Goal: Task Accomplishment & Management: Manage account settings

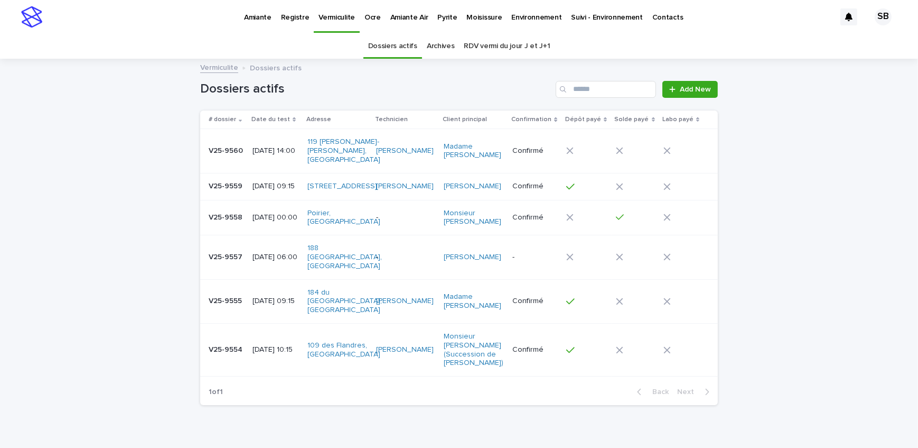
click at [109, 198] on div "Loading... Saving… Loading... Saving… Dossiers actifs Add New # dossier Date du…" at bounding box center [459, 263] width 918 height 406
click at [257, 14] on p "Amiante" at bounding box center [257, 11] width 27 height 22
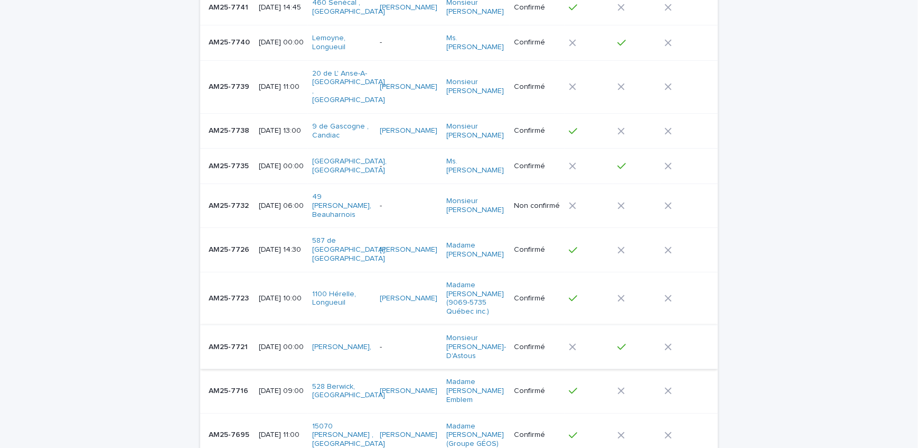
scroll to position [144, 0]
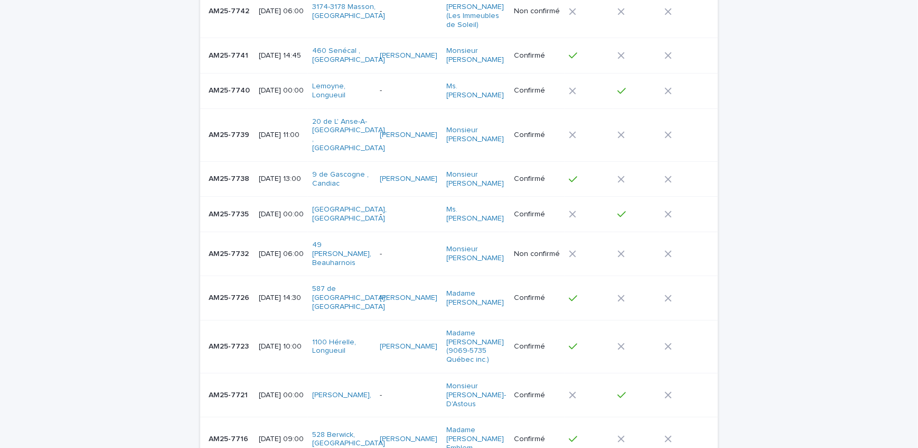
click at [236, 172] on p "AM25-7738" at bounding box center [230, 177] width 43 height 11
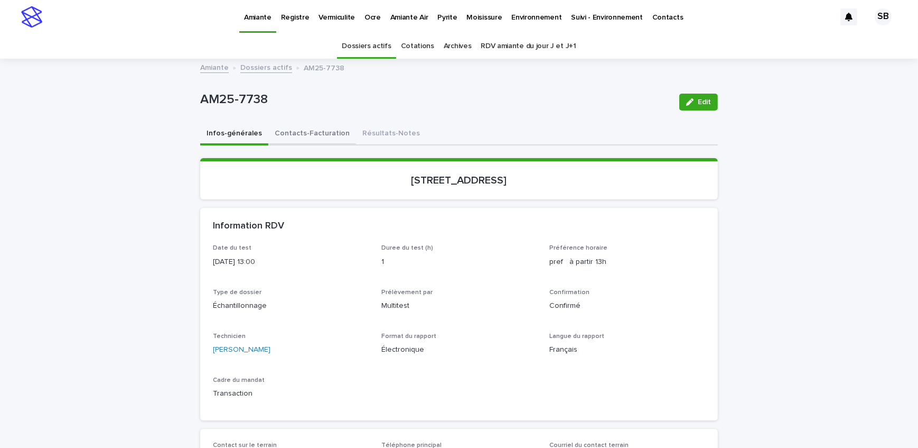
click at [305, 133] on button "Contacts-Facturation" at bounding box center [312, 134] width 88 height 22
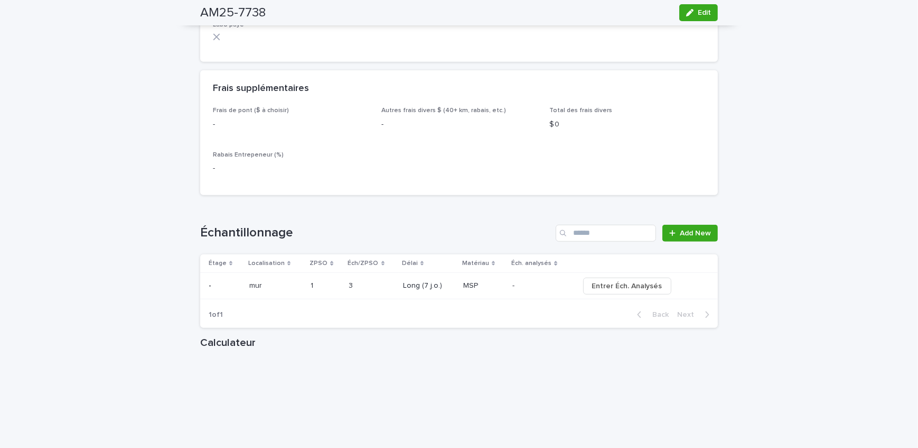
scroll to position [1057, 0]
drag, startPoint x: 692, startPoint y: 20, endPoint x: 450, endPoint y: 214, distance: 309.7
click at [692, 20] on button "Edit" at bounding box center [698, 12] width 39 height 17
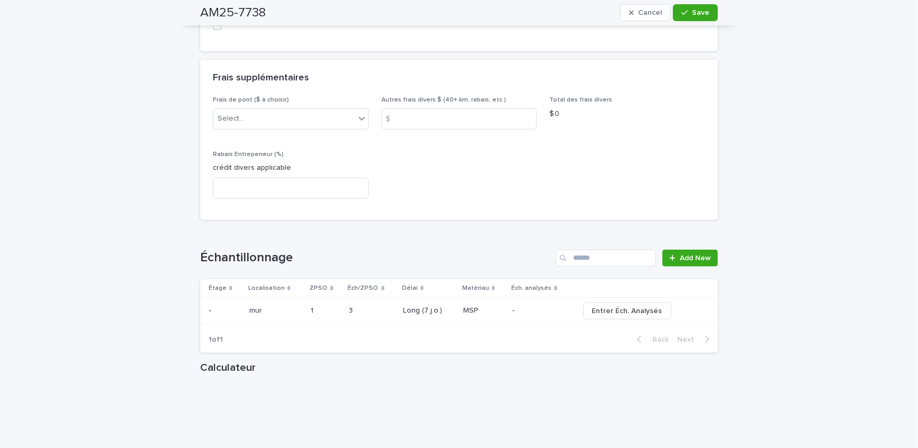
scroll to position [1220, 0]
click at [682, 16] on icon "button" at bounding box center [685, 12] width 6 height 7
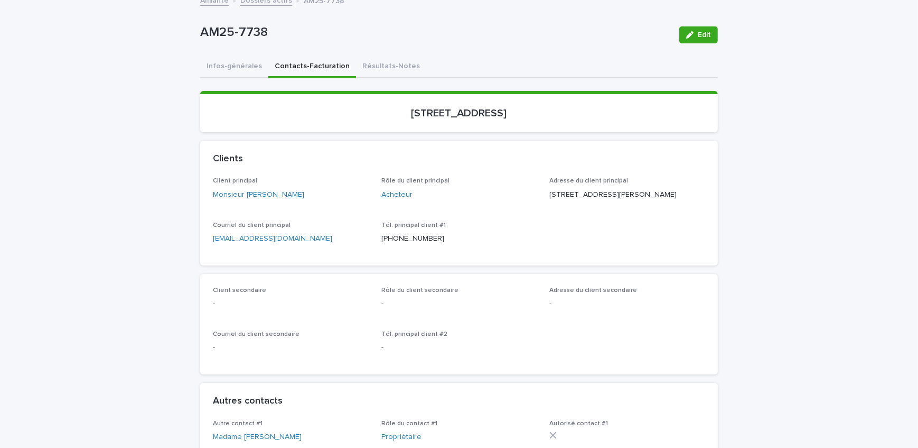
scroll to position [0, 0]
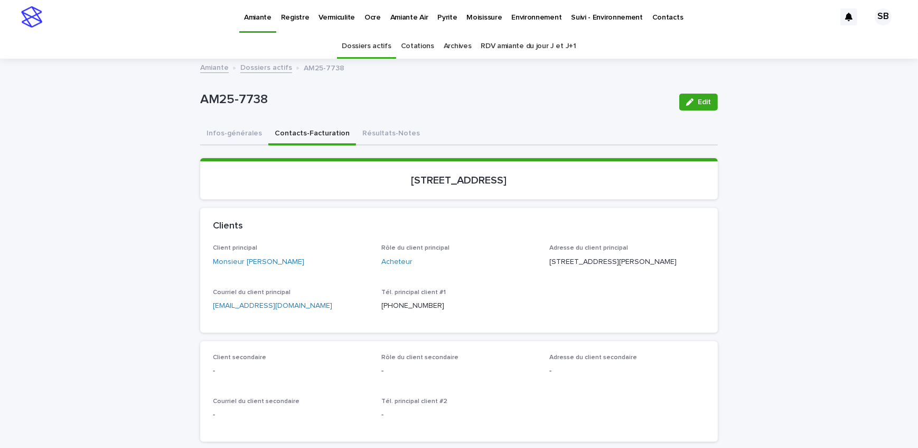
drag, startPoint x: 370, startPoint y: 142, endPoint x: 668, endPoint y: 98, distance: 300.7
click at [370, 142] on button "Résultats-Notes" at bounding box center [391, 134] width 70 height 22
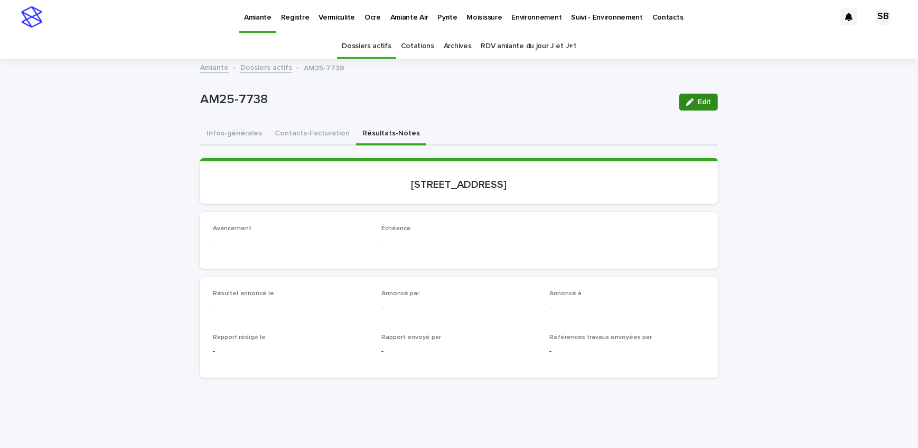
click at [706, 98] on span "Edit" at bounding box center [704, 101] width 13 height 7
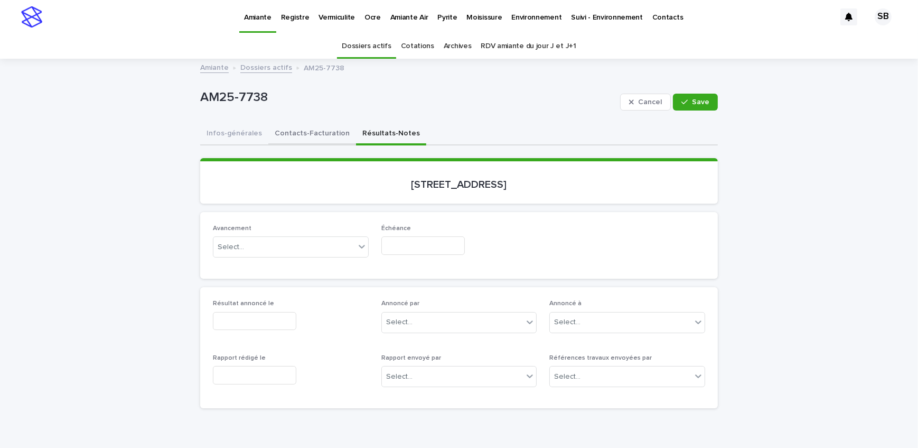
click at [305, 140] on button "Contacts-Facturation" at bounding box center [312, 134] width 88 height 22
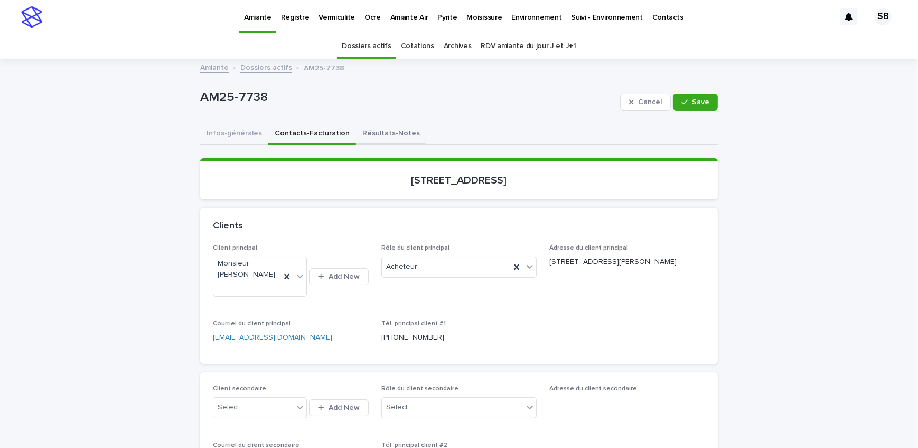
click at [374, 143] on button "Résultats-Notes" at bounding box center [391, 134] width 70 height 22
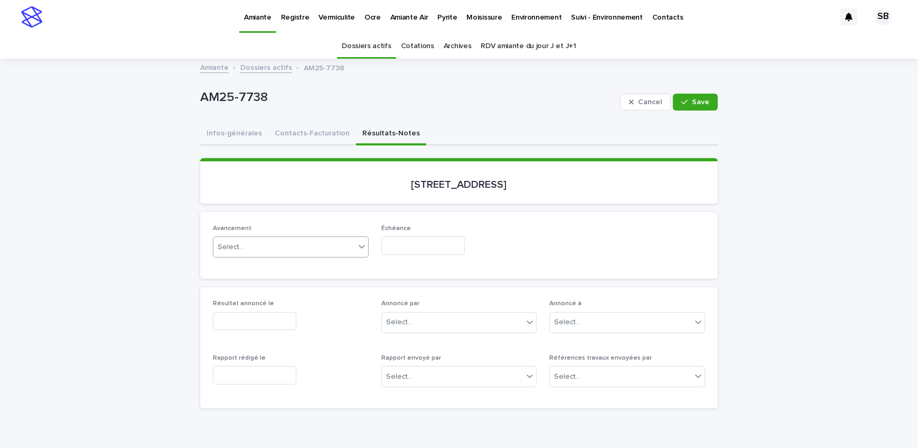
click at [303, 239] on div "Select..." at bounding box center [284, 246] width 142 height 17
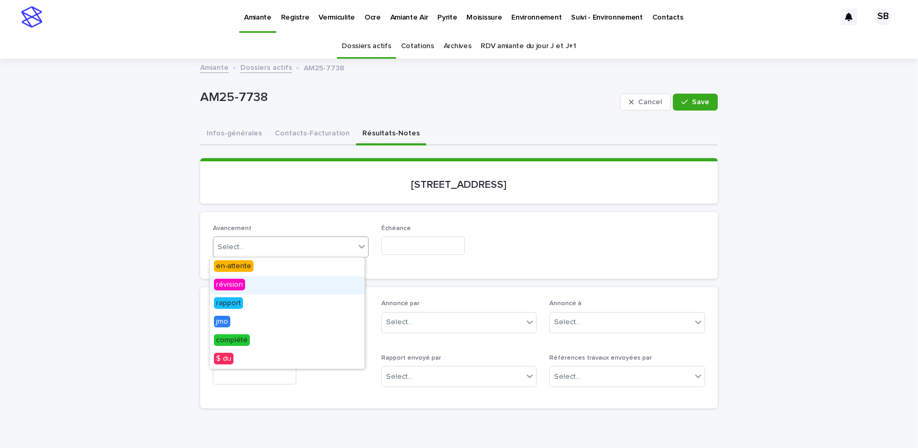
click at [278, 280] on div "révision" at bounding box center [287, 285] width 155 height 18
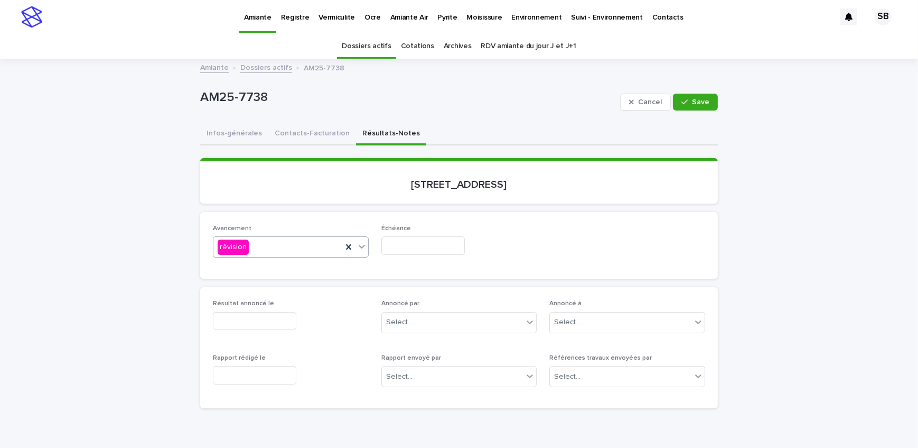
click at [442, 252] on input "text" at bounding box center [422, 245] width 83 height 18
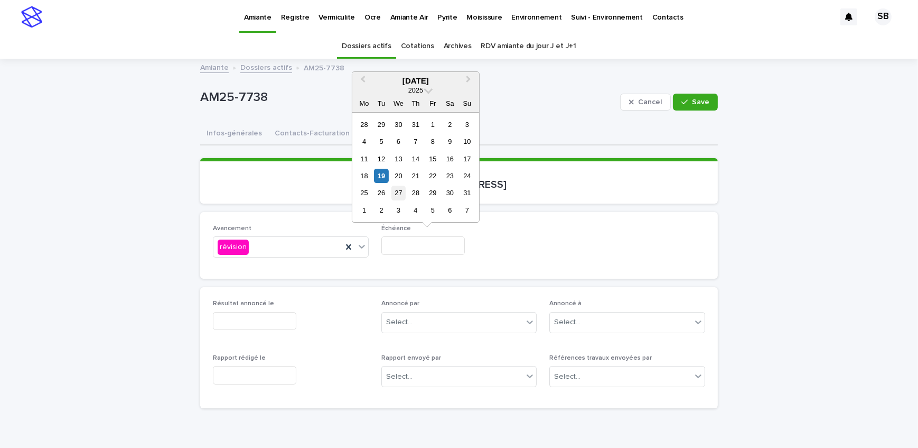
click at [392, 191] on div "27" at bounding box center [399, 193] width 14 height 14
type input "**********"
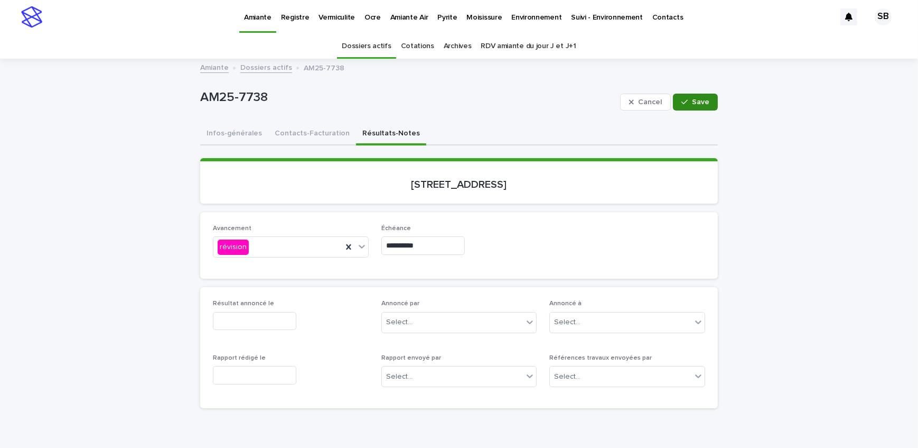
click at [688, 108] on button "Save" at bounding box center [695, 102] width 45 height 17
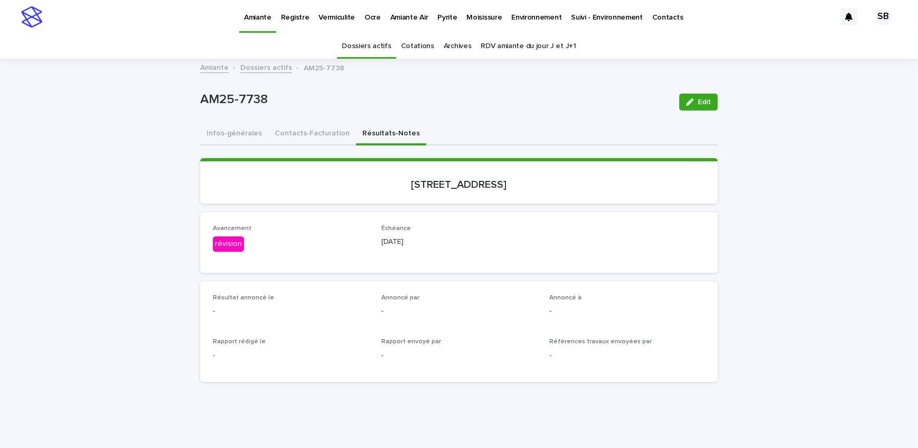
click at [258, 68] on link "Dossiers actifs" at bounding box center [266, 67] width 52 height 12
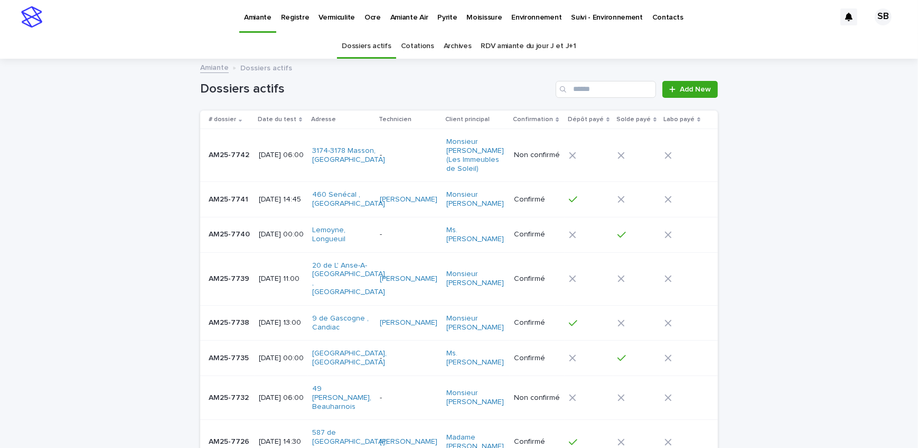
click at [221, 200] on p "AM25-7741" at bounding box center [230, 198] width 42 height 11
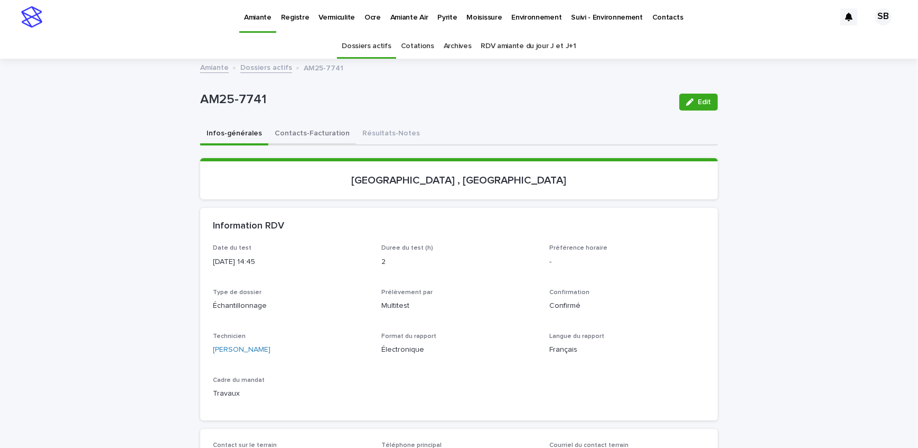
click at [307, 137] on button "Contacts-Facturation" at bounding box center [312, 134] width 88 height 22
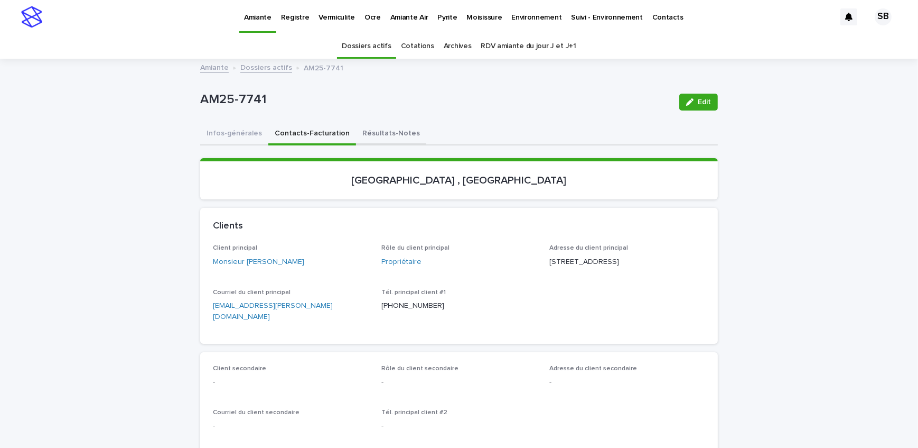
click at [356, 142] on button "Résultats-Notes" at bounding box center [391, 134] width 70 height 22
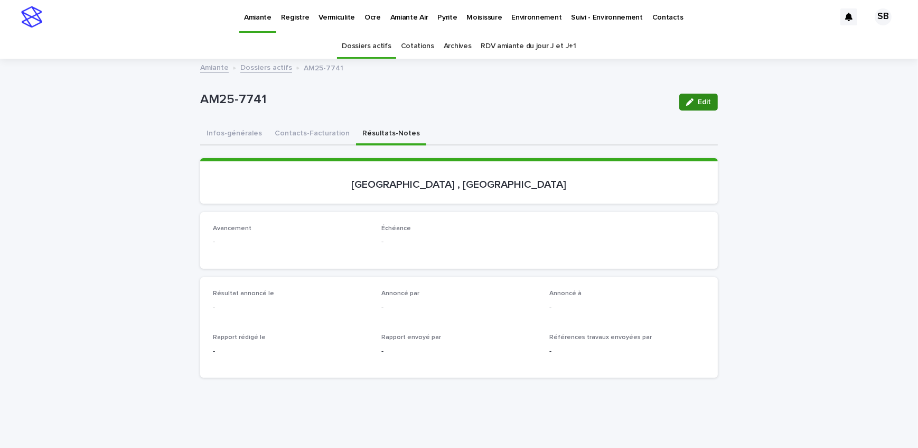
click at [685, 108] on button "Edit" at bounding box center [698, 102] width 39 height 17
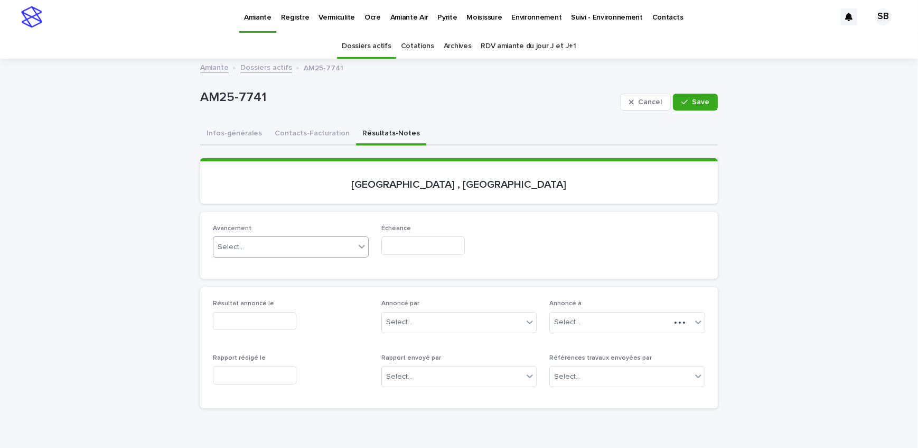
click at [224, 247] on div "Select..." at bounding box center [231, 246] width 26 height 11
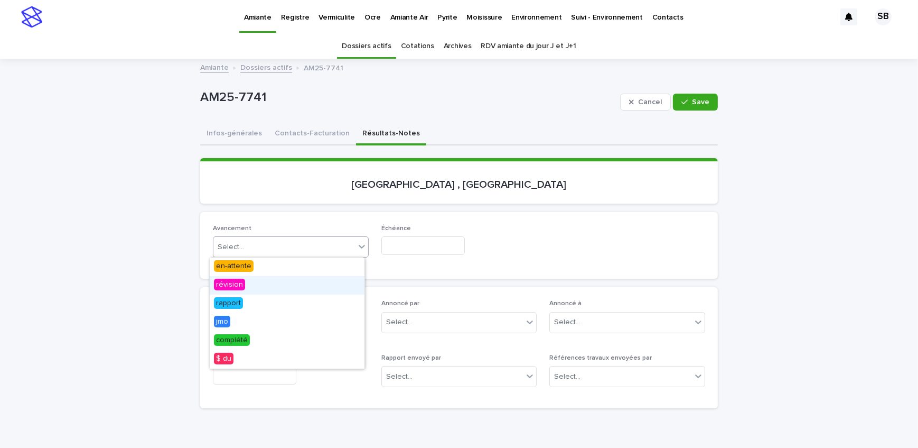
click at [256, 282] on div "révision" at bounding box center [287, 285] width 155 height 18
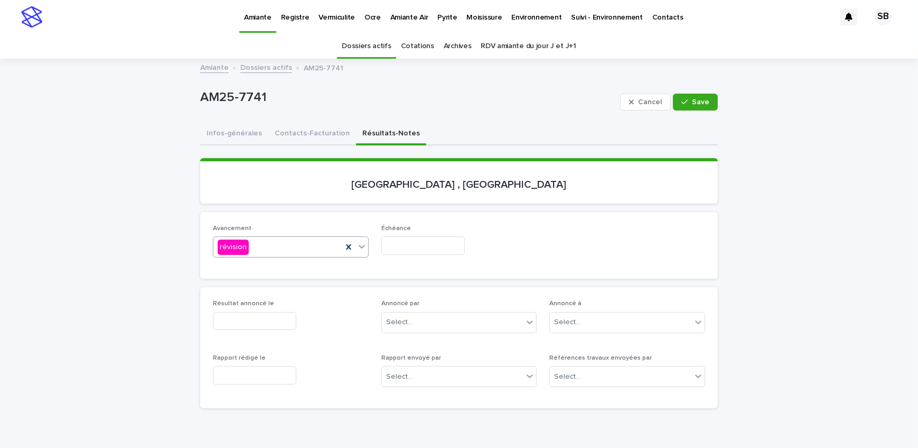
click at [400, 241] on input "text" at bounding box center [422, 245] width 83 height 18
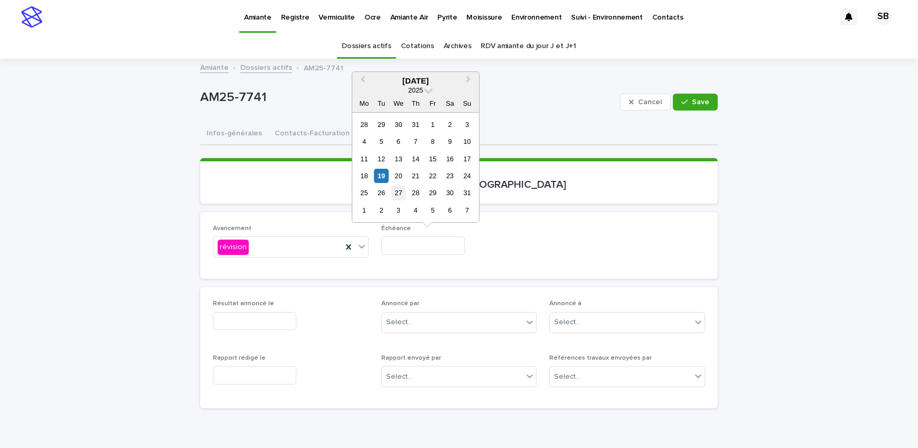
click at [392, 194] on div "27" at bounding box center [399, 193] width 14 height 14
type input "**********"
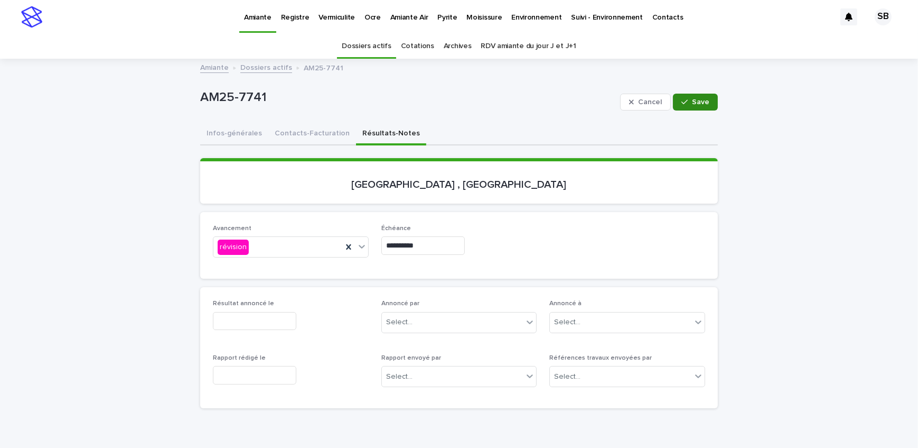
click at [682, 101] on icon "button" at bounding box center [685, 101] width 6 height 5
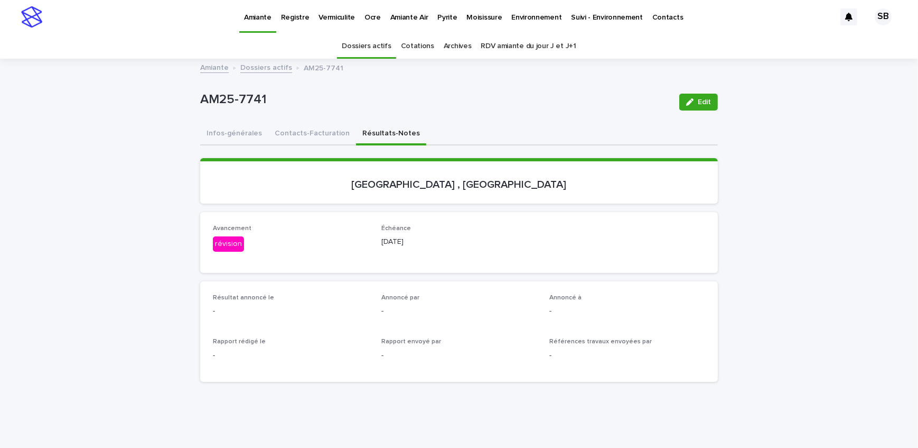
click at [271, 70] on link "Dossiers actifs" at bounding box center [266, 67] width 52 height 12
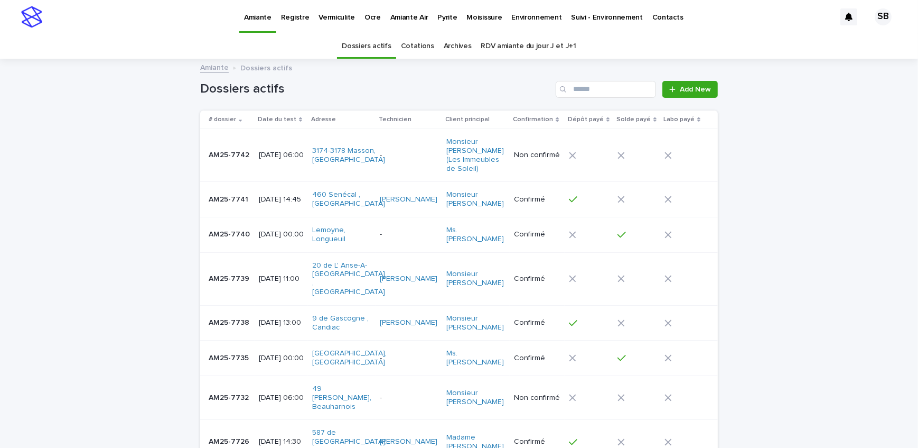
click at [341, 19] on p "Vermiculite" at bounding box center [337, 11] width 36 height 22
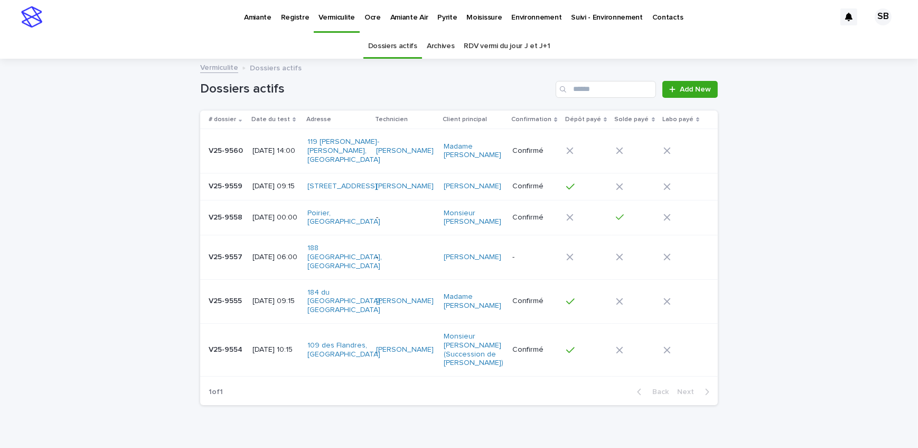
click at [222, 222] on p "V25-9558" at bounding box center [227, 216] width 36 height 11
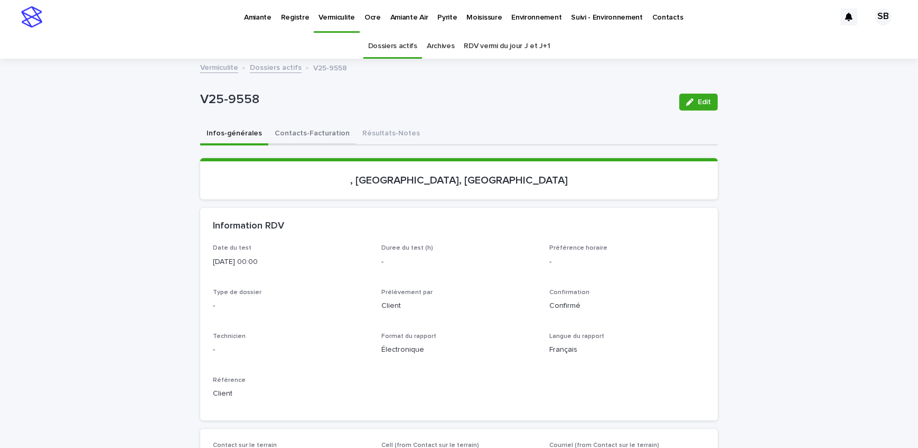
click at [357, 135] on button "Résultats-Notes" at bounding box center [391, 134] width 70 height 22
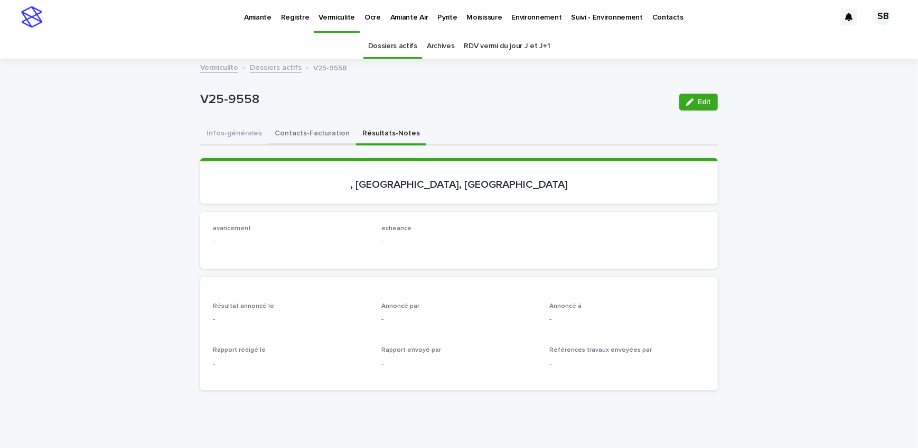
click at [293, 130] on button "Contacts-Facturation" at bounding box center [312, 134] width 88 height 22
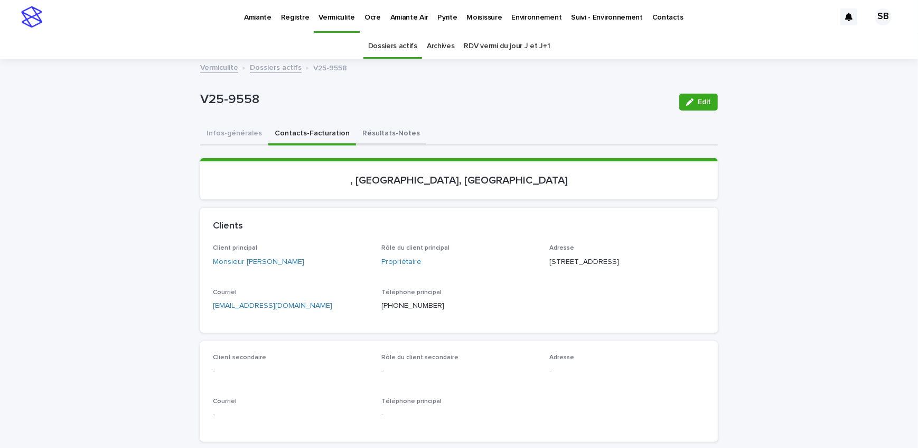
click at [399, 136] on button "Résultats-Notes" at bounding box center [391, 134] width 70 height 22
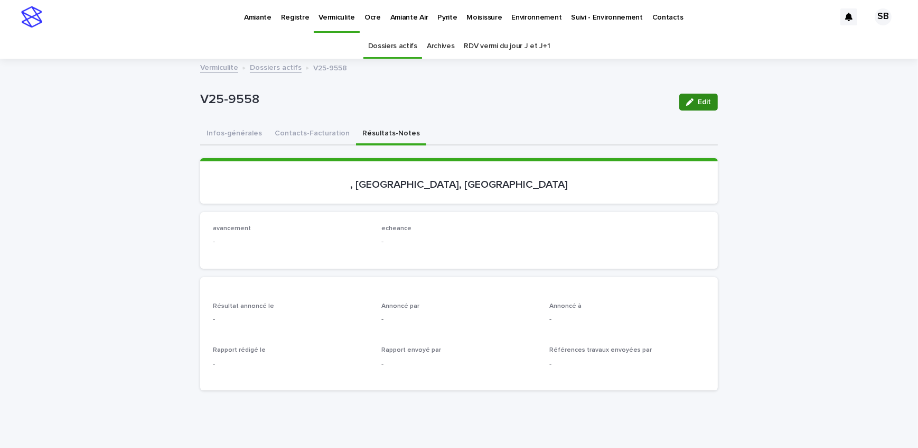
click at [700, 100] on span "Edit" at bounding box center [704, 101] width 13 height 7
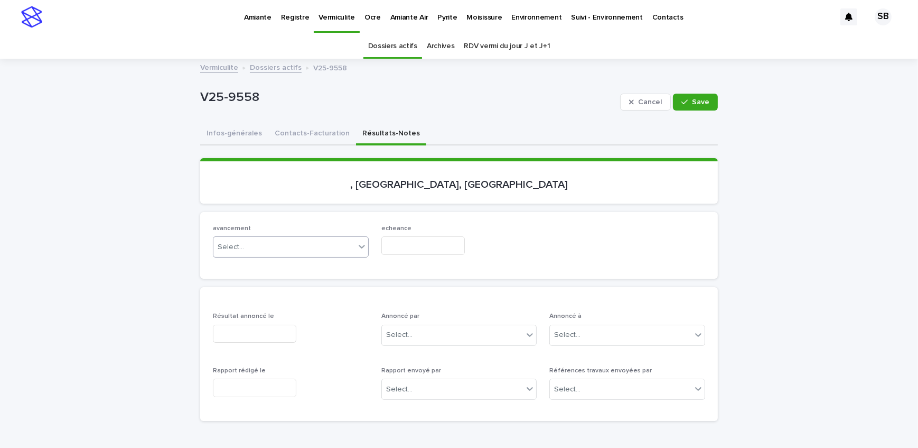
click at [258, 254] on div "Select..." at bounding box center [284, 246] width 142 height 17
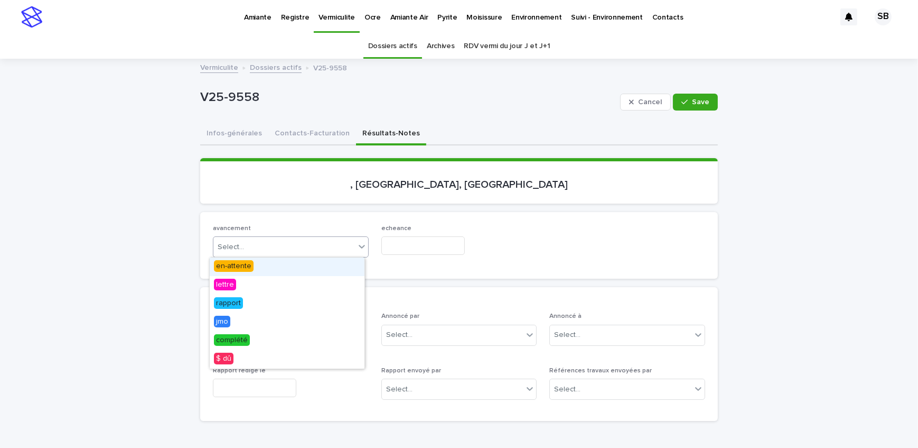
click at [253, 269] on div "en-attente" at bounding box center [287, 266] width 155 height 18
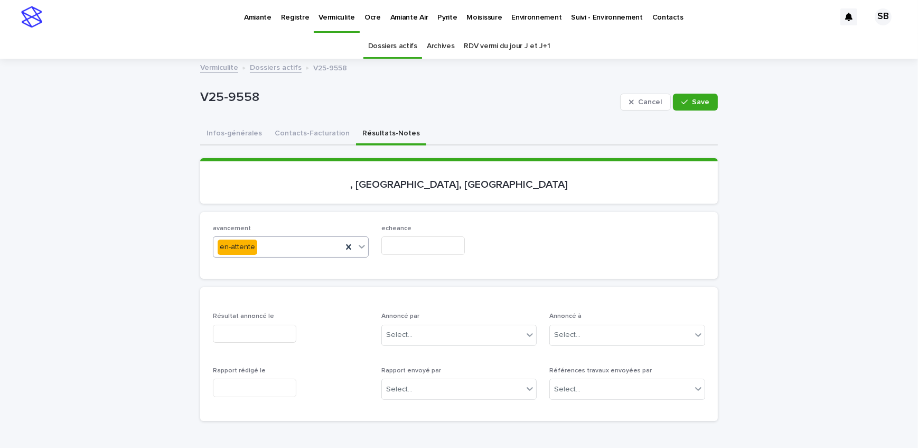
click at [449, 249] on input "text" at bounding box center [422, 245] width 83 height 18
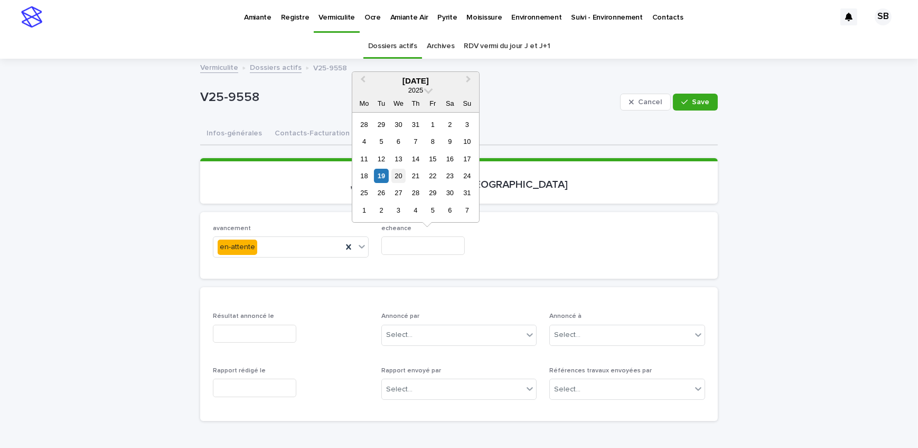
click at [401, 178] on div "20" at bounding box center [399, 176] width 14 height 14
type input "**********"
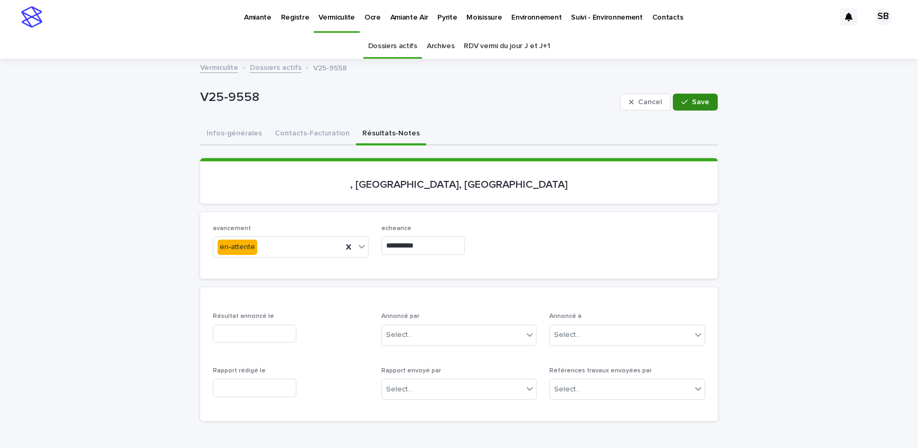
click at [682, 101] on icon "button" at bounding box center [685, 101] width 6 height 7
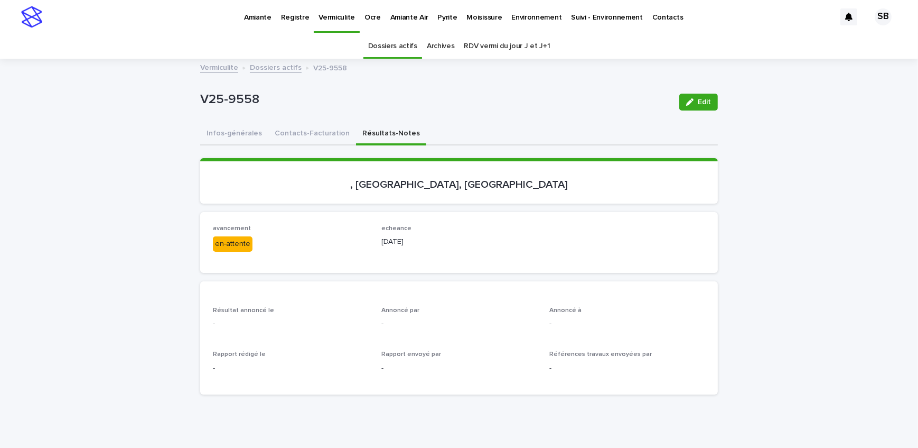
click at [268, 67] on link "Dossiers actifs" at bounding box center [276, 67] width 52 height 12
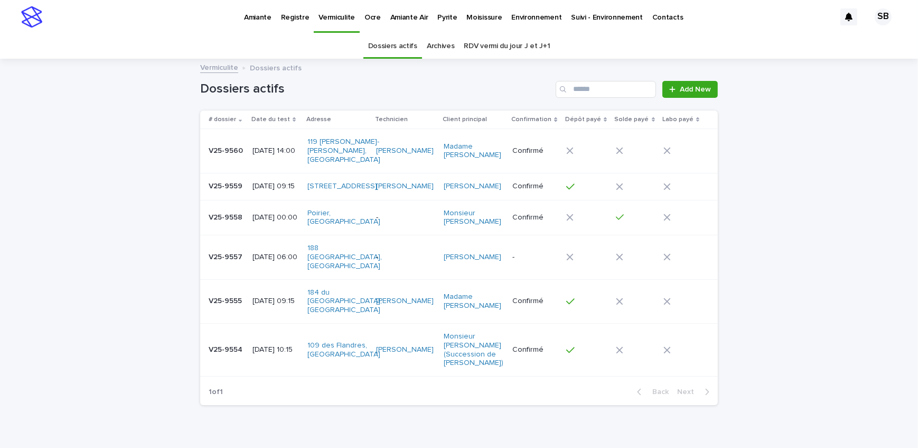
click at [437, 13] on p "Pyrite" at bounding box center [447, 11] width 20 height 22
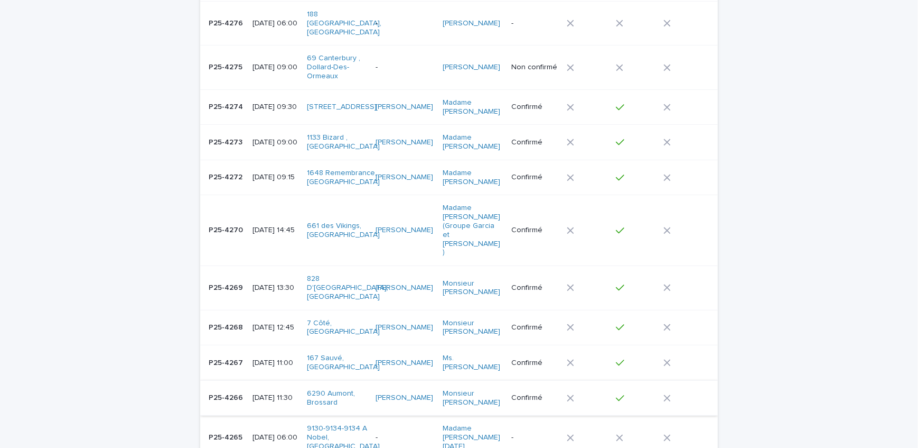
scroll to position [528, 0]
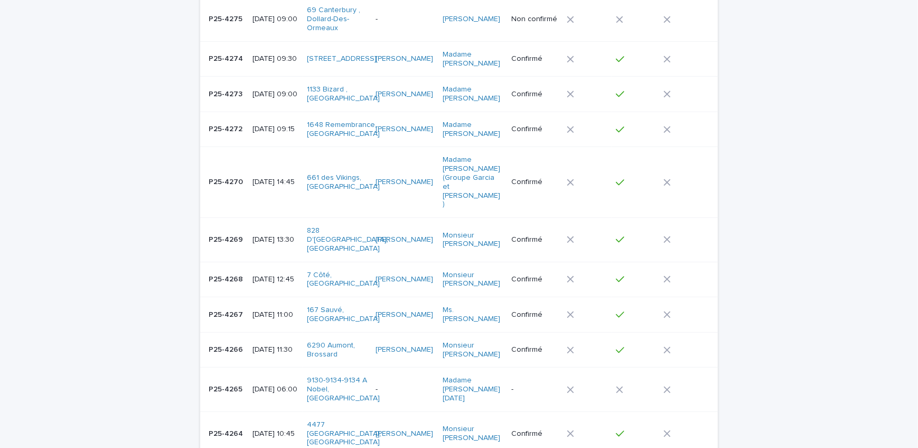
click at [238, 427] on p "P25-4264" at bounding box center [227, 432] width 36 height 11
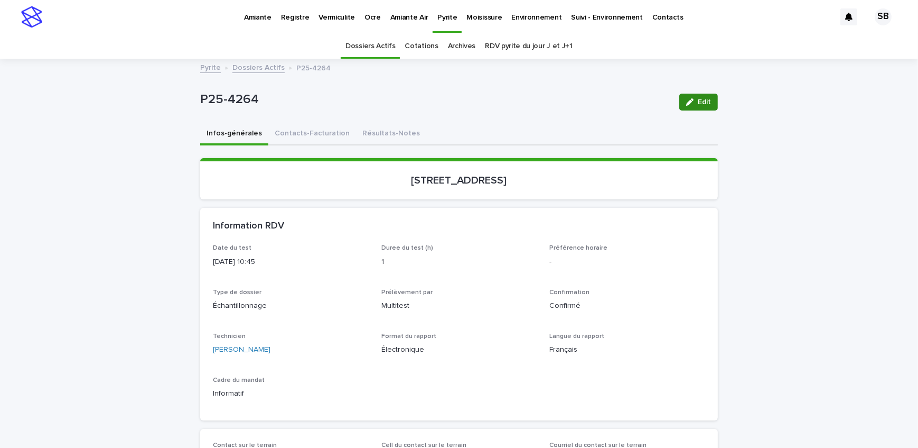
click at [359, 127] on button "Résultats-Notes" at bounding box center [391, 134] width 70 height 22
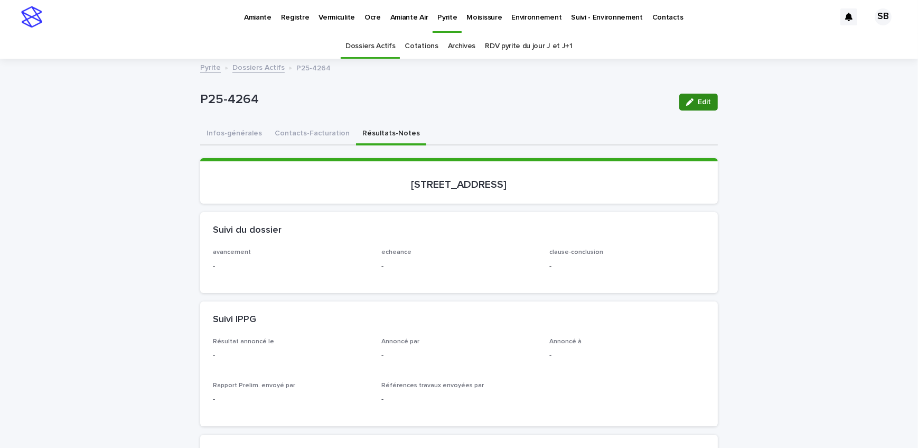
click at [701, 105] on span "Edit" at bounding box center [704, 101] width 13 height 7
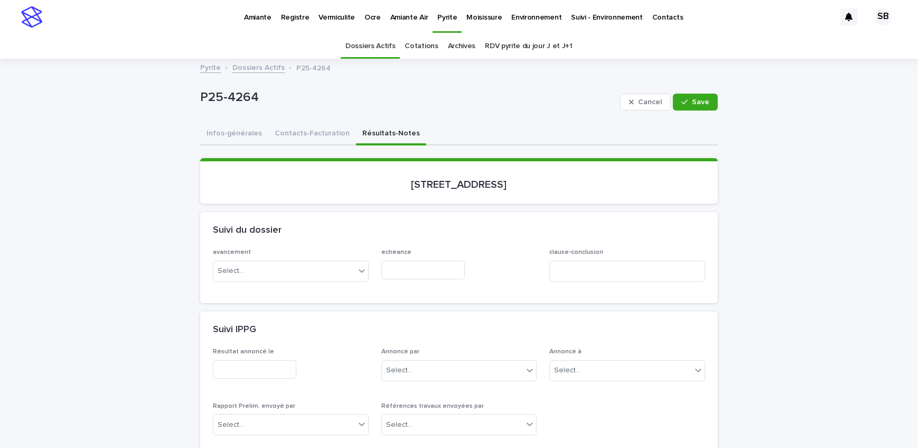
click at [271, 266] on div "Select..." at bounding box center [284, 270] width 142 height 17
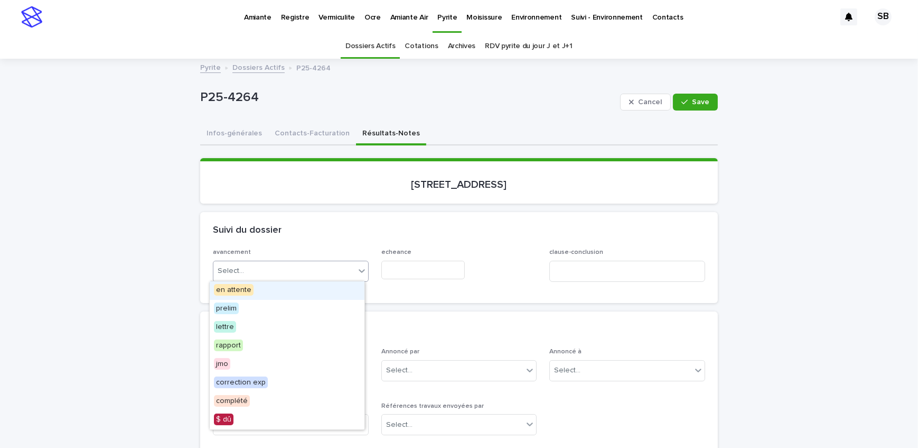
click at [265, 294] on div "en attente" at bounding box center [287, 290] width 155 height 18
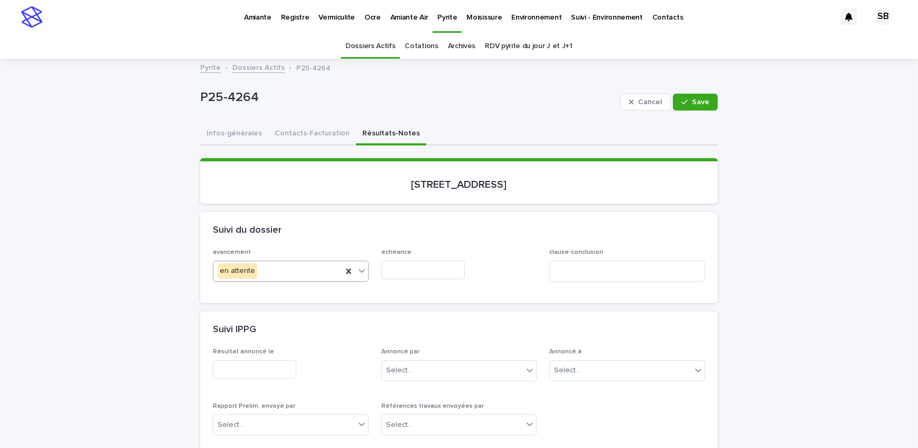
click at [404, 270] on input "text" at bounding box center [422, 269] width 83 height 18
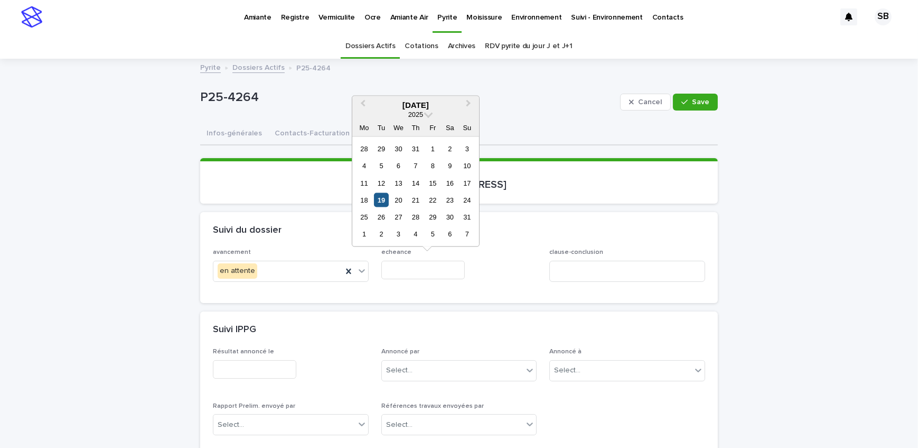
click at [383, 201] on div "19" at bounding box center [381, 200] width 14 height 14
type input "**********"
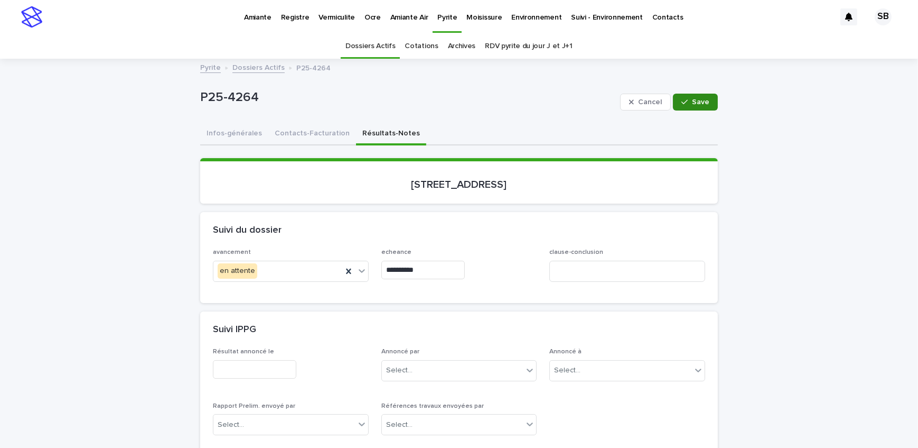
click at [692, 101] on span "Save" at bounding box center [700, 101] width 17 height 7
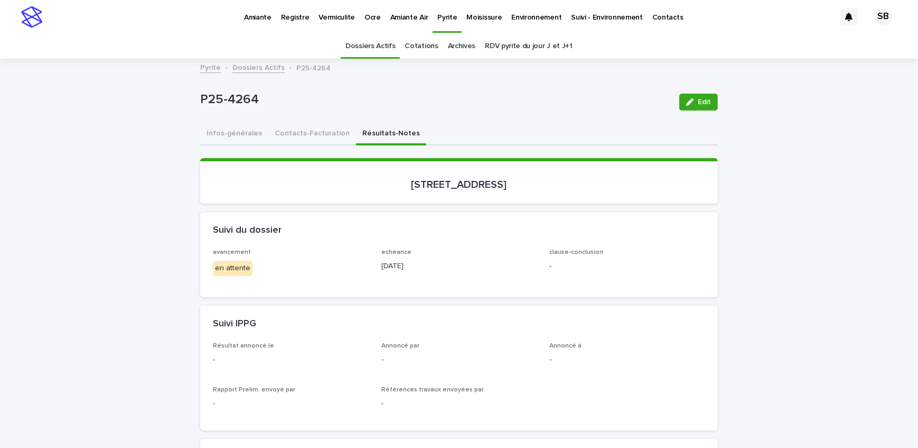
click at [249, 67] on link "Dossiers Actifs" at bounding box center [258, 67] width 52 height 12
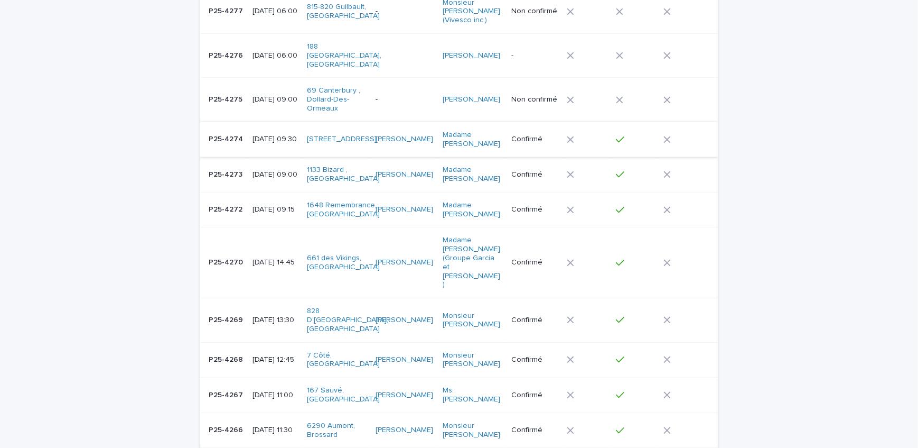
scroll to position [514, 0]
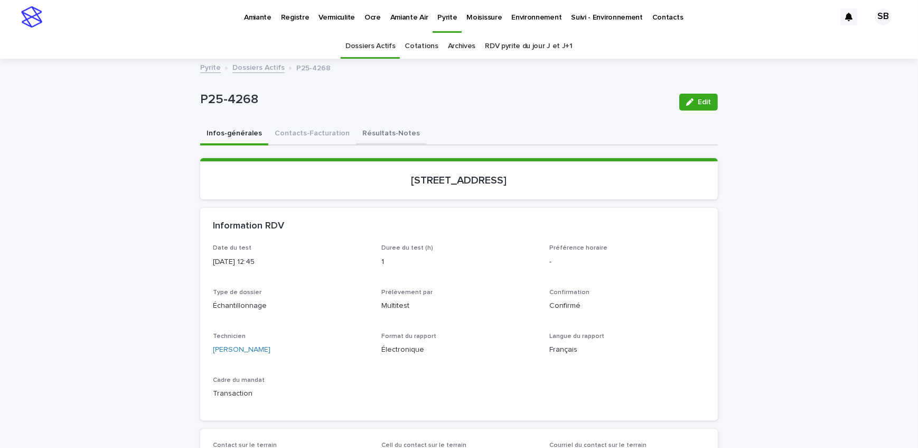
click at [366, 136] on button "Résultats-Notes" at bounding box center [391, 134] width 70 height 22
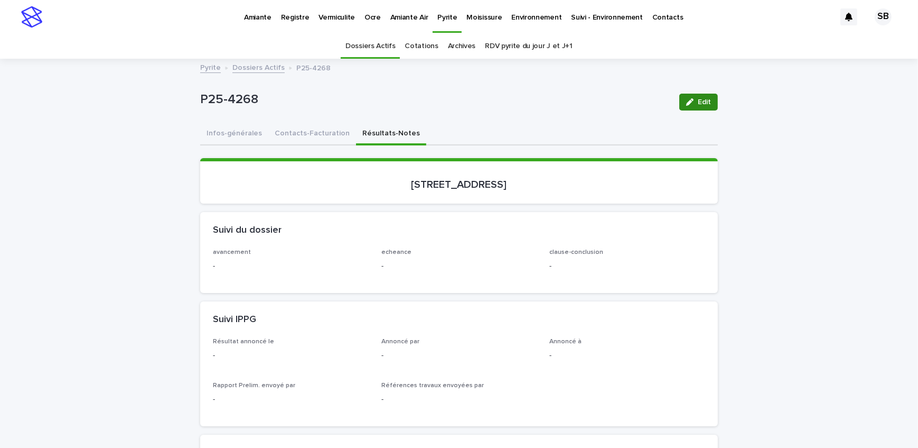
click at [704, 100] on span "Edit" at bounding box center [704, 101] width 13 height 7
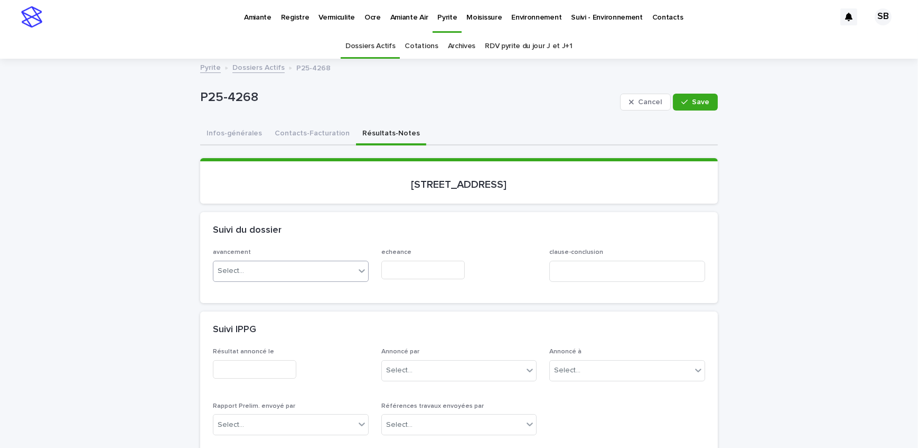
click at [269, 270] on div "Select..." at bounding box center [284, 270] width 142 height 17
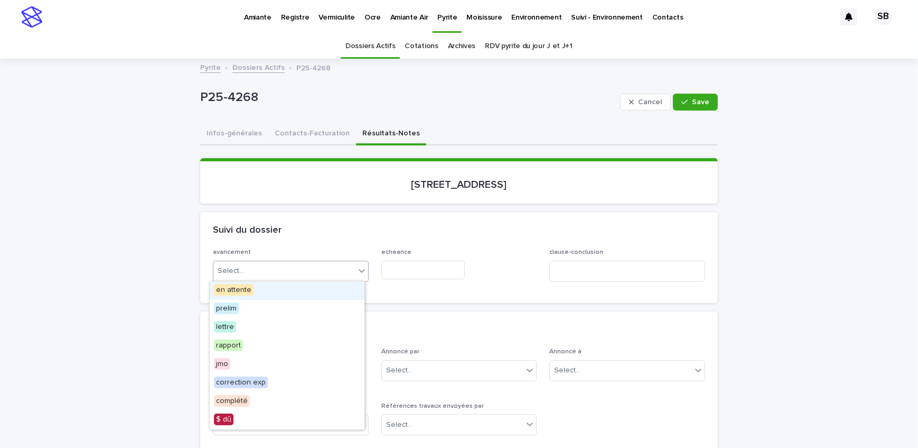
click at [269, 289] on div "en attente" at bounding box center [287, 290] width 155 height 18
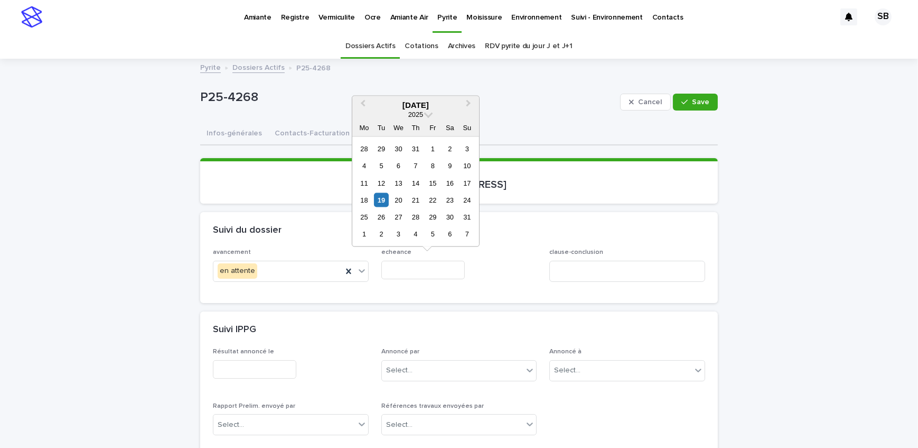
click at [413, 268] on input "text" at bounding box center [422, 269] width 83 height 18
click at [384, 198] on div "19" at bounding box center [381, 200] width 14 height 14
type input "**********"
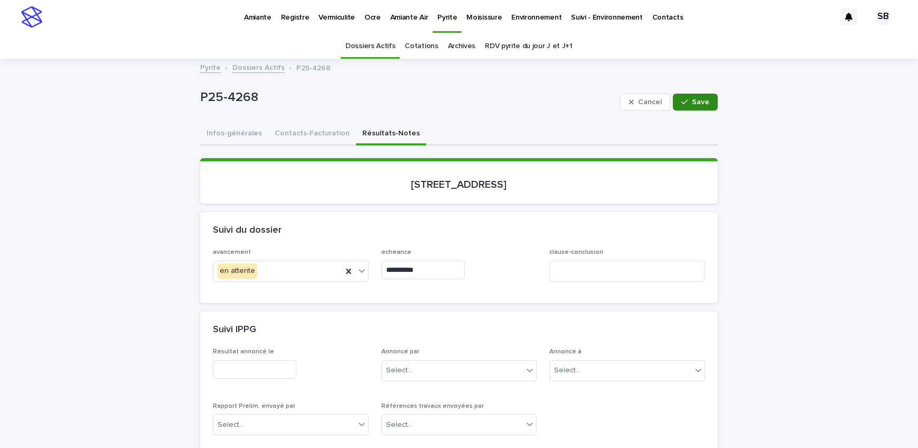
click at [697, 97] on button "Save" at bounding box center [695, 102] width 45 height 17
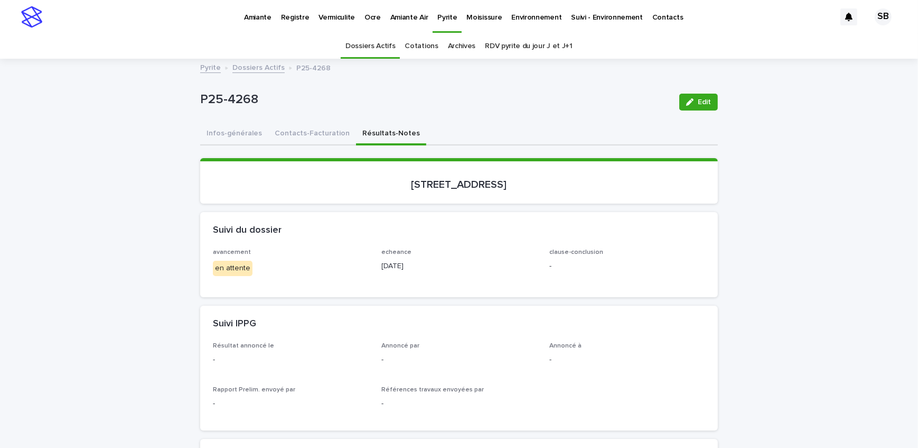
click at [259, 69] on link "Dossiers Actifs" at bounding box center [258, 67] width 52 height 12
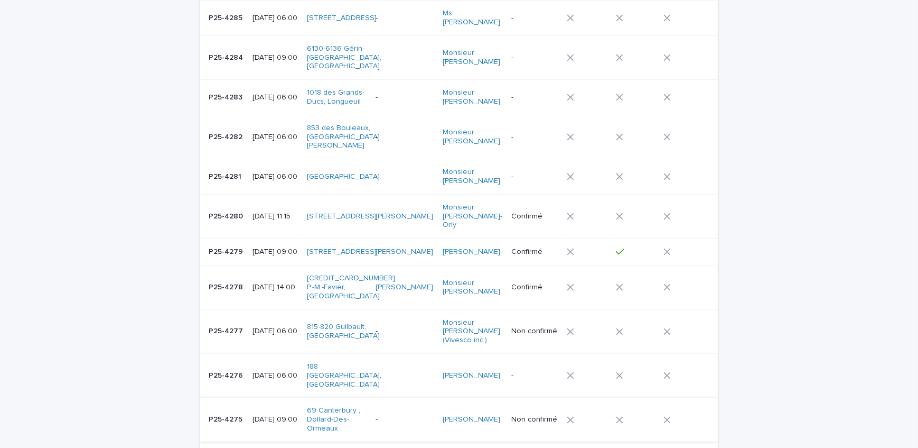
scroll to position [129, 0]
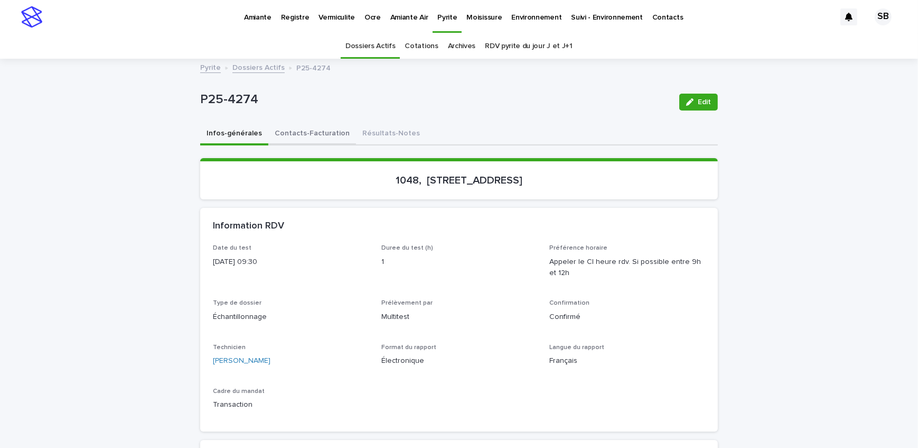
click at [314, 137] on button "Contacts-Facturation" at bounding box center [312, 134] width 88 height 22
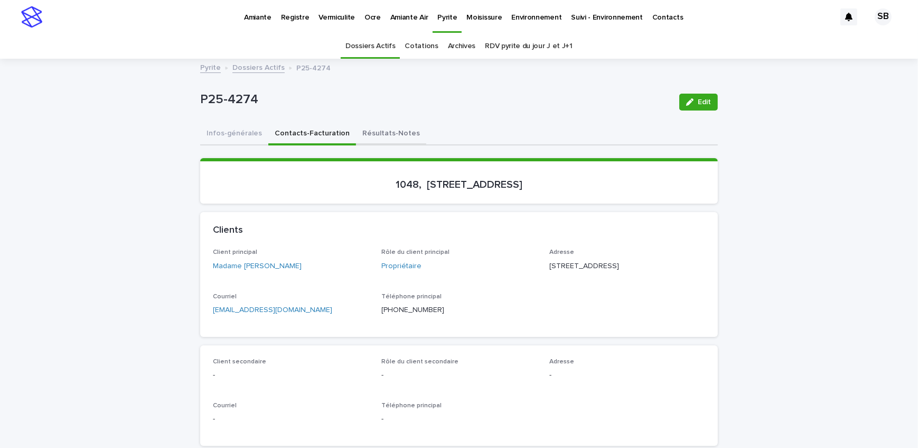
click at [392, 136] on button "Résultats-Notes" at bounding box center [391, 134] width 70 height 22
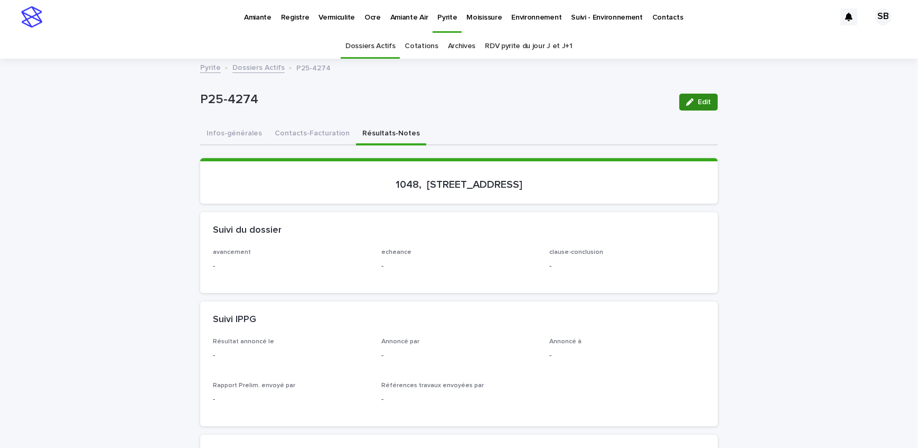
click at [686, 99] on icon "button" at bounding box center [689, 101] width 7 height 7
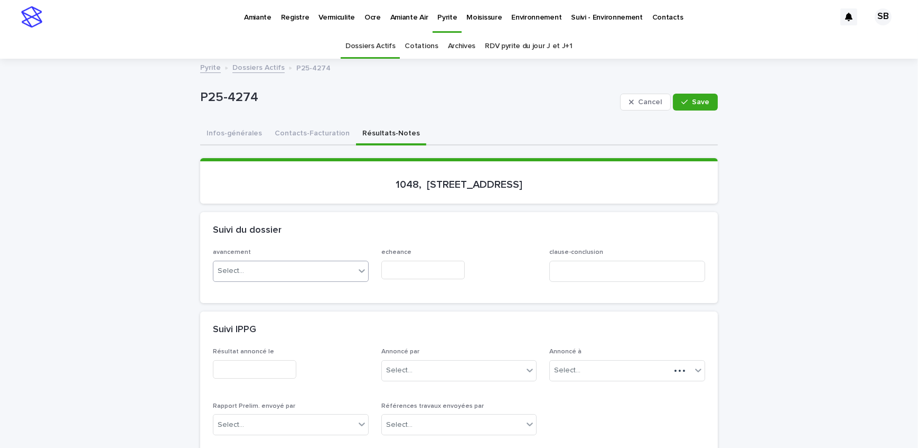
click at [275, 266] on div "Select..." at bounding box center [284, 270] width 142 height 17
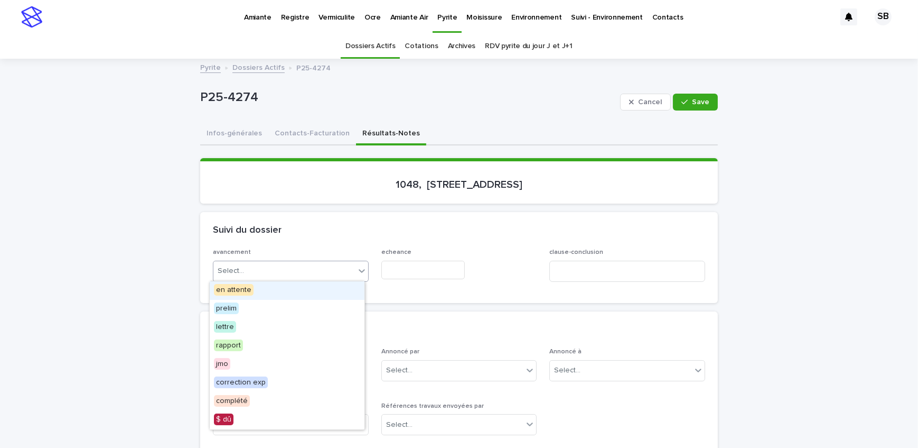
click at [272, 291] on div "en attente" at bounding box center [287, 290] width 155 height 18
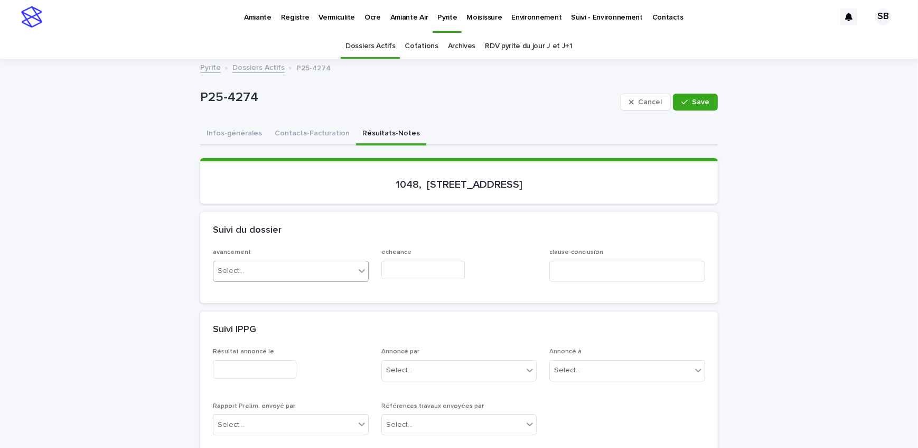
click at [423, 268] on input "text" at bounding box center [422, 269] width 83 height 18
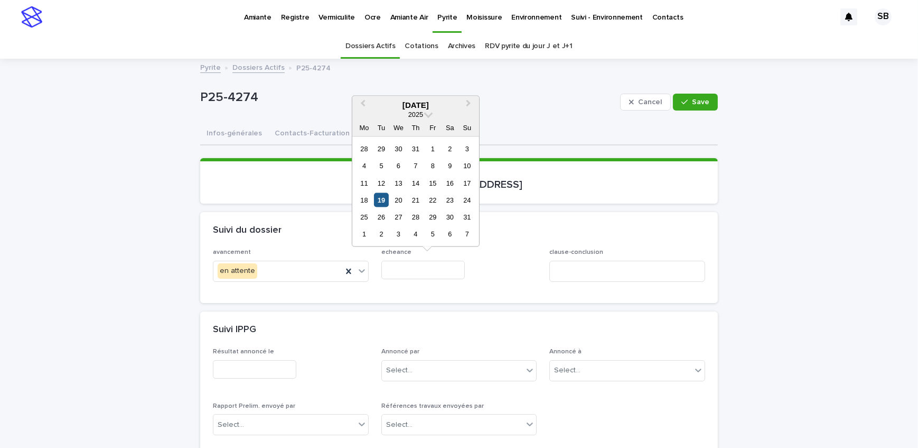
click at [382, 195] on div "19" at bounding box center [381, 200] width 14 height 14
type input "**********"
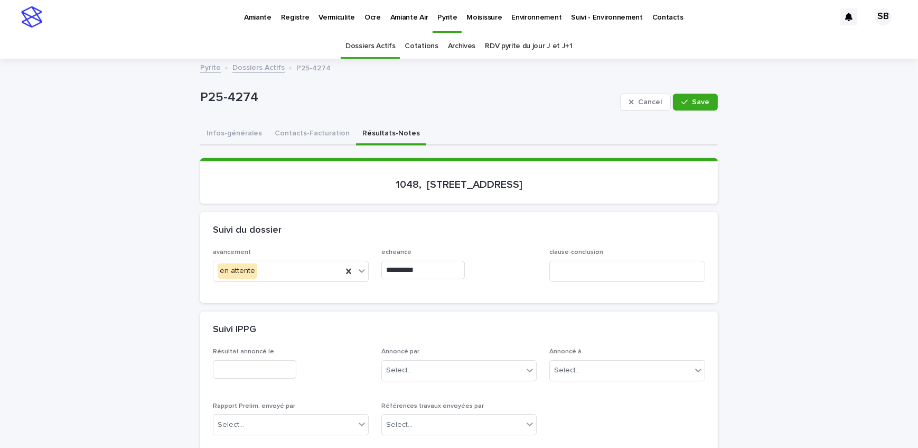
click at [702, 100] on span "Save" at bounding box center [700, 101] width 17 height 7
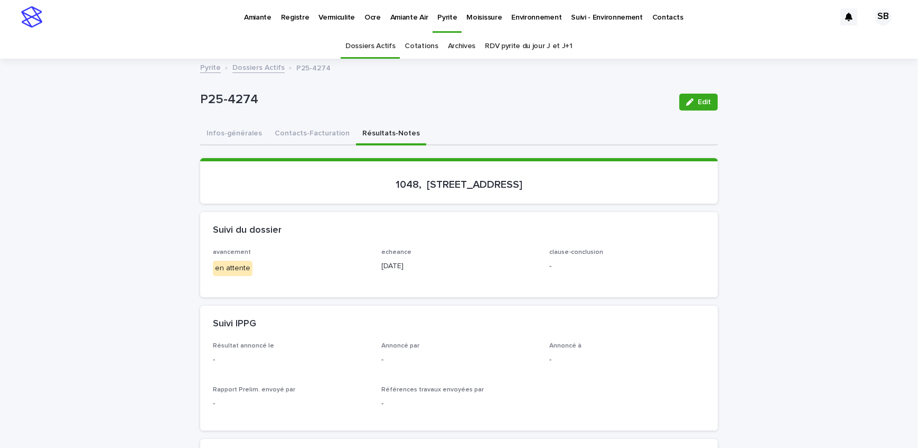
click at [237, 66] on link "Dossiers Actifs" at bounding box center [258, 67] width 52 height 12
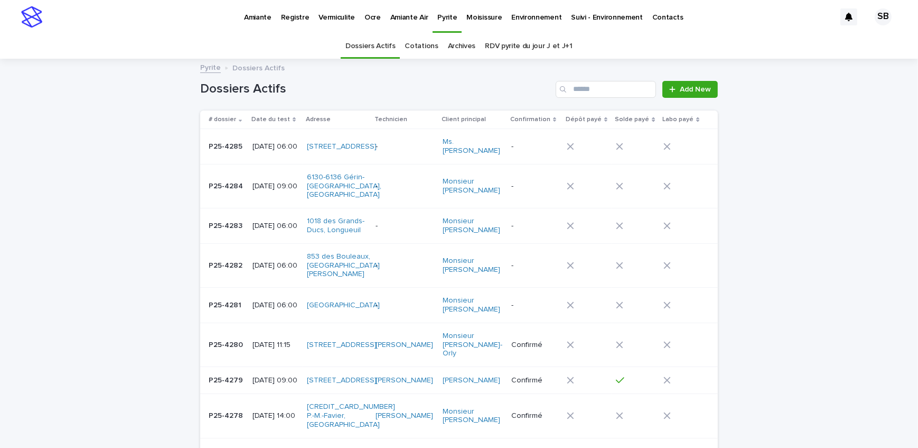
scroll to position [33, 0]
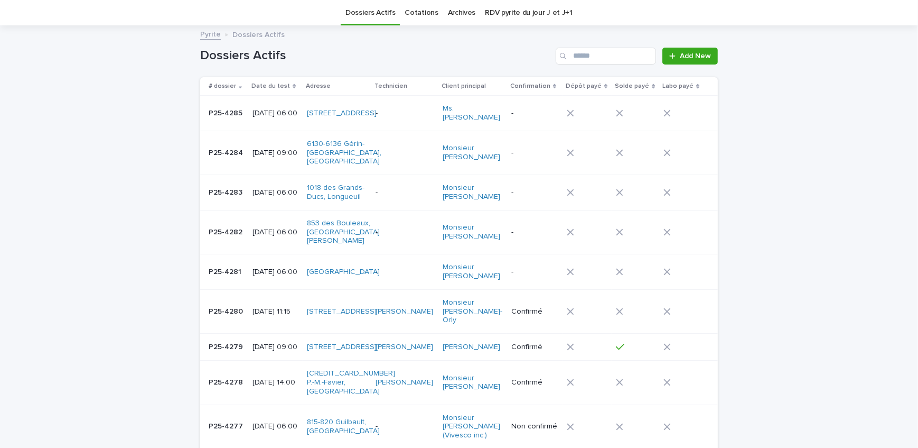
click at [228, 137] on td "P25-4284 P25-4284" at bounding box center [224, 153] width 48 height 44
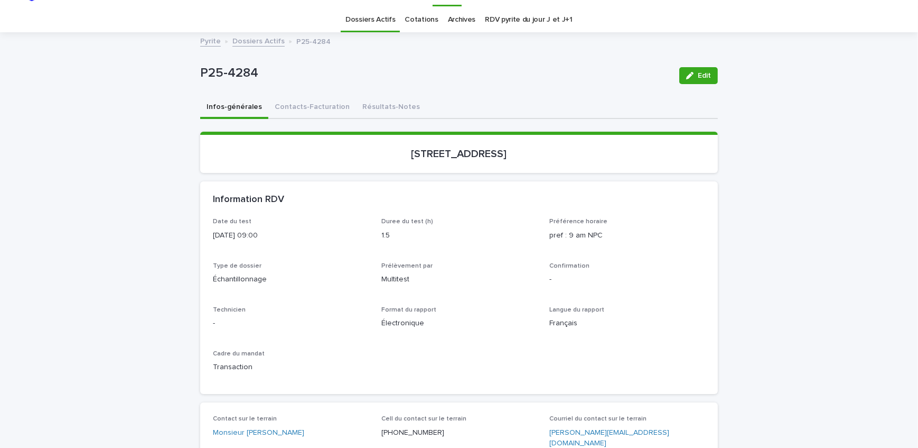
scroll to position [48, 0]
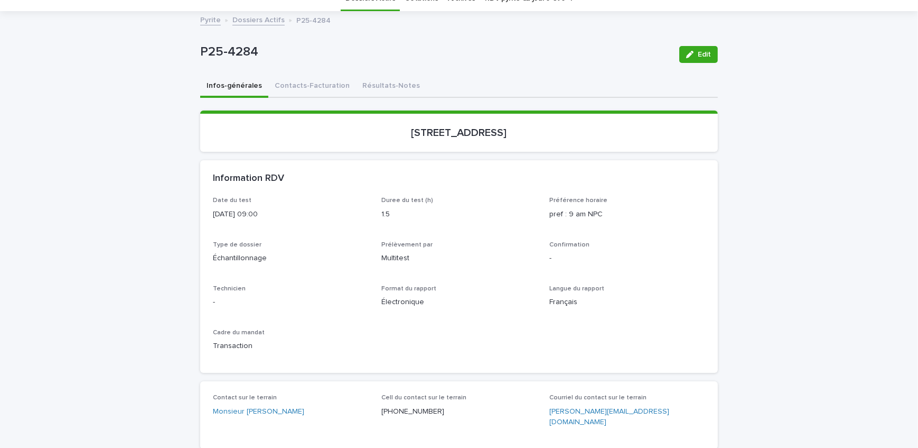
drag, startPoint x: 359, startPoint y: 146, endPoint x: 496, endPoint y: 147, distance: 136.9
click at [496, 147] on section "[STREET_ADDRESS]" at bounding box center [459, 130] width 518 height 41
copy p "[STREET_ADDRESS]"
drag, startPoint x: 254, startPoint y: 51, endPoint x: 178, endPoint y: 55, distance: 76.2
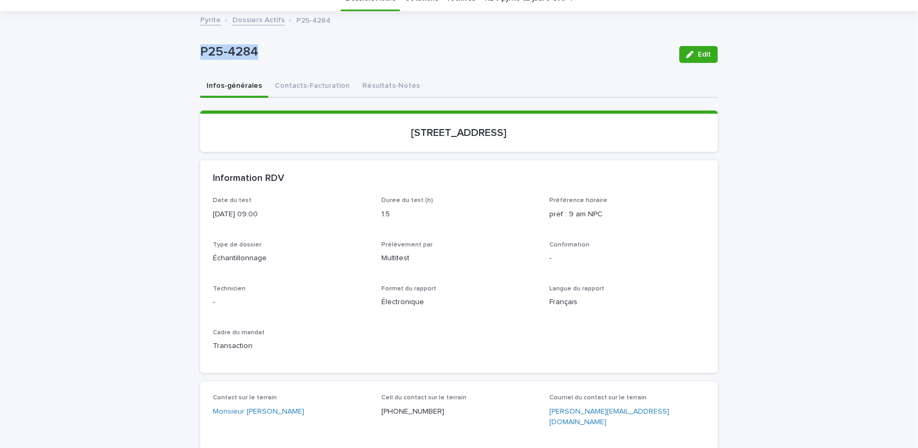
copy p "P25-4284"
click at [304, 85] on button "Contacts-Facturation" at bounding box center [312, 87] width 88 height 22
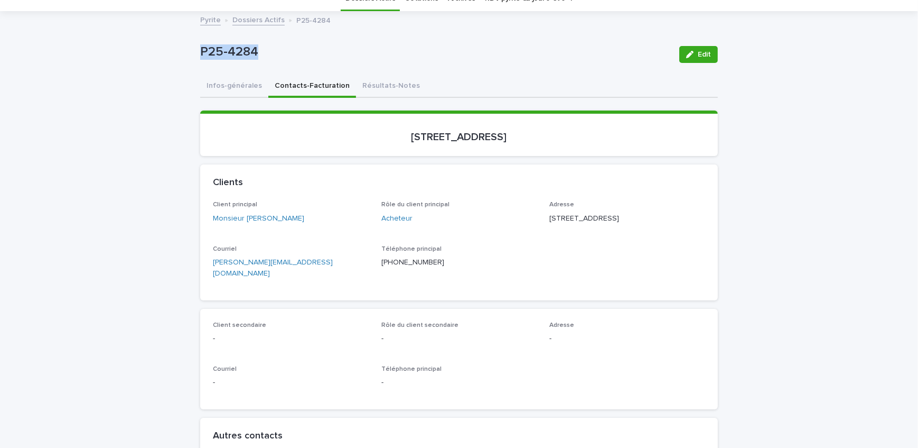
drag, startPoint x: 270, startPoint y: 229, endPoint x: 238, endPoint y: 232, distance: 32.4
click at [238, 232] on span "Client principal Monsieur [PERSON_NAME]" at bounding box center [291, 216] width 156 height 31
drag, startPoint x: 614, startPoint y: 218, endPoint x: 547, endPoint y: 210, distance: 67.0
click at [550, 211] on div "[STREET_ADDRESS]" at bounding box center [628, 217] width 156 height 13
drag, startPoint x: 586, startPoint y: 229, endPoint x: 546, endPoint y: 230, distance: 40.2
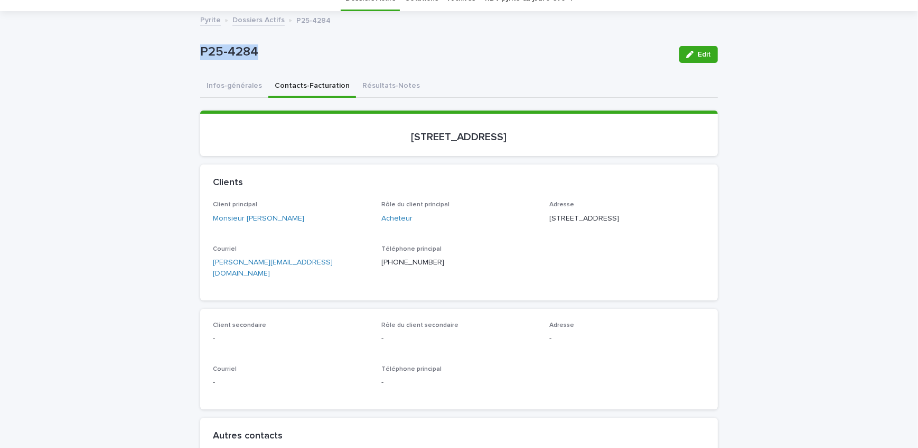
click at [550, 224] on p "[STREET_ADDRESS]" at bounding box center [628, 218] width 156 height 11
copy p "Montréal QC"
drag, startPoint x: 619, startPoint y: 227, endPoint x: 589, endPoint y: 231, distance: 30.9
click at [589, 224] on p "[STREET_ADDRESS]" at bounding box center [628, 218] width 156 height 11
copy p "H1K 0L4"
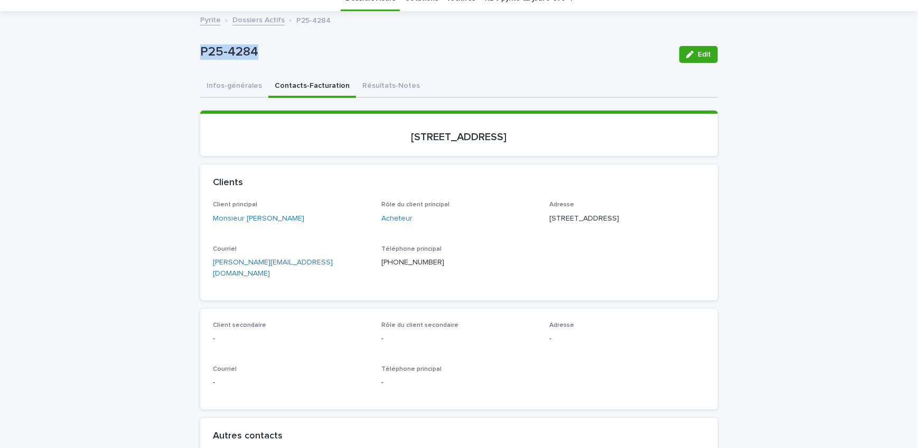
drag, startPoint x: 476, startPoint y: 145, endPoint x: 331, endPoint y: 147, distance: 144.8
click at [331, 147] on section "[STREET_ADDRESS]" at bounding box center [459, 132] width 518 height 45
copy p "[STREET_ADDRESS]"
drag, startPoint x: 266, startPoint y: 54, endPoint x: 193, endPoint y: 60, distance: 73.7
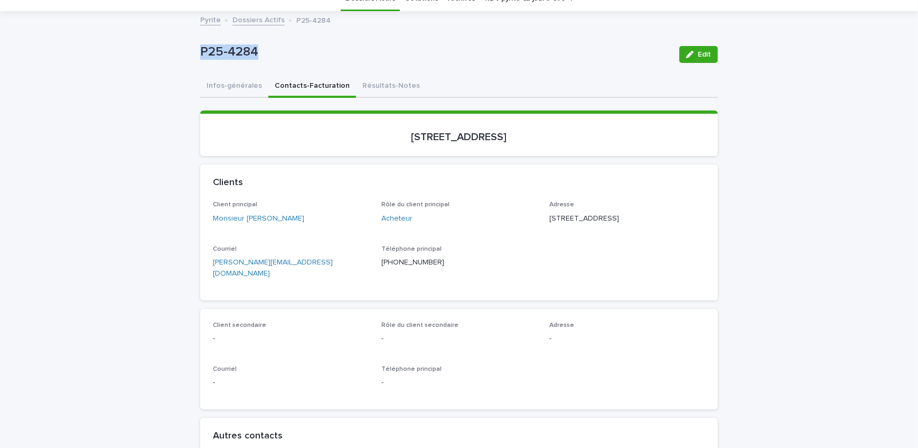
copy p "P25-4284"
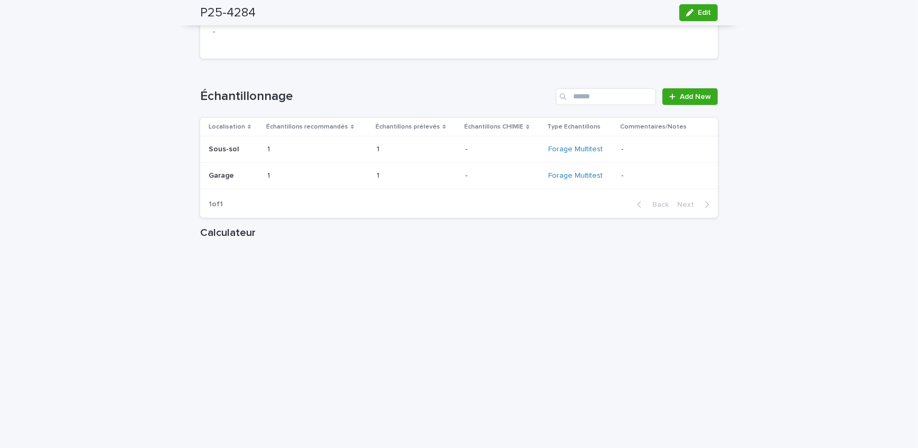
scroll to position [1345, 0]
click at [623, 201] on div "Loading... Saving… Échantillonnage Add New Localisation Échantillons recommandé…" at bounding box center [459, 146] width 518 height 159
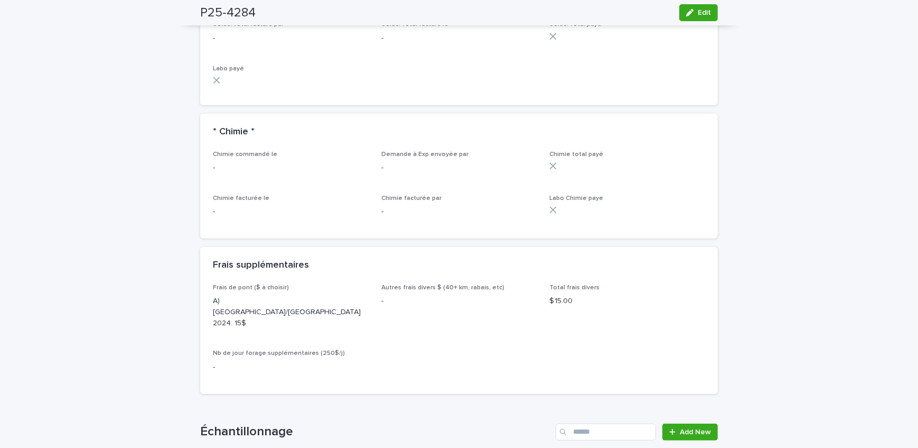
scroll to position [1009, 0]
click at [700, 16] on button "Edit" at bounding box center [698, 12] width 39 height 17
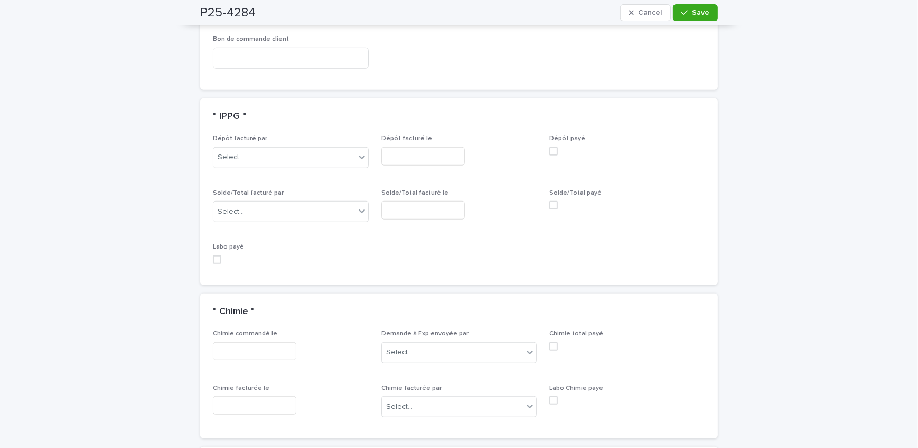
scroll to position [955, 0]
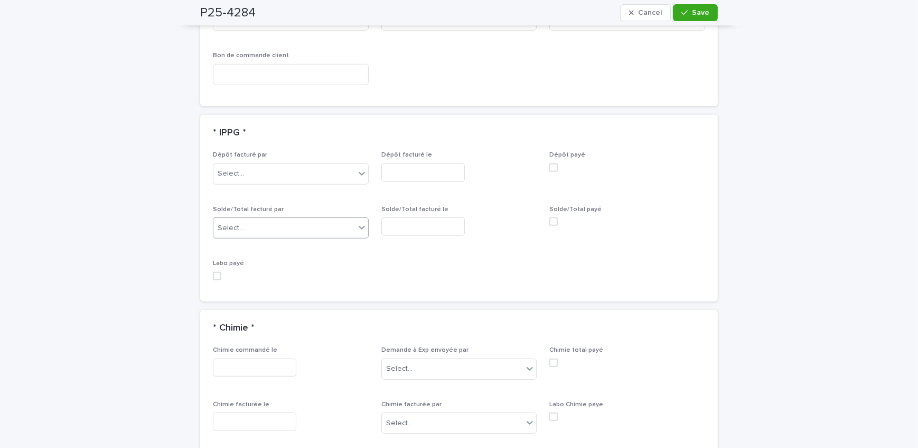
click at [248, 217] on div "Select..." at bounding box center [291, 227] width 156 height 21
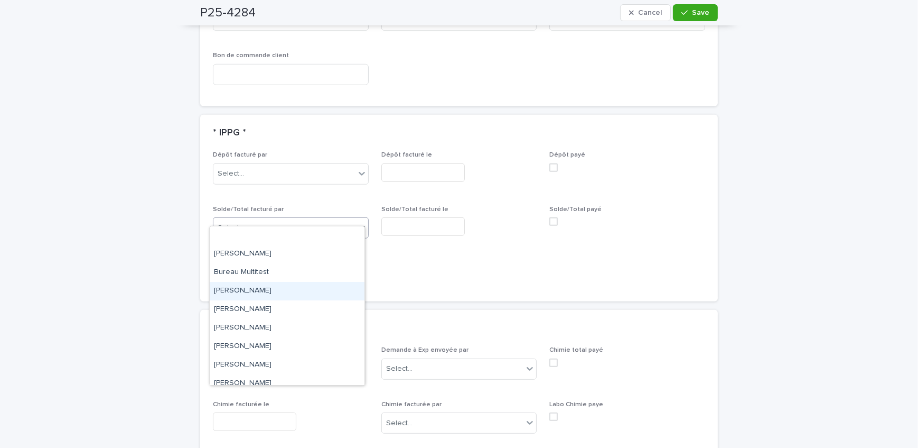
scroll to position [174, 0]
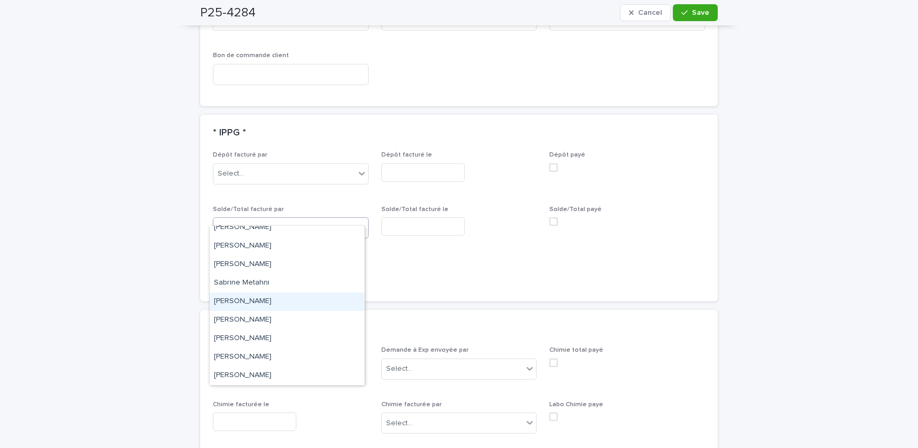
click at [283, 300] on div "[PERSON_NAME]" at bounding box center [287, 301] width 155 height 18
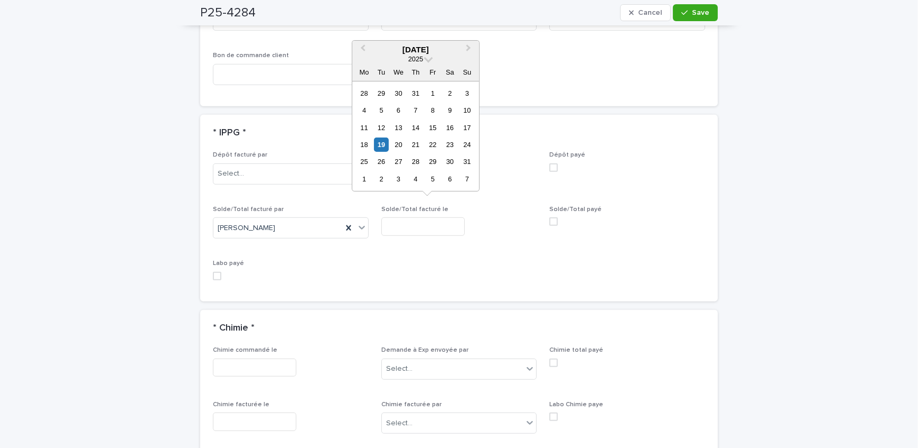
click at [432, 217] on input "text" at bounding box center [422, 226] width 83 height 18
click at [380, 148] on div "19" at bounding box center [381, 144] width 14 height 14
type input "**********"
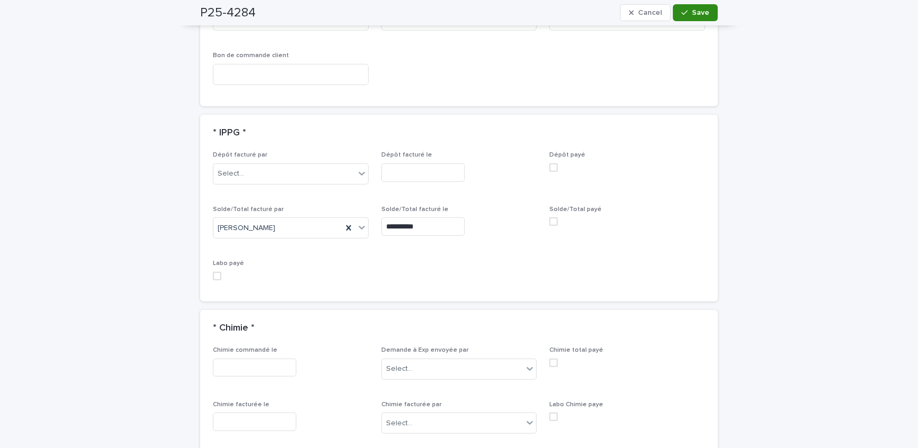
click at [682, 11] on icon "button" at bounding box center [685, 12] width 6 height 7
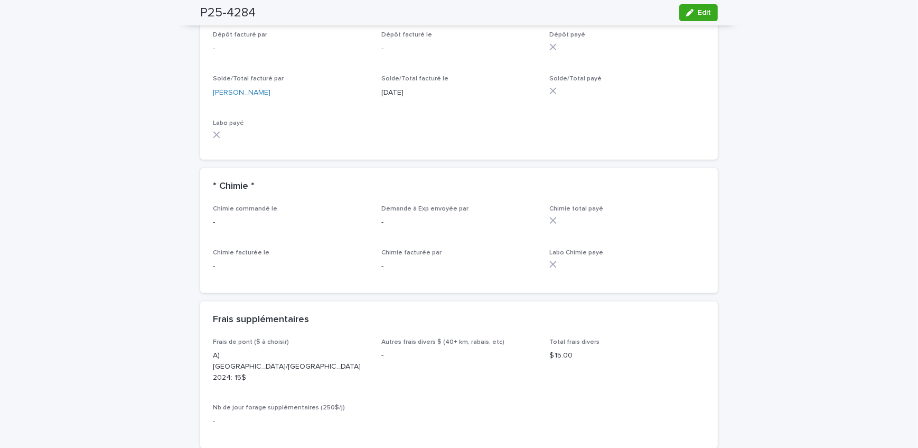
scroll to position [864, 0]
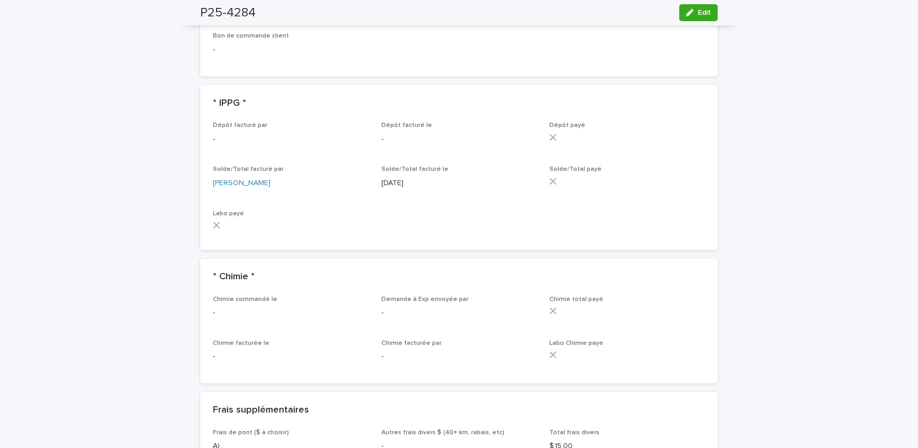
click at [182, 170] on div "Loading... Saving… Loading... Saving… P25-4284 Edit P25-4284 Edit Sorry, there …" at bounding box center [459, 249] width 918 height 2109
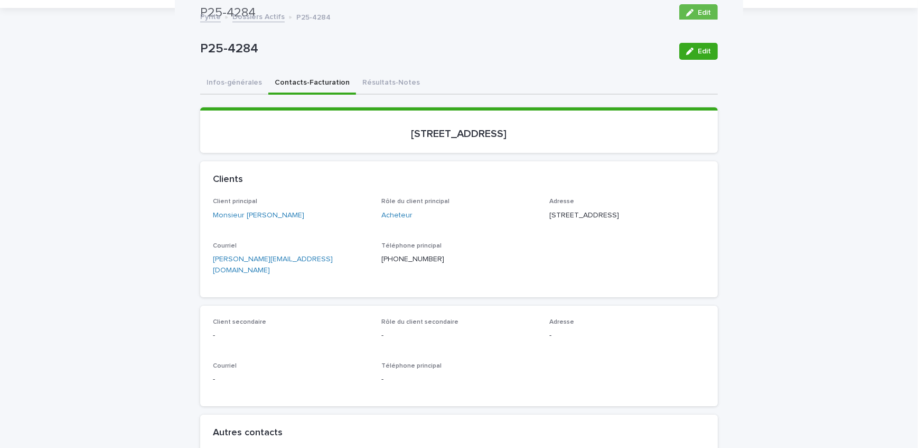
scroll to position [0, 0]
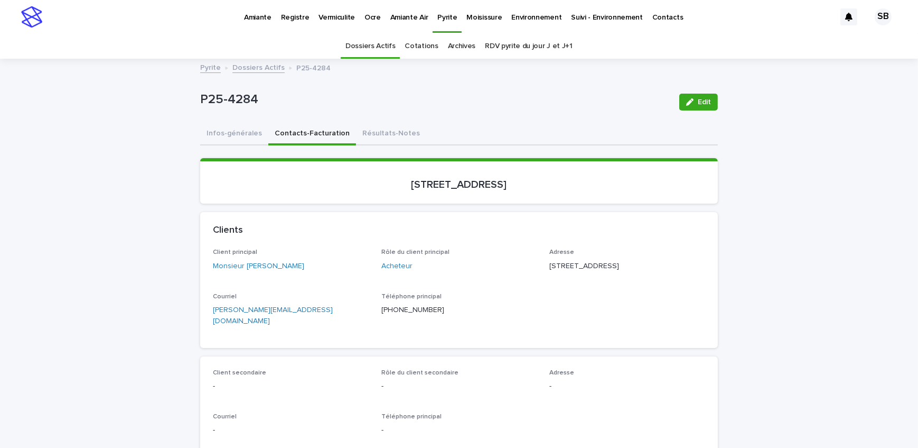
click at [253, 69] on link "Dossiers Actifs" at bounding box center [258, 67] width 52 height 12
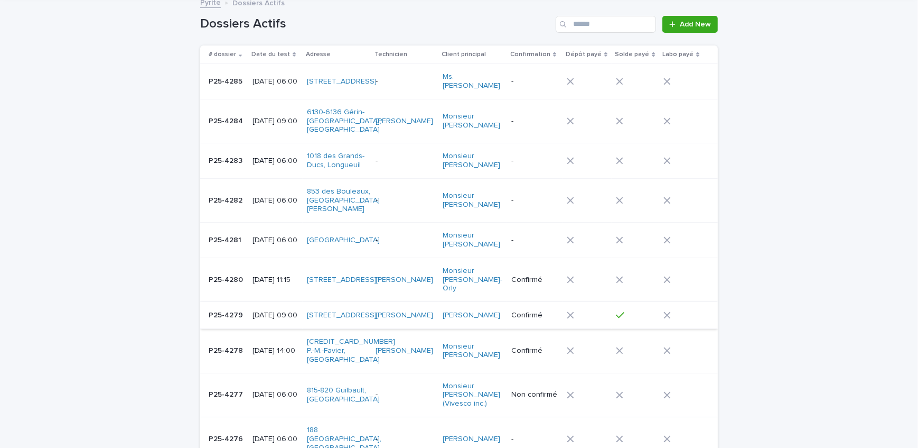
scroll to position [81, 0]
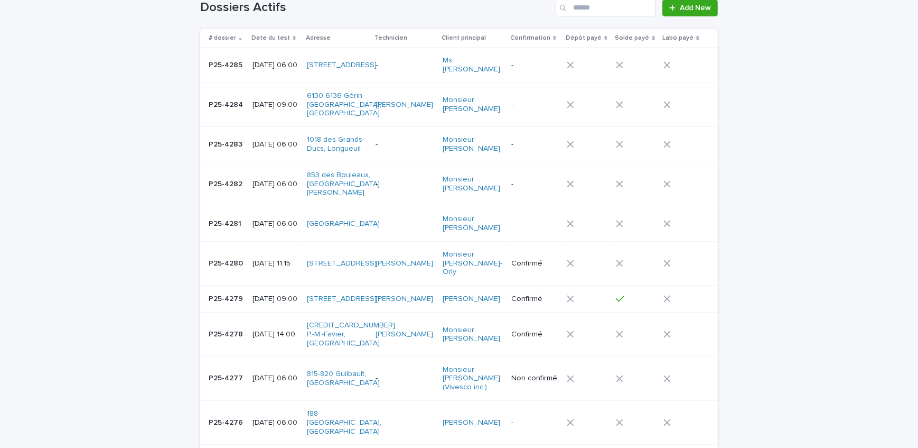
click at [225, 371] on p "P25-4277" at bounding box center [227, 376] width 36 height 11
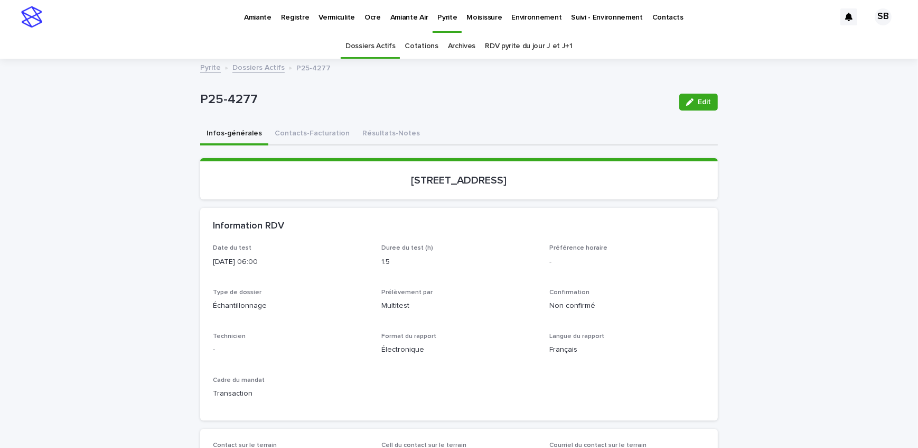
drag, startPoint x: 376, startPoint y: 185, endPoint x: 482, endPoint y: 194, distance: 106.1
click at [482, 194] on section "[STREET_ADDRESS]" at bounding box center [459, 178] width 518 height 41
copy p "[STREET_ADDRESS]"
drag, startPoint x: 254, startPoint y: 106, endPoint x: 157, endPoint y: 105, distance: 96.7
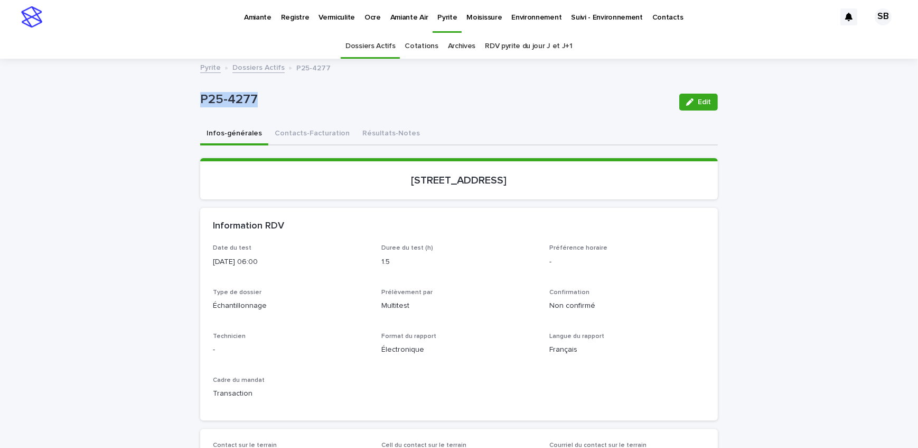
copy p "P25-4277"
click at [295, 126] on button "Contacts-Facturation" at bounding box center [312, 134] width 88 height 22
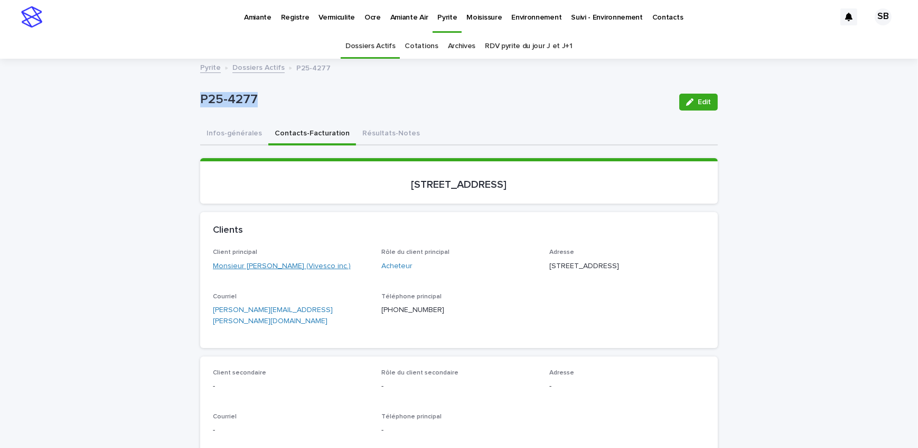
drag, startPoint x: 338, startPoint y: 273, endPoint x: 299, endPoint y: 270, distance: 39.7
click at [299, 270] on div "Client principal Monsieur [PERSON_NAME] (Vivesco inc.)" at bounding box center [291, 263] width 156 height 31
copy link "Vivesco inc.)"
drag, startPoint x: 190, startPoint y: 272, endPoint x: 293, endPoint y: 286, distance: 104.0
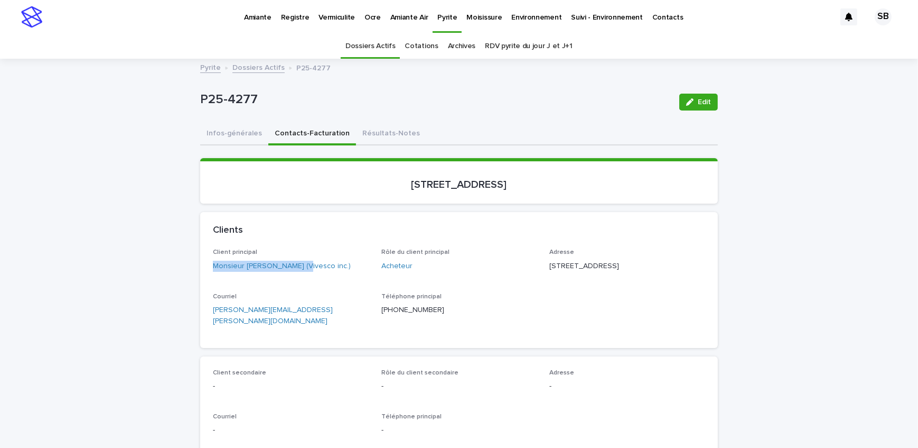
copy link "Monsieur [PERSON_NAME]"
drag, startPoint x: 623, startPoint y: 263, endPoint x: 546, endPoint y: 264, distance: 77.7
click at [550, 264] on p "[STREET_ADDRESS]" at bounding box center [628, 265] width 156 height 11
drag, startPoint x: 570, startPoint y: 276, endPoint x: 544, endPoint y: 273, distance: 26.1
click at [544, 273] on div "Client principal Monsieur [PERSON_NAME] (Vivesco inc.) Rôle du client principal…" at bounding box center [459, 291] width 492 height 86
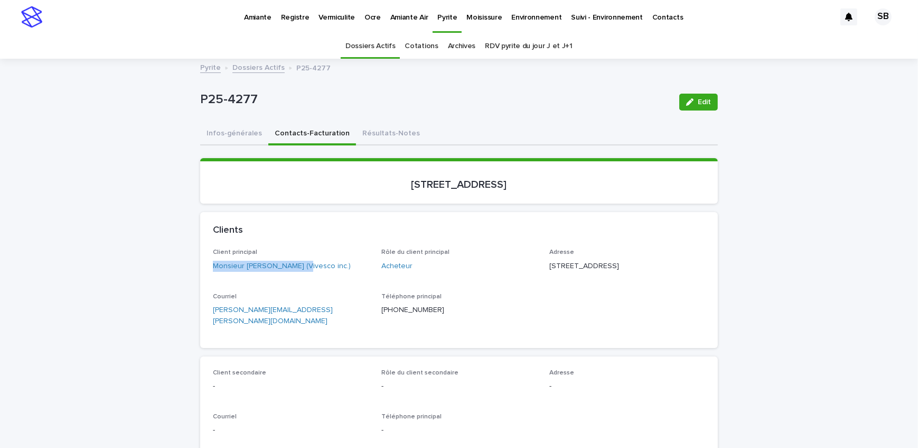
drag, startPoint x: 615, startPoint y: 281, endPoint x: 592, endPoint y: 282, distance: 22.7
click at [592, 280] on div "Adresse [STREET_ADDRESS]" at bounding box center [628, 263] width 156 height 31
drag, startPoint x: 470, startPoint y: 194, endPoint x: 338, endPoint y: 201, distance: 132.2
click at [338, 201] on section "[STREET_ADDRESS]" at bounding box center [459, 180] width 518 height 45
drag, startPoint x: 261, startPoint y: 104, endPoint x: 148, endPoint y: 111, distance: 113.3
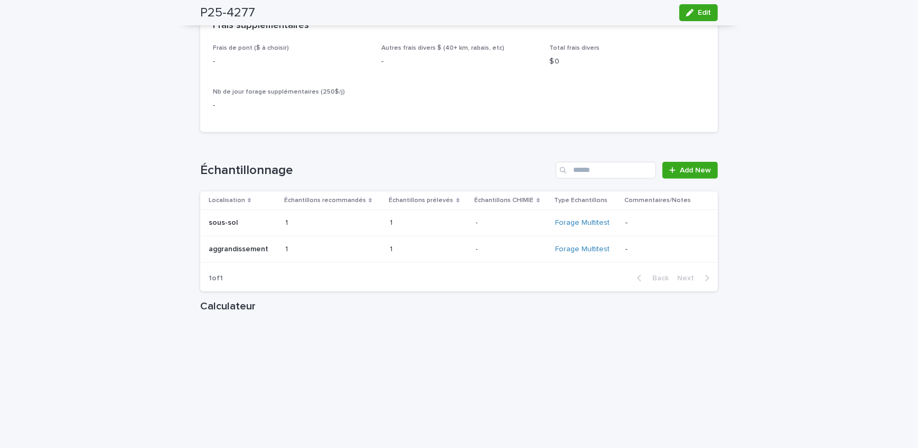
scroll to position [1057, 0]
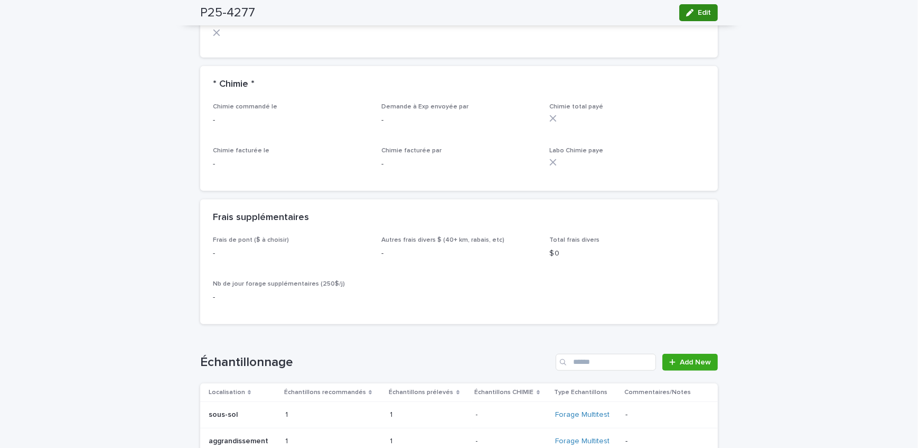
click at [701, 12] on span "Edit" at bounding box center [704, 12] width 13 height 7
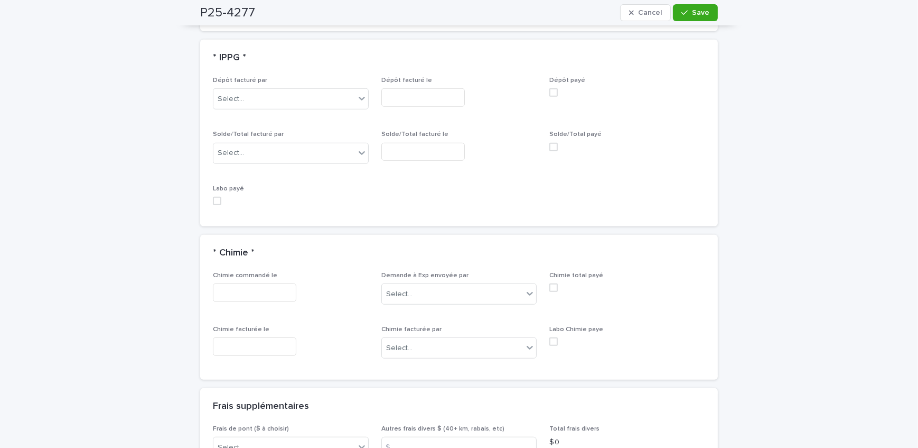
scroll to position [999, 0]
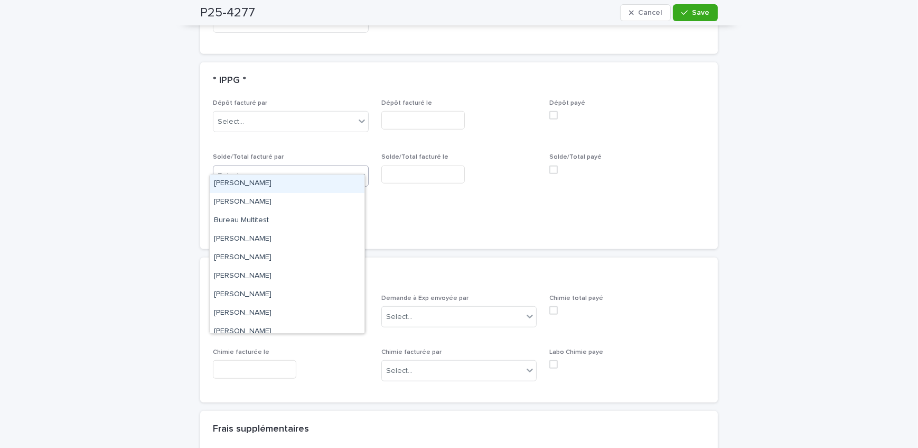
click at [296, 167] on div "Select..." at bounding box center [284, 175] width 142 height 17
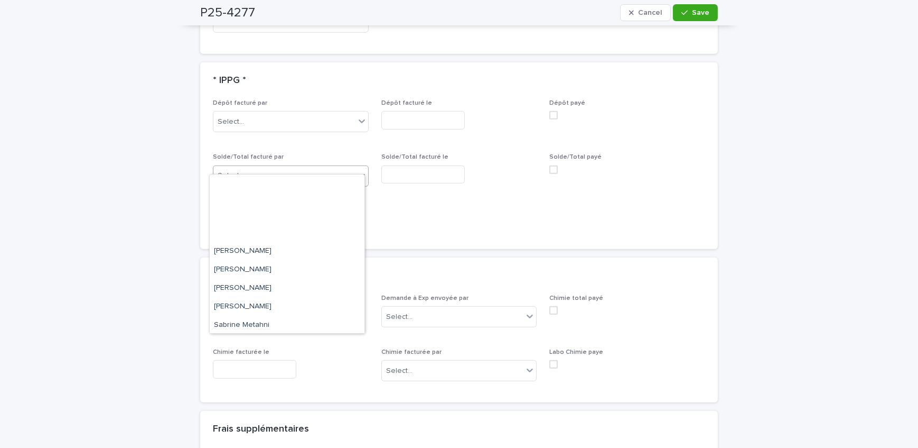
scroll to position [174, 0]
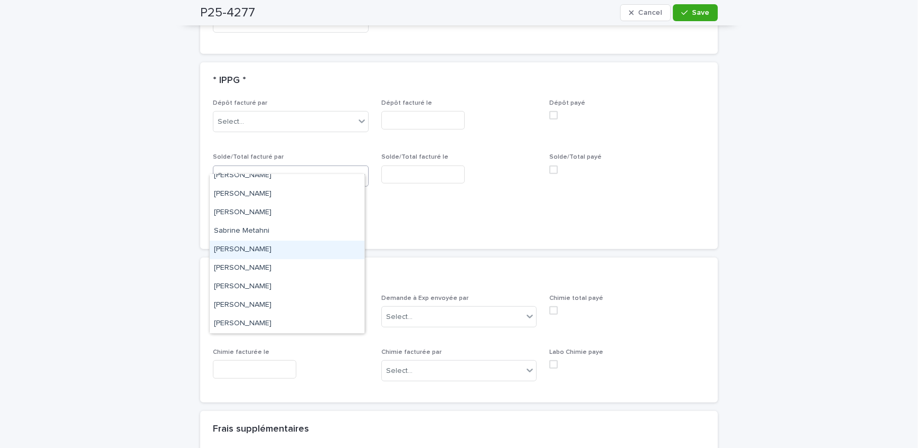
click at [288, 249] on div "[PERSON_NAME]" at bounding box center [287, 249] width 155 height 18
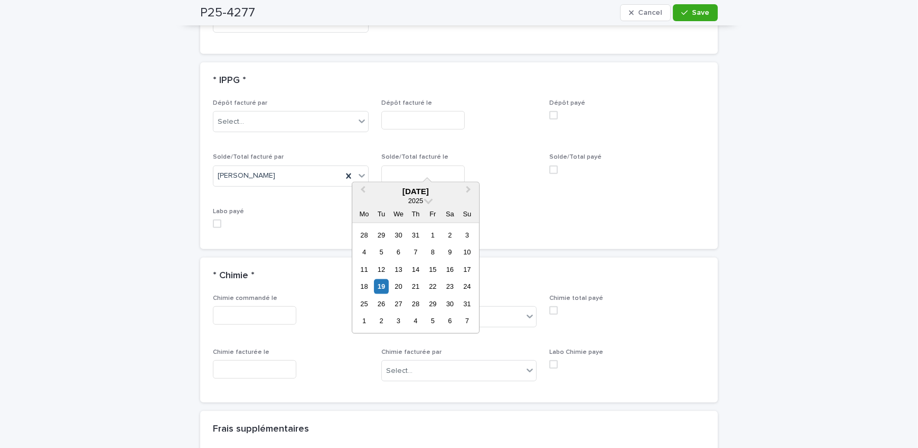
click at [417, 165] on input "text" at bounding box center [422, 174] width 83 height 18
click at [378, 282] on div "19" at bounding box center [381, 286] width 14 height 14
type input "**********"
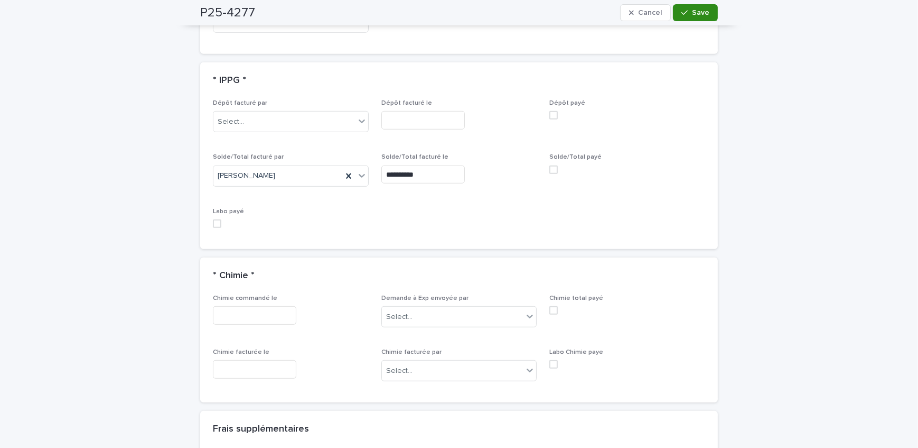
click at [692, 15] on span "Save" at bounding box center [700, 12] width 17 height 7
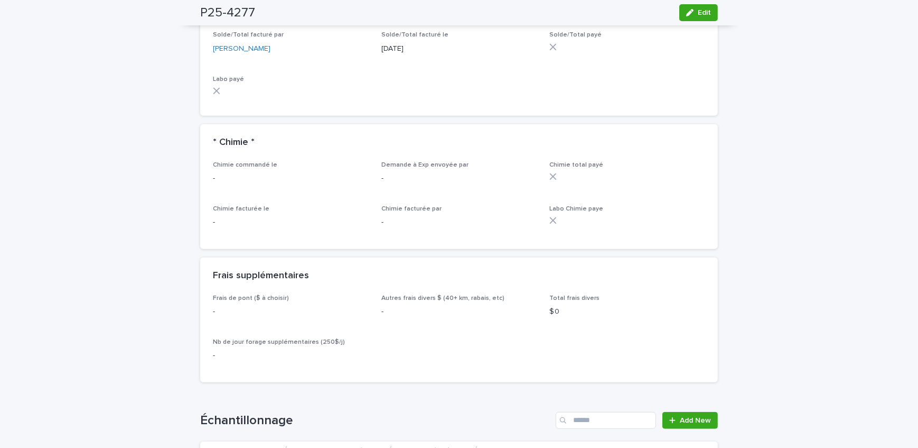
scroll to position [913, 0]
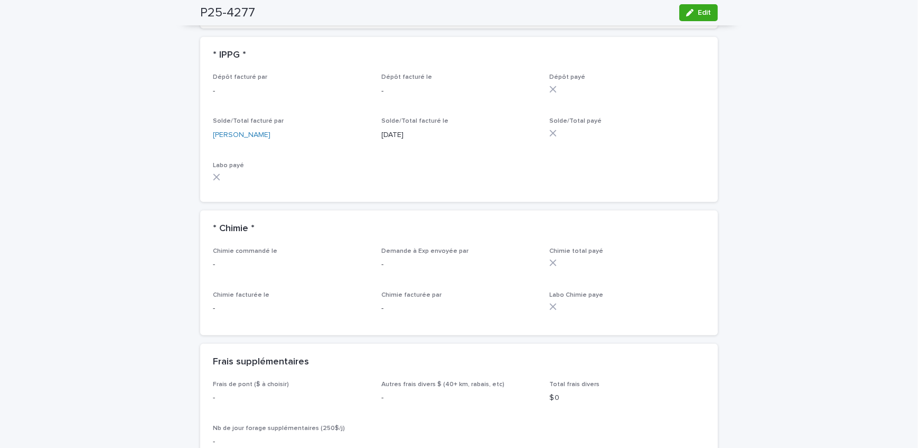
drag, startPoint x: 109, startPoint y: 164, endPoint x: 150, endPoint y: 175, distance: 42.0
click at [109, 164] on div "Loading... Saving… Loading... Saving… P25-4277 Edit P25-4277 Edit Sorry, there …" at bounding box center [459, 190] width 918 height 2087
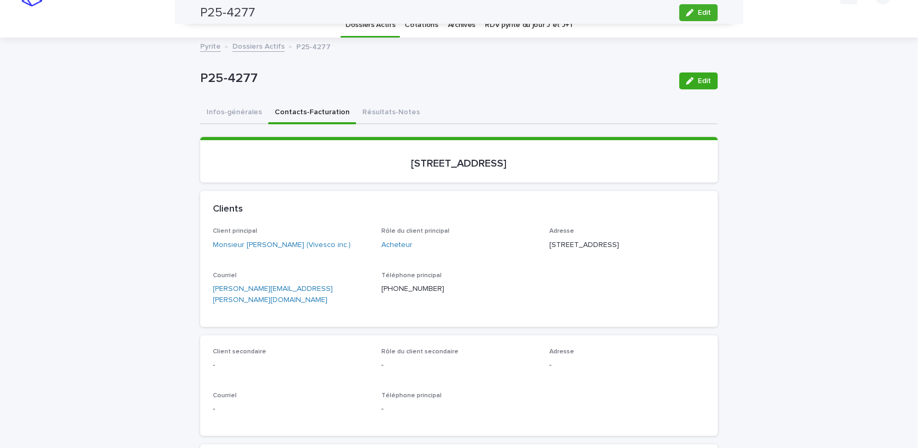
scroll to position [0, 0]
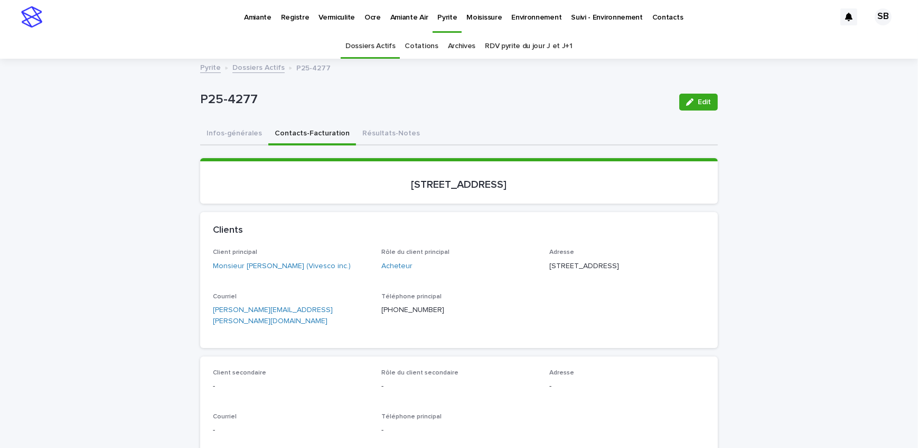
click at [267, 69] on link "Dossiers Actifs" at bounding box center [258, 67] width 52 height 12
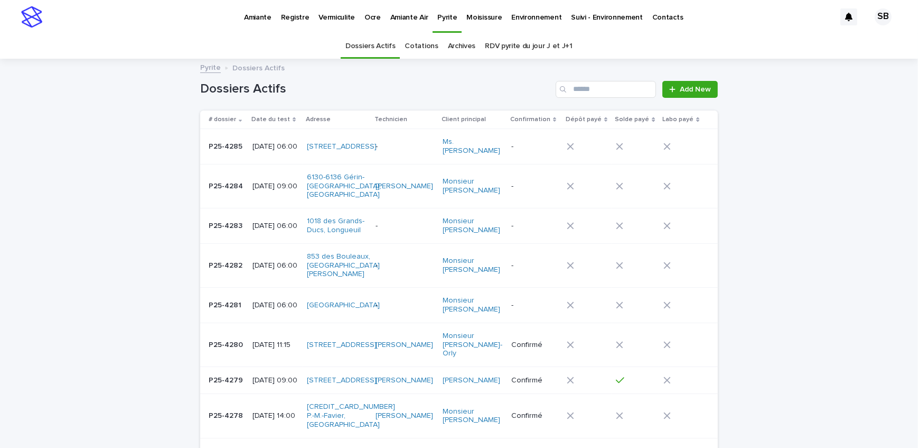
scroll to position [33, 0]
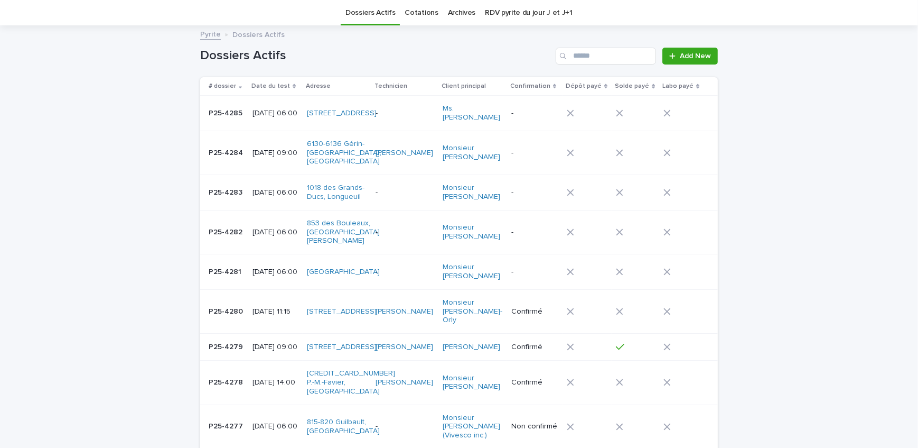
click at [253, 116] on p "[DATE] 06:00" at bounding box center [276, 113] width 46 height 9
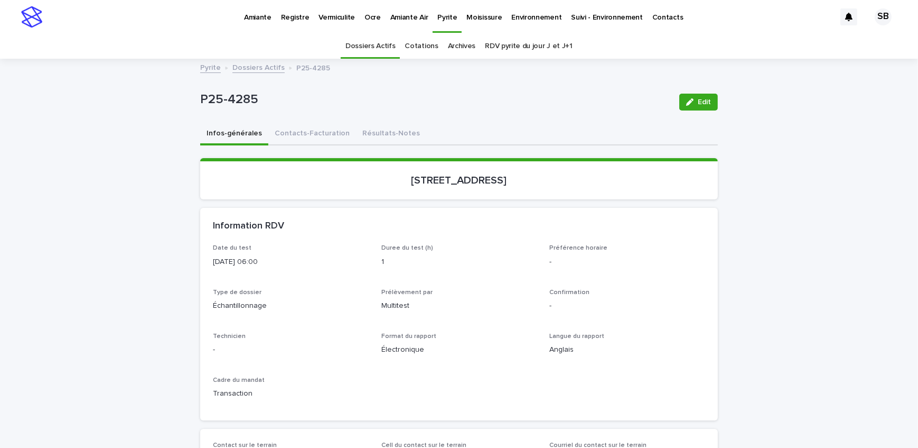
drag, startPoint x: 362, startPoint y: 183, endPoint x: 473, endPoint y: 190, distance: 111.2
click at [473, 190] on section "[STREET_ADDRESS]" at bounding box center [459, 178] width 518 height 41
drag, startPoint x: 297, startPoint y: 102, endPoint x: 192, endPoint y: 108, distance: 104.8
click at [287, 141] on button "Contacts-Facturation" at bounding box center [312, 134] width 88 height 22
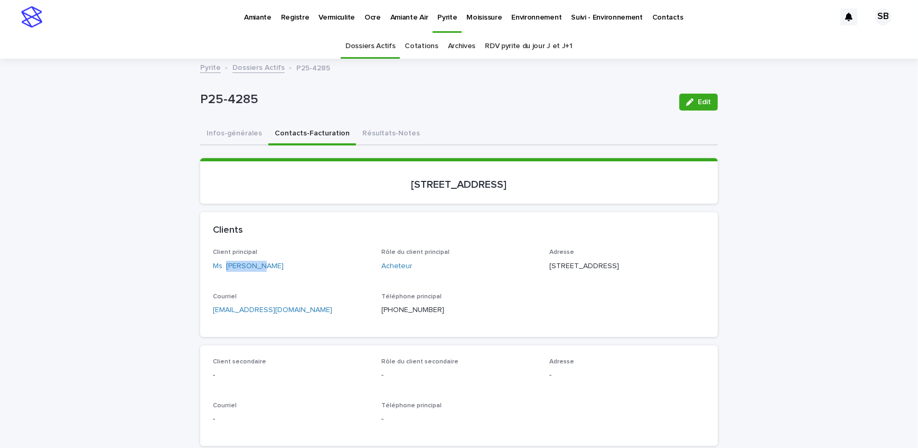
drag, startPoint x: 247, startPoint y: 271, endPoint x: 223, endPoint y: 272, distance: 24.3
click at [223, 272] on div "Client principal Ms. [PERSON_NAME]" at bounding box center [291, 263] width 156 height 31
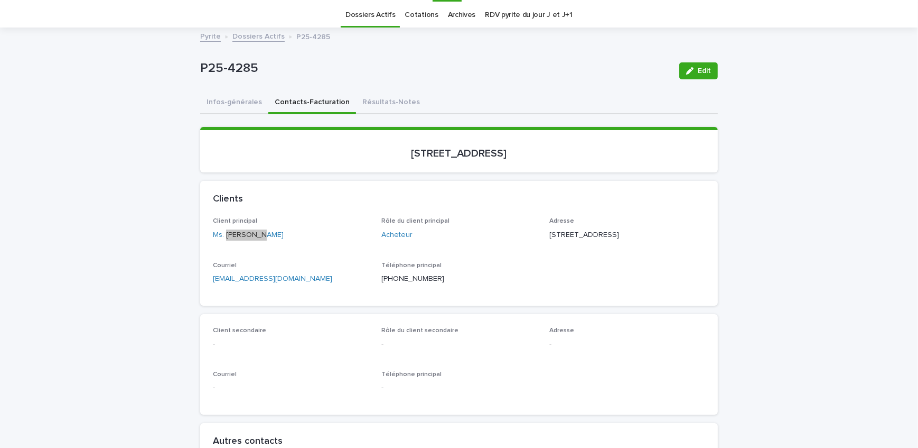
scroll to position [48, 0]
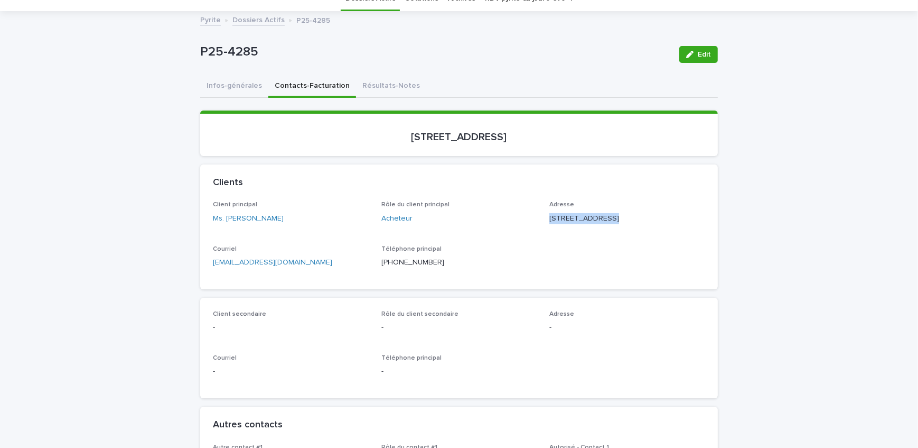
drag, startPoint x: 610, startPoint y: 215, endPoint x: 546, endPoint y: 218, distance: 64.5
click at [550, 218] on p "[STREET_ADDRESS]" at bounding box center [628, 218] width 156 height 11
drag, startPoint x: 589, startPoint y: 229, endPoint x: 539, endPoint y: 229, distance: 49.7
click at [539, 229] on div "Client principal Ms. [PERSON_NAME] Rôle du client principal Acheteur Adresse [S…" at bounding box center [459, 238] width 492 height 75
drag, startPoint x: 622, startPoint y: 235, endPoint x: 590, endPoint y: 238, distance: 32.4
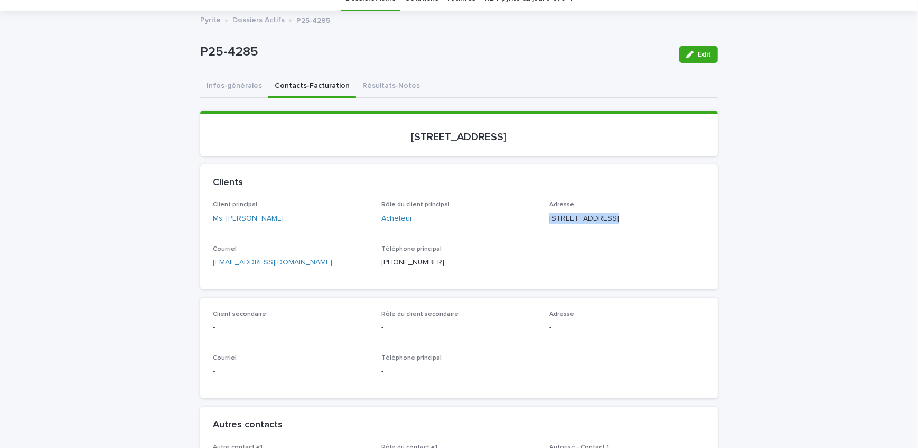
click at [590, 232] on div "Adresse [STREET_ADDRESS]" at bounding box center [628, 216] width 156 height 31
drag, startPoint x: 545, startPoint y: 133, endPoint x: 349, endPoint y: 140, distance: 196.2
click at [349, 140] on p "[STREET_ADDRESS]" at bounding box center [459, 137] width 492 height 13
drag, startPoint x: 269, startPoint y: 51, endPoint x: 190, endPoint y: 58, distance: 79.6
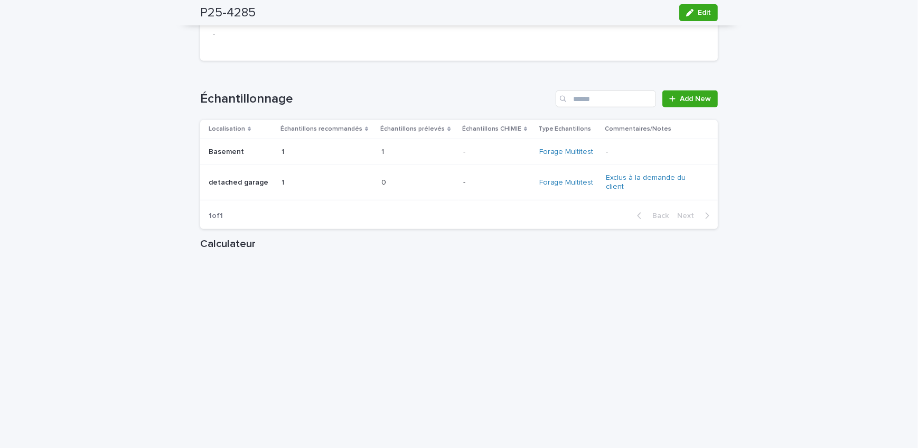
scroll to position [1200, 0]
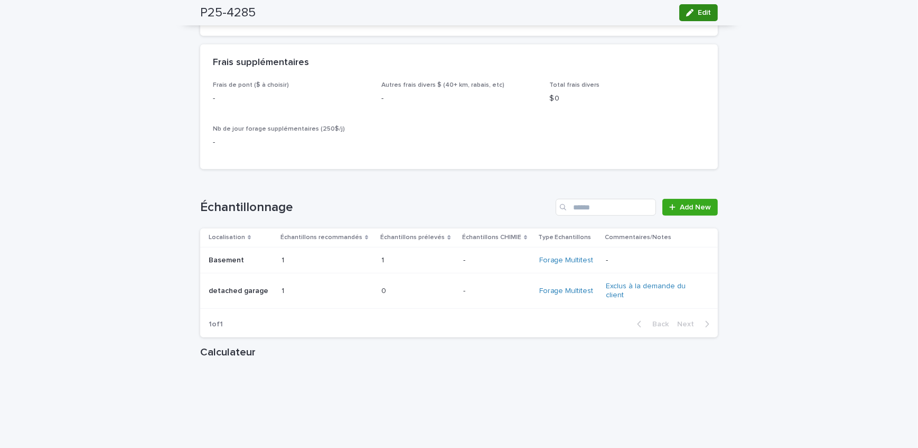
click at [698, 12] on span "Edit" at bounding box center [704, 12] width 13 height 7
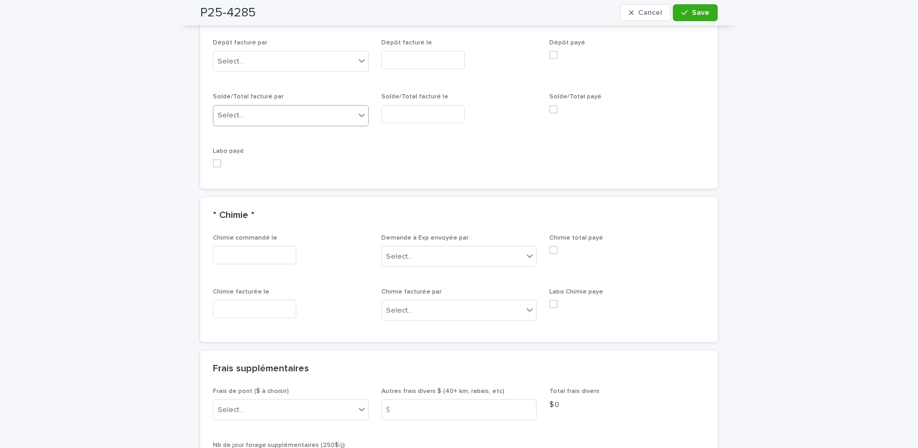
scroll to position [1033, 0]
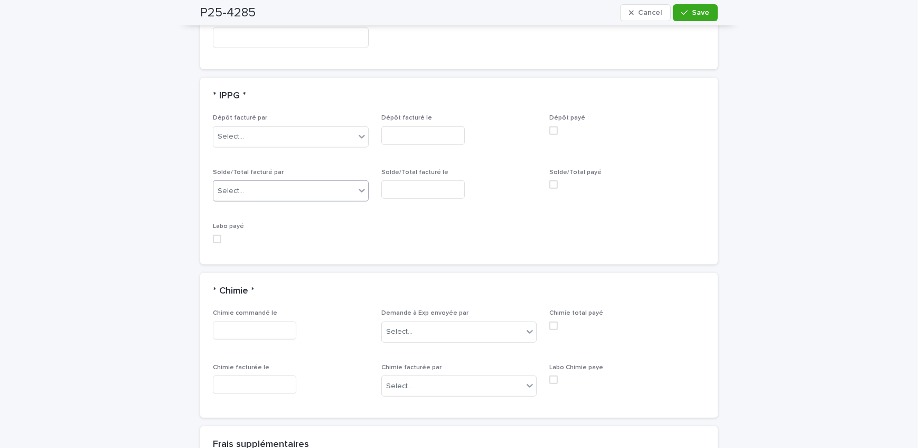
click at [295, 182] on div "Select..." at bounding box center [284, 190] width 142 height 17
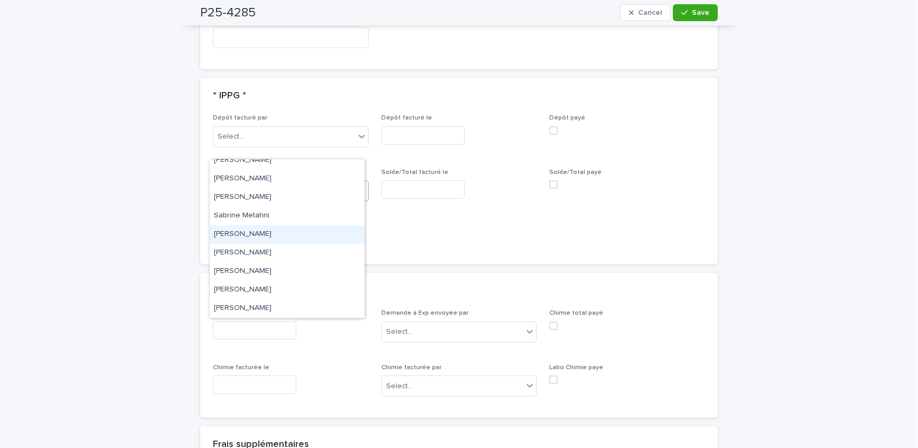
click at [308, 237] on div "[PERSON_NAME]" at bounding box center [287, 234] width 155 height 18
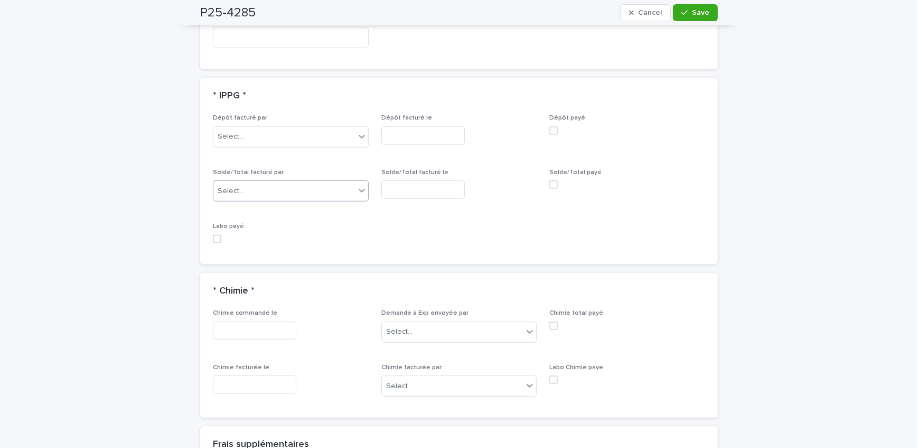
click at [413, 180] on input "text" at bounding box center [422, 189] width 83 height 18
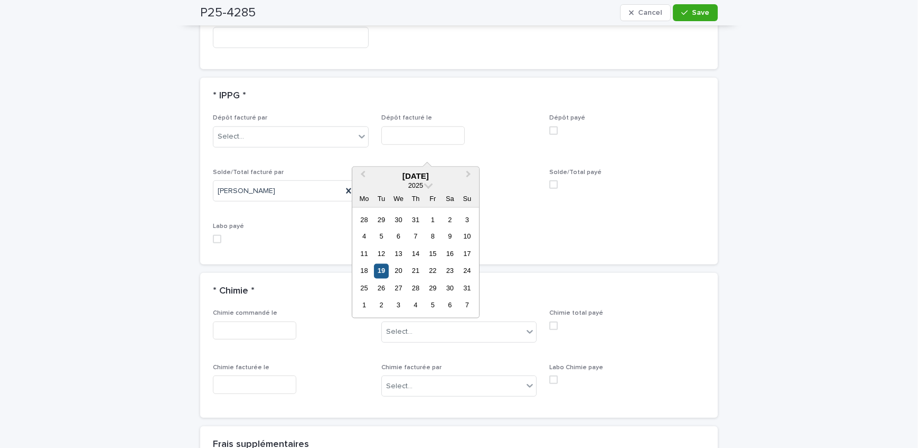
click at [381, 269] on div "19" at bounding box center [381, 271] width 14 height 14
type input "**********"
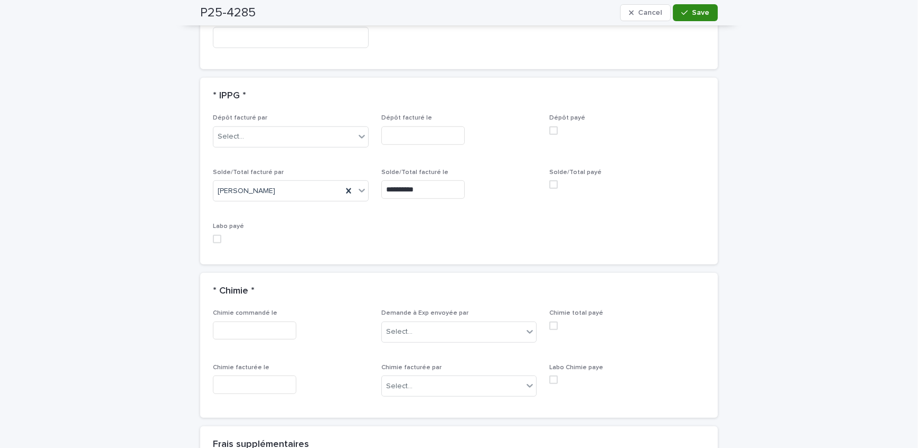
click at [694, 8] on button "Save" at bounding box center [695, 12] width 45 height 17
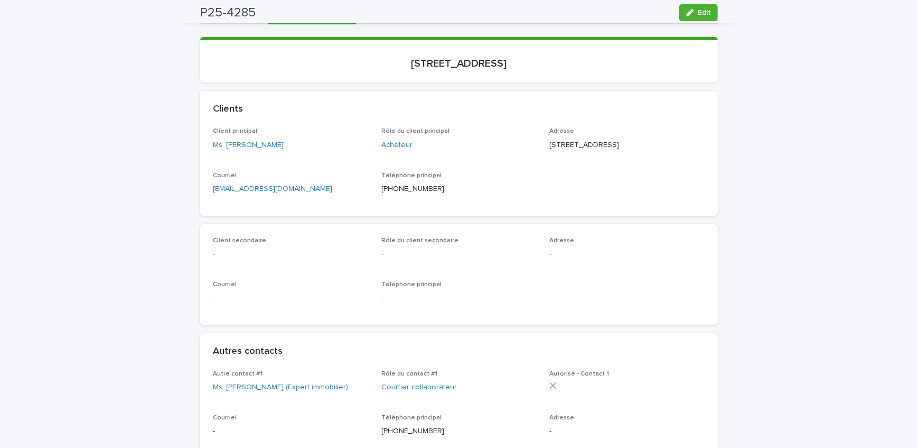
scroll to position [0, 0]
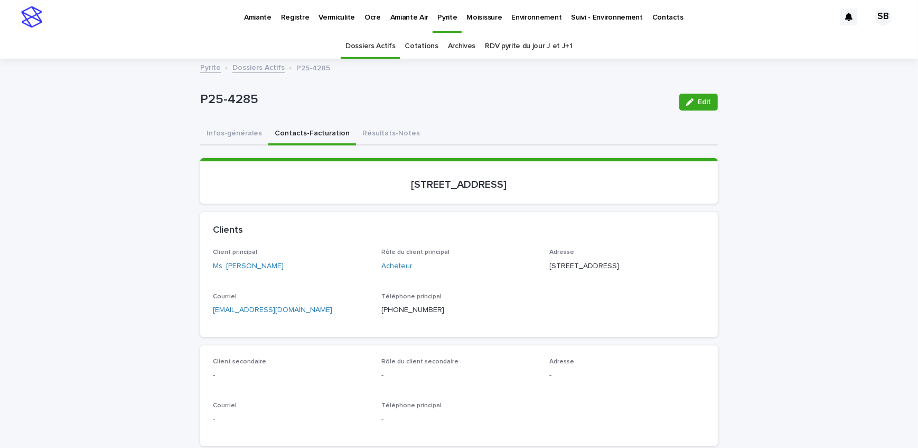
click at [246, 63] on link "Dossiers Actifs" at bounding box center [258, 67] width 52 height 12
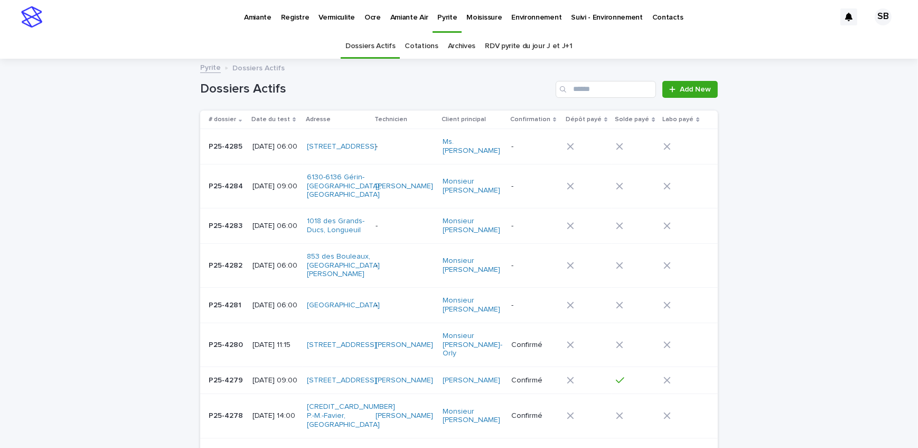
click at [259, 24] on link "Amiante" at bounding box center [257, 16] width 37 height 33
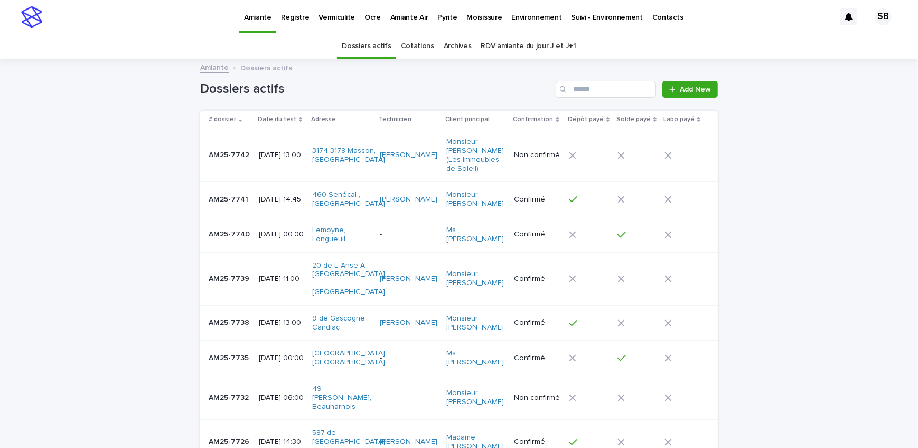
click at [239, 157] on p "AM25-7742" at bounding box center [230, 153] width 43 height 11
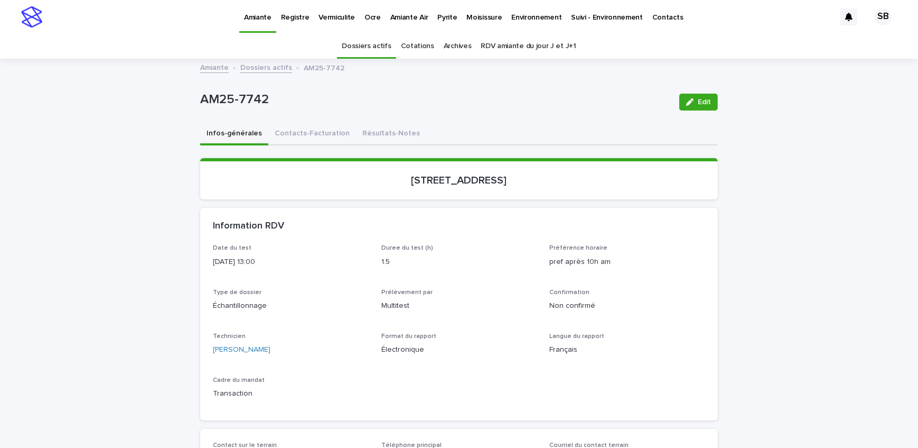
click at [248, 70] on link "Dossiers actifs" at bounding box center [266, 67] width 52 height 12
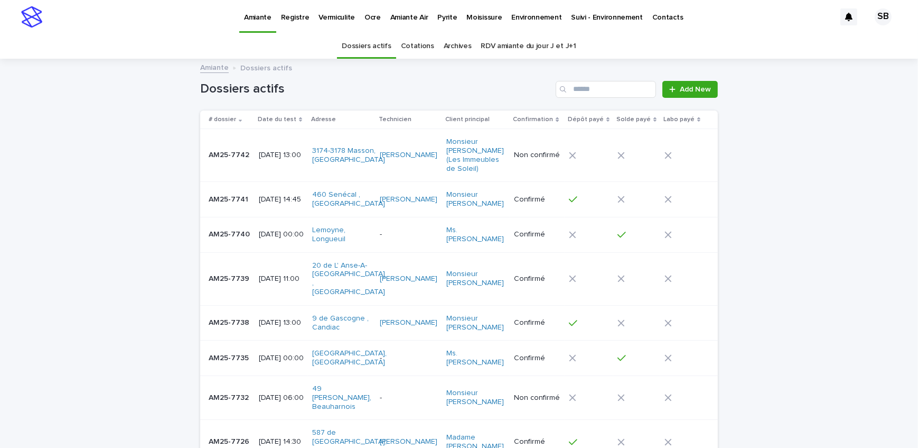
click at [450, 24] on link "Pyrite" at bounding box center [447, 16] width 29 height 33
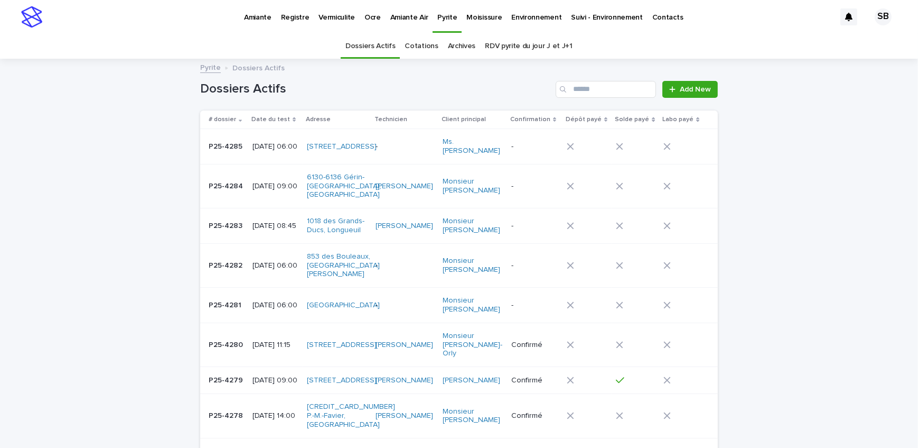
click at [553, 194] on td "-" at bounding box center [534, 186] width 55 height 44
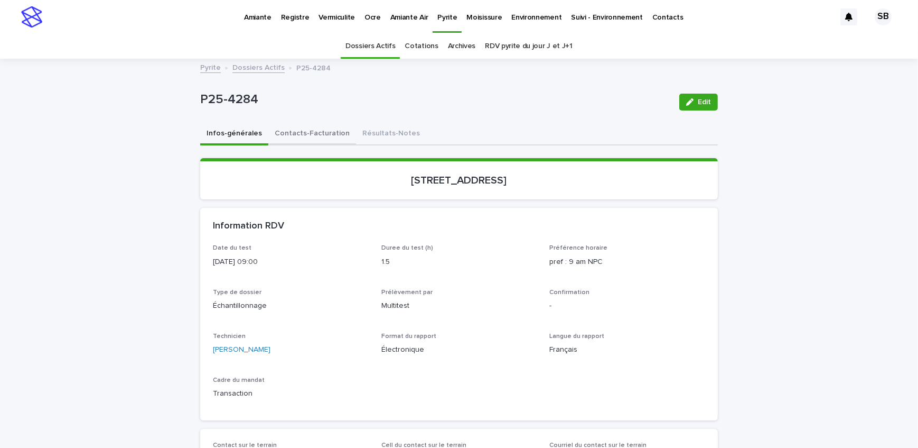
click at [294, 137] on button "Contacts-Facturation" at bounding box center [312, 134] width 88 height 22
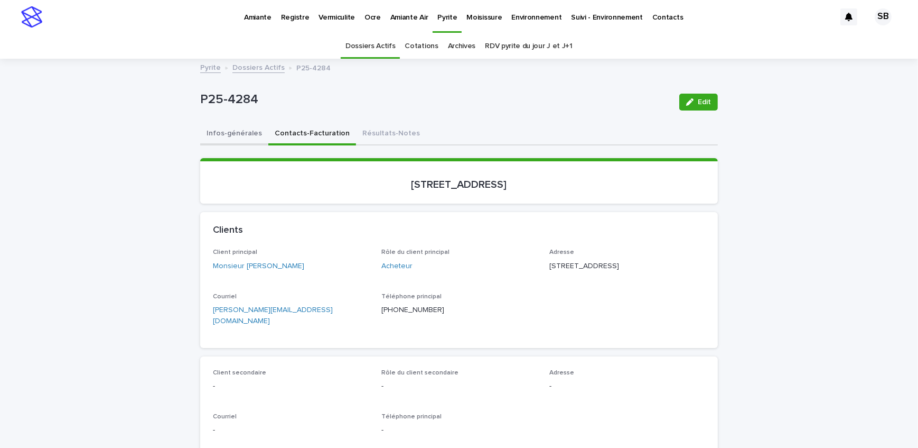
click at [219, 137] on button "Infos-générales" at bounding box center [234, 134] width 68 height 22
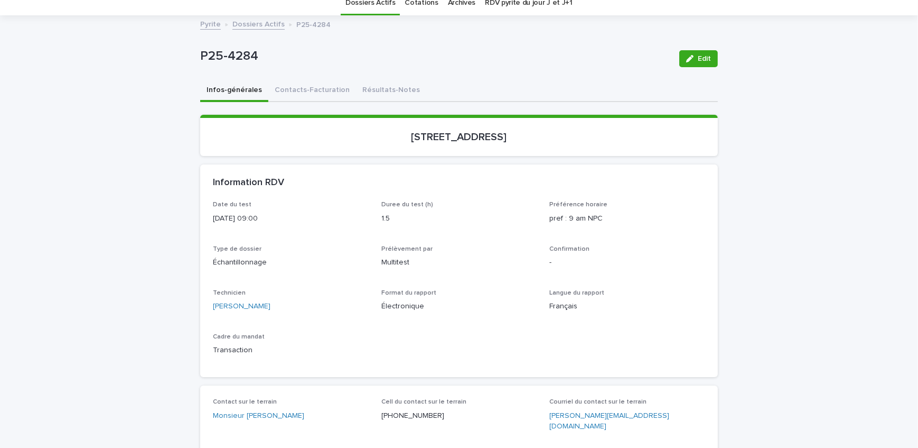
scroll to position [192, 0]
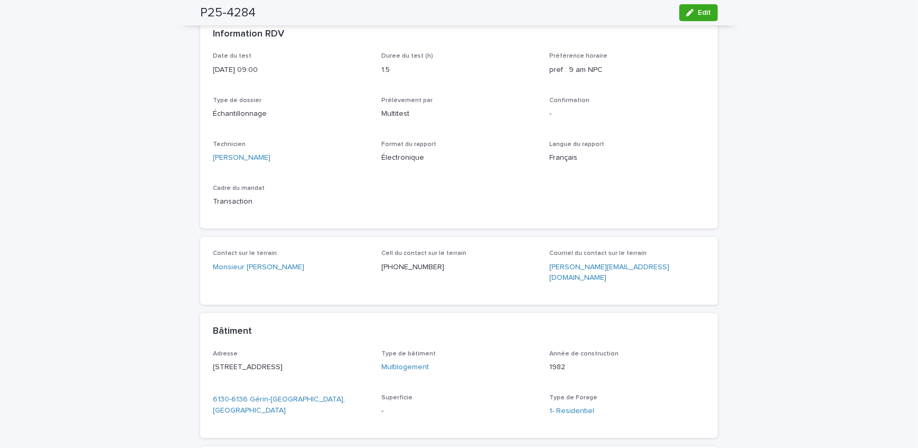
drag, startPoint x: 153, startPoint y: 126, endPoint x: 169, endPoint y: 136, distance: 19.2
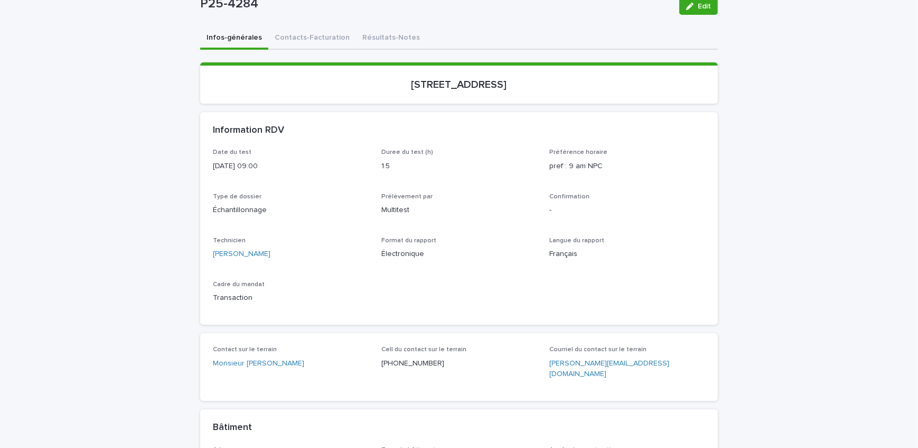
scroll to position [144, 0]
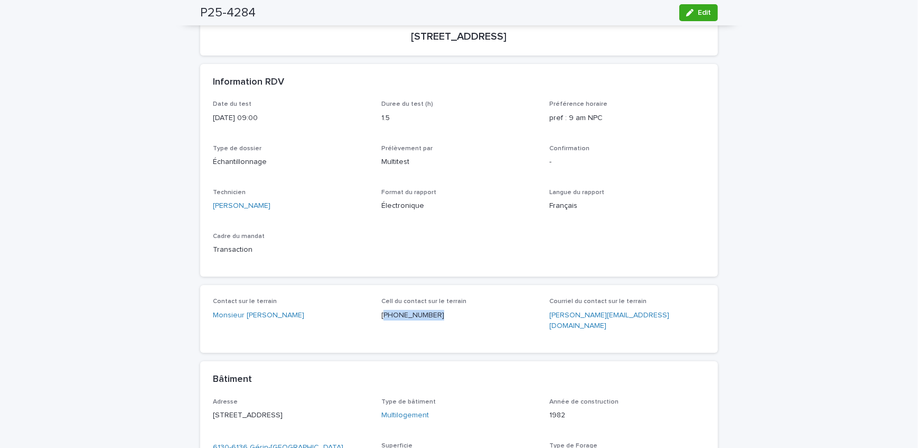
drag, startPoint x: 425, startPoint y: 319, endPoint x: 380, endPoint y: 319, distance: 44.9
click at [381, 319] on p "[PHONE_NUMBER]" at bounding box center [459, 315] width 156 height 11
drag, startPoint x: 147, startPoint y: 180, endPoint x: 154, endPoint y: 185, distance: 8.4
drag, startPoint x: 123, startPoint y: 145, endPoint x: 115, endPoint y: 145, distance: 7.9
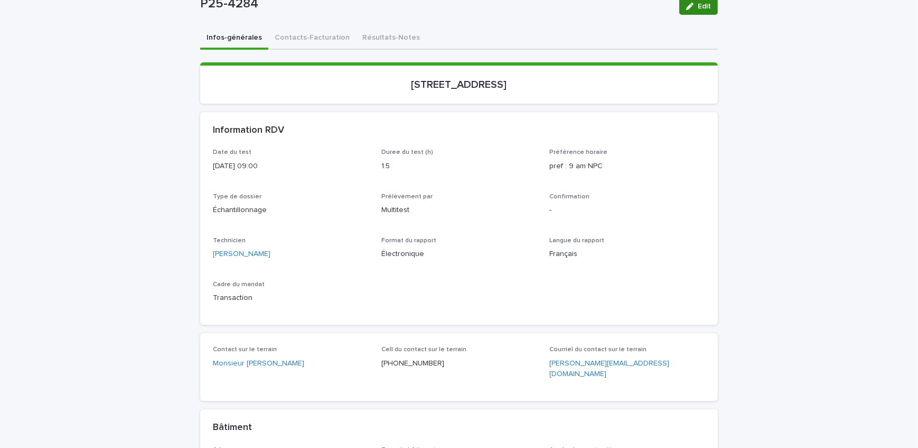
click at [710, 5] on button "Edit" at bounding box center [698, 6] width 39 height 17
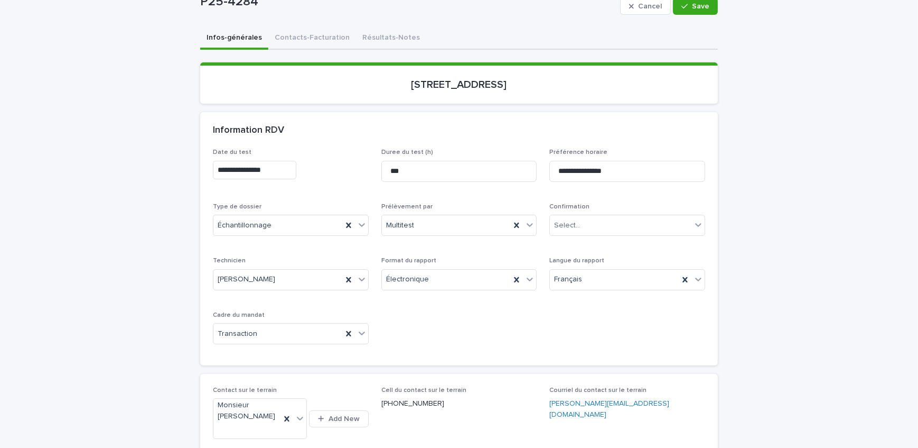
scroll to position [144, 0]
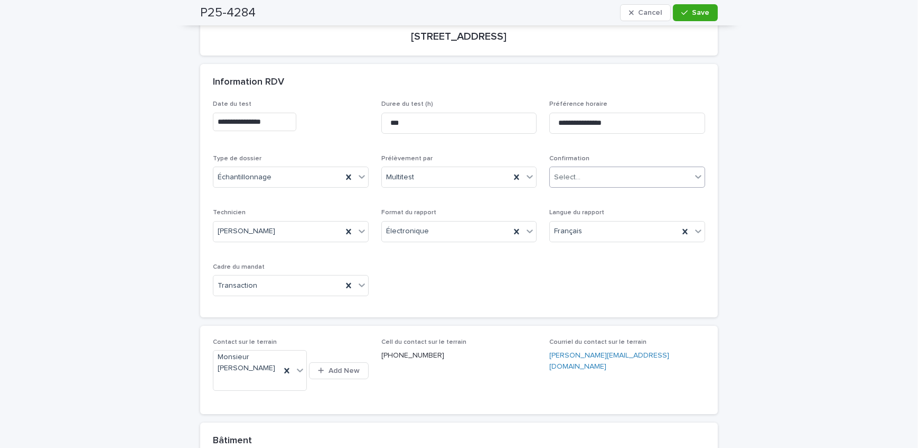
click at [623, 176] on div "Select..." at bounding box center [621, 177] width 142 height 17
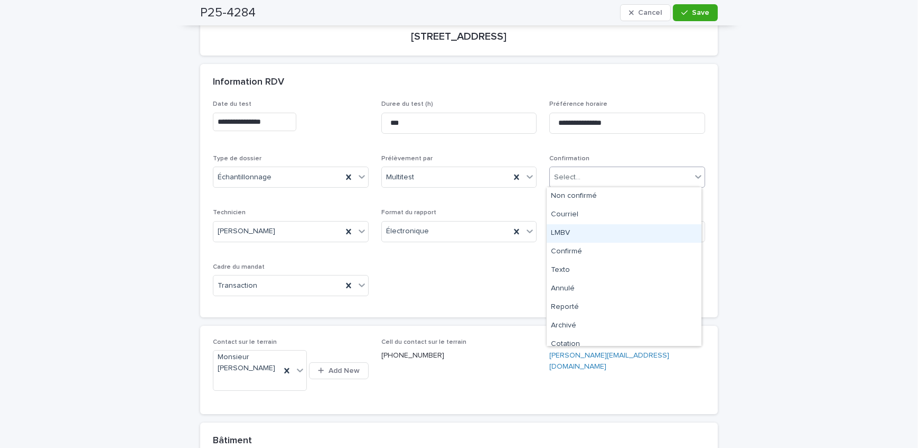
click at [599, 237] on div "LMBV" at bounding box center [624, 233] width 155 height 18
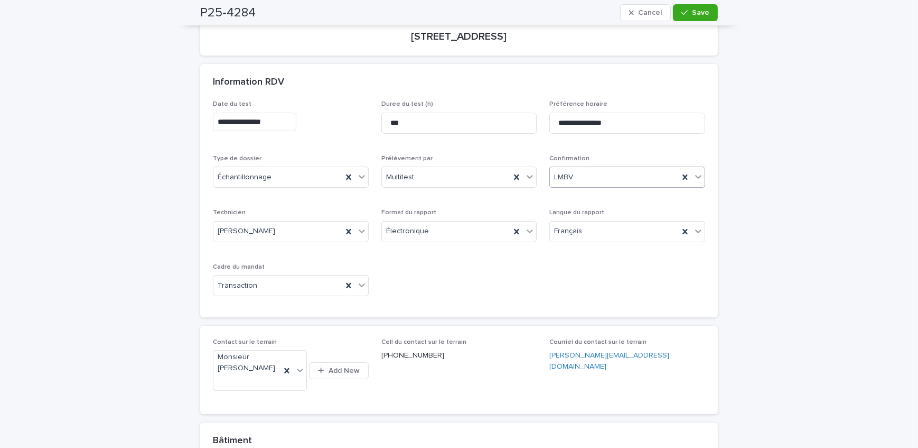
click at [647, 176] on div "LMBV" at bounding box center [614, 177] width 129 height 17
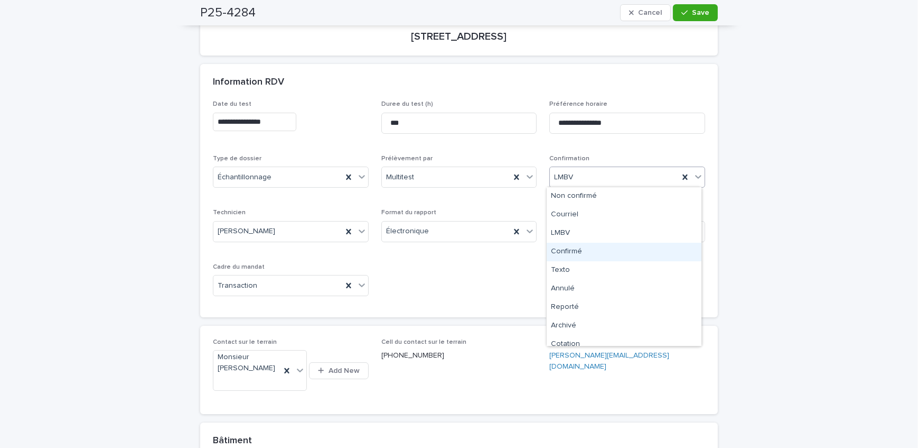
click at [635, 244] on div "Confirmé" at bounding box center [624, 252] width 155 height 18
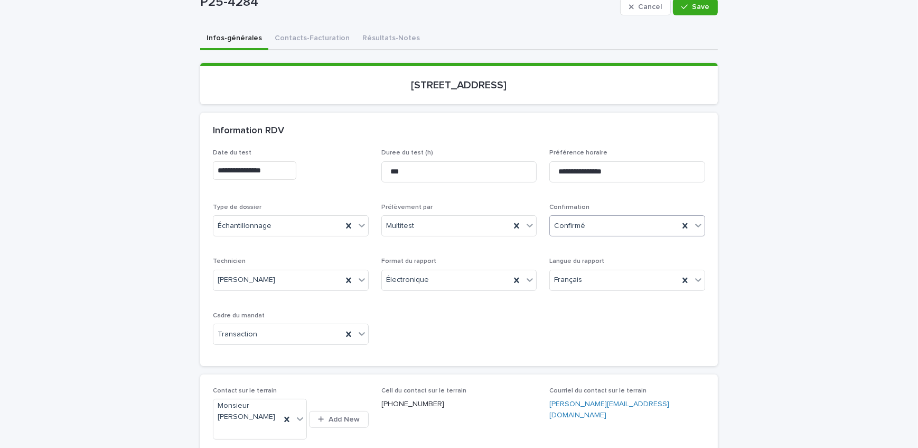
scroll to position [96, 0]
click at [693, 4] on span "Save" at bounding box center [700, 6] width 17 height 7
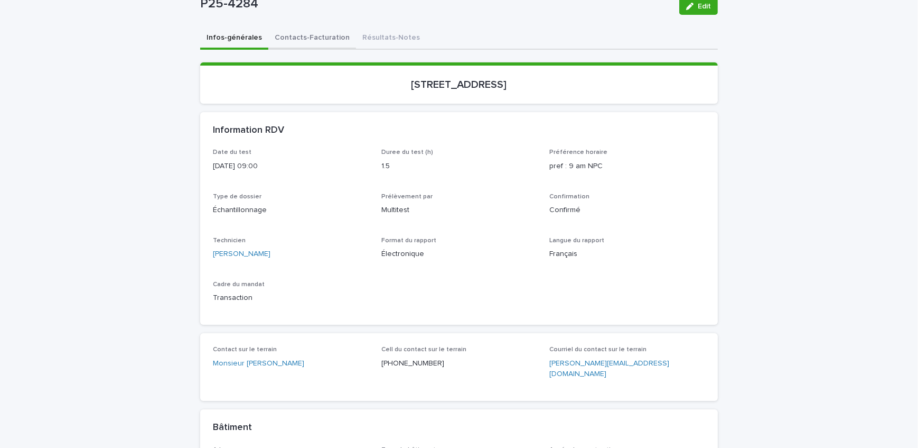
click at [299, 42] on button "Contacts-Facturation" at bounding box center [312, 38] width 88 height 22
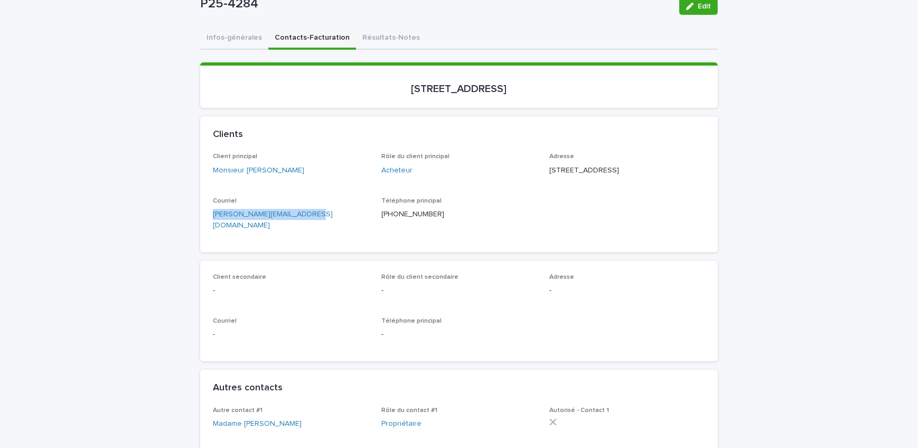
drag, startPoint x: 217, startPoint y: 235, endPoint x: 229, endPoint y: 224, distance: 16.8
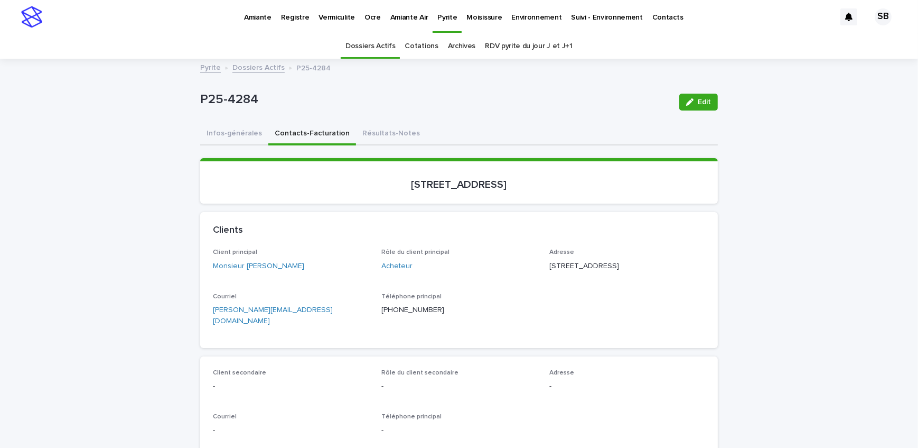
click at [224, 133] on button "Infos-générales" at bounding box center [234, 134] width 68 height 22
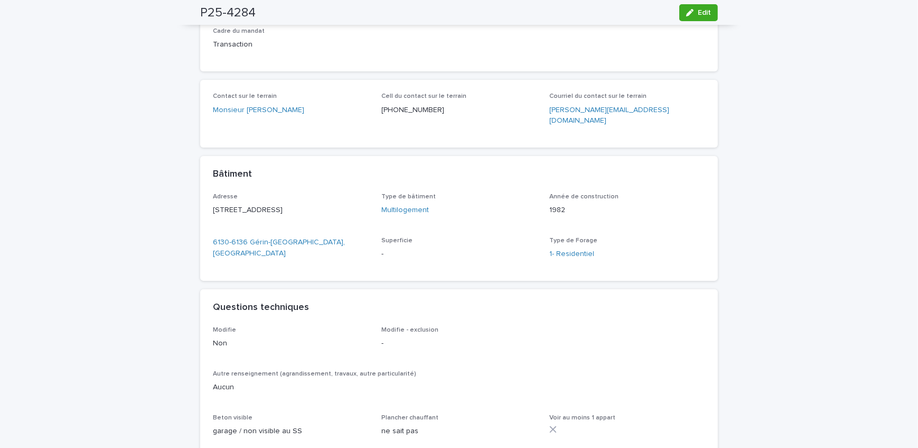
scroll to position [480, 0]
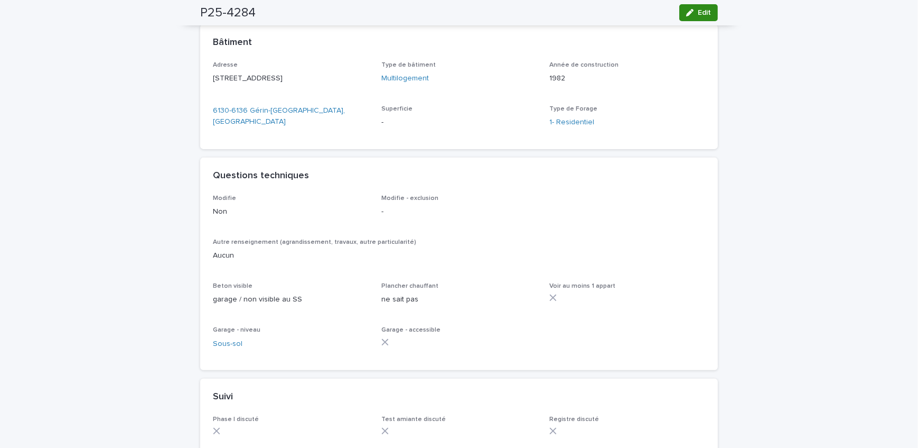
click at [698, 16] on button "Edit" at bounding box center [698, 12] width 39 height 17
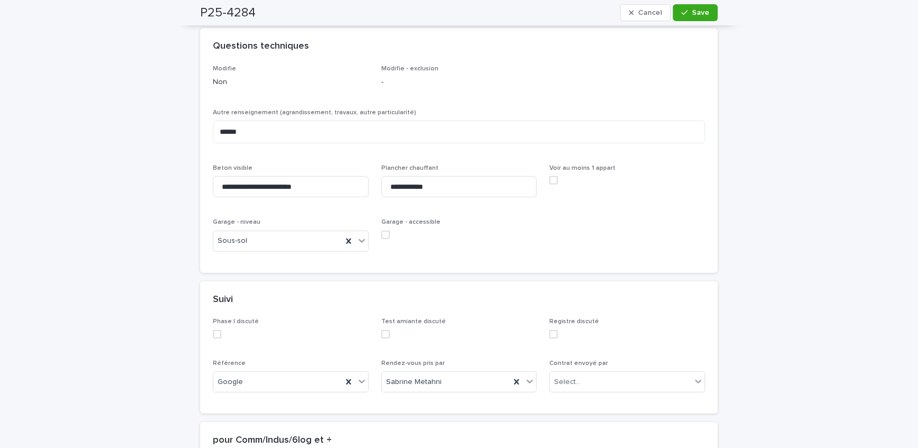
scroll to position [793, 0]
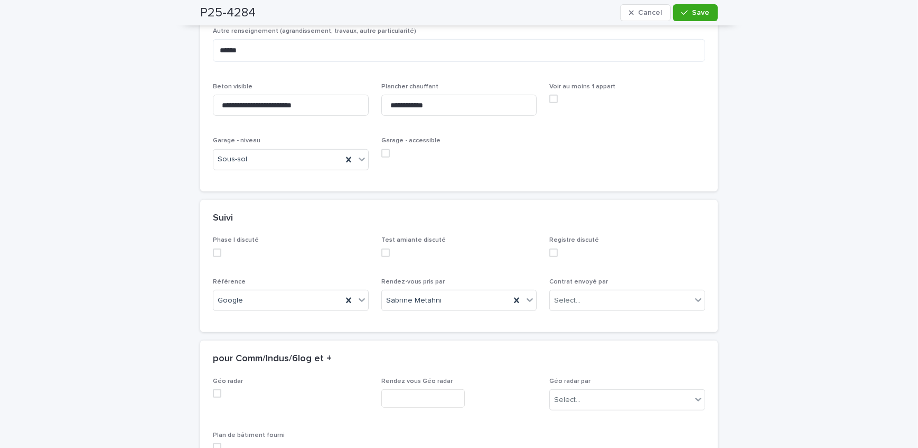
click at [627, 278] on div "Contrat envoyé par Select..." at bounding box center [628, 298] width 156 height 41
click at [631, 293] on div "Select..." at bounding box center [621, 300] width 142 height 17
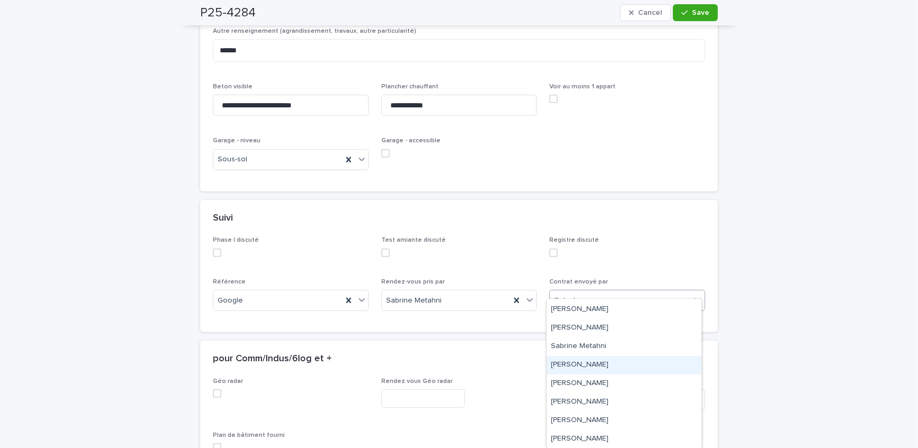
click at [616, 364] on div "[PERSON_NAME]" at bounding box center [624, 365] width 155 height 18
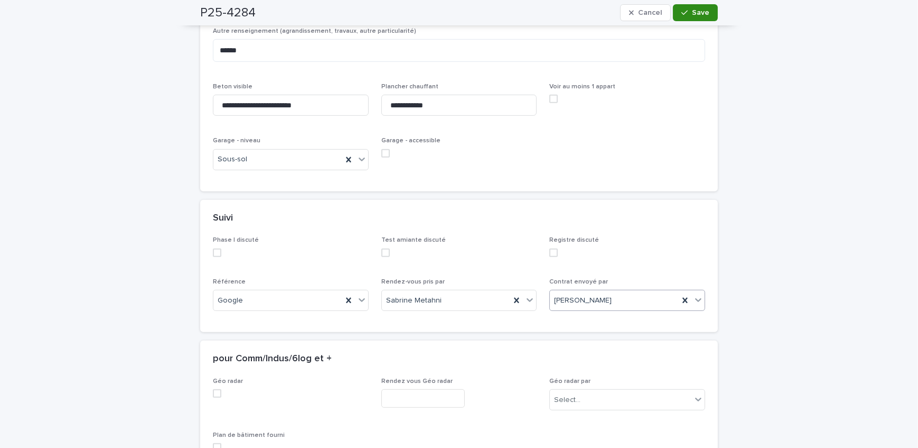
click at [711, 15] on button "Save" at bounding box center [695, 12] width 45 height 17
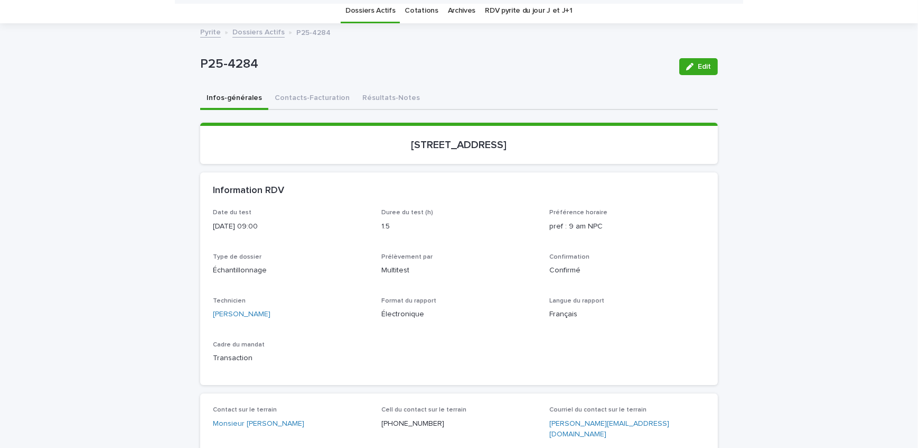
scroll to position [0, 0]
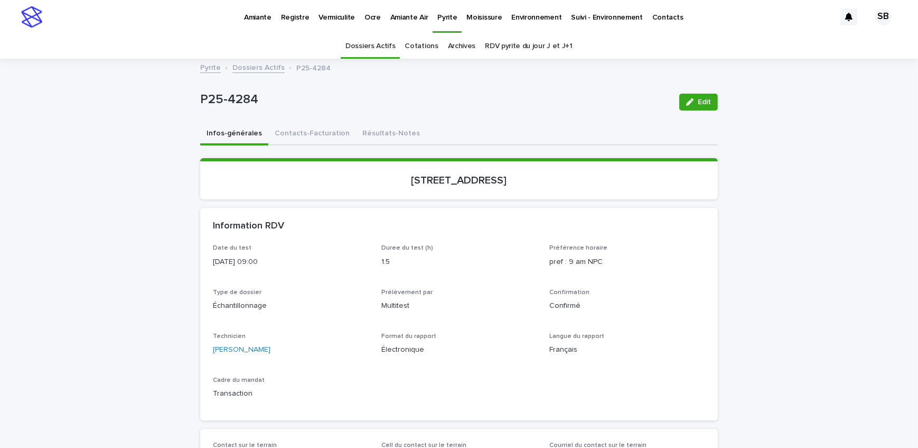
click at [256, 65] on link "Dossiers Actifs" at bounding box center [258, 67] width 52 height 12
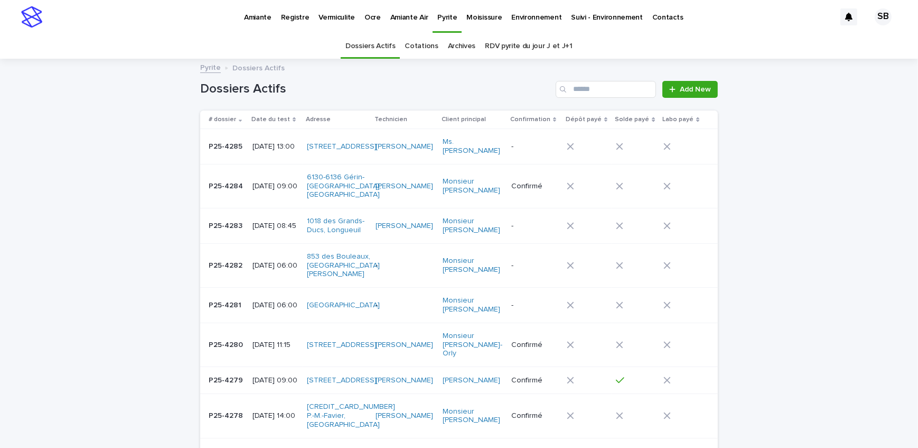
click at [256, 14] on p "Amiante" at bounding box center [257, 11] width 27 height 22
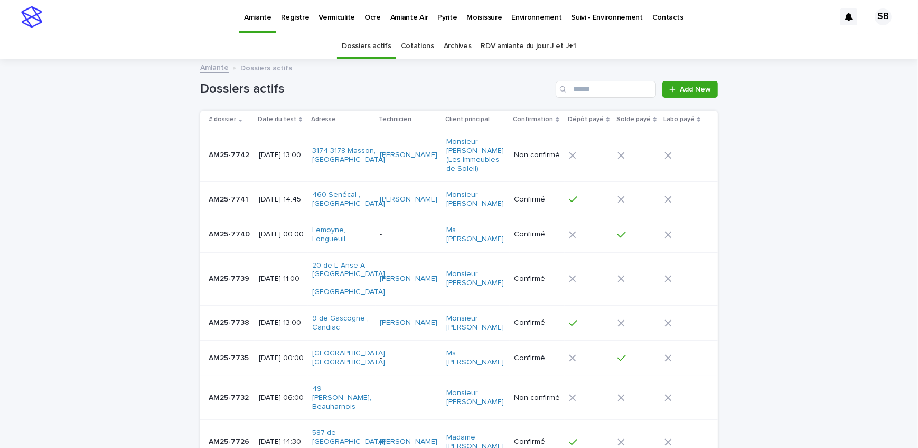
click at [225, 155] on p "AM25-7742" at bounding box center [230, 153] width 43 height 11
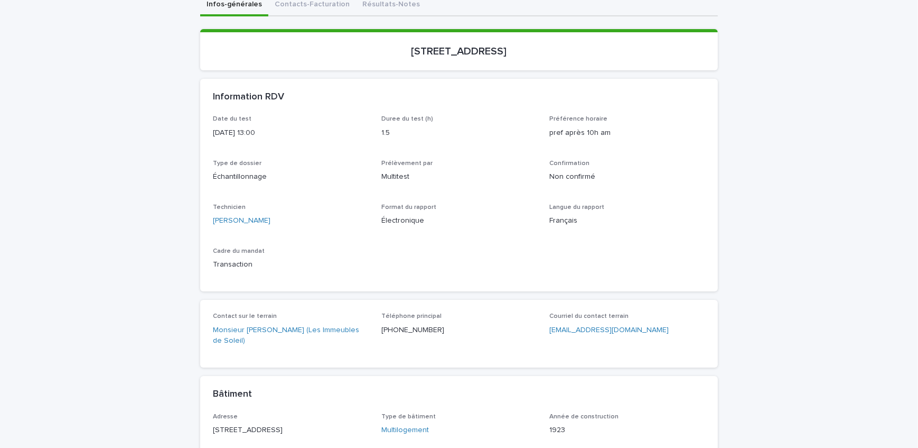
scroll to position [129, 0]
drag, startPoint x: 435, startPoint y: 341, endPoint x: 380, endPoint y: 341, distance: 55.0
click at [381, 341] on div "Téléphone principal [PHONE_NUMBER]" at bounding box center [459, 327] width 156 height 31
click at [99, 198] on div "Loading... Saving… Loading... Saving… AM25-7742 Edit AM25-7742 Edit Sorry, ther…" at bounding box center [459, 341] width 918 height 823
click at [686, 11] on icon "button" at bounding box center [689, 12] width 7 height 7
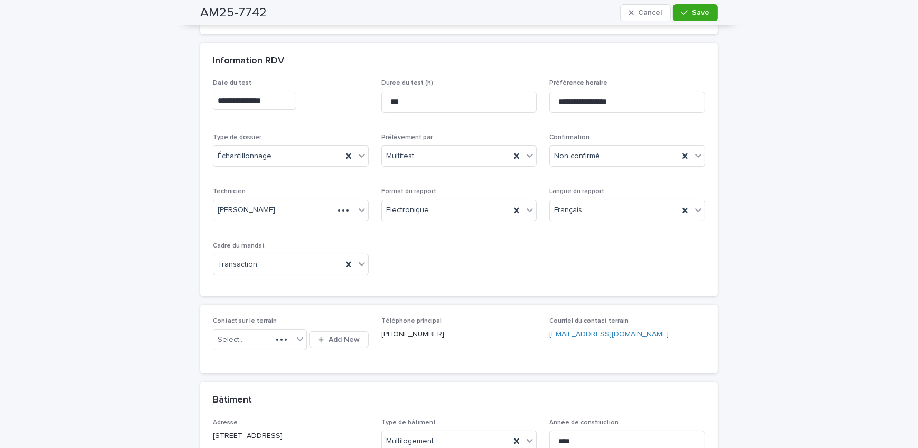
scroll to position [190, 0]
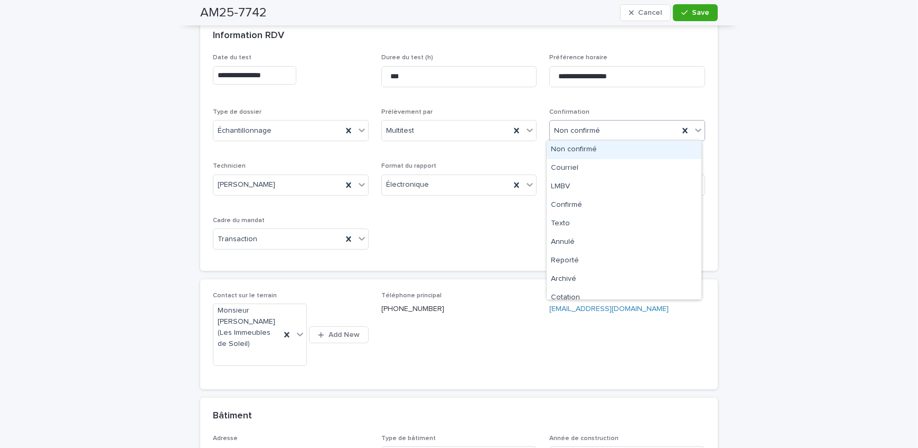
click at [616, 136] on div "Non confirmé" at bounding box center [614, 130] width 129 height 17
click at [611, 186] on div "LMBV" at bounding box center [624, 187] width 155 height 18
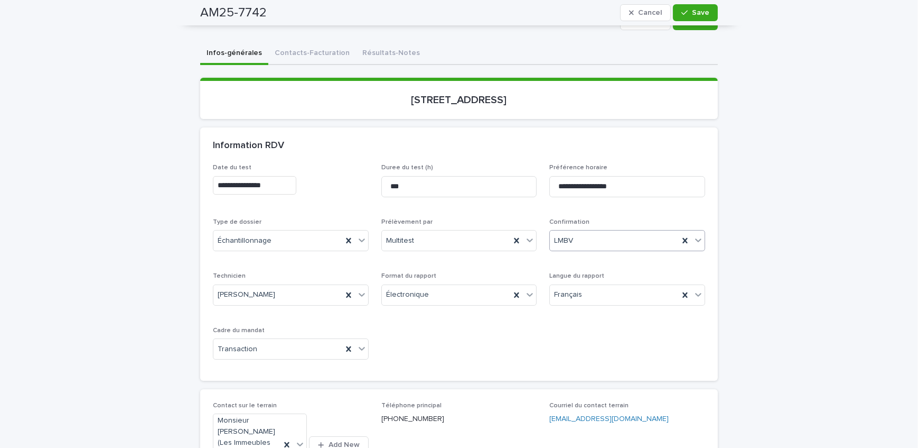
scroll to position [46, 0]
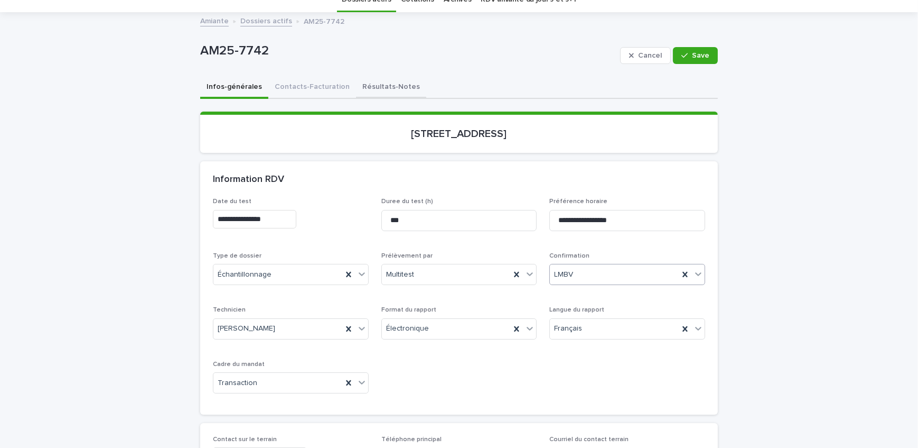
click at [382, 81] on button "Résultats-Notes" at bounding box center [391, 88] width 70 height 22
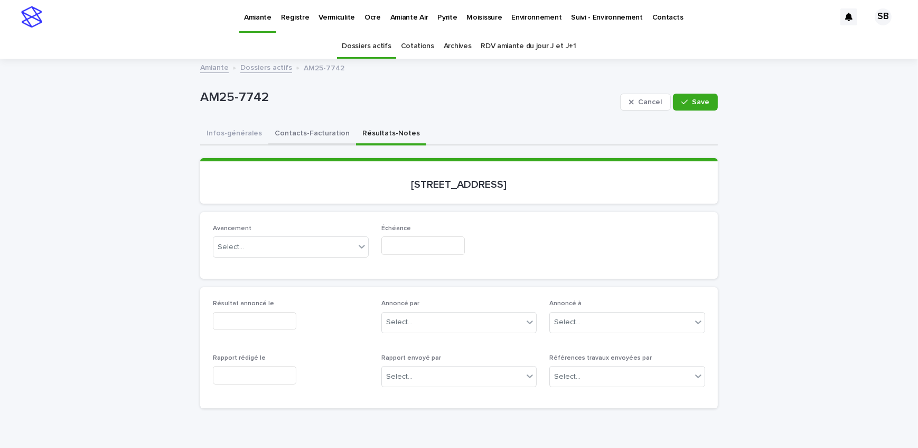
click at [306, 128] on button "Contacts-Facturation" at bounding box center [312, 134] width 88 height 22
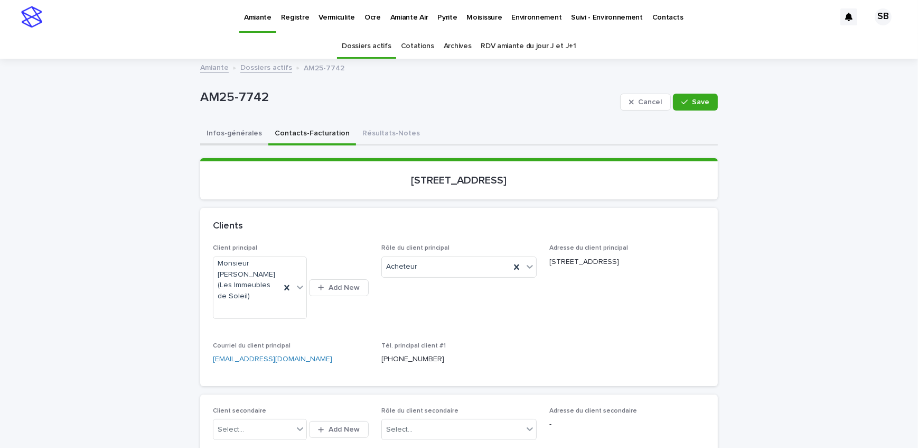
click at [241, 133] on button "Infos-générales" at bounding box center [234, 134] width 68 height 22
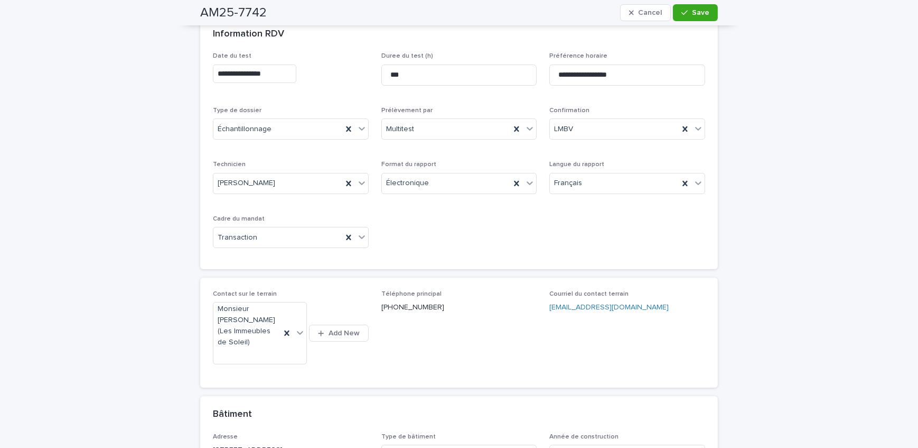
scroll to position [48, 0]
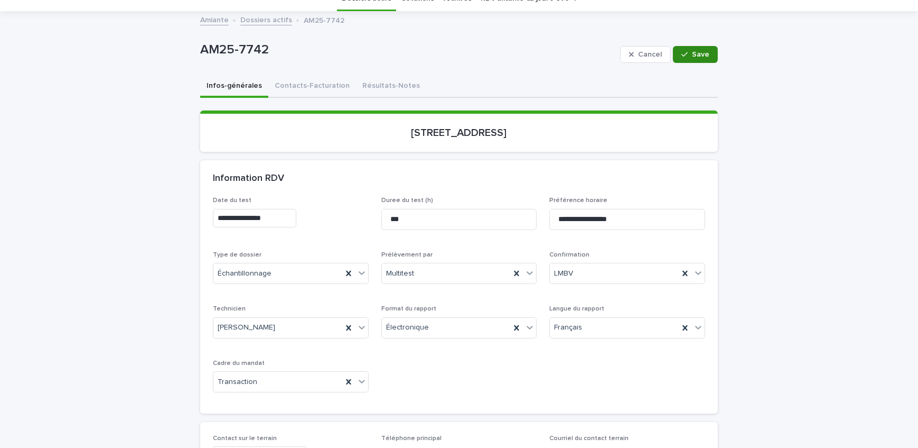
click at [687, 54] on div "button" at bounding box center [687, 54] width 11 height 7
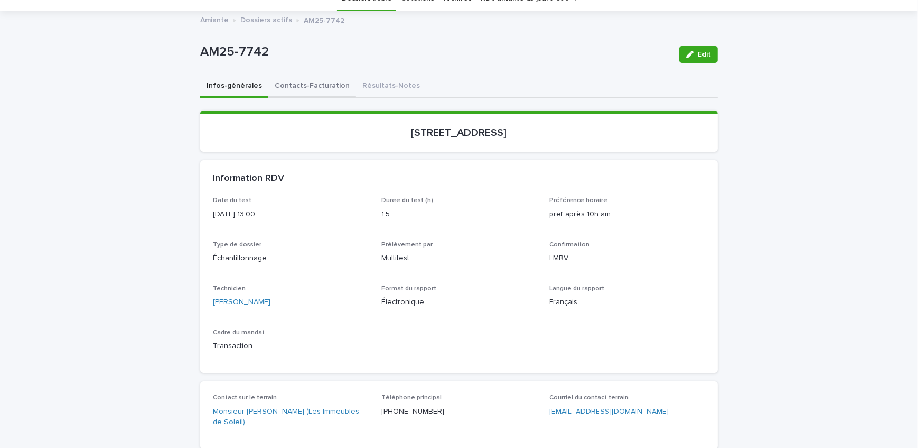
click at [283, 91] on button "Contacts-Facturation" at bounding box center [312, 87] width 88 height 22
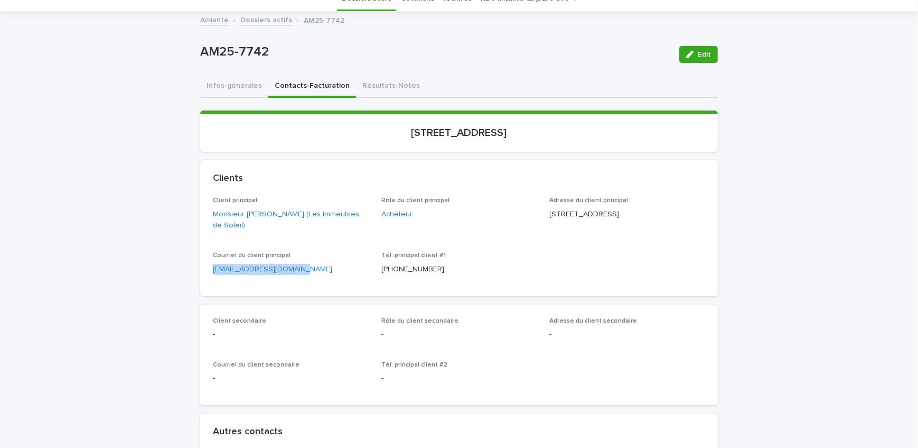
drag, startPoint x: 297, startPoint y: 269, endPoint x: 166, endPoint y: 268, distance: 131.0
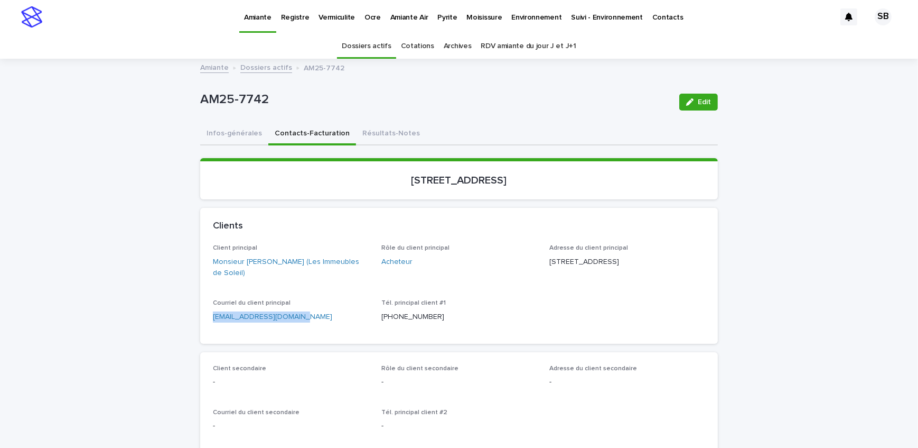
click at [246, 65] on link "Dossiers actifs" at bounding box center [266, 67] width 52 height 12
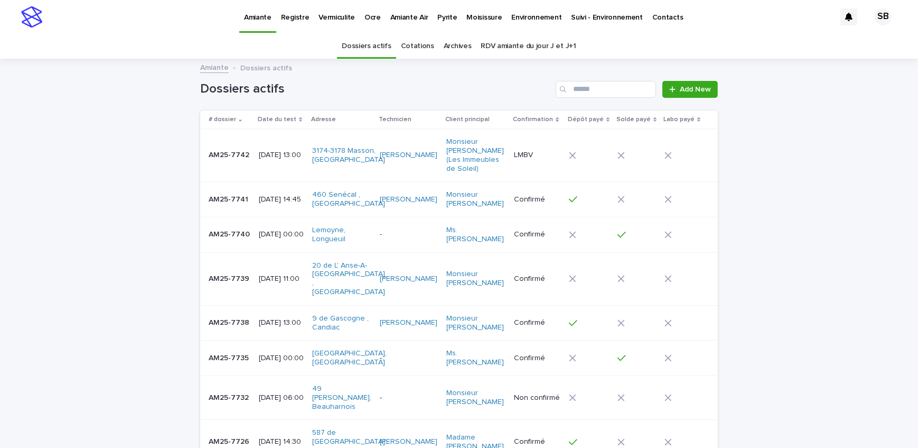
click at [438, 18] on p "Pyrite" at bounding box center [447, 11] width 20 height 22
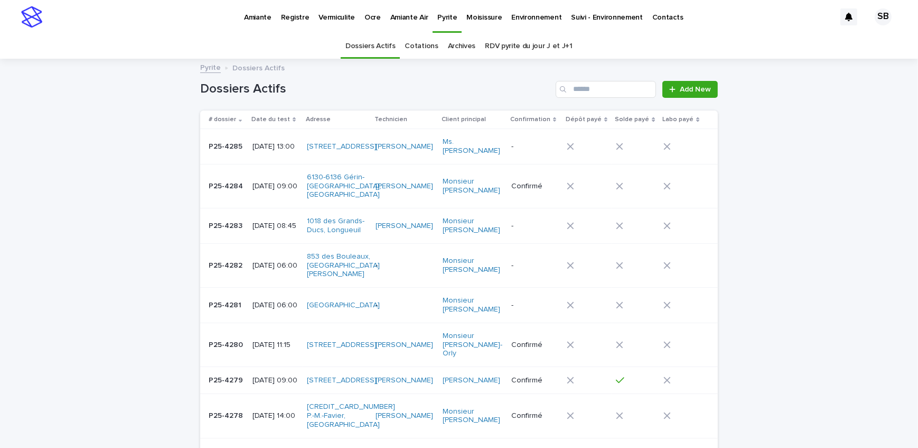
click at [258, 23] on link "Amiante" at bounding box center [257, 16] width 37 height 33
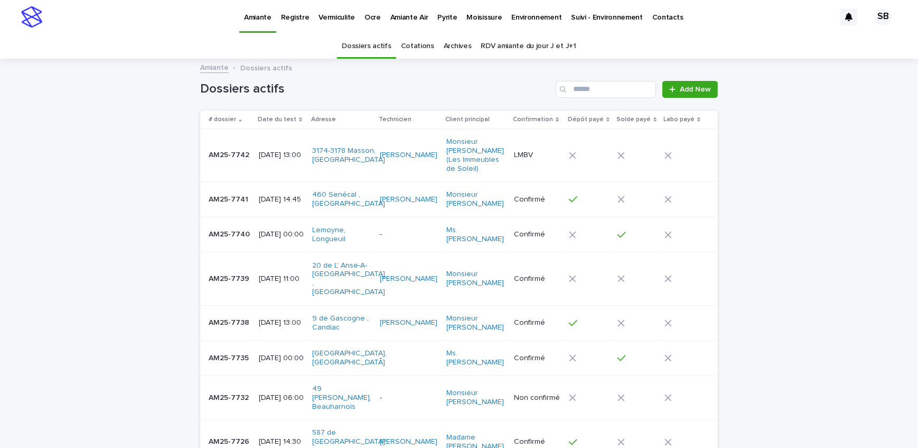
click at [224, 157] on p "AM25-7742" at bounding box center [230, 153] width 43 height 11
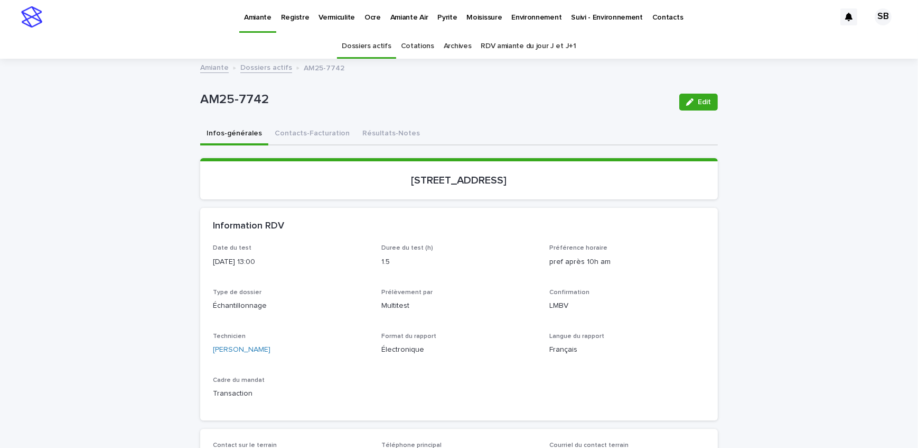
scroll to position [33, 0]
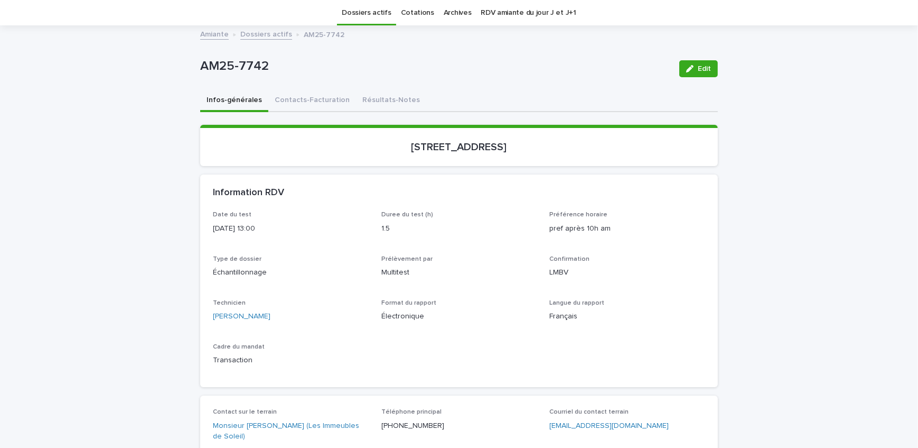
click at [272, 29] on link "Dossiers actifs" at bounding box center [266, 33] width 52 height 12
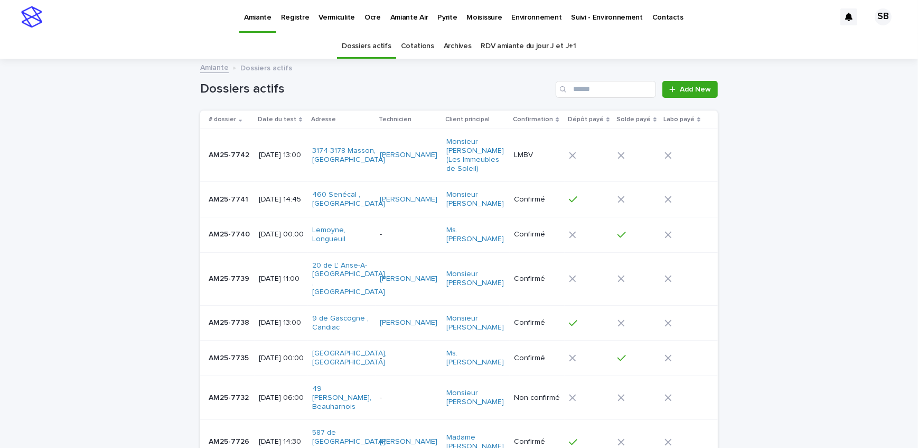
click at [449, 22] on link "Pyrite" at bounding box center [447, 16] width 29 height 33
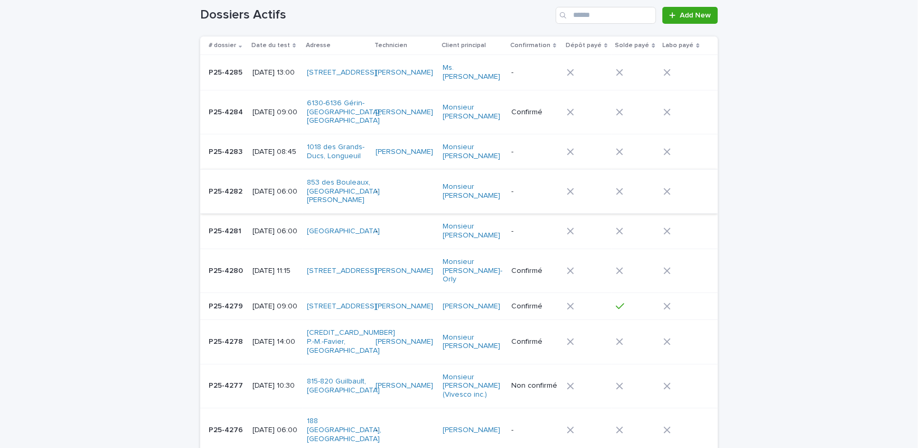
scroll to position [96, 0]
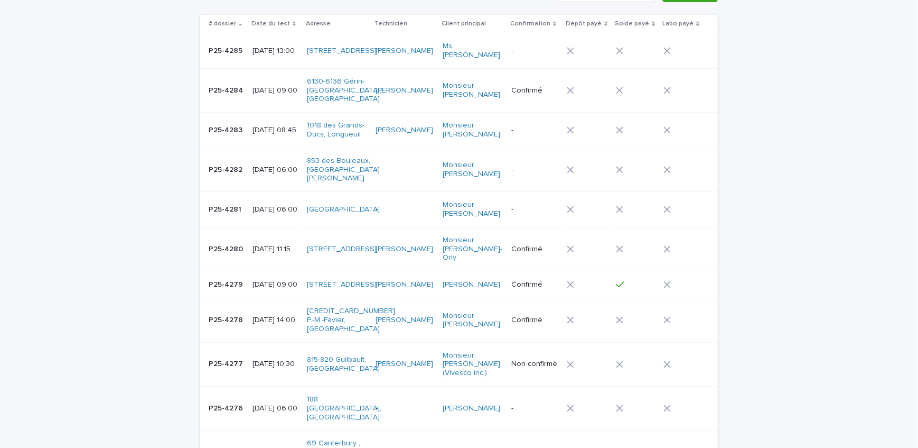
click at [231, 99] on td "P25-4284 P25-4284" at bounding box center [224, 90] width 48 height 44
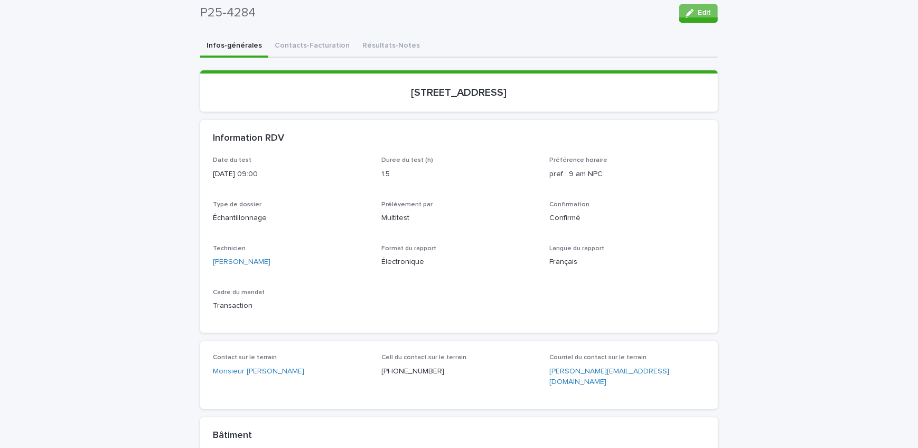
scroll to position [33, 0]
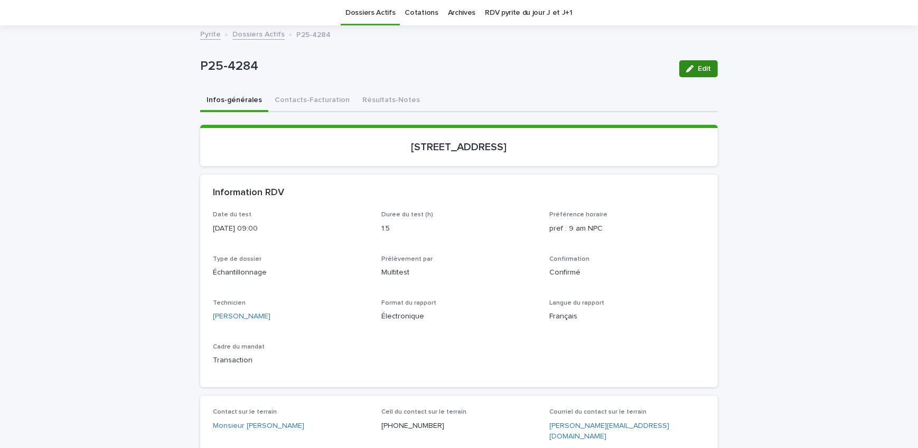
click at [692, 65] on div "button" at bounding box center [692, 68] width 12 height 7
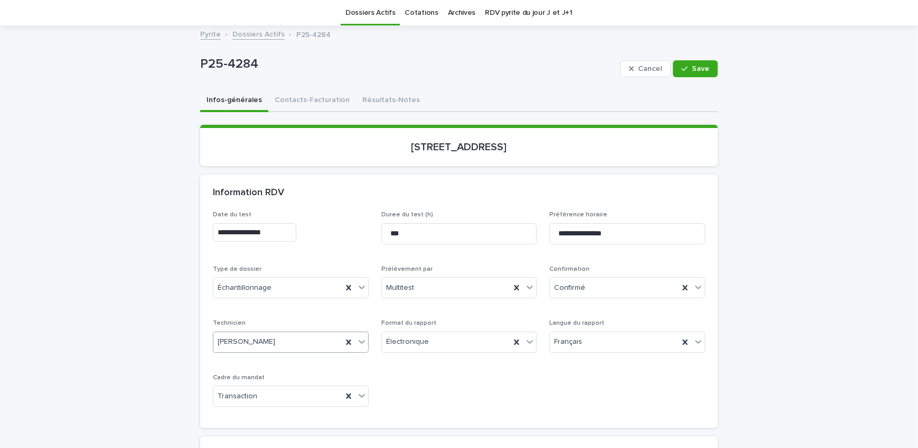
click at [278, 335] on div "[PERSON_NAME]" at bounding box center [277, 341] width 129 height 17
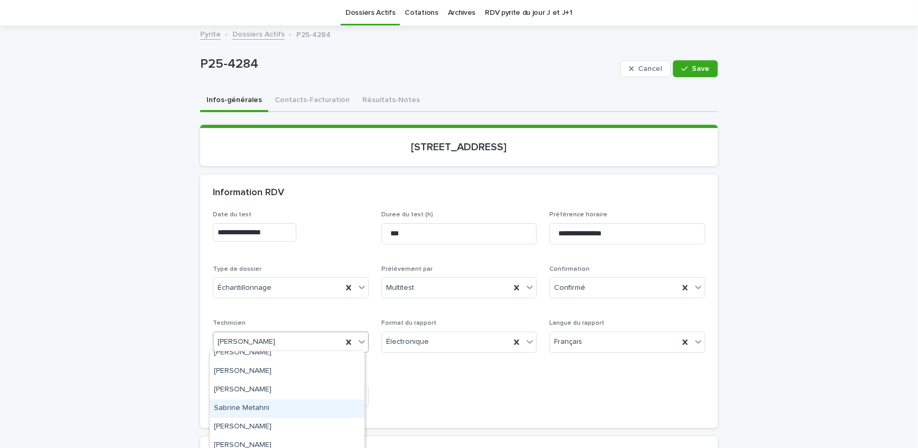
scroll to position [236, 0]
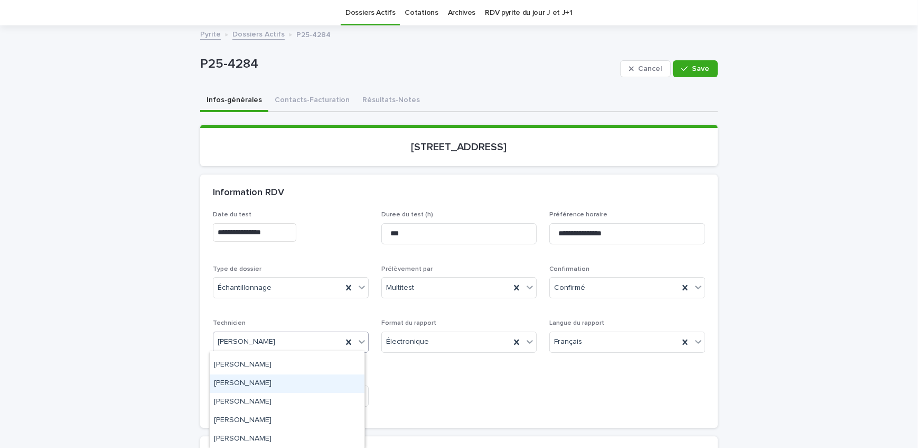
click at [265, 383] on div "[PERSON_NAME]" at bounding box center [287, 383] width 155 height 18
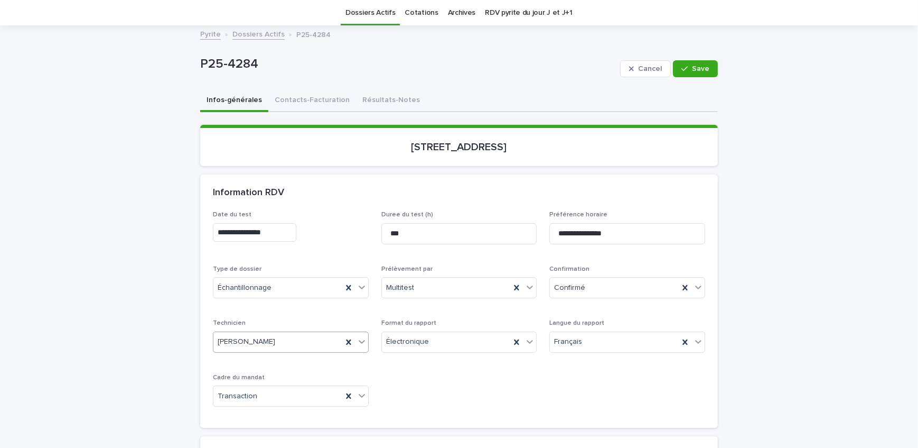
click at [706, 62] on button "Save" at bounding box center [695, 68] width 45 height 17
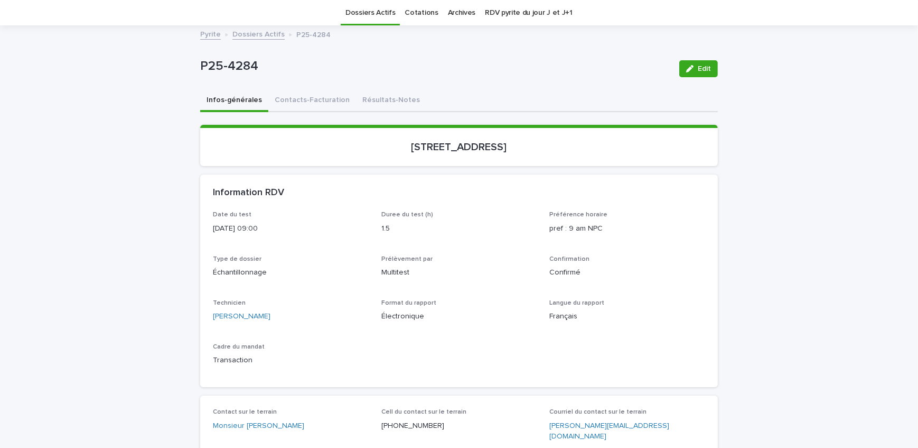
click at [242, 34] on link "Dossiers Actifs" at bounding box center [258, 33] width 52 height 12
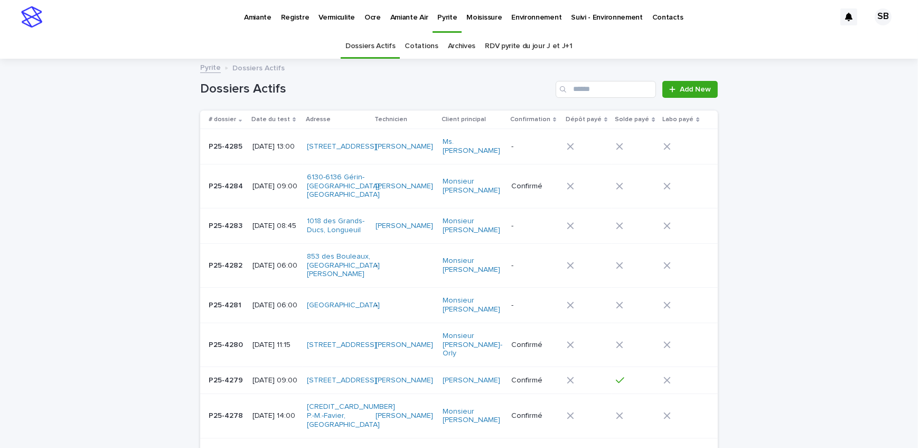
click at [417, 86] on h1 "Dossiers Actifs" at bounding box center [375, 88] width 351 height 15
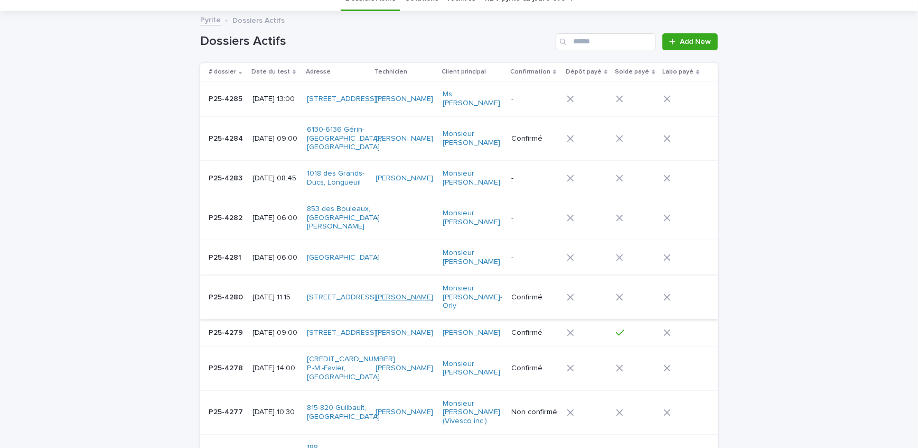
scroll to position [96, 0]
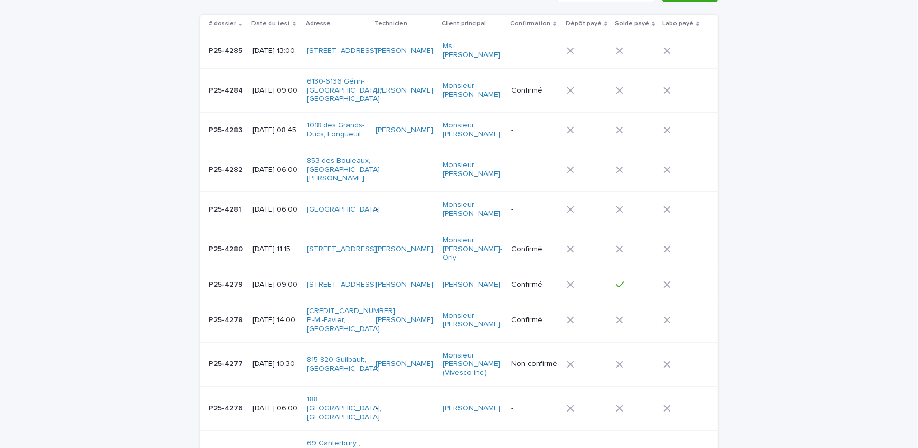
click at [224, 126] on div "P25-4283 P25-4283" at bounding box center [226, 130] width 35 height 17
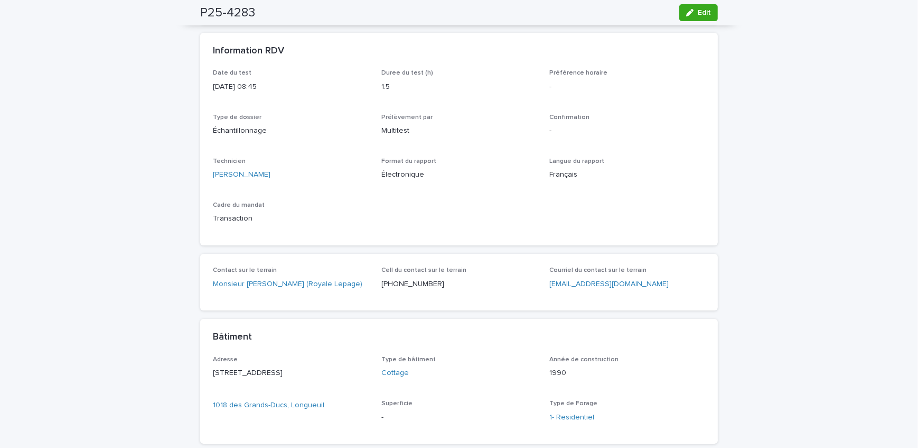
scroll to position [192, 0]
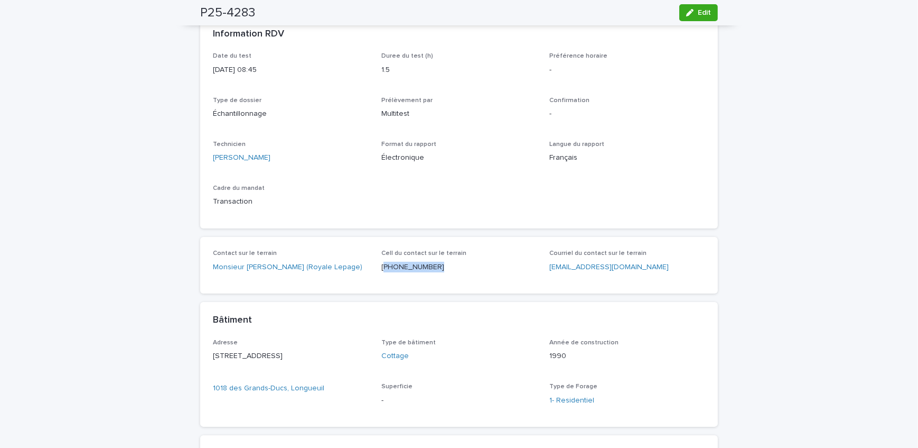
drag, startPoint x: 435, startPoint y: 273, endPoint x: 380, endPoint y: 274, distance: 55.0
click at [381, 274] on div "Cell du contact sur le terrain [PHONE_NUMBER]" at bounding box center [459, 264] width 156 height 31
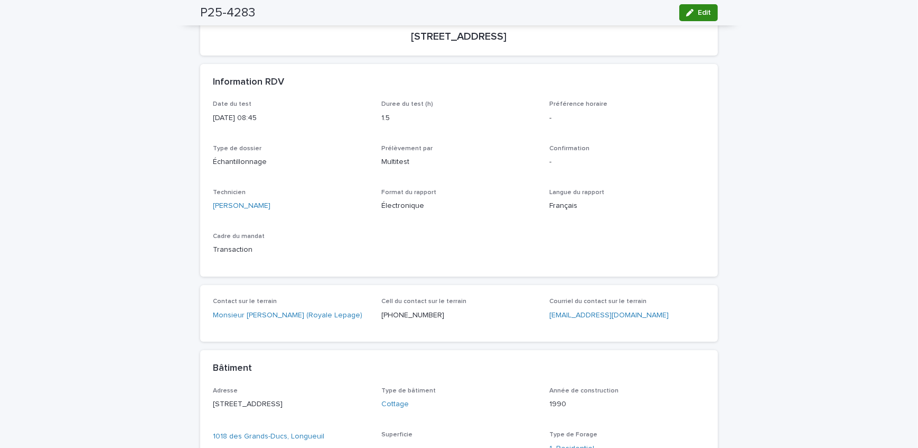
click at [692, 15] on div "button" at bounding box center [692, 12] width 12 height 7
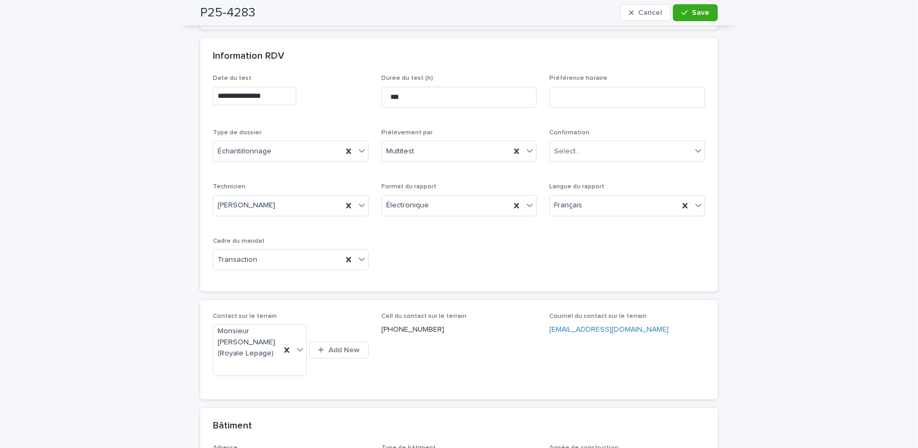
scroll to position [192, 0]
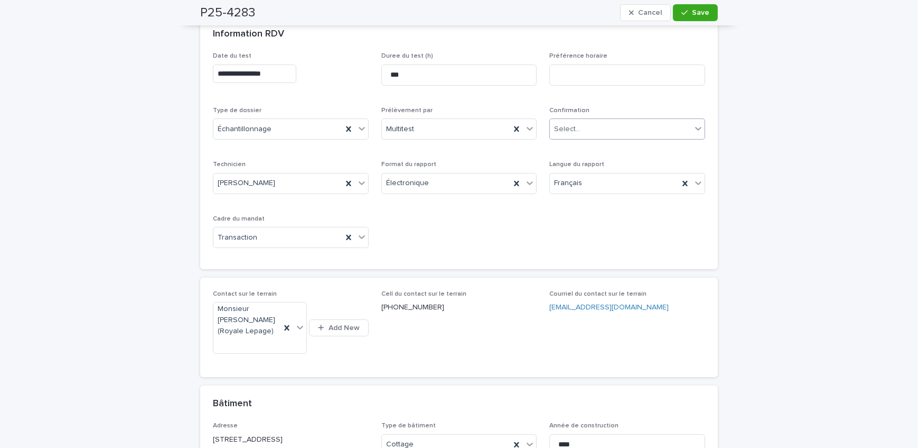
click at [639, 118] on div "Select..." at bounding box center [628, 128] width 156 height 21
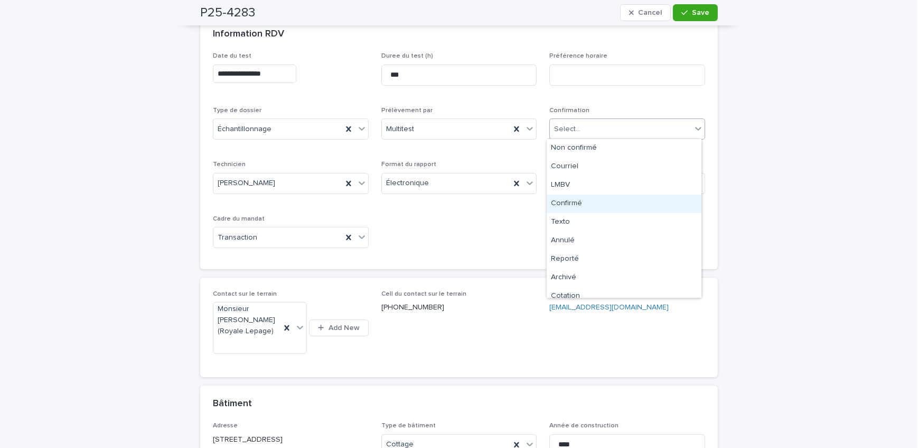
click at [568, 199] on div "Confirmé" at bounding box center [624, 203] width 155 height 18
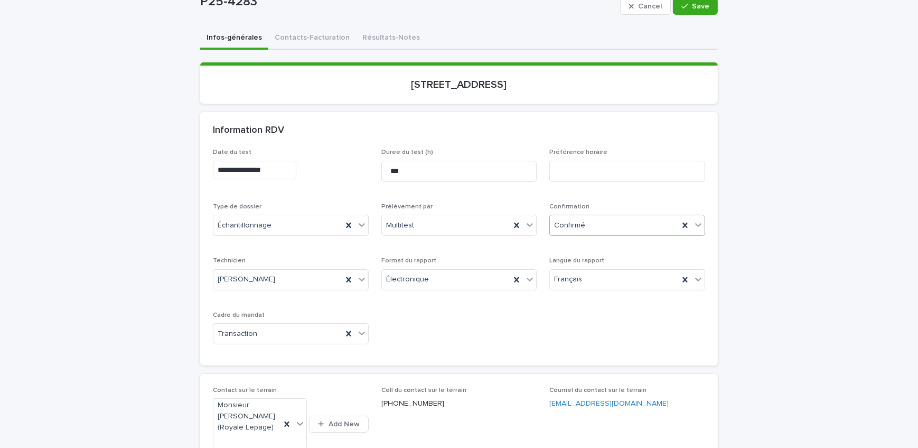
scroll to position [48, 0]
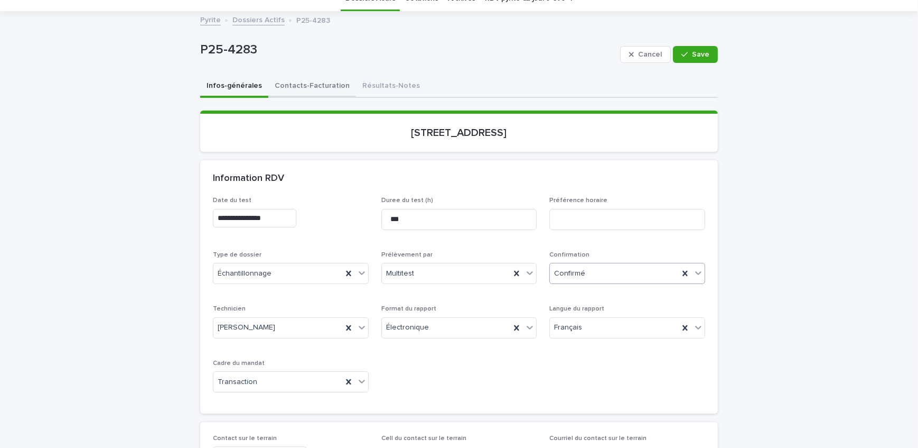
click at [315, 92] on button "Contacts-Facturation" at bounding box center [312, 87] width 88 height 22
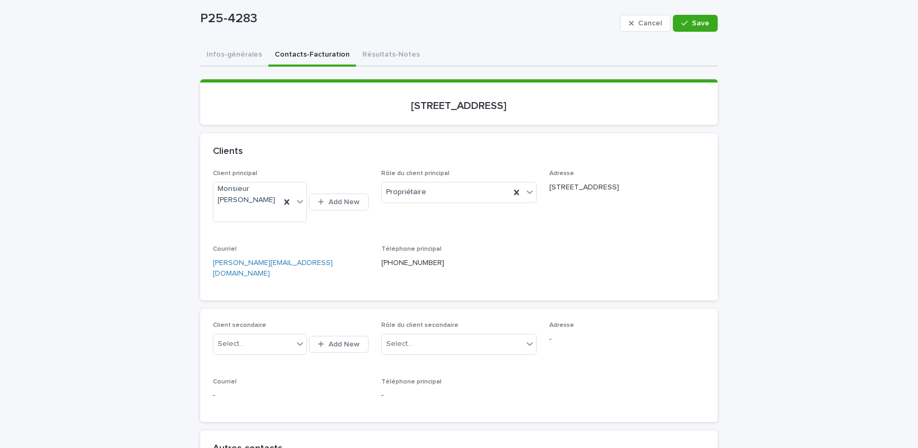
scroll to position [48, 0]
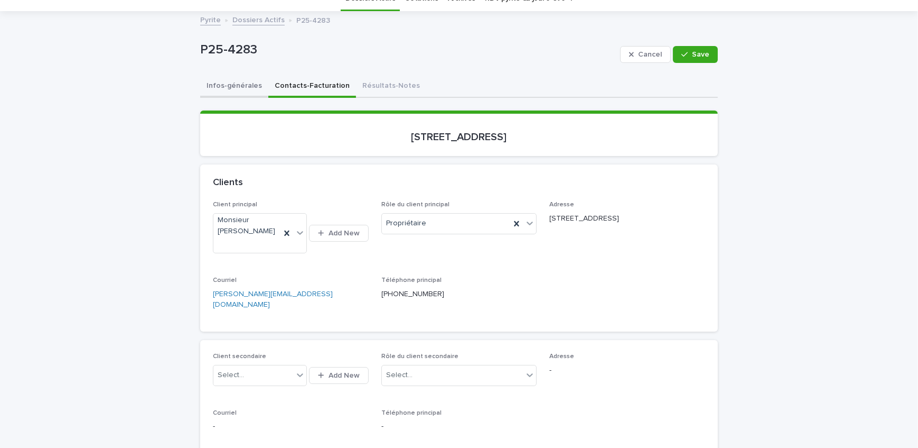
click at [242, 95] on button "Infos-générales" at bounding box center [234, 87] width 68 height 22
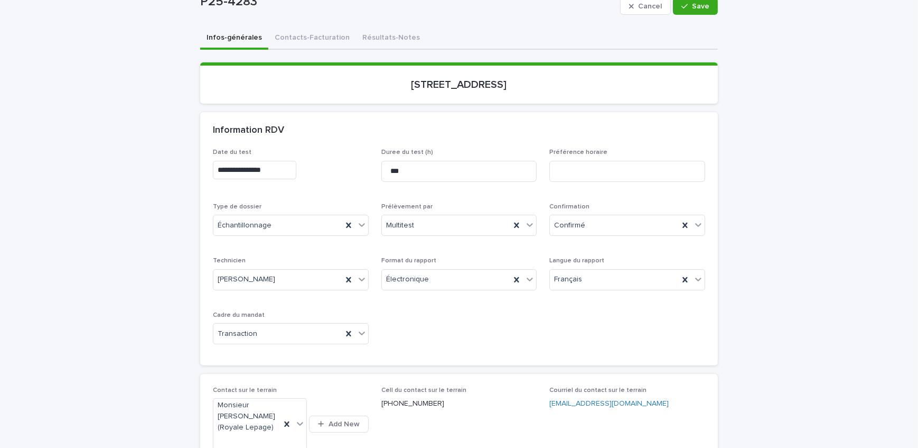
scroll to position [48, 0]
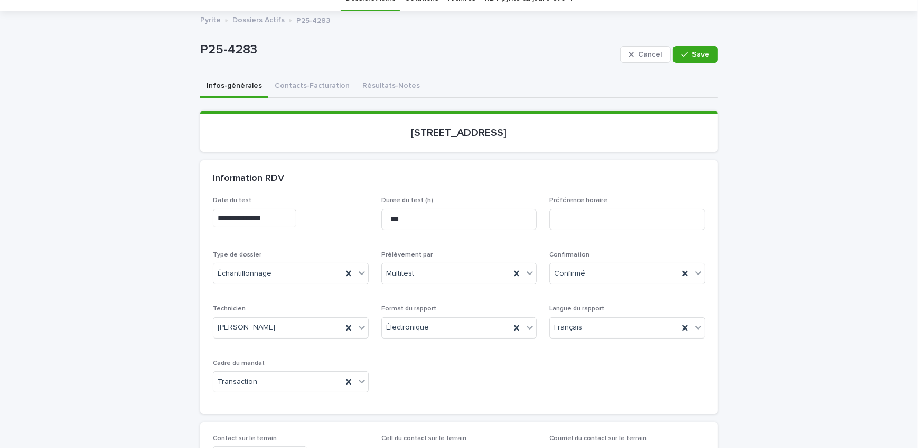
click at [681, 58] on button "Save" at bounding box center [695, 54] width 45 height 17
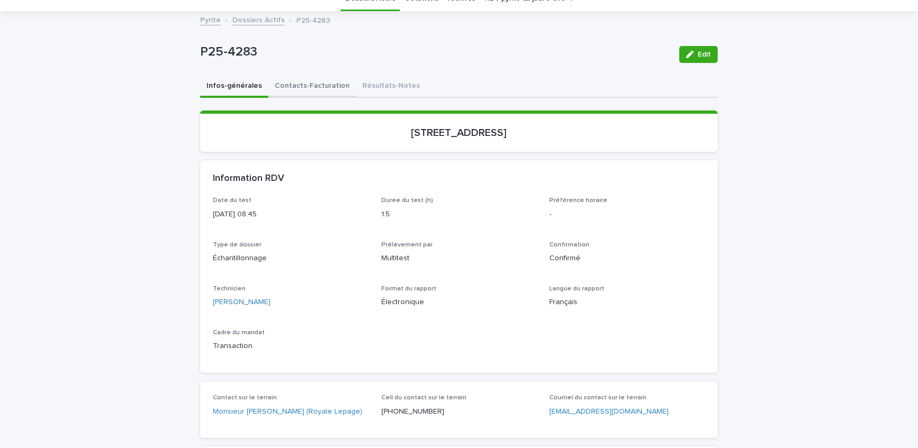
click at [300, 85] on button "Contacts-Facturation" at bounding box center [312, 87] width 88 height 22
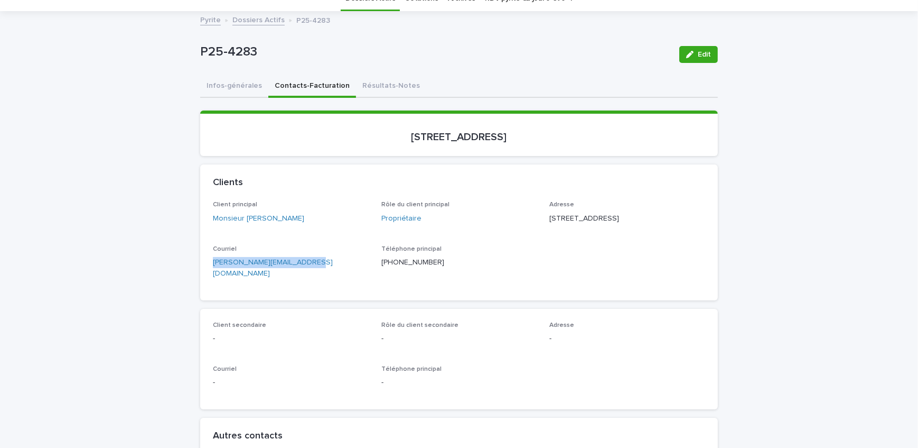
drag, startPoint x: 203, startPoint y: 279, endPoint x: 155, endPoint y: 280, distance: 48.1
click at [255, 21] on link "Dossiers Actifs" at bounding box center [258, 19] width 52 height 12
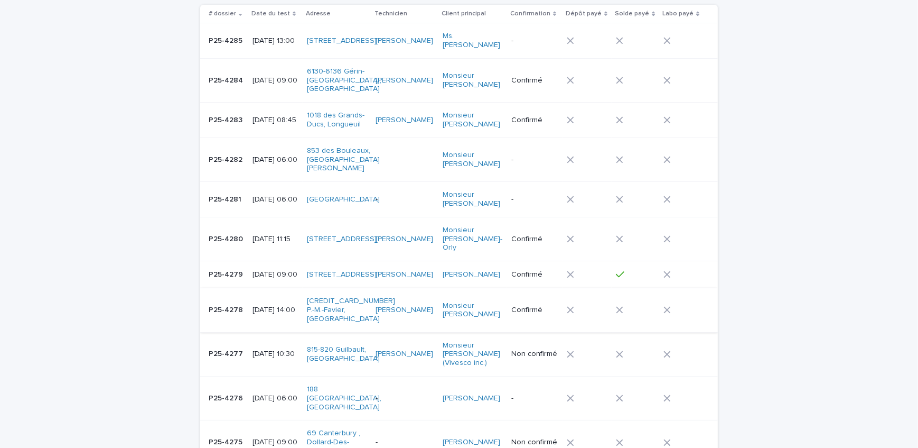
scroll to position [129, 0]
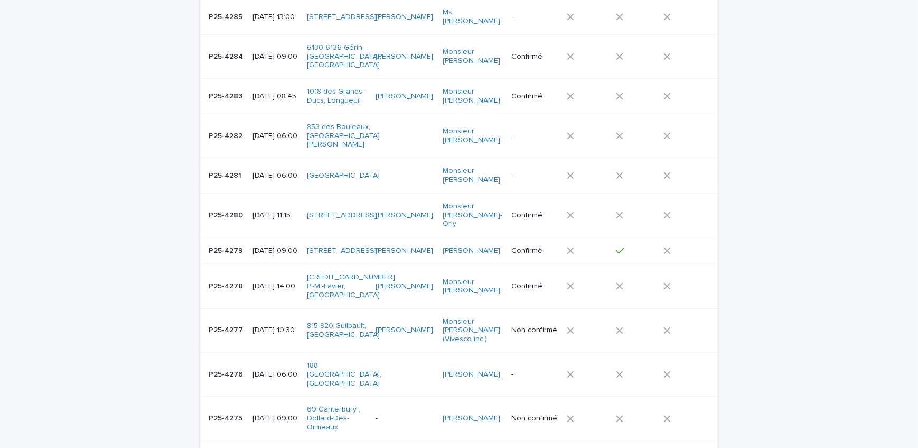
click at [230, 323] on p "P25-4277" at bounding box center [227, 328] width 36 height 11
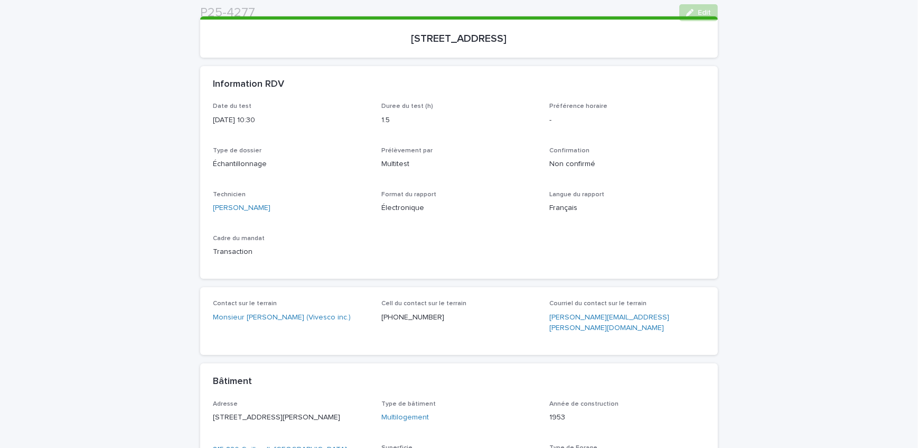
scroll to position [144, 0]
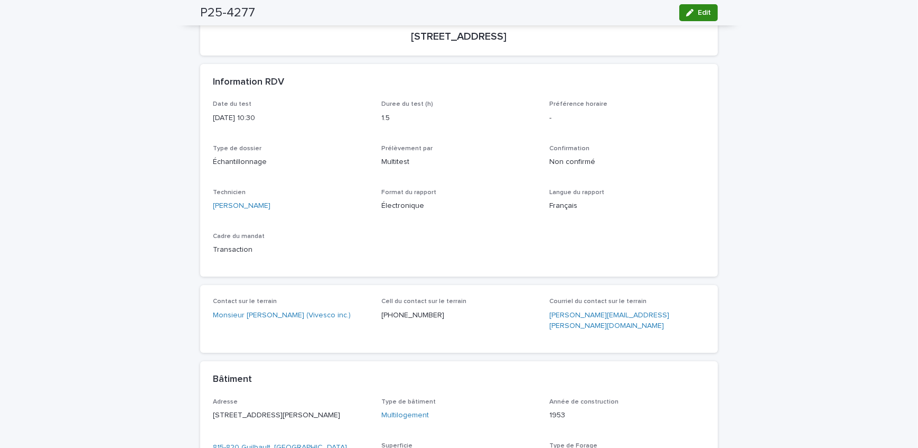
click at [711, 12] on button "Edit" at bounding box center [698, 12] width 39 height 17
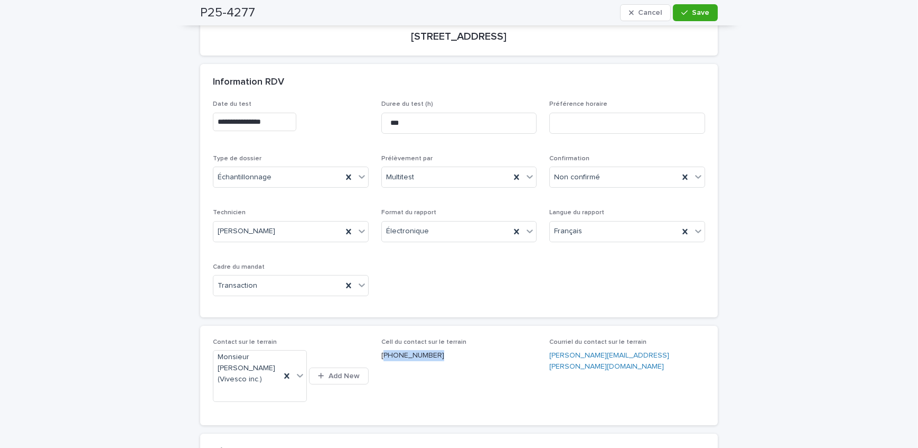
drag, startPoint x: 431, startPoint y: 360, endPoint x: 380, endPoint y: 360, distance: 50.7
click at [381, 360] on div "Cell du contact sur le terrain [PHONE_NUMBER]" at bounding box center [459, 353] width 156 height 31
click at [612, 172] on div "Non confirmé" at bounding box center [614, 177] width 129 height 17
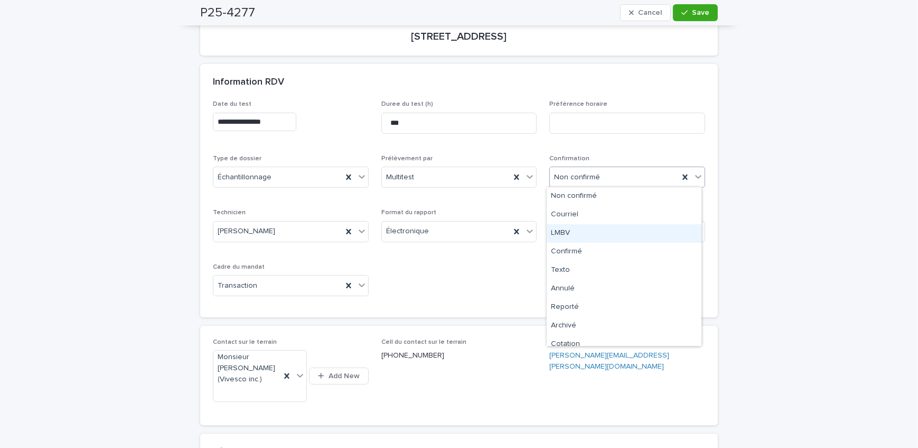
click at [606, 238] on div "LMBV" at bounding box center [624, 233] width 155 height 18
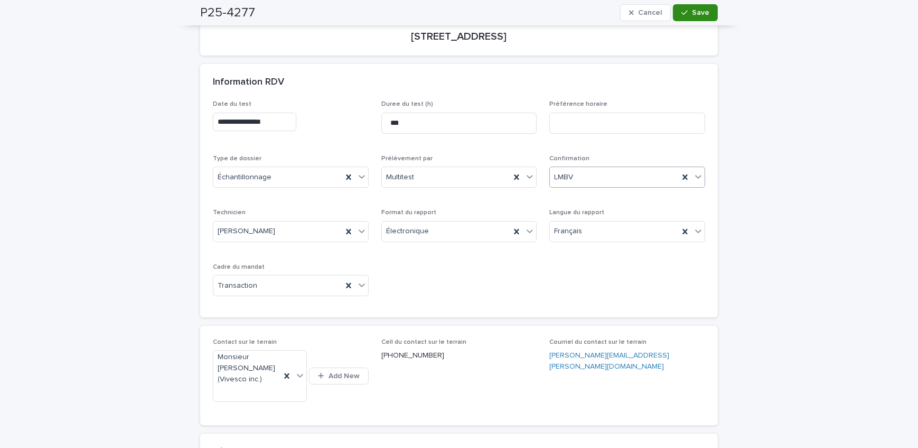
click at [702, 7] on button "Save" at bounding box center [695, 12] width 45 height 17
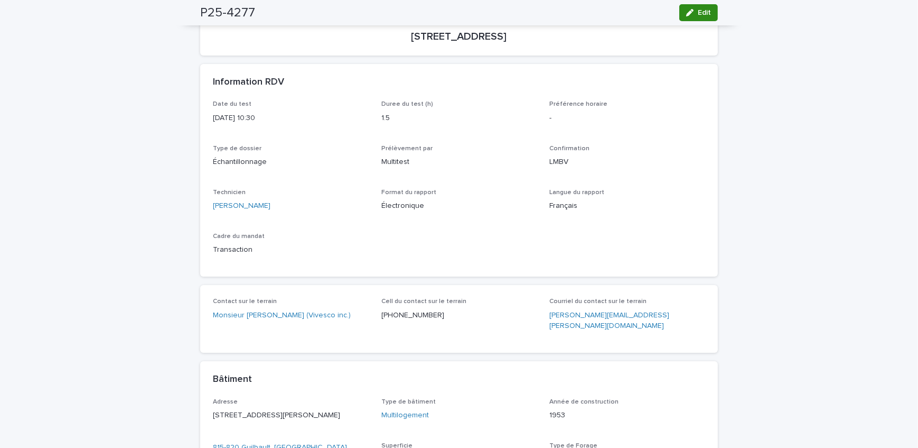
click at [698, 14] on span "Edit" at bounding box center [704, 12] width 13 height 7
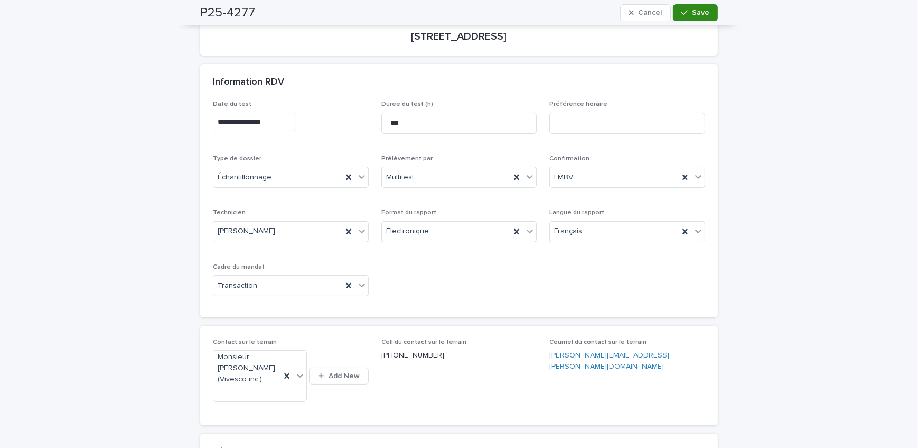
click at [705, 20] on button "Save" at bounding box center [695, 12] width 45 height 17
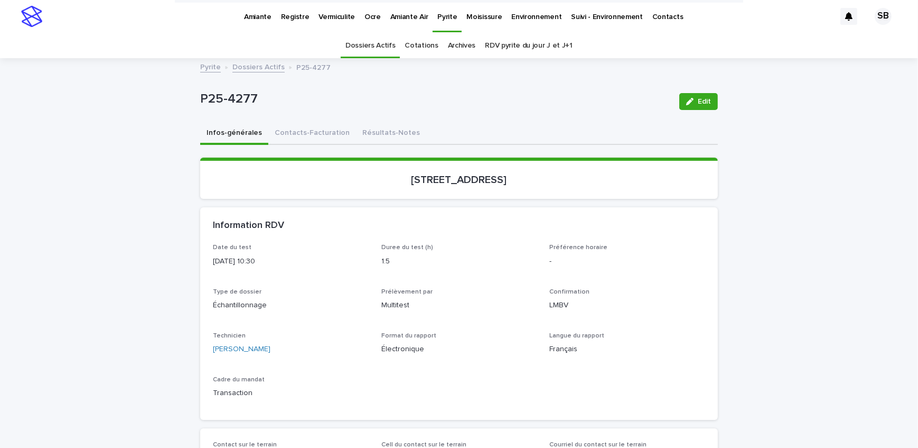
scroll to position [0, 0]
click at [304, 139] on button "Contacts-Facturation" at bounding box center [312, 134] width 88 height 22
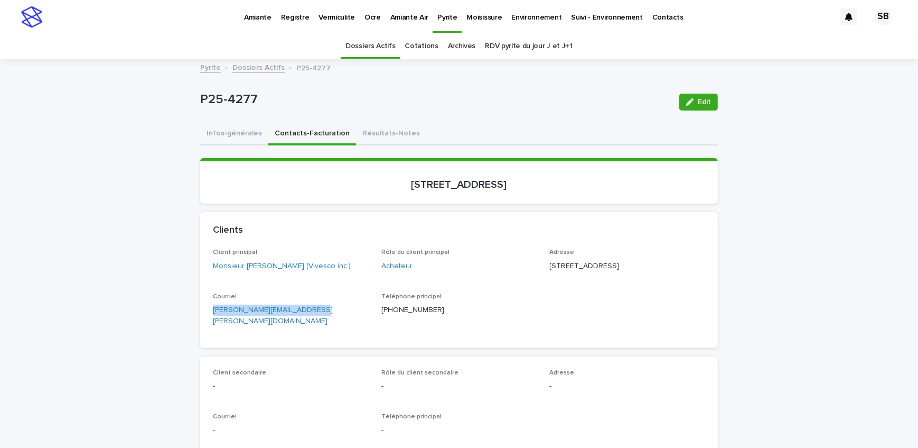
click at [200, 328] on div "Client principal Monsieur [PERSON_NAME] (Vivesco inc.) Rôle du client principal…" at bounding box center [459, 297] width 518 height 99
drag, startPoint x: 219, startPoint y: 137, endPoint x: 8, endPoint y: 183, distance: 216.3
click at [219, 137] on button "Infos-générales" at bounding box center [234, 134] width 68 height 22
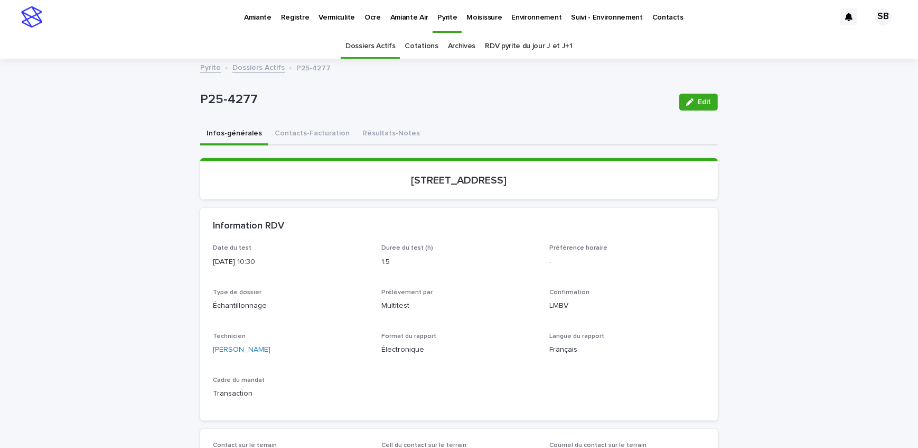
drag, startPoint x: 132, startPoint y: 153, endPoint x: 177, endPoint y: 151, distance: 45.5
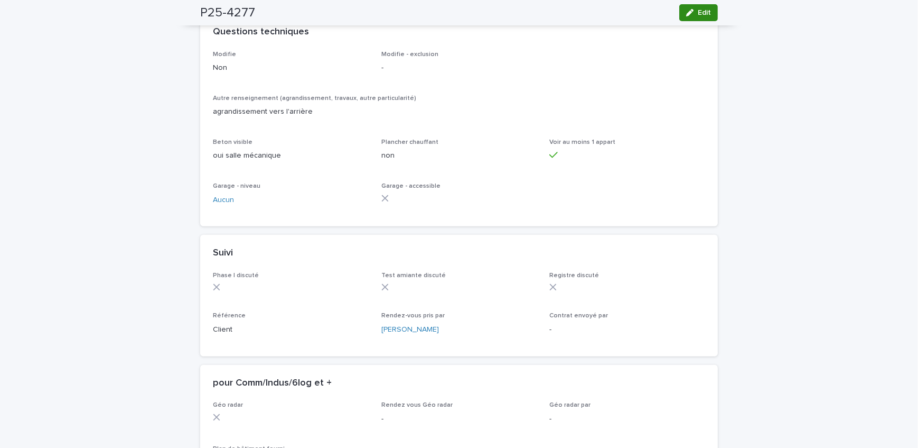
click at [686, 15] on icon "button" at bounding box center [689, 12] width 7 height 7
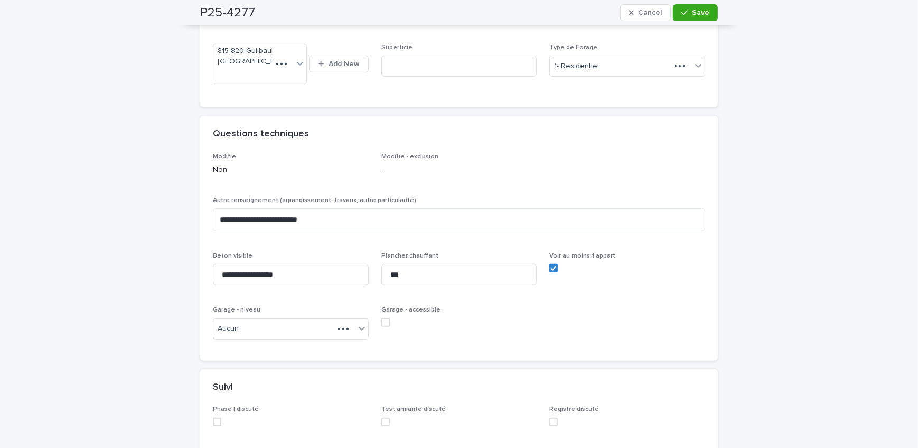
scroll to position [858, 0]
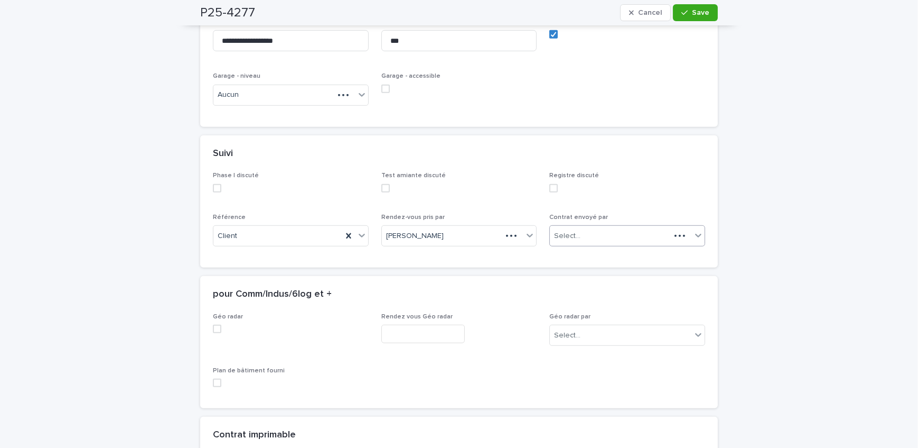
click at [612, 245] on div "Select..." at bounding box center [610, 235] width 120 height 17
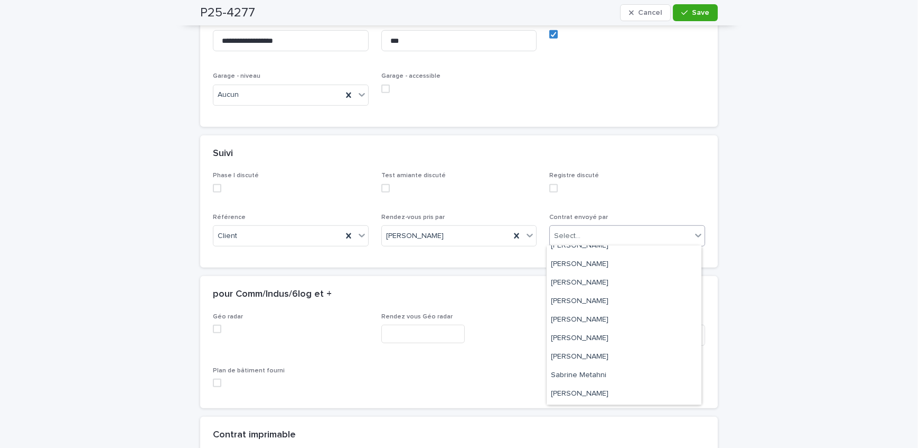
scroll to position [174, 0]
click at [607, 320] on div "[PERSON_NAME]" at bounding box center [624, 321] width 155 height 18
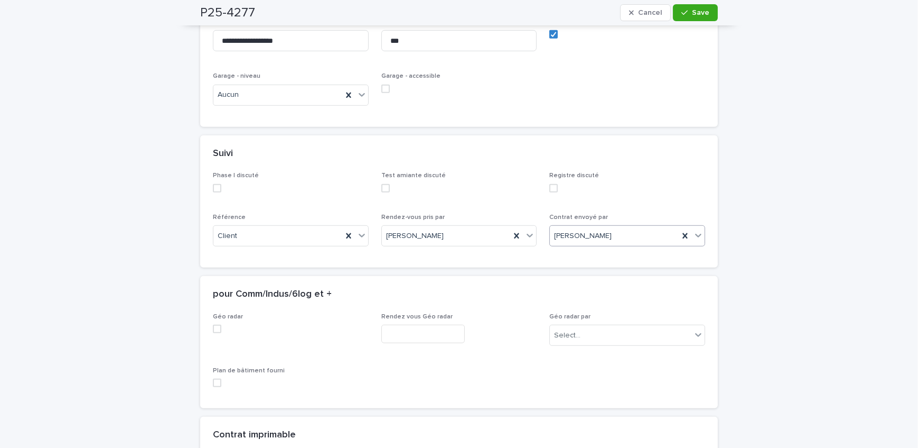
click at [685, 20] on button "Save" at bounding box center [695, 12] width 45 height 17
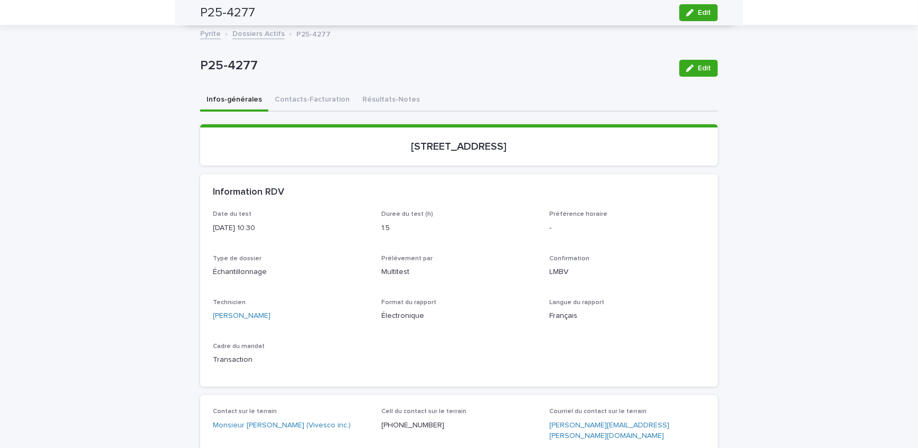
scroll to position [0, 0]
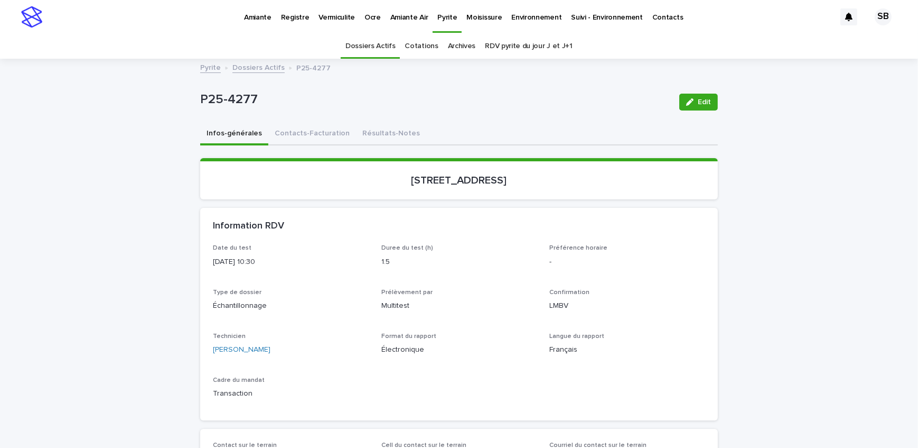
click at [254, 66] on link "Dossiers Actifs" at bounding box center [258, 67] width 52 height 12
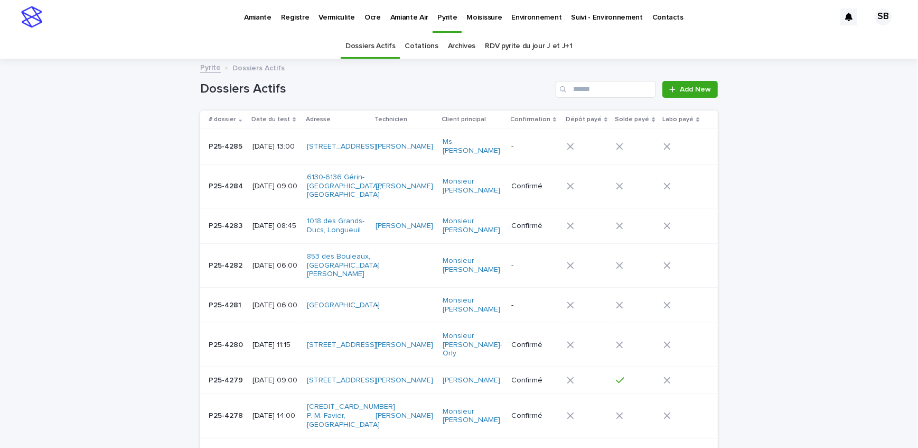
scroll to position [33, 0]
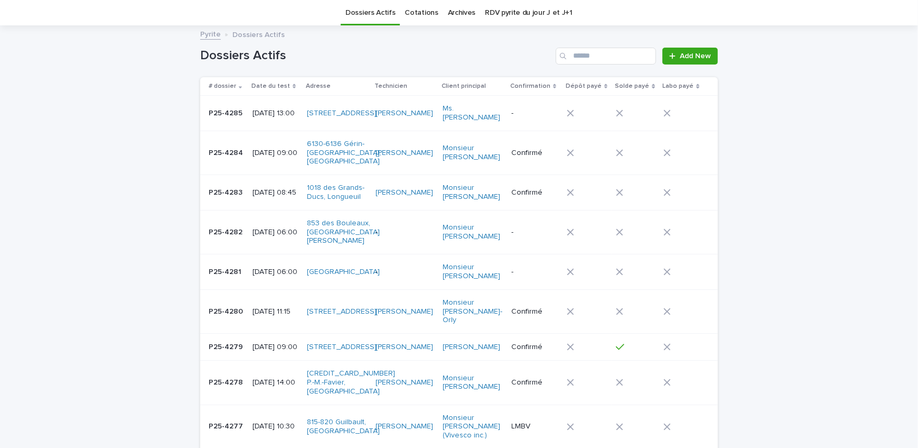
click at [239, 121] on td "P25-4285 P25-4285" at bounding box center [224, 113] width 48 height 35
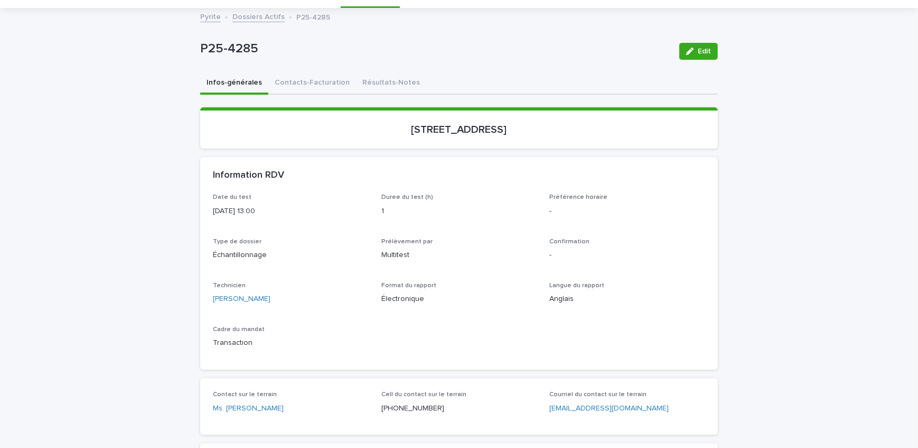
scroll to position [96, 0]
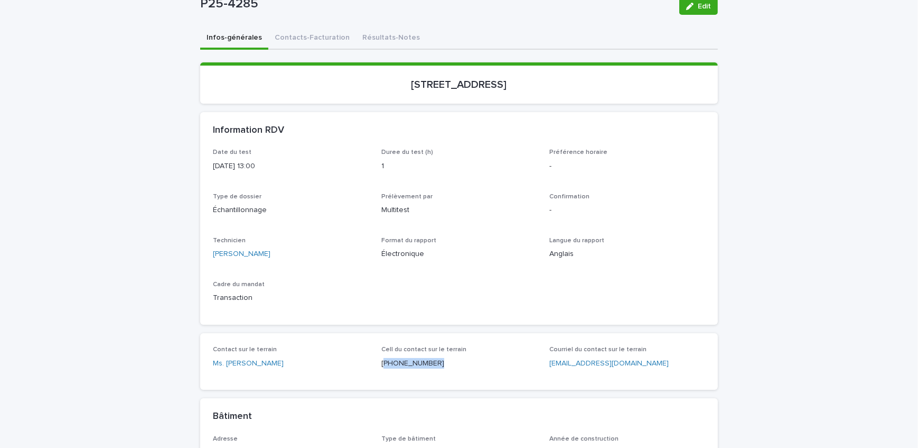
drag, startPoint x: 427, startPoint y: 365, endPoint x: 380, endPoint y: 371, distance: 48.0
click at [381, 371] on div "Cell du contact sur le terrain [PHONE_NUMBER]" at bounding box center [459, 361] width 156 height 31
click at [705, 5] on span "Edit" at bounding box center [704, 6] width 13 height 7
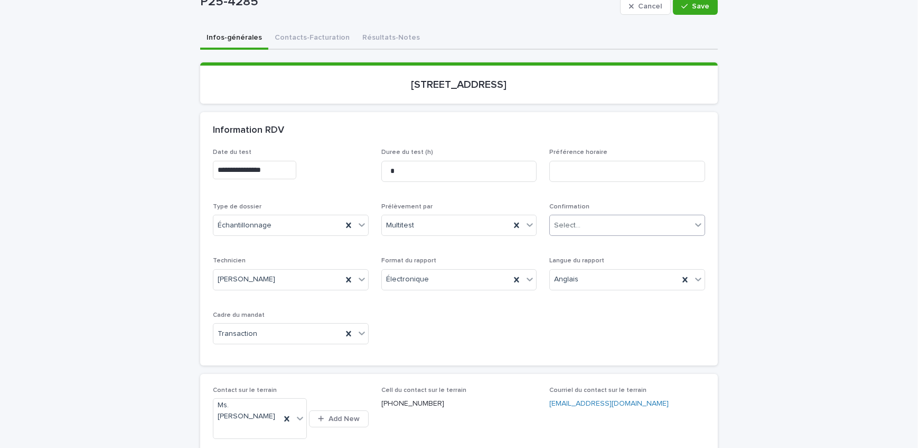
click at [611, 219] on div "Select..." at bounding box center [621, 225] width 142 height 17
click at [599, 281] on div "LMBV" at bounding box center [624, 281] width 155 height 18
click at [688, 12] on button "Save" at bounding box center [695, 6] width 45 height 17
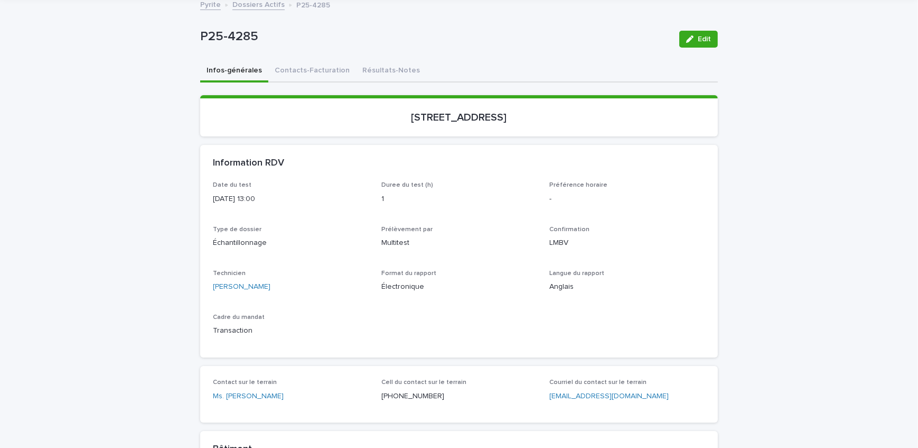
scroll to position [48, 0]
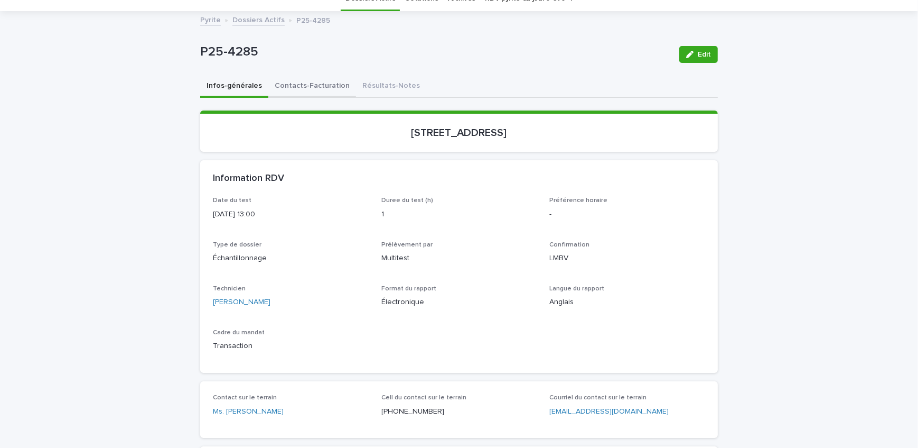
click at [318, 83] on button "Contacts-Facturation" at bounding box center [312, 87] width 88 height 22
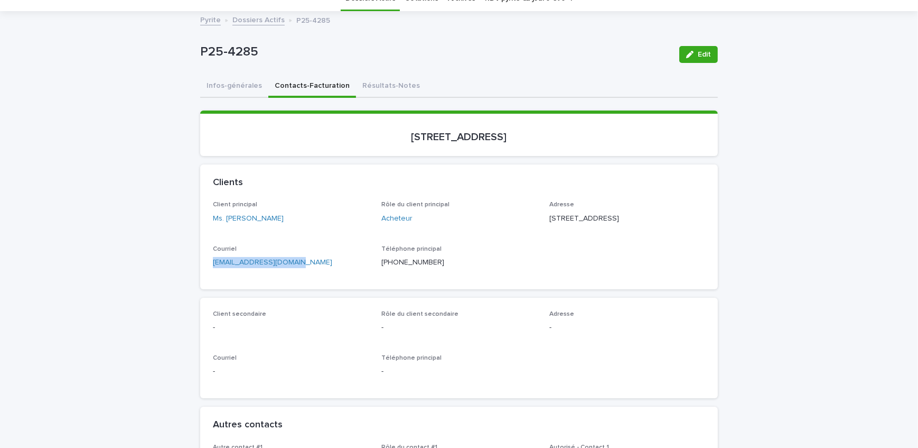
drag, startPoint x: 271, startPoint y: 280, endPoint x: 222, endPoint y: 279, distance: 48.6
drag, startPoint x: 86, startPoint y: 153, endPoint x: 150, endPoint y: 137, distance: 65.4
click at [208, 81] on button "Infos-générales" at bounding box center [234, 87] width 68 height 22
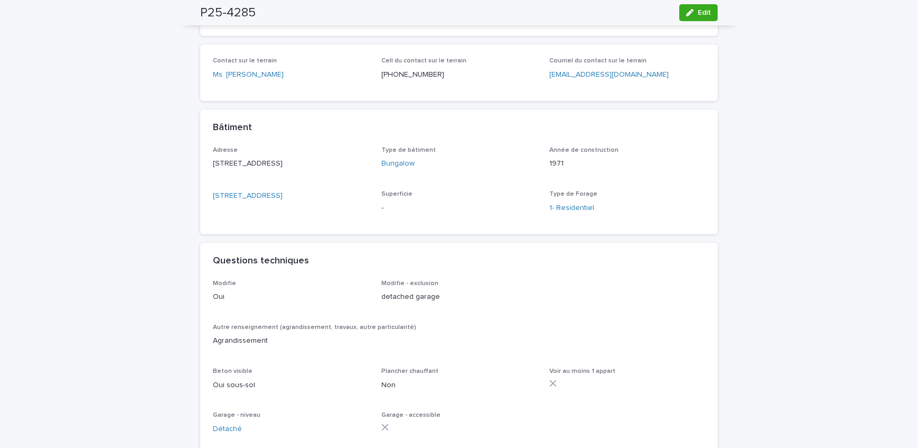
click at [705, 10] on span "Edit" at bounding box center [704, 12] width 13 height 7
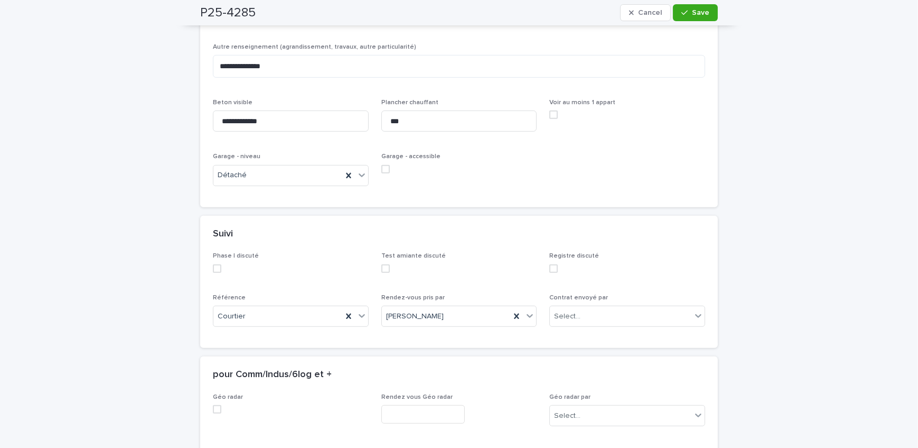
scroll to position [783, 0]
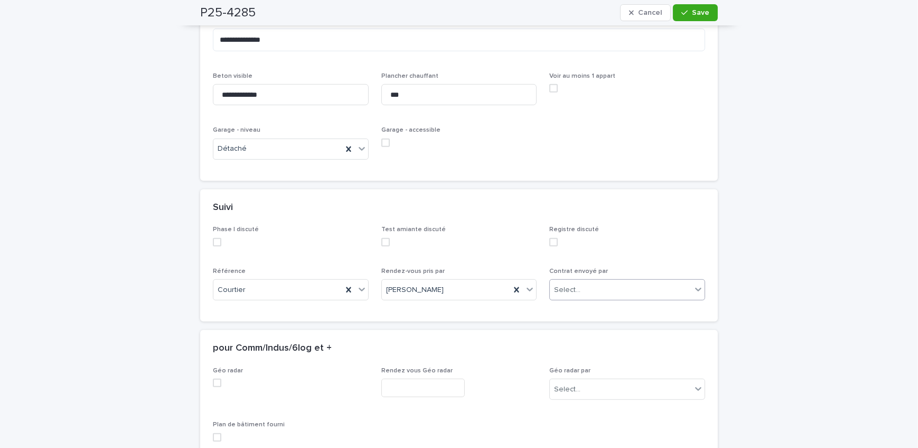
click at [588, 287] on div "Select..." at bounding box center [621, 289] width 142 height 17
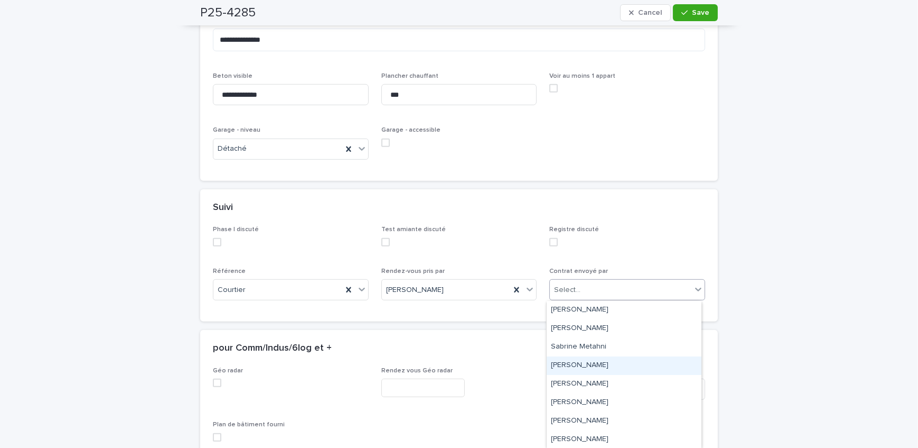
click at [592, 361] on div "[PERSON_NAME]" at bounding box center [624, 365] width 155 height 18
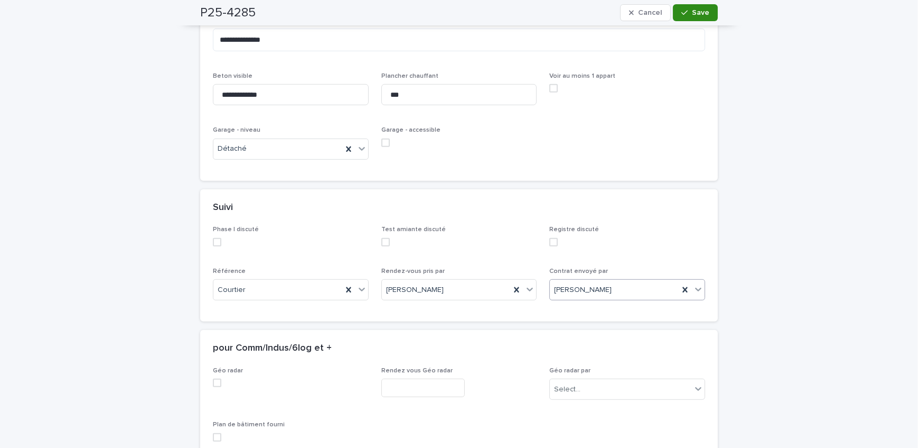
click at [688, 11] on div "button" at bounding box center [687, 12] width 11 height 7
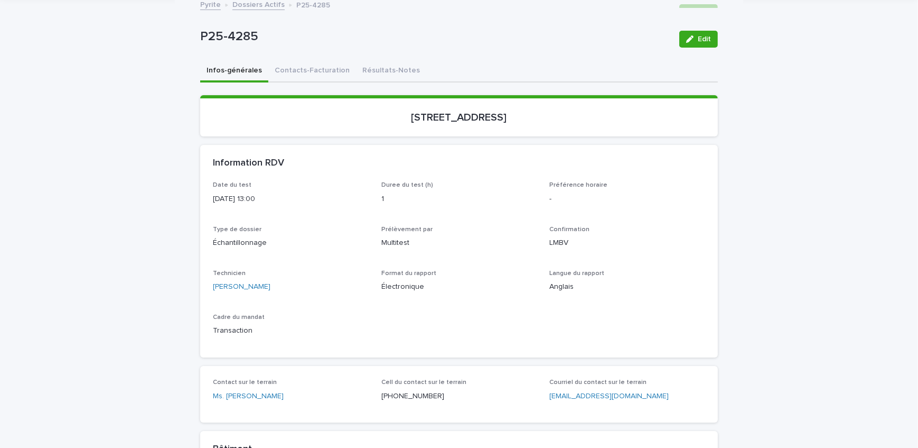
scroll to position [0, 0]
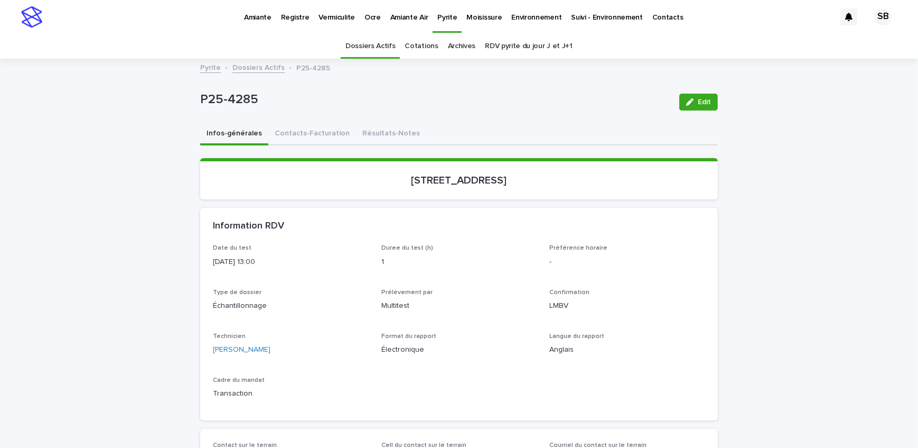
click at [244, 62] on link "Dossiers Actifs" at bounding box center [258, 67] width 52 height 12
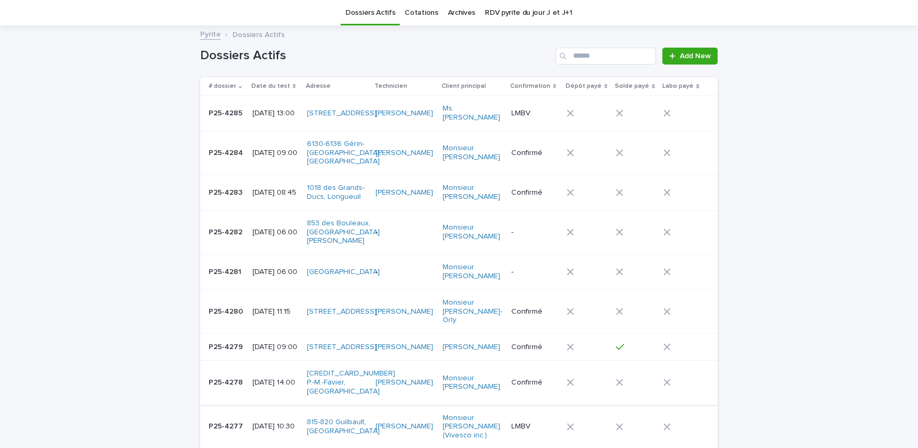
scroll to position [81, 0]
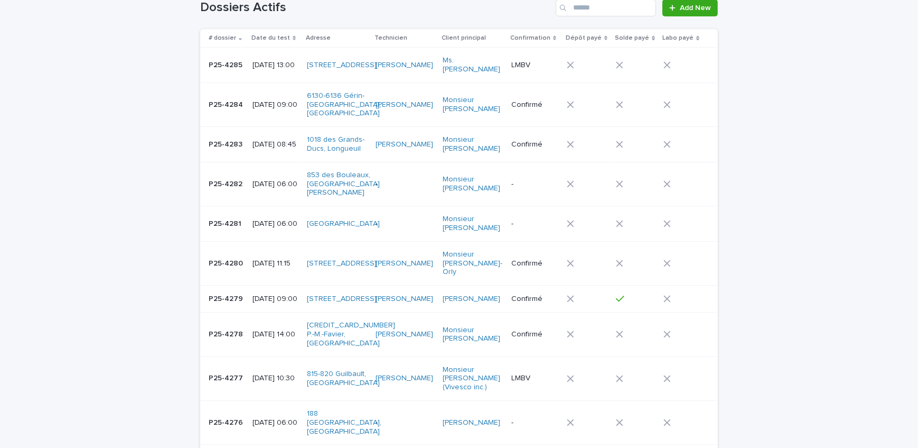
click at [253, 374] on p "[DATE] 10:30" at bounding box center [276, 378] width 46 height 9
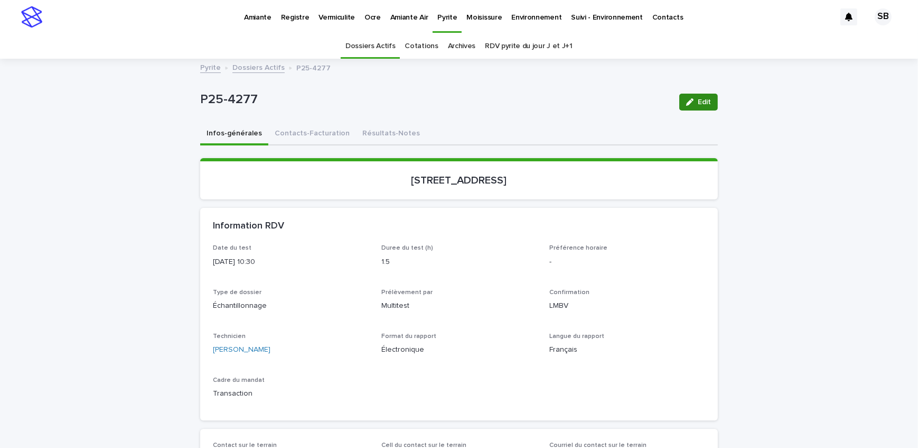
click at [679, 103] on button "Edit" at bounding box center [698, 102] width 39 height 17
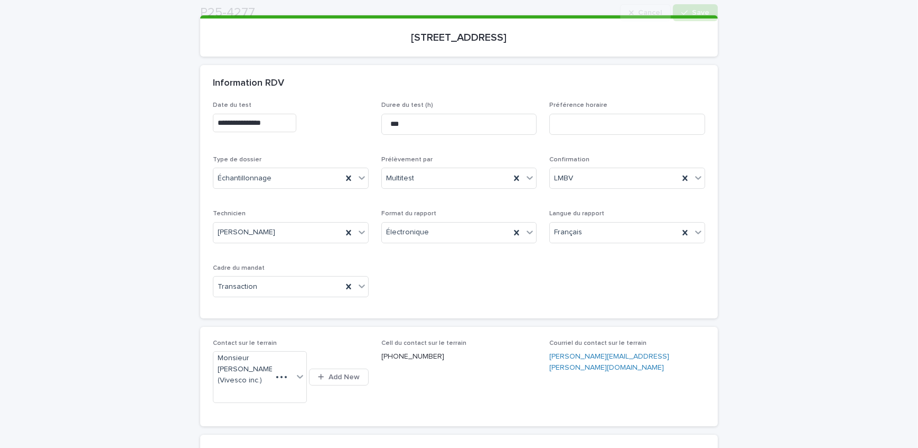
scroll to position [144, 0]
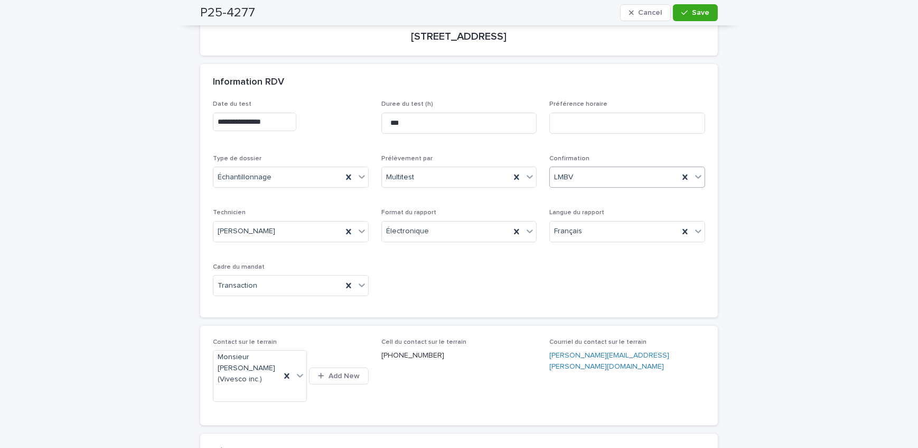
click at [592, 181] on div "LMBV" at bounding box center [614, 177] width 129 height 17
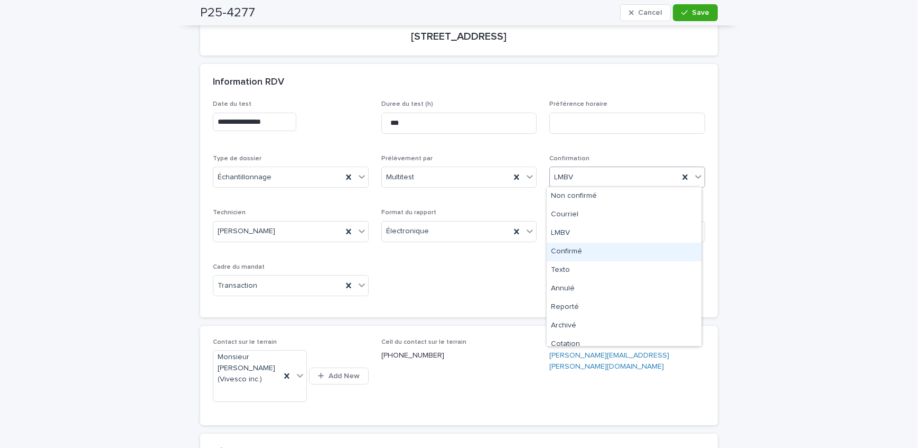
click at [609, 249] on div "Confirmé" at bounding box center [624, 252] width 155 height 18
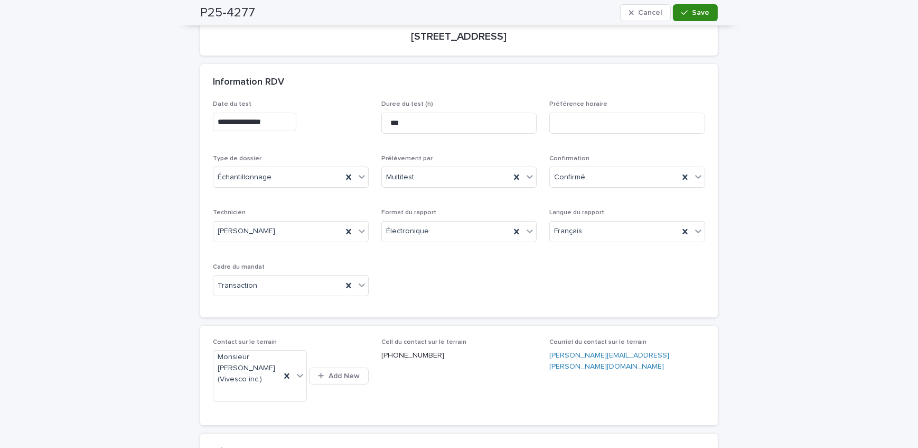
click at [705, 15] on span "Save" at bounding box center [700, 12] width 17 height 7
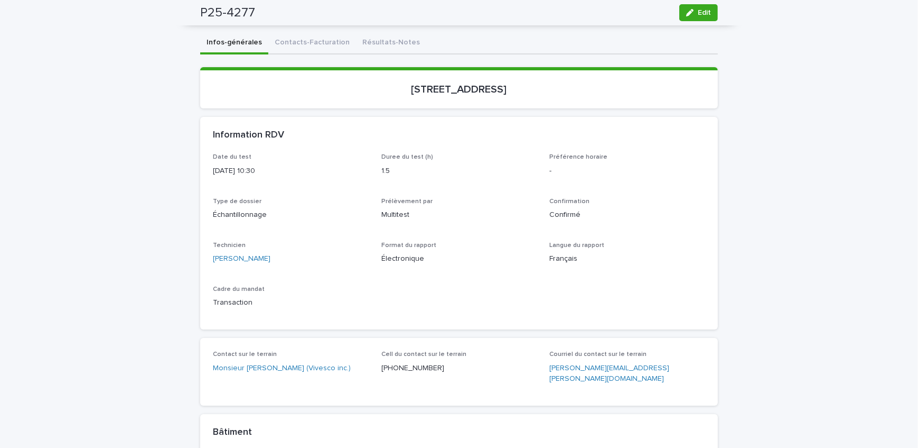
scroll to position [0, 0]
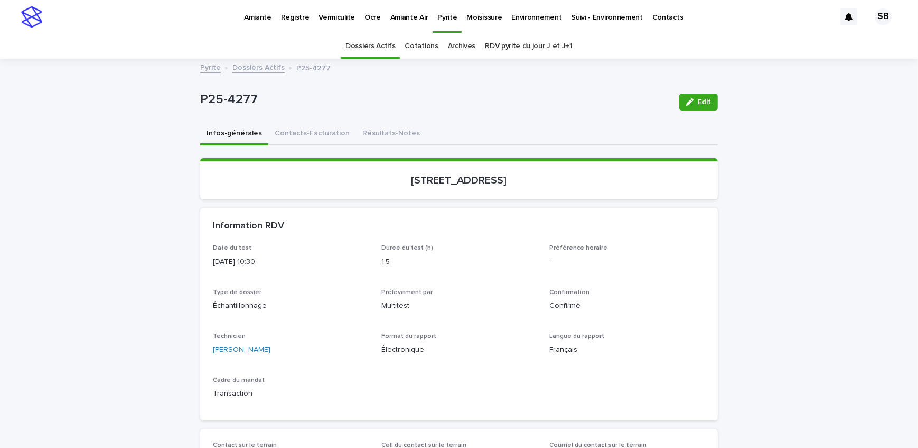
click at [253, 67] on link "Dossiers Actifs" at bounding box center [258, 67] width 52 height 12
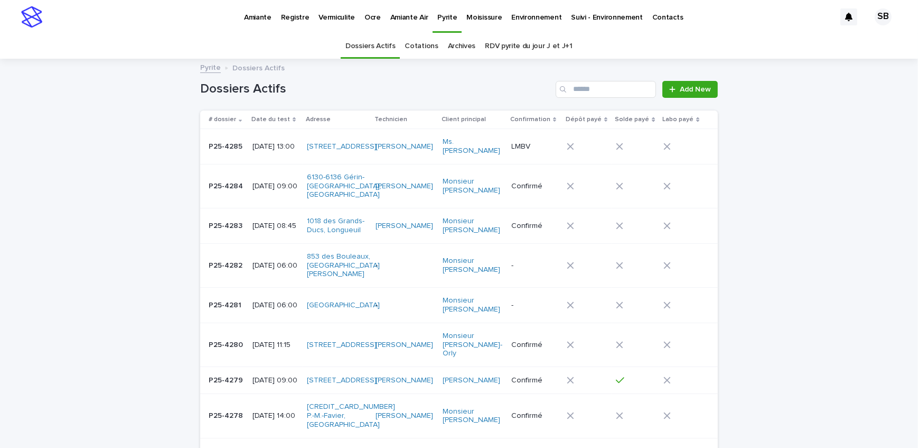
scroll to position [33, 0]
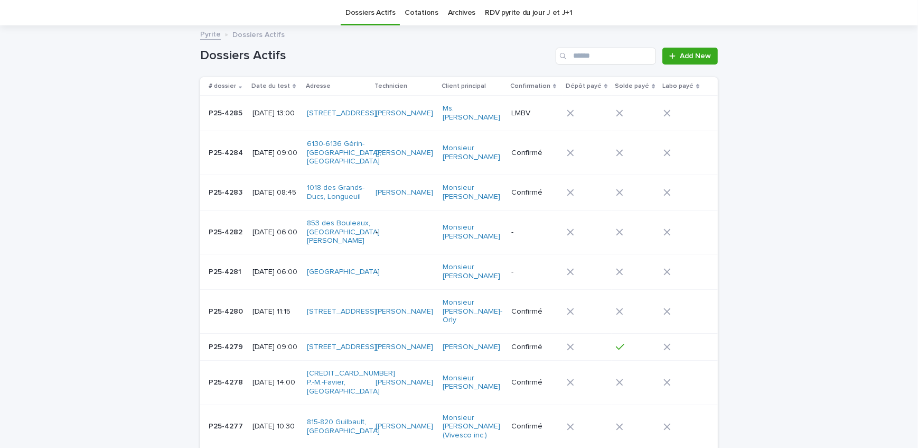
drag, startPoint x: 109, startPoint y: 184, endPoint x: 108, endPoint y: 192, distance: 7.9
click at [694, 53] on span "Add New" at bounding box center [695, 55] width 31 height 7
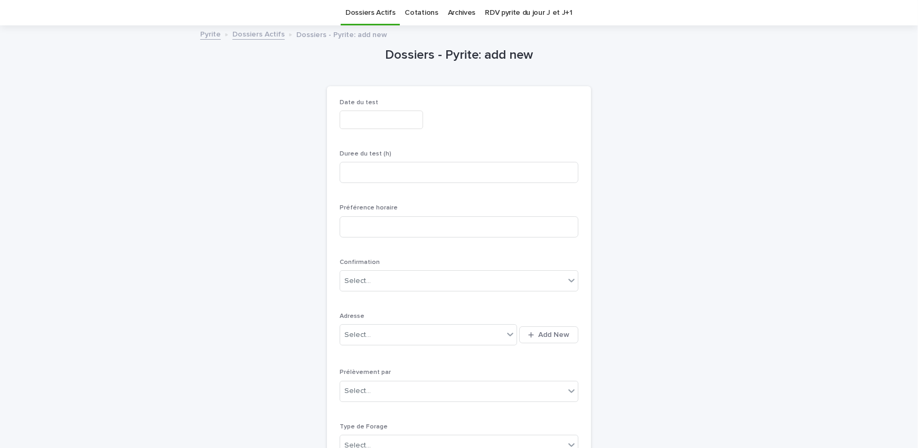
click at [422, 120] on input "text" at bounding box center [381, 119] width 83 height 18
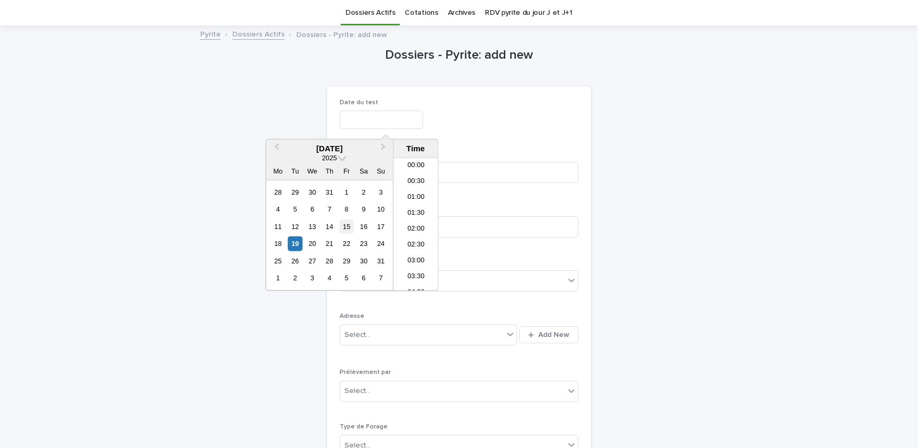
scroll to position [259, 0]
click at [352, 239] on div "22" at bounding box center [347, 243] width 14 height 14
click at [421, 193] on li "06:00" at bounding box center [416, 193] width 45 height 16
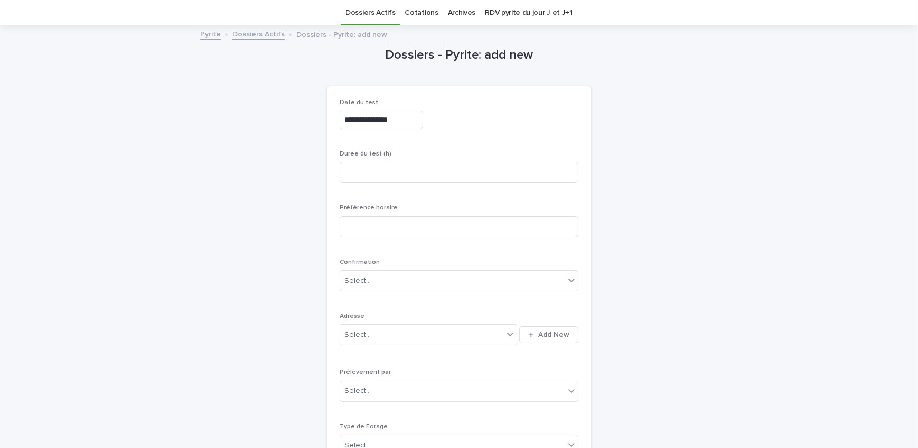
type input "**********"
click at [452, 172] on input at bounding box center [459, 172] width 239 height 21
type input "***"
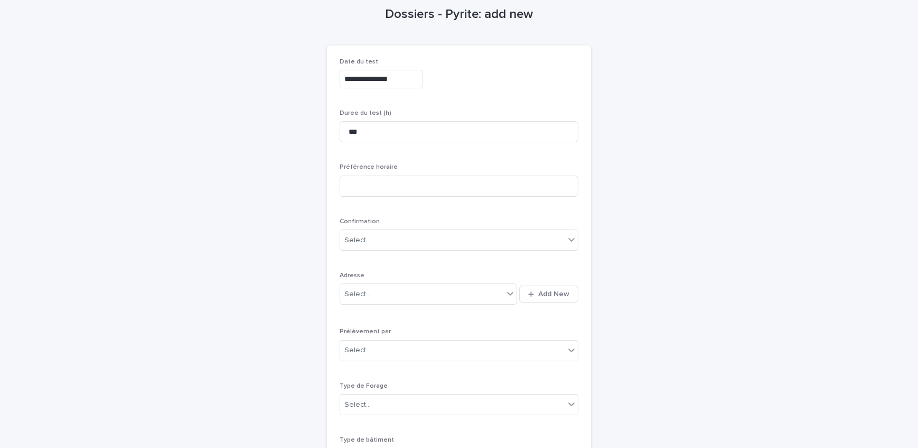
scroll to position [129, 0]
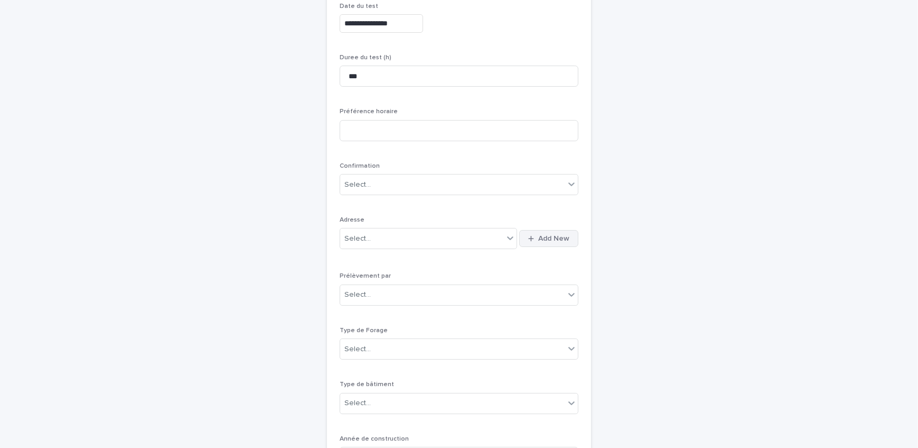
click at [541, 244] on button "Add New" at bounding box center [548, 238] width 59 height 17
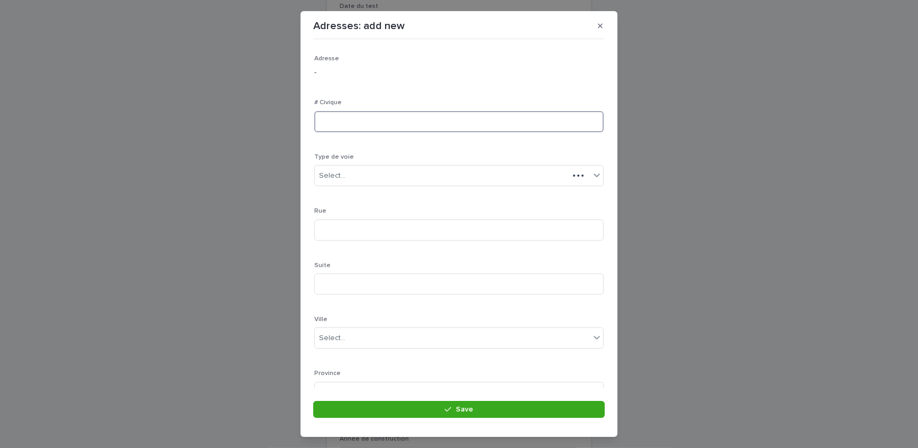
click at [364, 119] on input at bounding box center [459, 121] width 290 height 21
type input "***"
click at [366, 226] on input at bounding box center [459, 229] width 290 height 21
click at [369, 182] on div "Select..." at bounding box center [452, 175] width 275 height 17
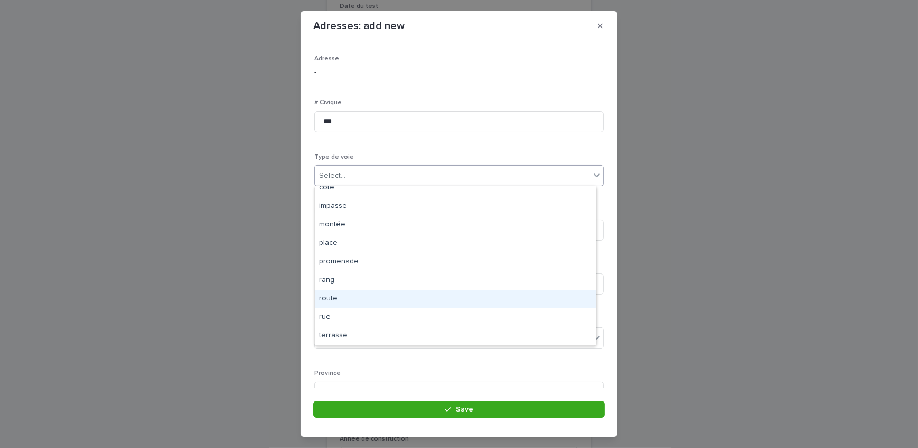
click at [359, 293] on div "route" at bounding box center [455, 299] width 281 height 18
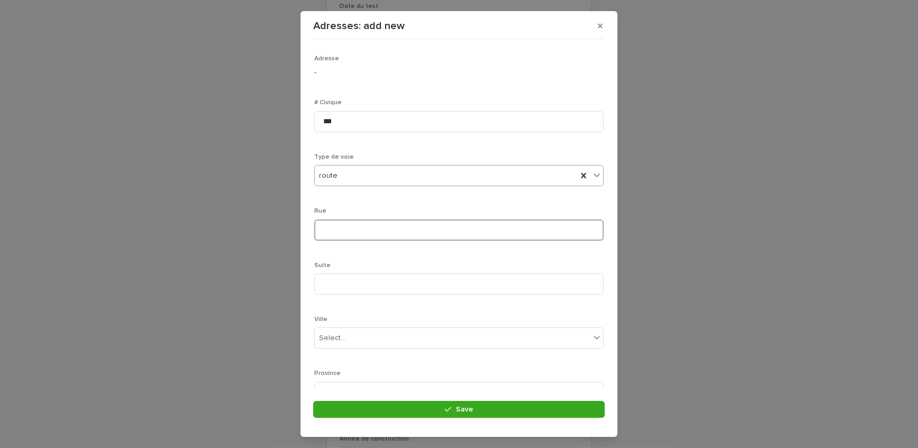
click at [355, 232] on input at bounding box center [459, 229] width 290 height 21
type input "***"
click at [349, 291] on div "Select..." at bounding box center [452, 290] width 275 height 17
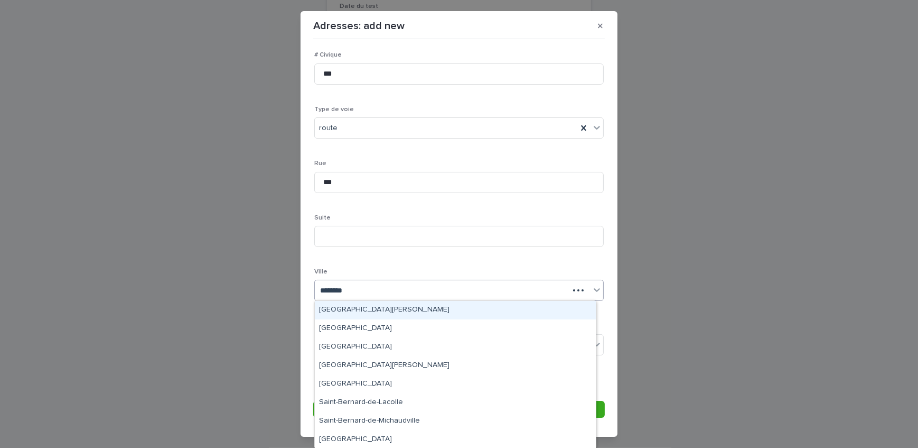
type input "*********"
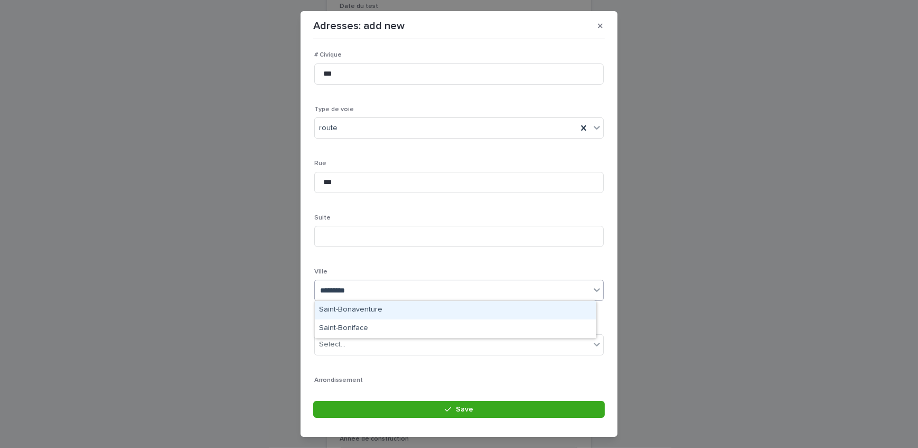
click at [375, 314] on div "Saint-Bonaventure" at bounding box center [455, 310] width 281 height 18
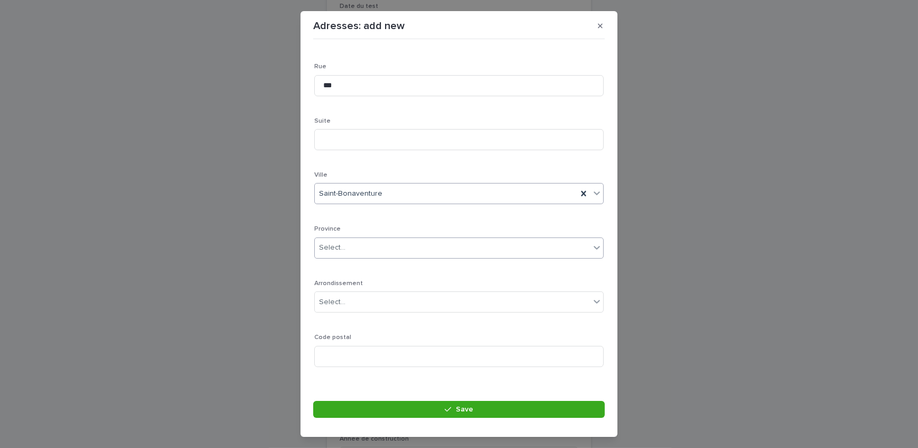
scroll to position [154, 0]
click at [362, 231] on div "Select..." at bounding box center [452, 237] width 275 height 17
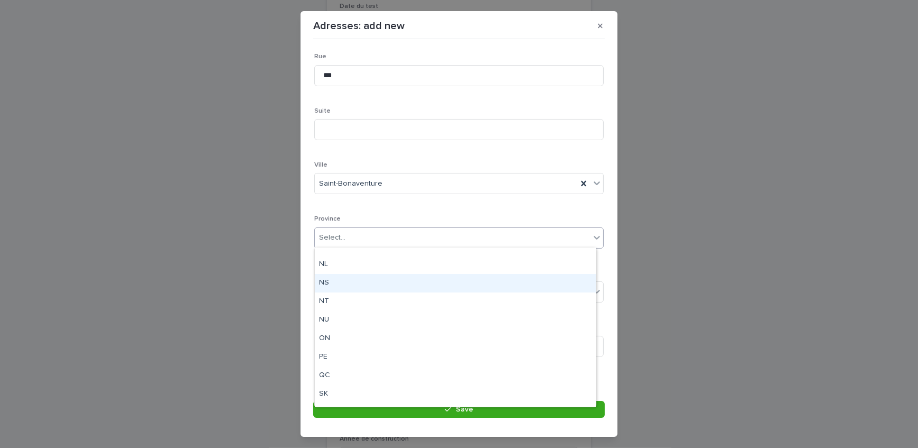
scroll to position [82, 0]
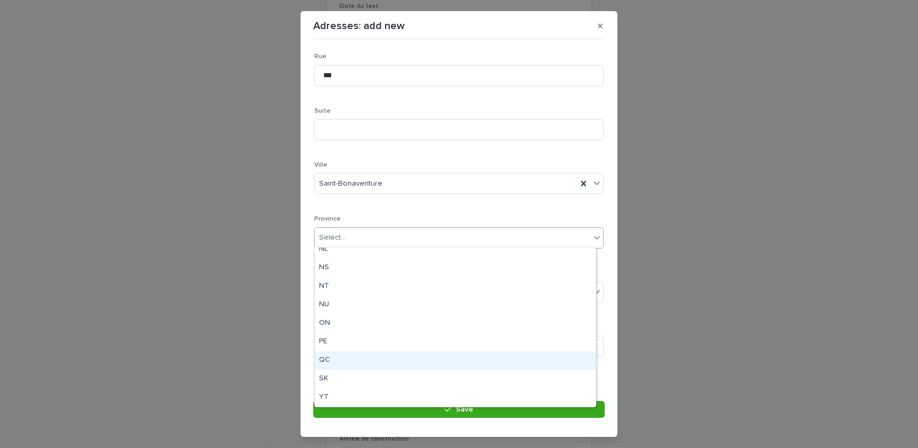
click at [339, 361] on div "QC" at bounding box center [455, 360] width 281 height 18
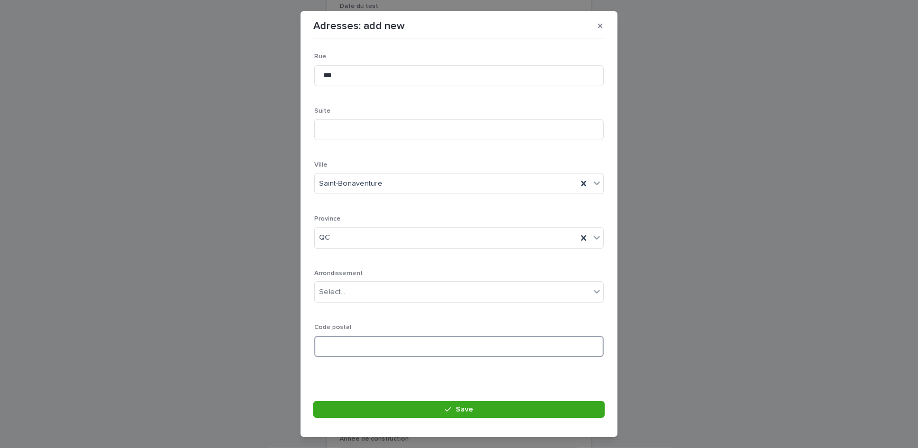
click at [345, 338] on input at bounding box center [459, 346] width 290 height 21
paste input "*******"
type input "*******"
click at [397, 417] on button "Save" at bounding box center [459, 409] width 292 height 17
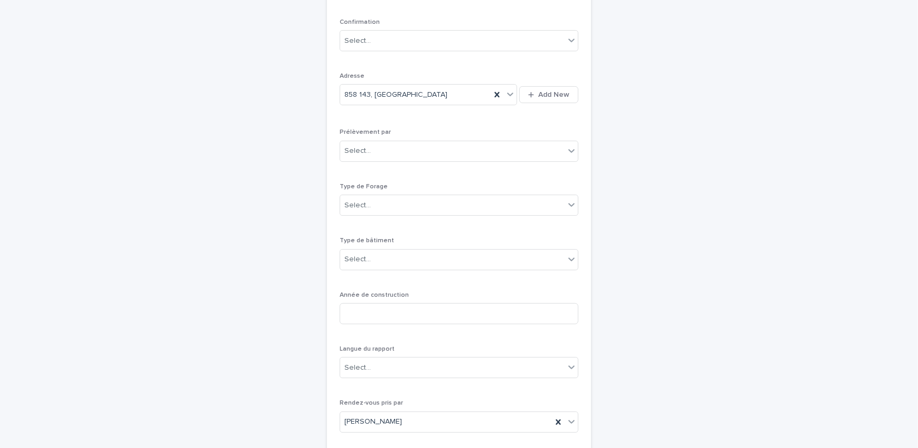
scroll to position [274, 0]
click at [380, 146] on div "Select..." at bounding box center [452, 150] width 225 height 17
click at [377, 166] on div "Multitest" at bounding box center [456, 170] width 238 height 18
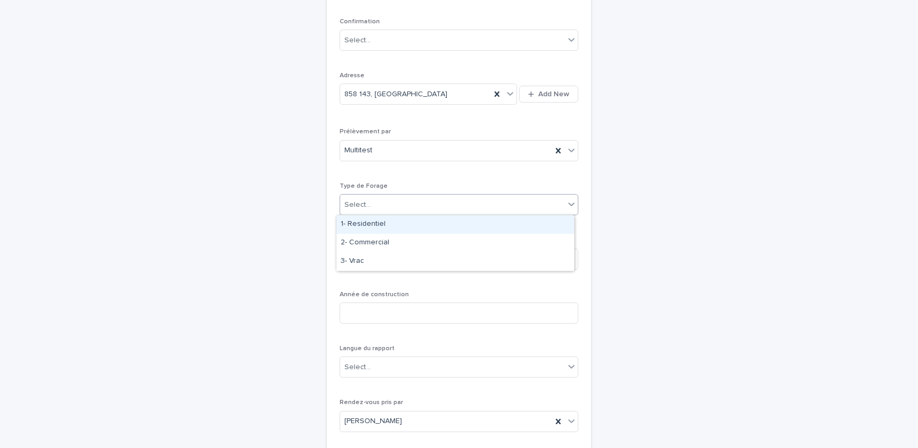
click at [380, 211] on div "Select..." at bounding box center [452, 204] width 225 height 17
click at [384, 224] on div "1- Residentiel" at bounding box center [456, 224] width 238 height 18
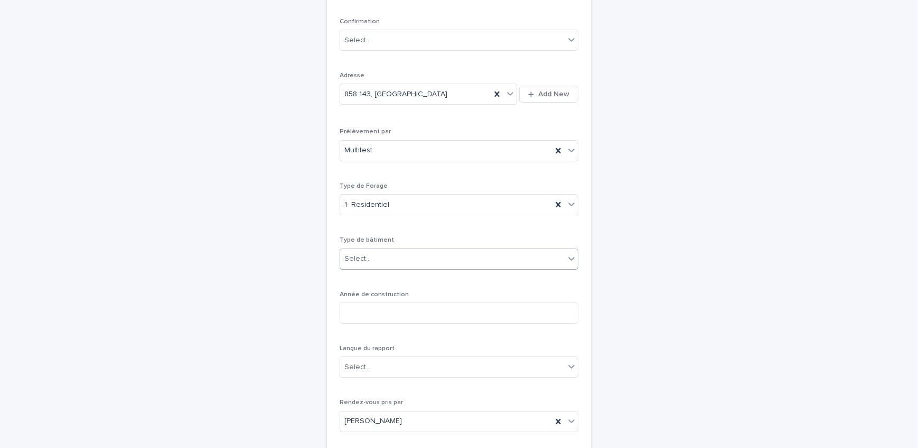
click at [372, 255] on input "text" at bounding box center [372, 258] width 1 height 9
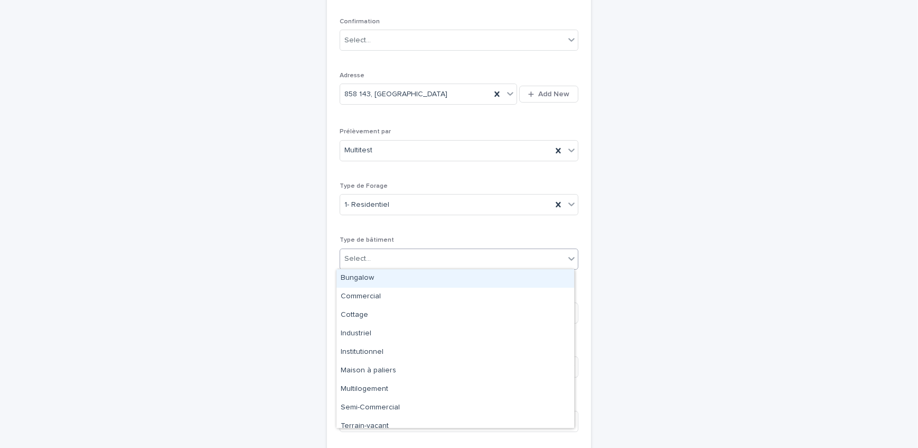
click at [381, 276] on div "Bungalow" at bounding box center [456, 278] width 238 height 18
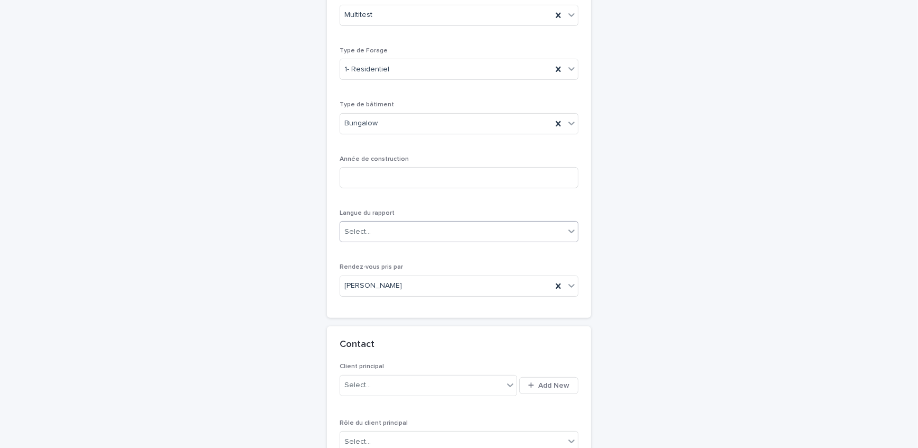
scroll to position [417, 0]
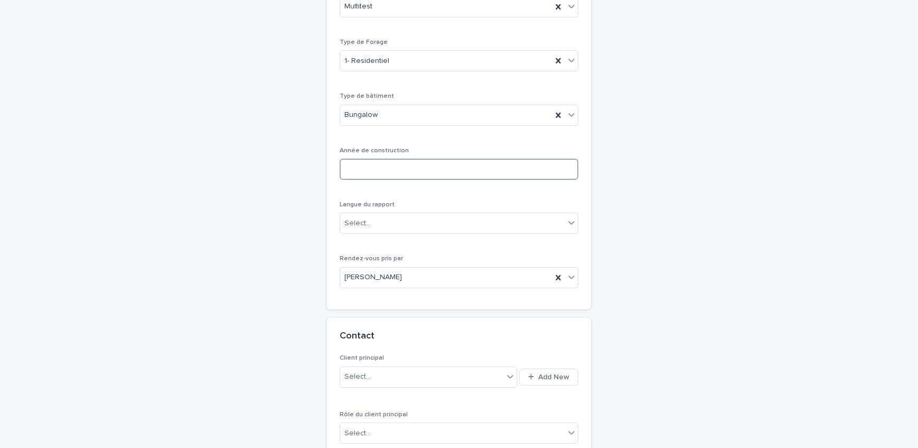
click at [402, 159] on input at bounding box center [459, 169] width 239 height 21
click at [413, 195] on div "**********" at bounding box center [459, 6] width 239 height 582
click at [385, 165] on input at bounding box center [459, 169] width 239 height 21
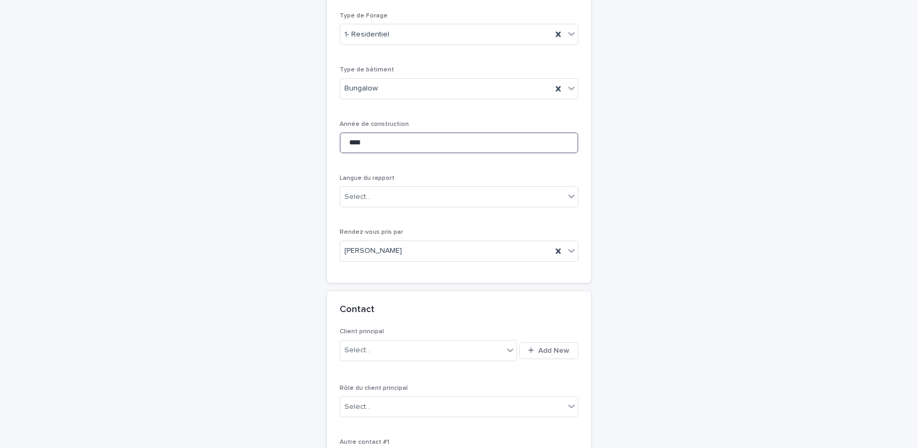
scroll to position [466, 0]
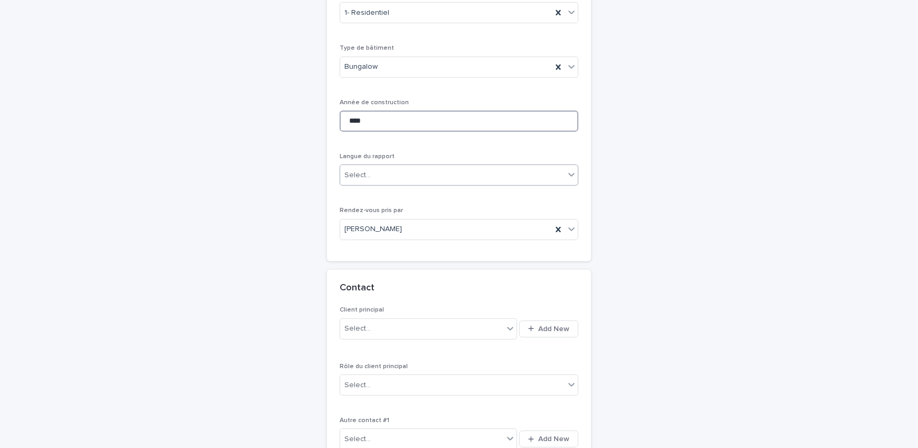
type input "****"
click at [397, 166] on div "Select..." at bounding box center [452, 174] width 225 height 17
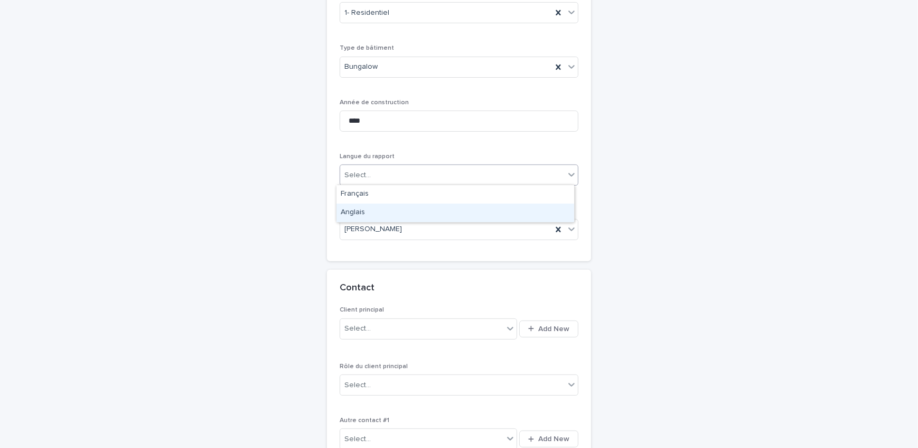
click at [257, 262] on div "**********" at bounding box center [459, 93] width 518 height 999
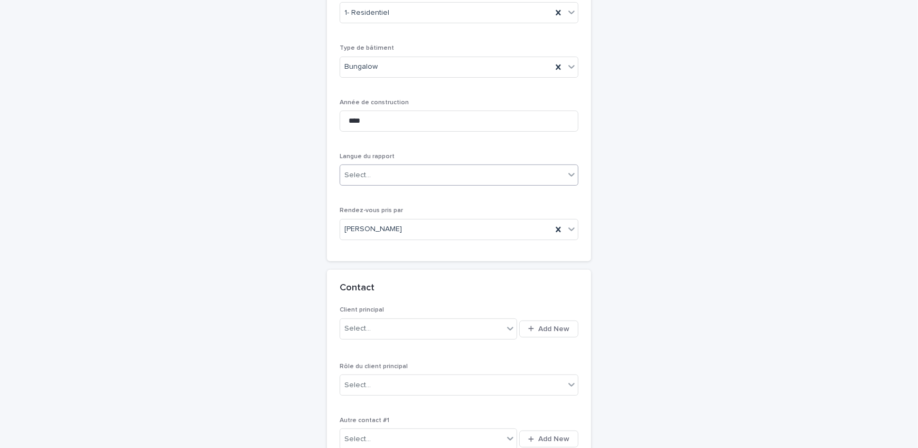
click at [363, 172] on div "Select..." at bounding box center [358, 175] width 26 height 11
click at [376, 194] on div "Français" at bounding box center [456, 194] width 238 height 18
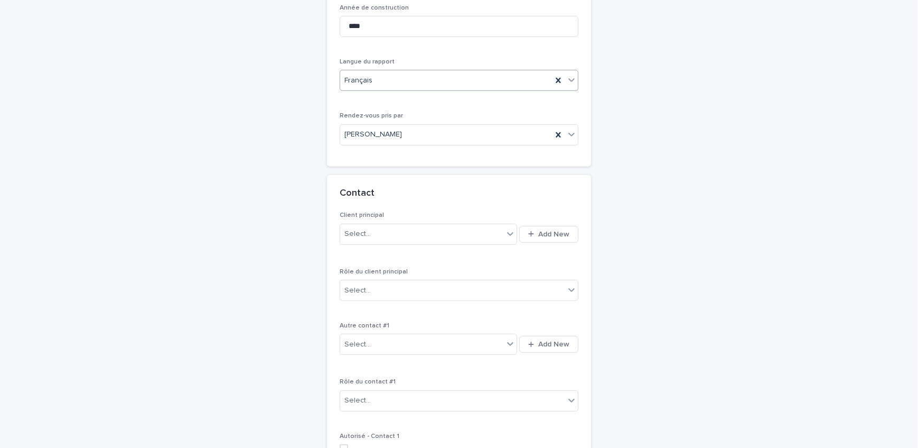
scroll to position [562, 0]
click at [537, 238] on button "Add New" at bounding box center [548, 232] width 59 height 17
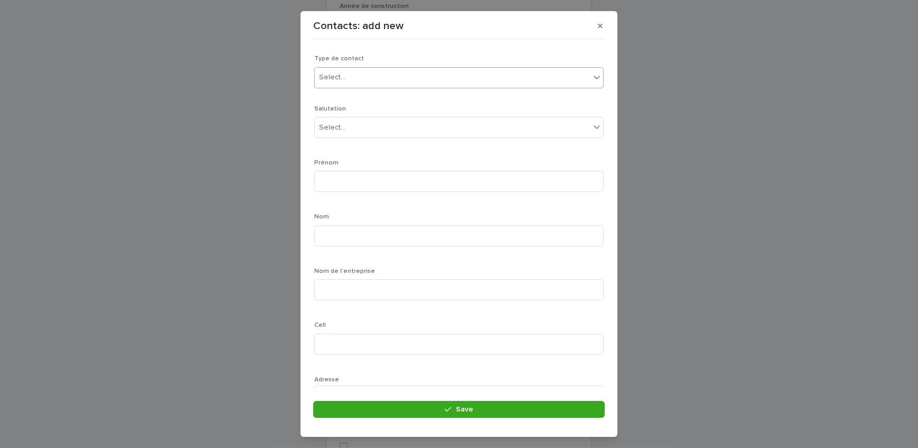
click at [368, 74] on div "Select..." at bounding box center [452, 77] width 275 height 17
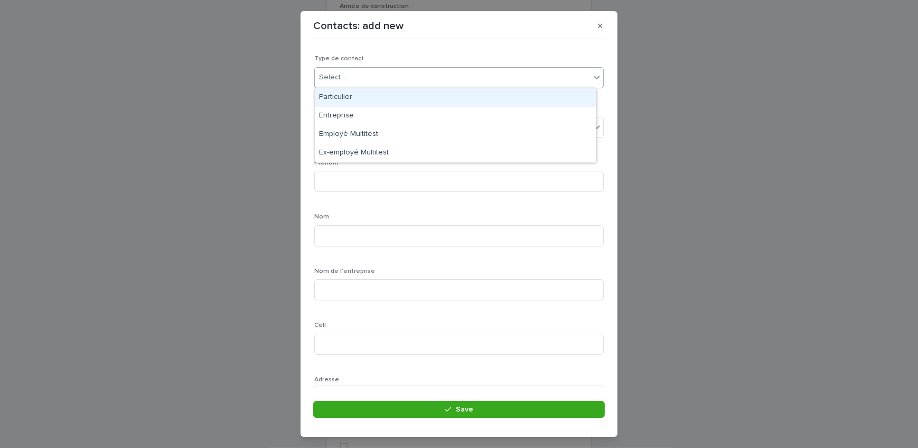
click at [374, 100] on div "Particulier" at bounding box center [455, 97] width 281 height 18
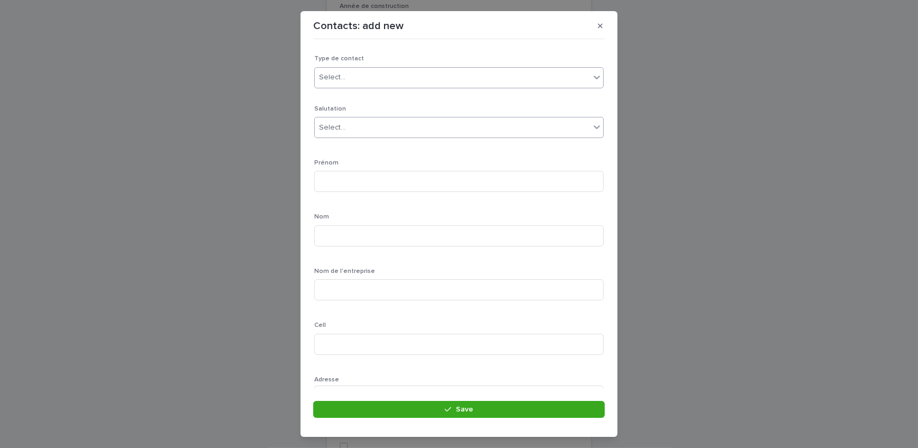
click at [385, 128] on div "Select..." at bounding box center [452, 127] width 275 height 17
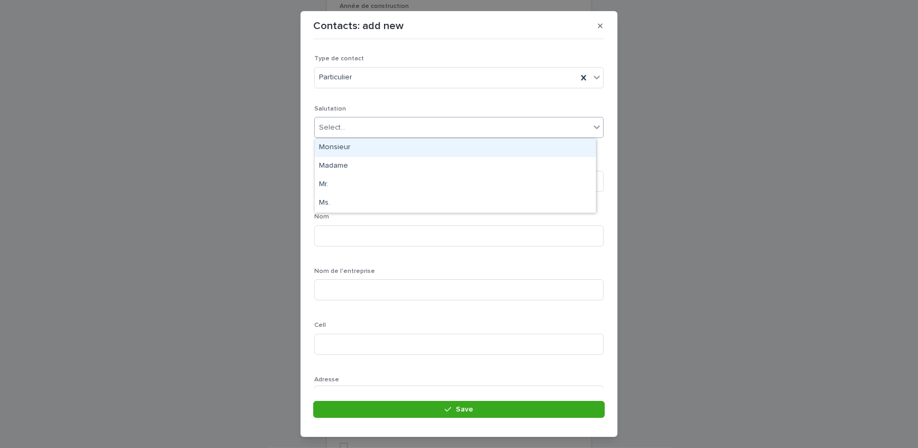
click at [384, 149] on div "Monsieur" at bounding box center [455, 147] width 281 height 18
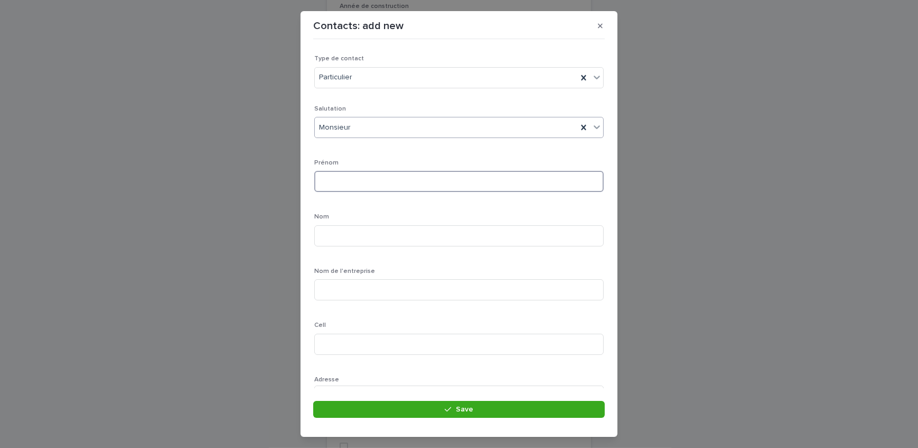
click at [356, 178] on input at bounding box center [459, 181] width 290 height 21
type input "**********"
click at [544, 231] on input at bounding box center [459, 235] width 290 height 21
type input "*********"
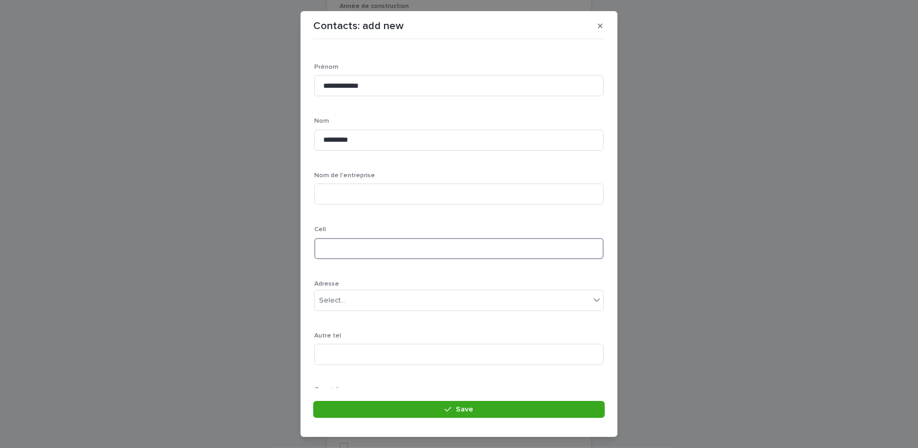
click at [359, 238] on input at bounding box center [459, 248] width 290 height 21
type input "**********"
click at [368, 202] on div "Select..." at bounding box center [452, 203] width 275 height 17
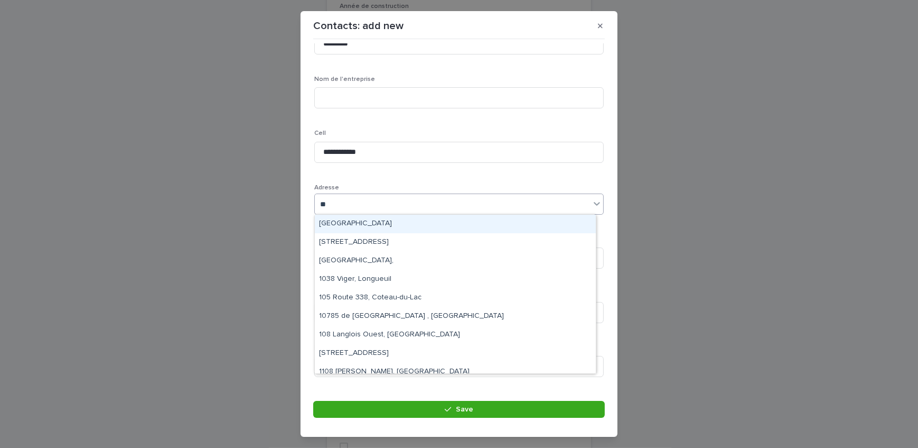
type input "***"
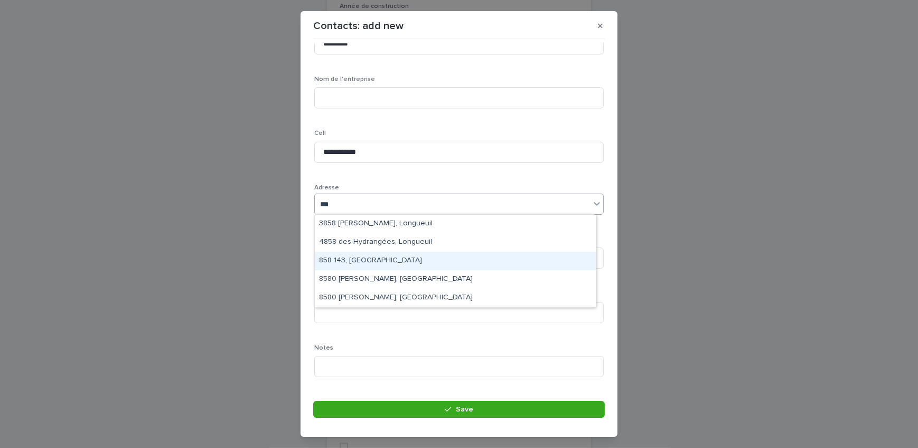
click at [364, 258] on div "858 143, [GEOGRAPHIC_DATA]" at bounding box center [455, 261] width 281 height 18
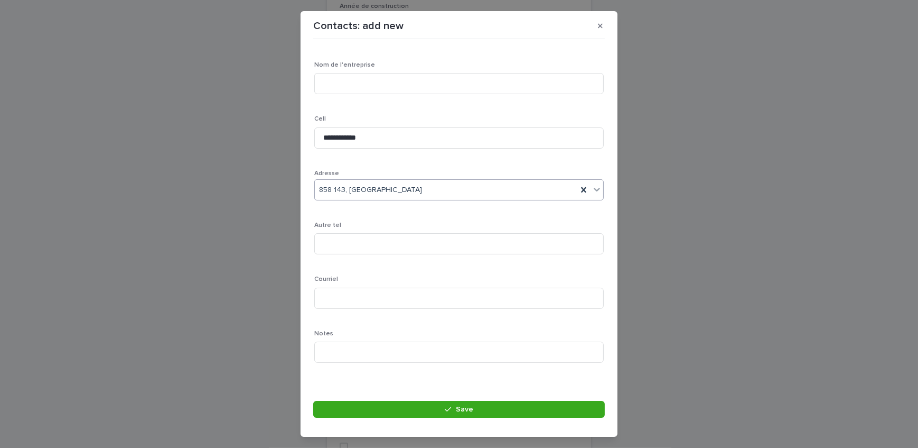
scroll to position [212, 0]
drag, startPoint x: 363, startPoint y: 294, endPoint x: 363, endPoint y: 287, distance: 7.4
click at [363, 294] on input at bounding box center [459, 291] width 290 height 21
click at [387, 289] on input "**********" at bounding box center [459, 291] width 290 height 21
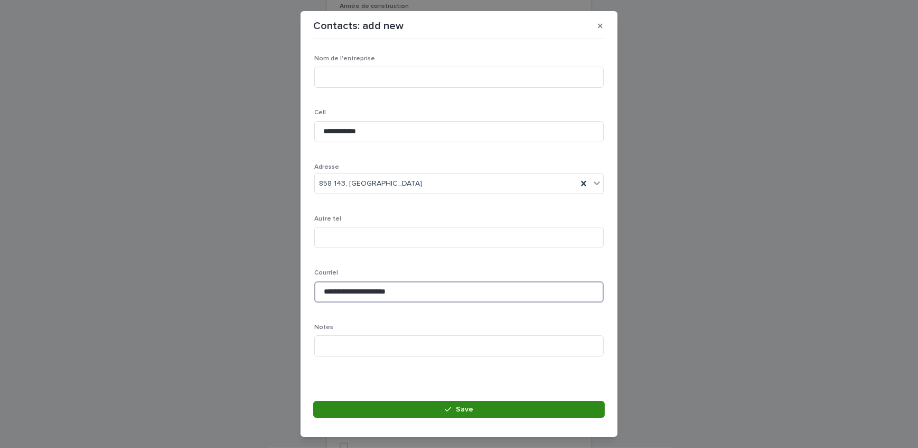
type input "**********"
click at [396, 409] on button "Save" at bounding box center [459, 409] width 292 height 17
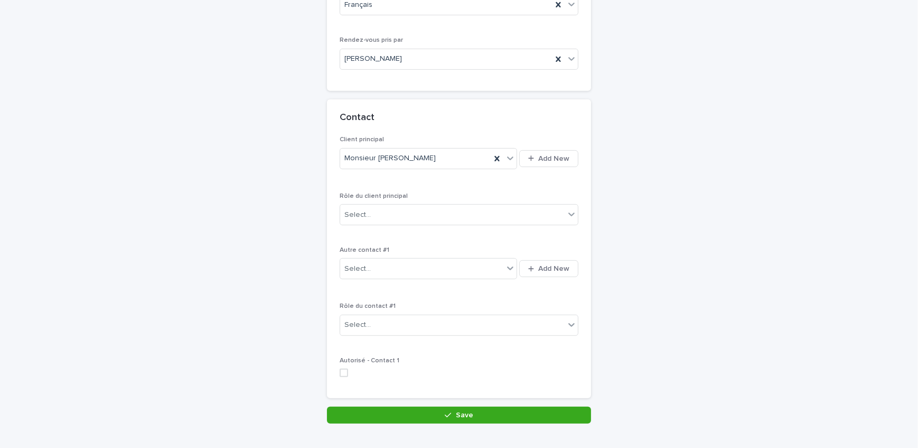
scroll to position [658, 0]
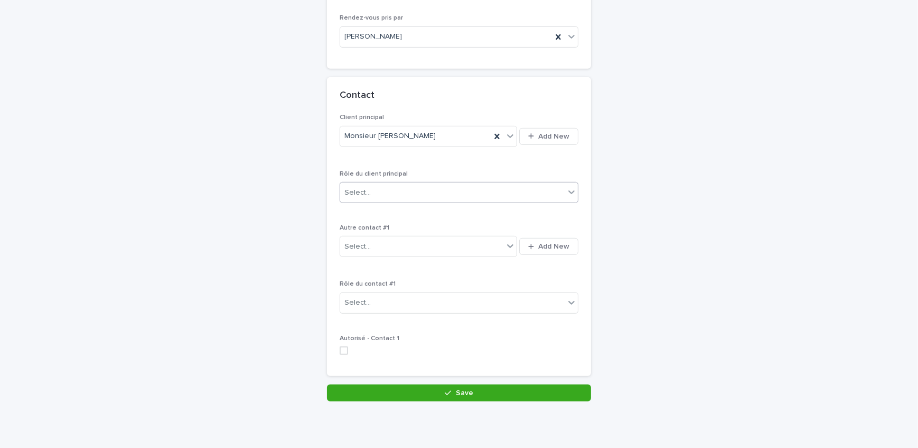
click at [402, 198] on div "Select..." at bounding box center [452, 192] width 225 height 17
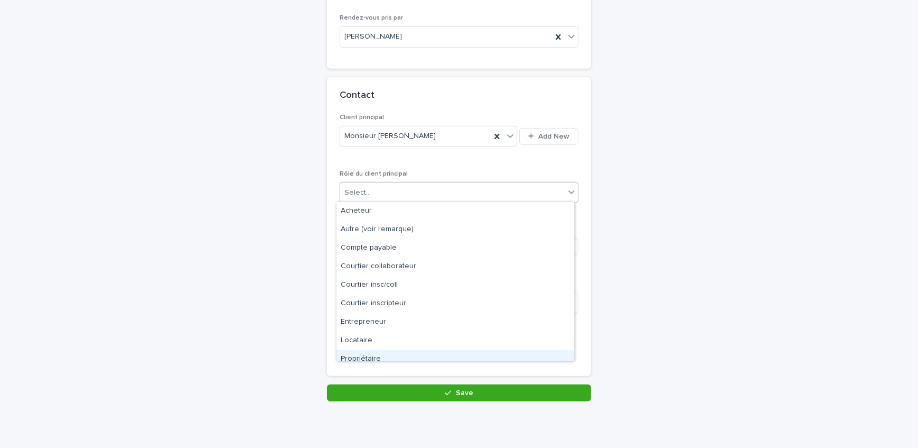
click at [402, 352] on div "Propriétaire" at bounding box center [456, 359] width 238 height 18
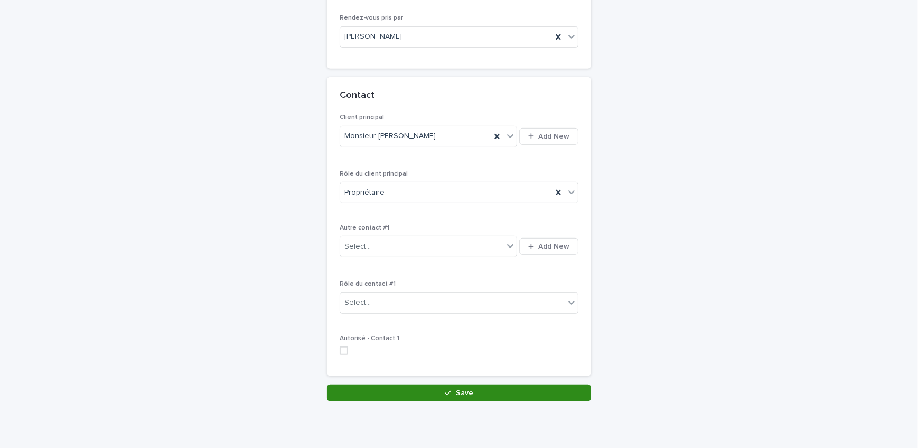
click at [417, 386] on button "Save" at bounding box center [459, 392] width 264 height 17
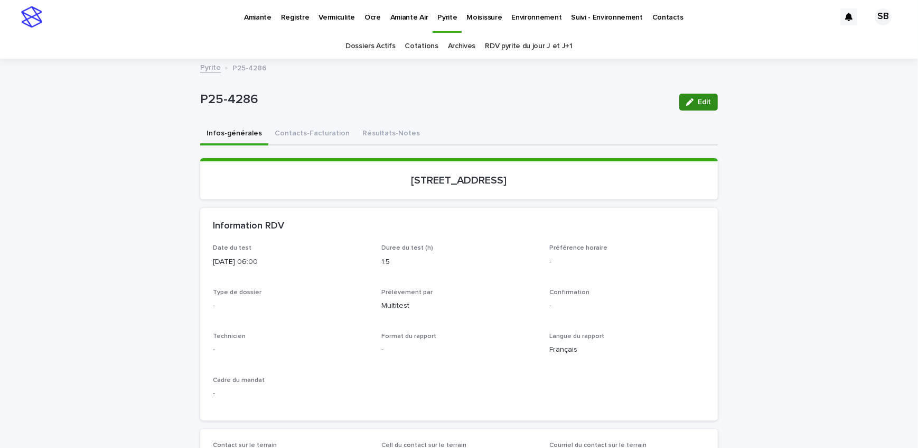
click at [694, 108] on button "Edit" at bounding box center [698, 102] width 39 height 17
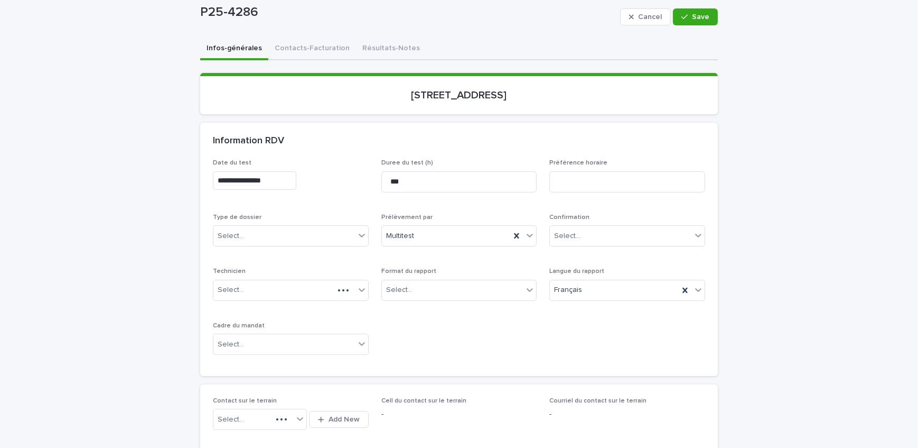
scroll to position [96, 0]
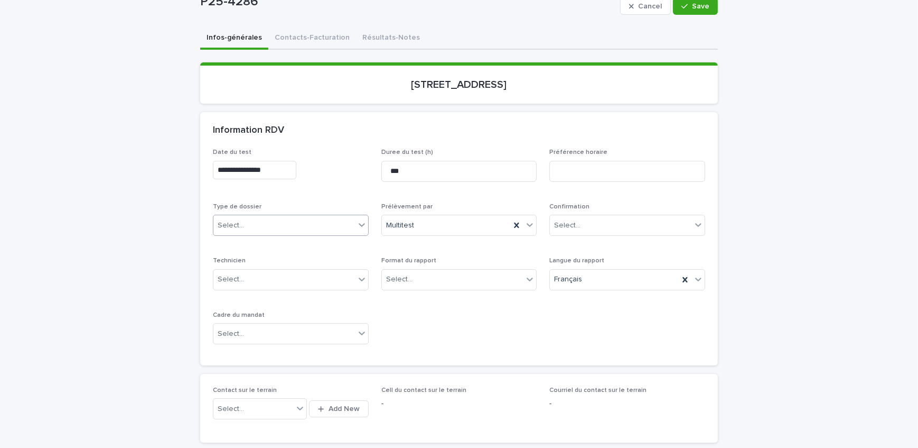
click at [299, 217] on div "Select..." at bounding box center [284, 225] width 142 height 17
click at [296, 247] on div "Échantillonnage" at bounding box center [287, 244] width 155 height 18
click at [436, 275] on div "Select..." at bounding box center [453, 279] width 142 height 17
click at [439, 306] on div "Électronique" at bounding box center [455, 298] width 155 height 18
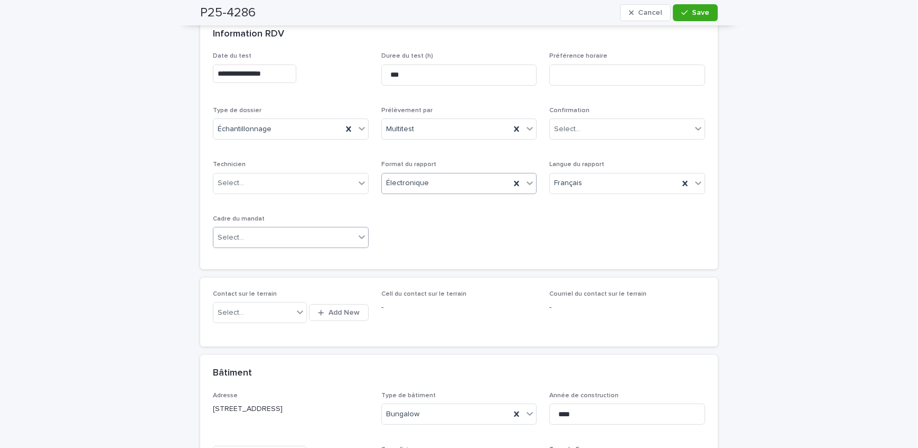
click at [284, 241] on div "Select..." at bounding box center [284, 237] width 142 height 17
click at [291, 271] on div "Transaction" at bounding box center [287, 274] width 155 height 18
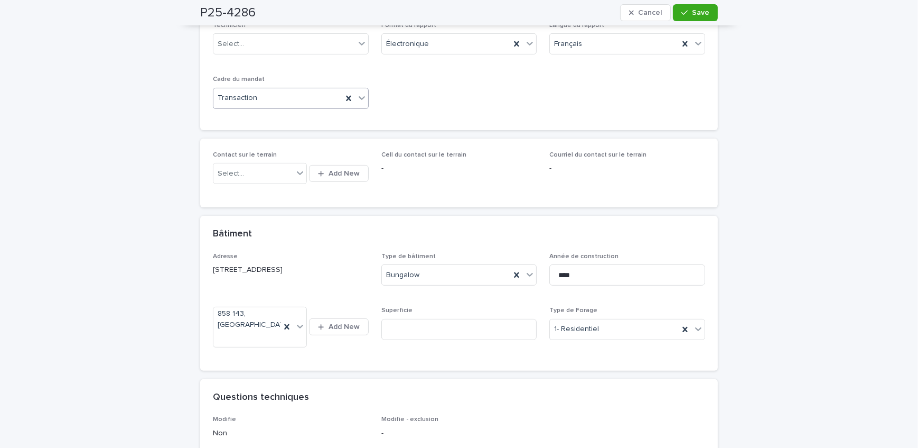
scroll to position [576, 0]
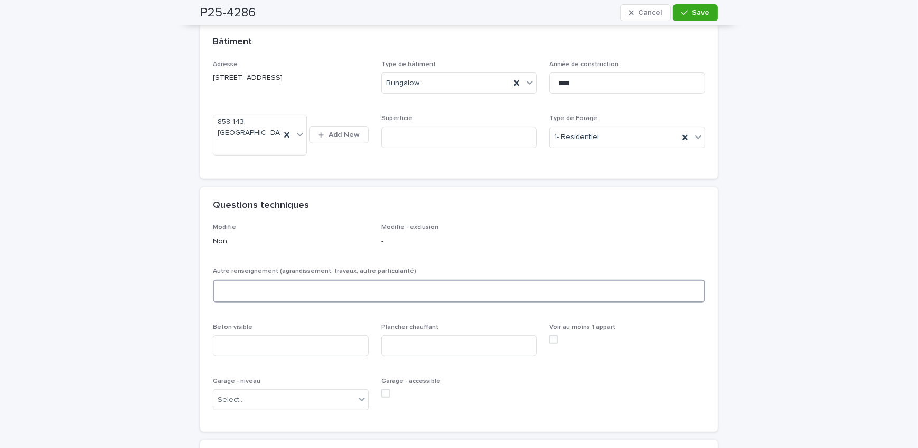
click at [308, 297] on textarea at bounding box center [459, 291] width 492 height 23
click at [272, 292] on textarea "**********" at bounding box center [459, 291] width 492 height 23
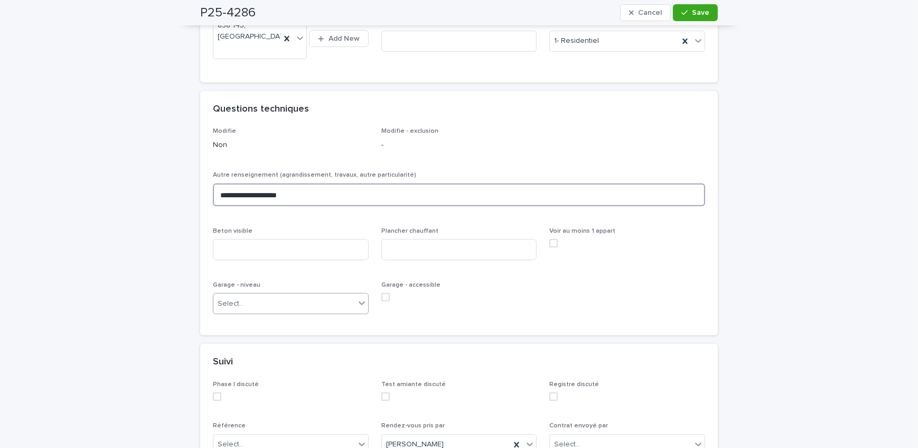
type textarea "**********"
click at [258, 306] on div "Select..." at bounding box center [284, 303] width 142 height 17
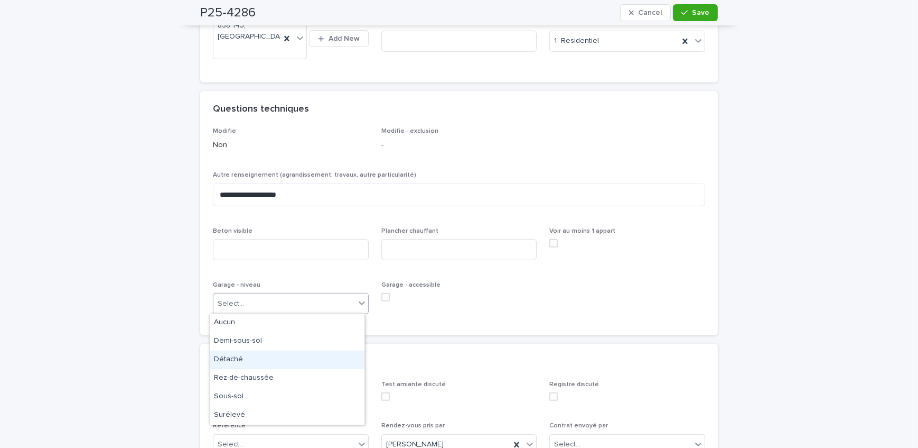
click at [259, 361] on div "Détaché" at bounding box center [287, 359] width 155 height 18
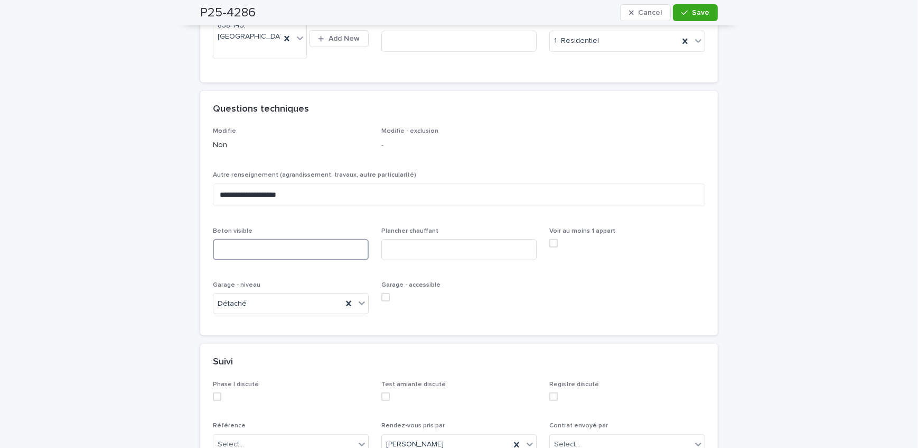
click at [261, 245] on input at bounding box center [291, 249] width 156 height 21
type input "*"
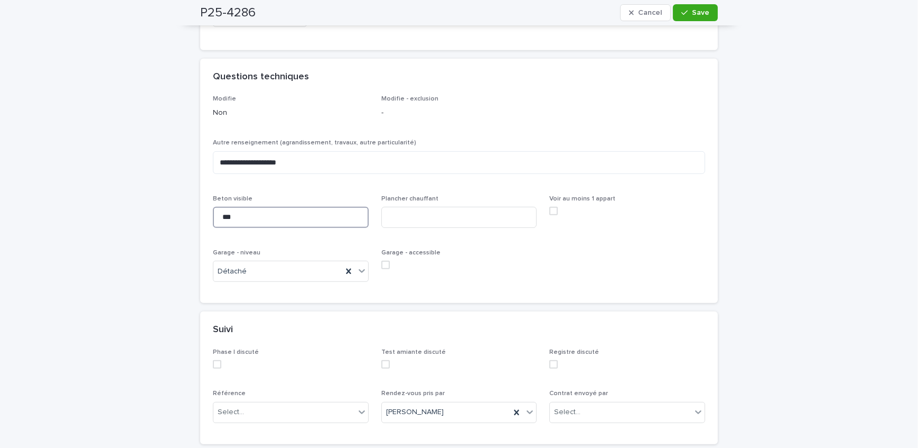
scroll to position [720, 0]
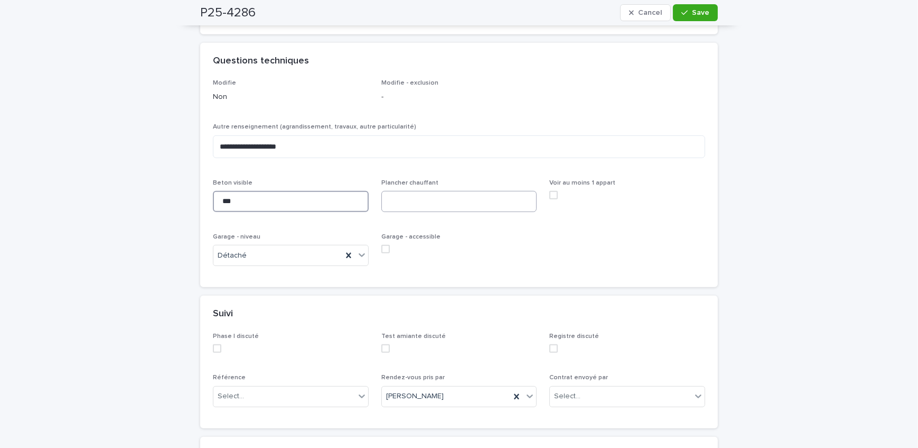
type input "***"
click at [416, 201] on input at bounding box center [459, 201] width 156 height 21
type input "***"
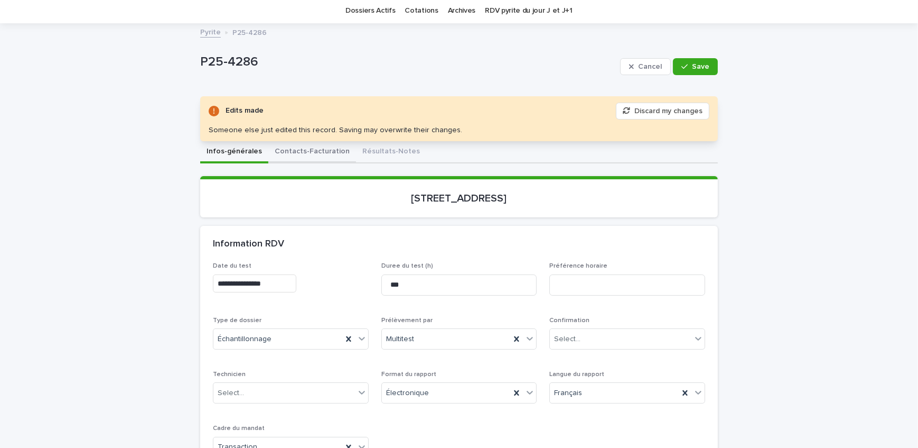
scroll to position [0, 0]
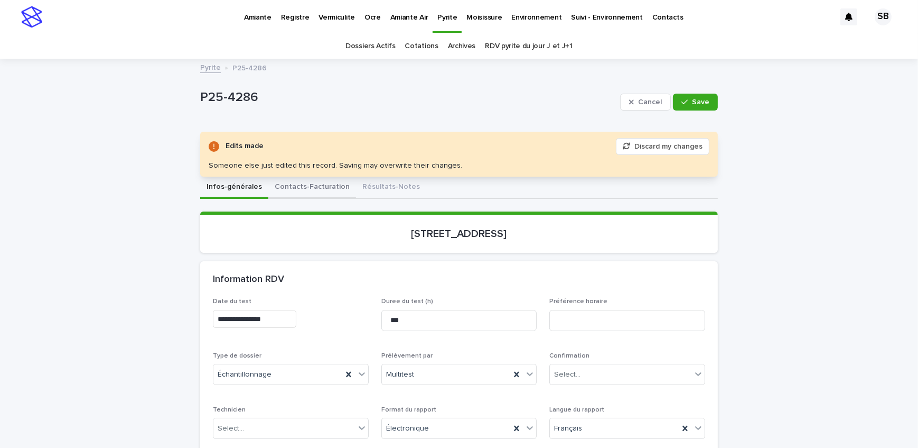
click at [306, 185] on button "Contacts-Facturation" at bounding box center [312, 187] width 88 height 22
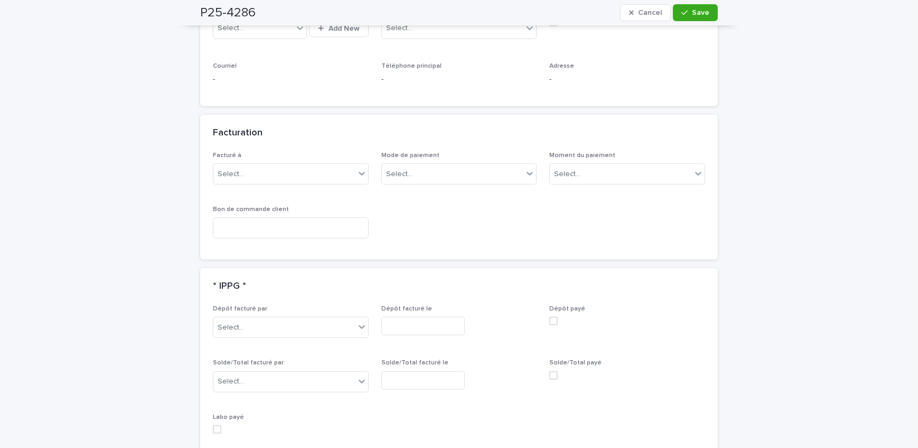
scroll to position [913, 0]
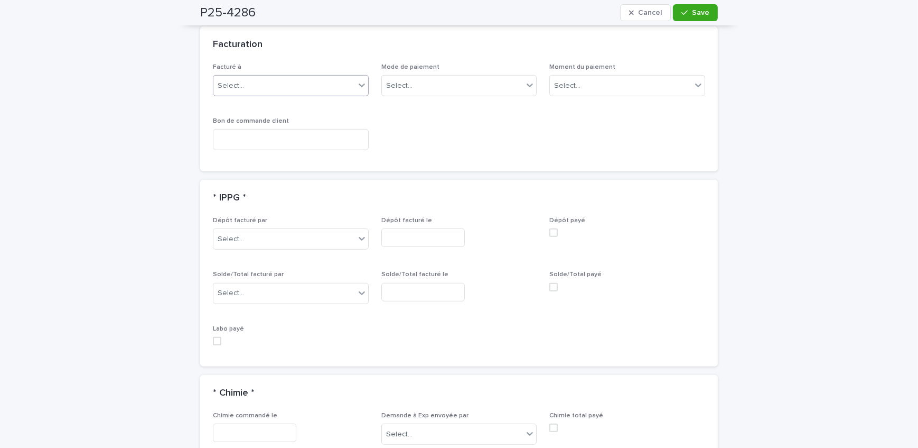
click at [295, 89] on div "Select..." at bounding box center [284, 85] width 142 height 17
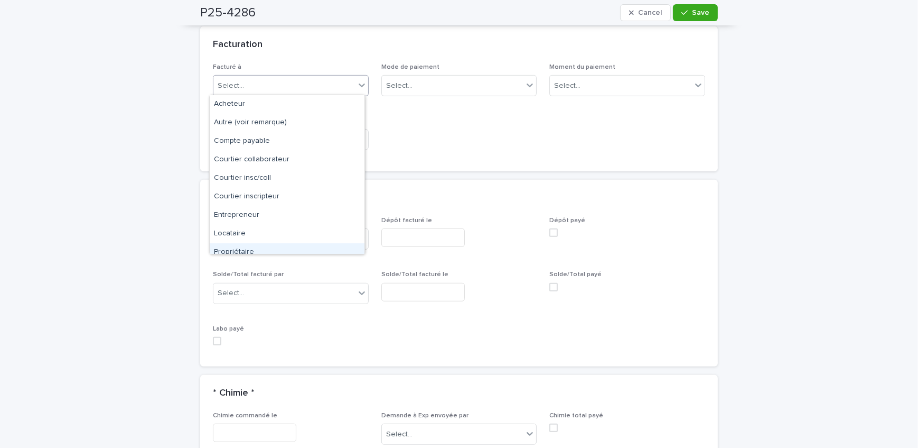
scroll to position [26, 0]
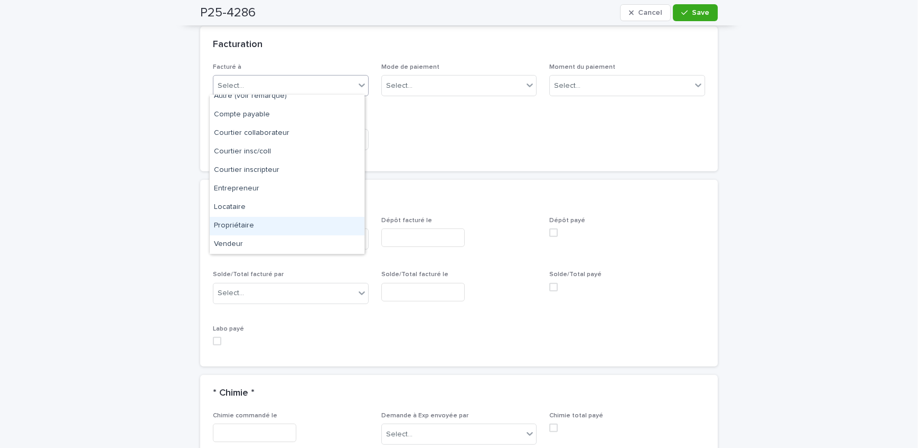
click at [277, 224] on div "Propriétaire" at bounding box center [287, 226] width 155 height 18
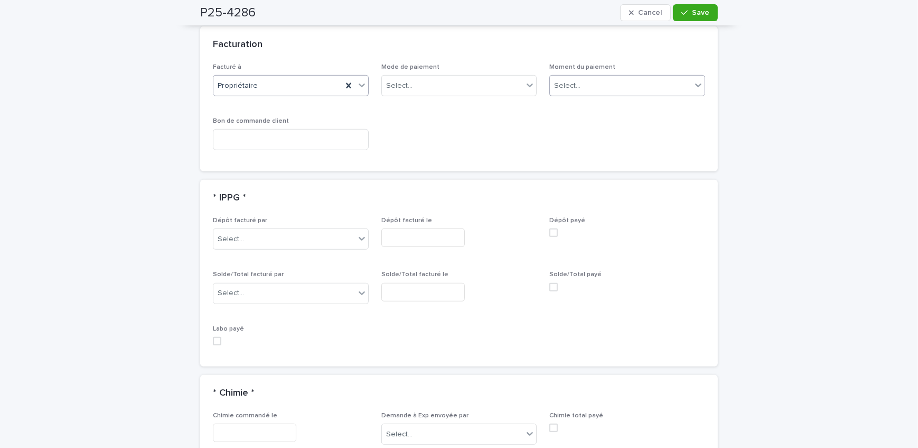
drag, startPoint x: 618, startPoint y: 76, endPoint x: 616, endPoint y: 85, distance: 9.2
click at [619, 77] on div "Select..." at bounding box center [621, 85] width 142 height 17
click at [613, 106] on div "Au sondage" at bounding box center [624, 104] width 155 height 18
click at [700, 8] on button "Save" at bounding box center [695, 12] width 45 height 17
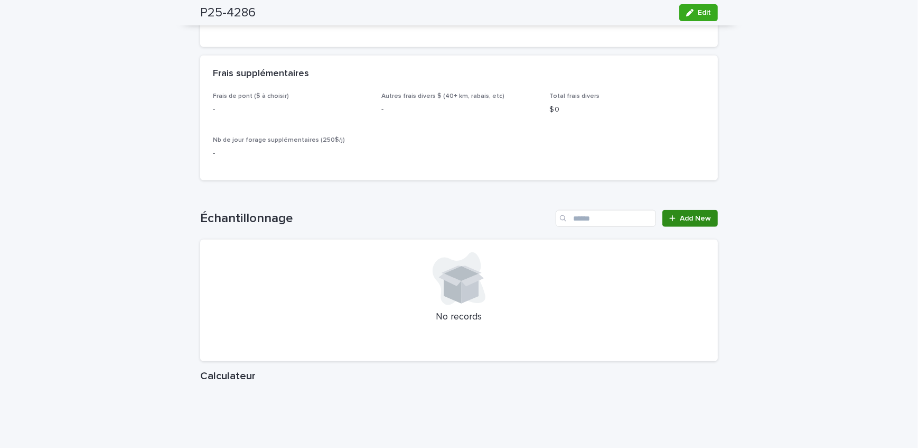
click at [678, 221] on link "Add New" at bounding box center [690, 218] width 55 height 17
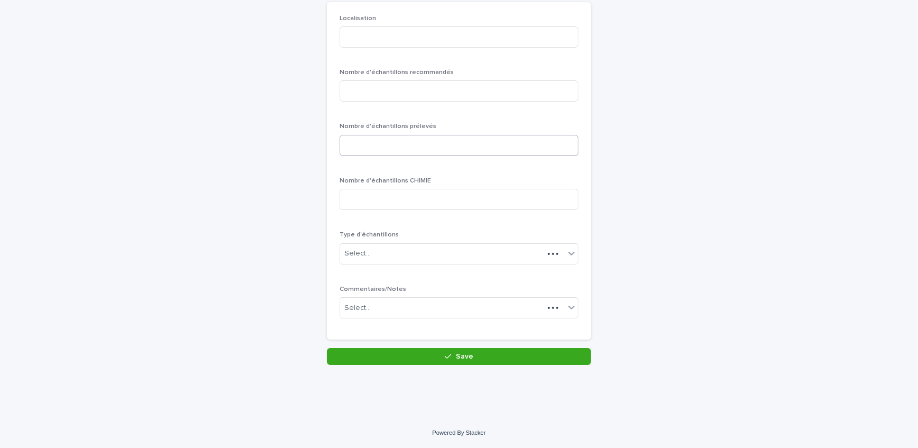
scroll to position [91, 0]
click at [401, 42] on input at bounding box center [459, 37] width 239 height 21
type input "********"
click at [413, 90] on input at bounding box center [459, 91] width 239 height 21
type input "*"
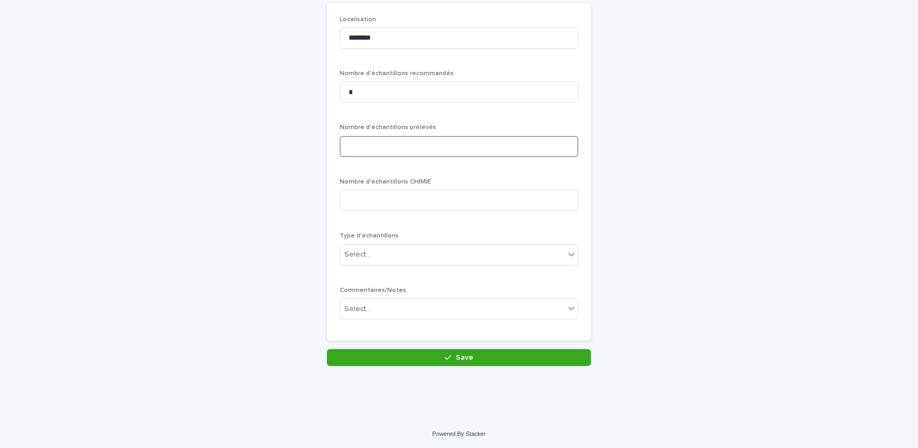
click at [401, 152] on input at bounding box center [459, 146] width 239 height 21
type input "*"
click at [381, 256] on div "Select..." at bounding box center [452, 254] width 225 height 17
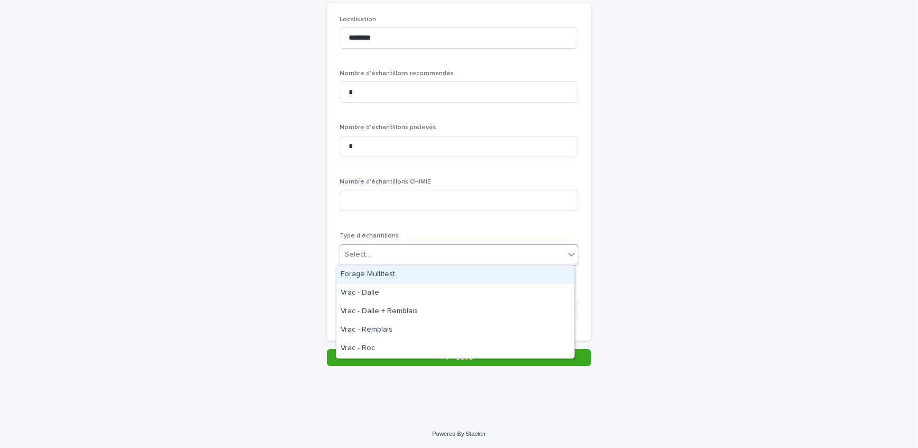
click at [381, 269] on div "Forage Multitest" at bounding box center [456, 274] width 238 height 18
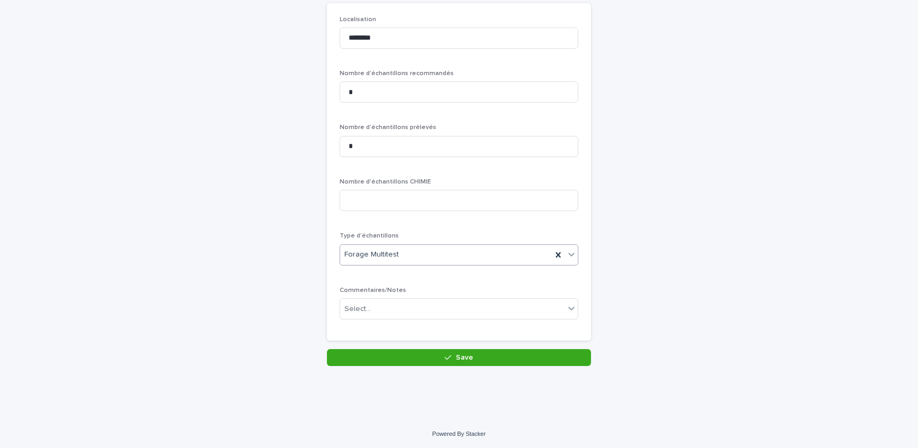
drag, startPoint x: 402, startPoint y: 359, endPoint x: 374, endPoint y: 351, distance: 29.1
click at [403, 359] on button "Save" at bounding box center [459, 357] width 264 height 17
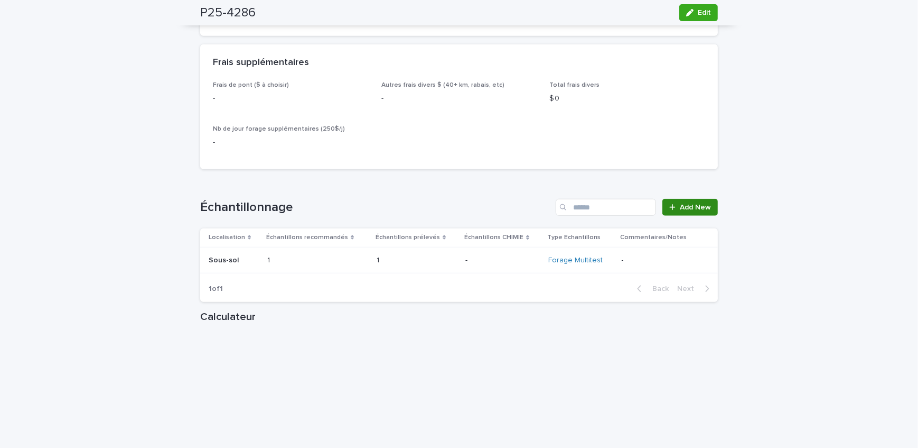
click at [675, 216] on link "Add New" at bounding box center [690, 207] width 55 height 17
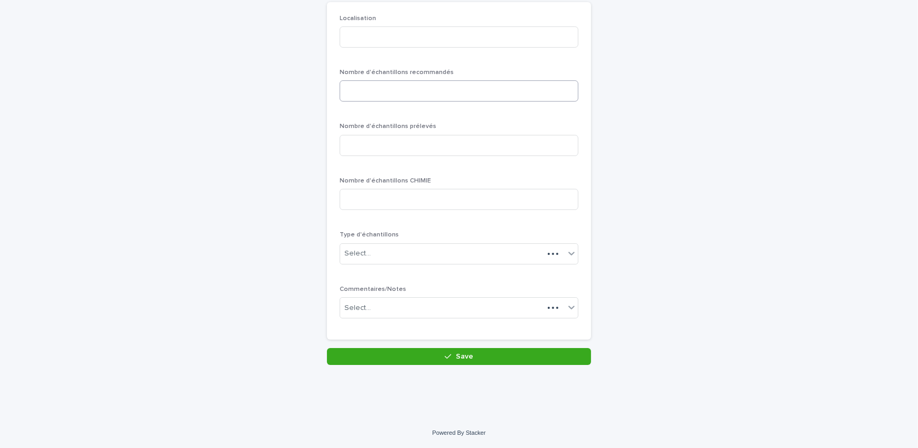
scroll to position [91, 0]
click at [406, 38] on input at bounding box center [459, 37] width 239 height 21
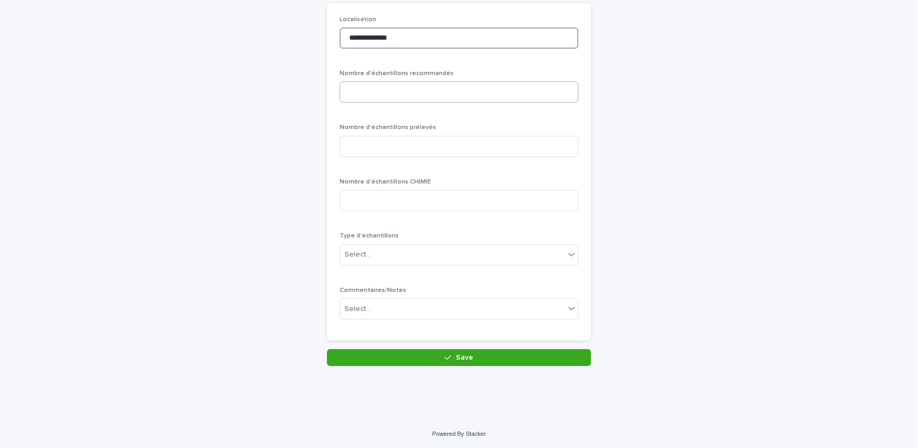
type input "**********"
click at [394, 101] on input at bounding box center [459, 91] width 239 height 21
type input "*"
click at [387, 153] on input at bounding box center [459, 146] width 239 height 21
type input "*"
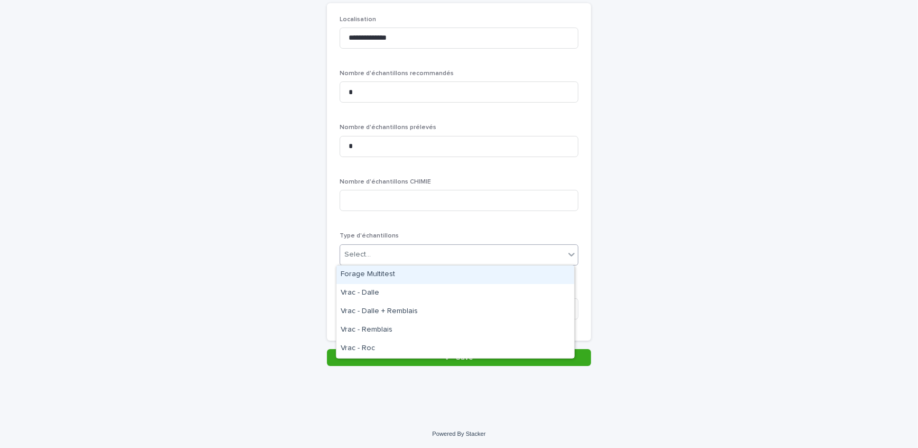
click at [387, 257] on div "Select..." at bounding box center [452, 254] width 225 height 17
click at [388, 273] on div "Forage Multitest" at bounding box center [456, 274] width 238 height 18
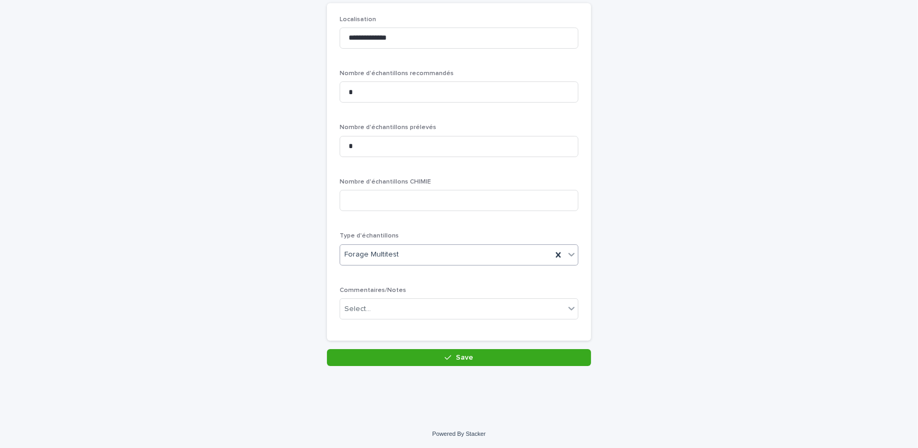
drag, startPoint x: 412, startPoint y: 357, endPoint x: 277, endPoint y: 356, distance: 135.3
click at [412, 357] on button "Save" at bounding box center [459, 357] width 264 height 17
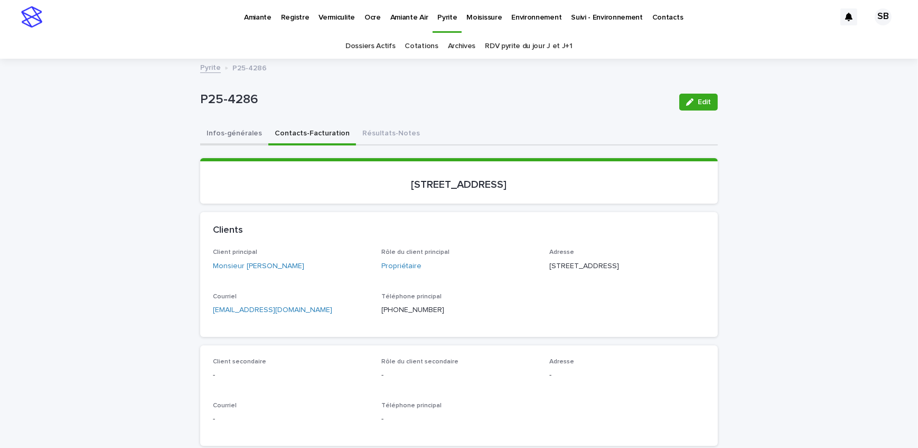
click at [238, 132] on button "Infos-générales" at bounding box center [234, 134] width 68 height 22
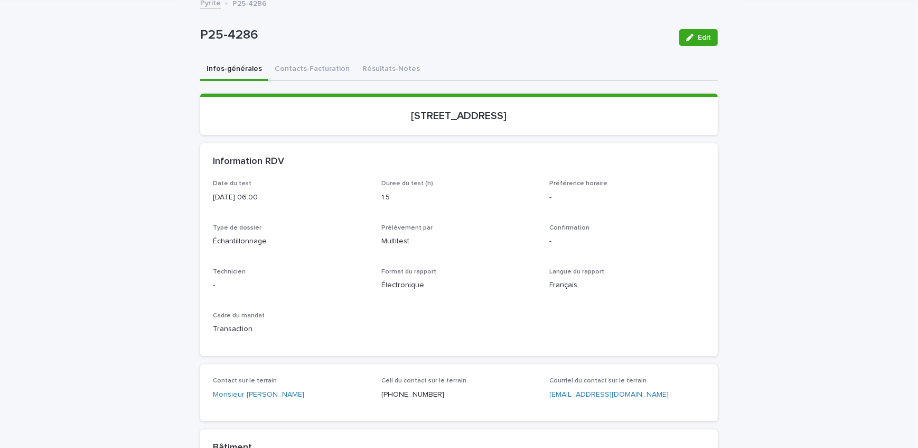
scroll to position [48, 0]
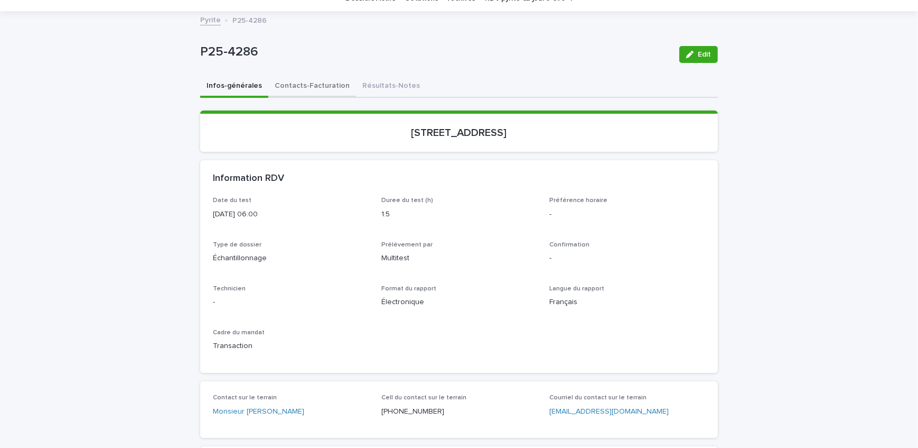
click at [303, 85] on button "Contacts-Facturation" at bounding box center [312, 87] width 88 height 22
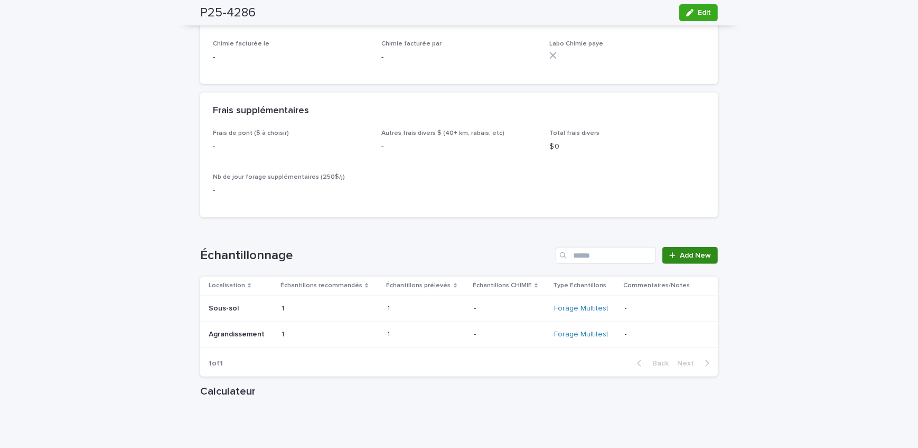
click at [676, 258] on link "Add New" at bounding box center [690, 255] width 55 height 17
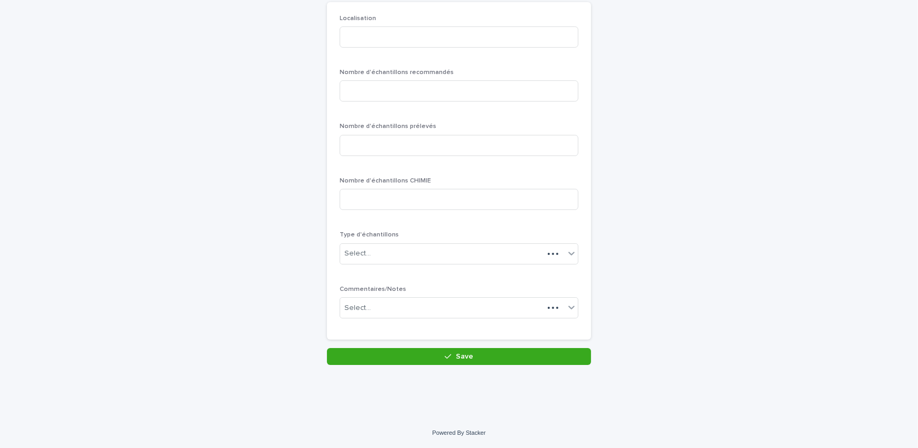
scroll to position [91, 0]
click at [366, 38] on input at bounding box center [459, 37] width 239 height 21
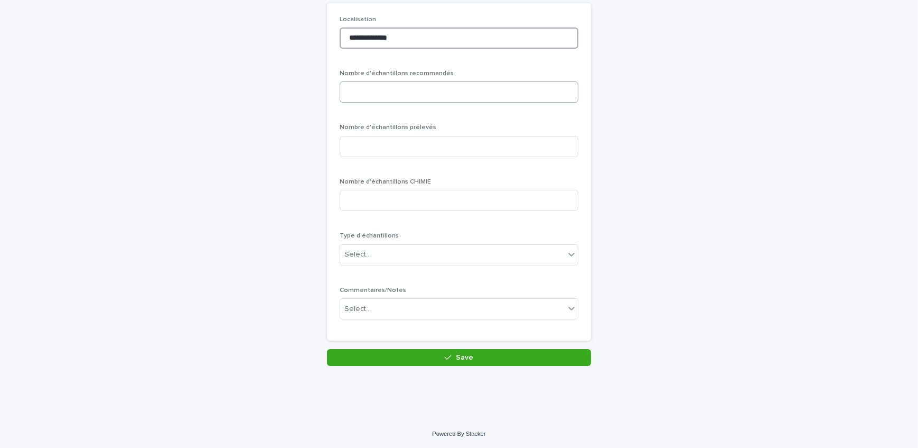
type input "**********"
click at [422, 97] on input at bounding box center [459, 91] width 239 height 21
type input "*"
click at [401, 141] on input at bounding box center [459, 146] width 239 height 21
type input "*"
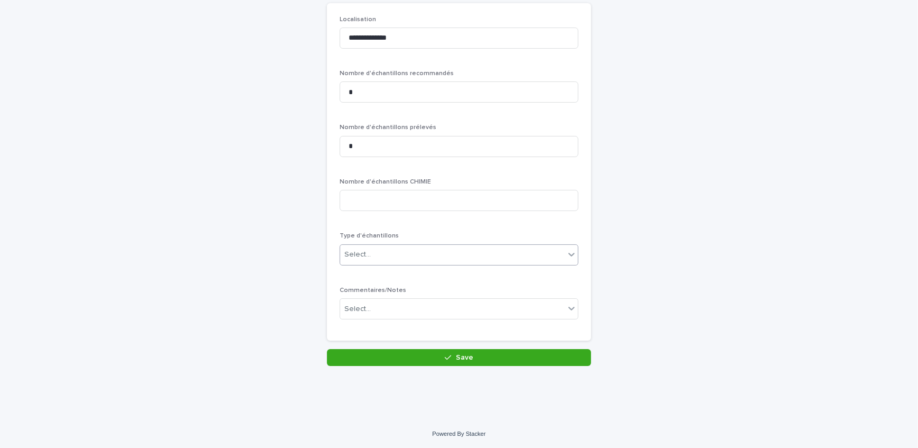
click at [395, 250] on div "Select..." at bounding box center [452, 254] width 225 height 17
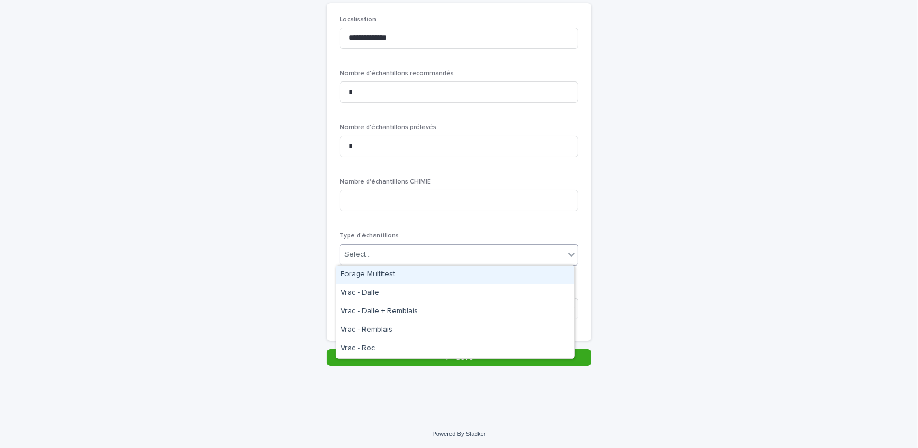
click at [408, 278] on div "Forage Multitest" at bounding box center [456, 274] width 238 height 18
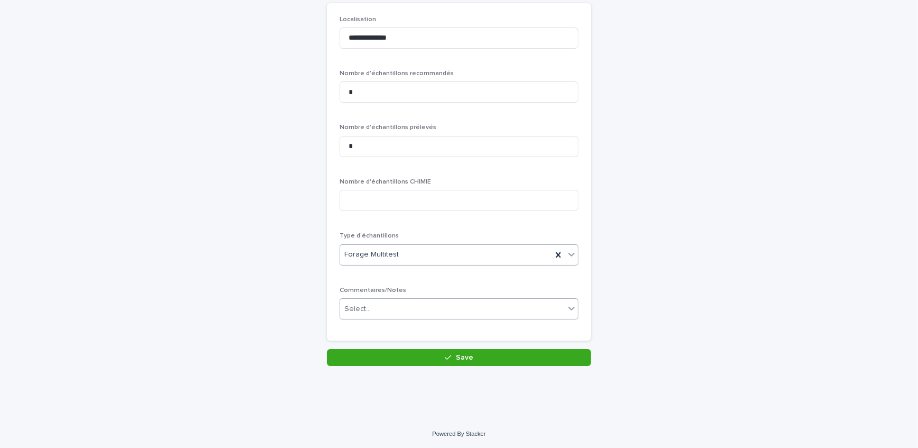
click at [439, 308] on div "Select..." at bounding box center [452, 308] width 225 height 17
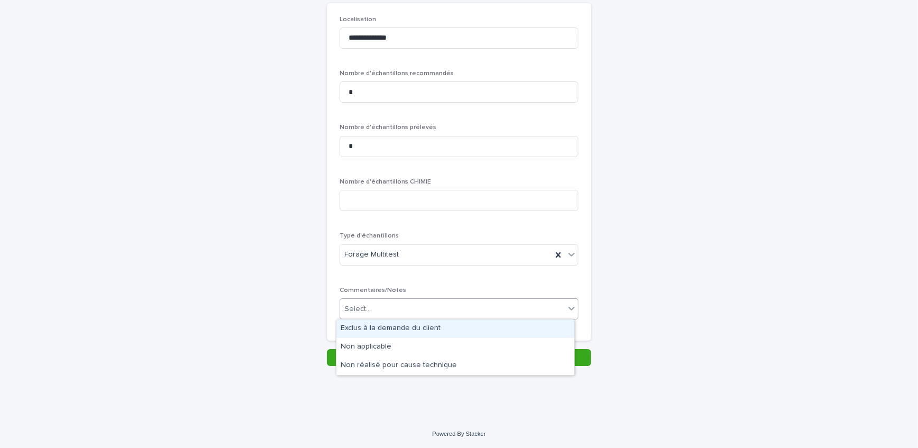
click at [437, 325] on div "Exclus à la demande du client" at bounding box center [456, 328] width 238 height 18
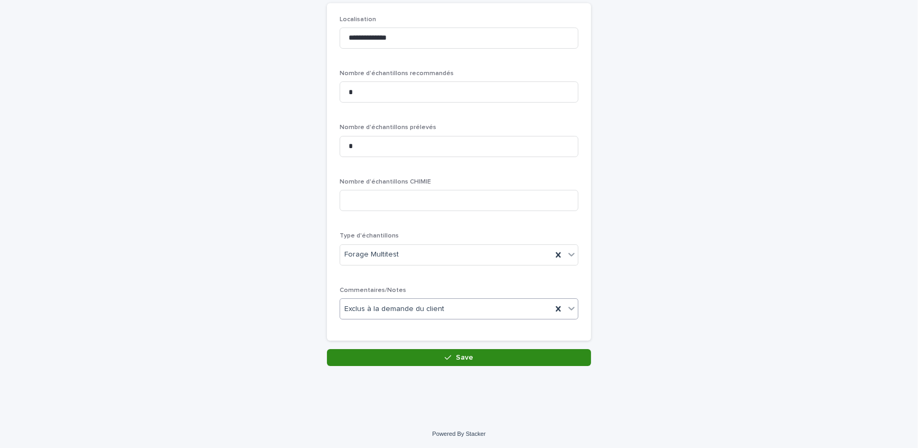
click at [456, 355] on span "Save" at bounding box center [464, 356] width 17 height 7
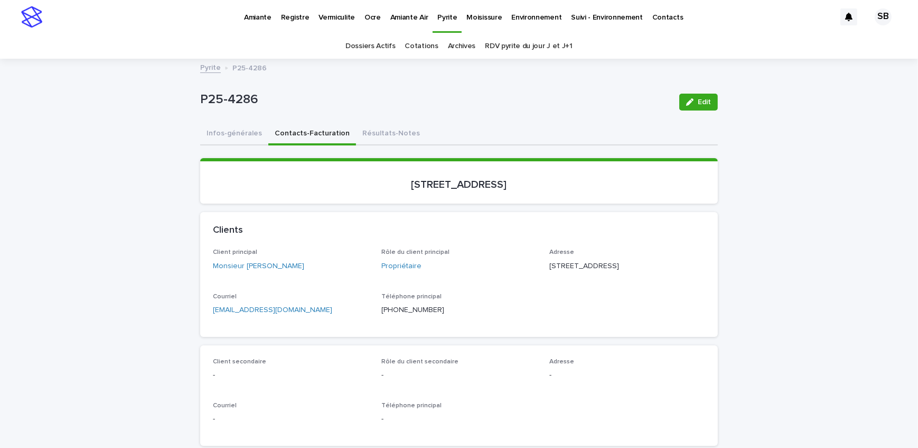
scroll to position [48, 0]
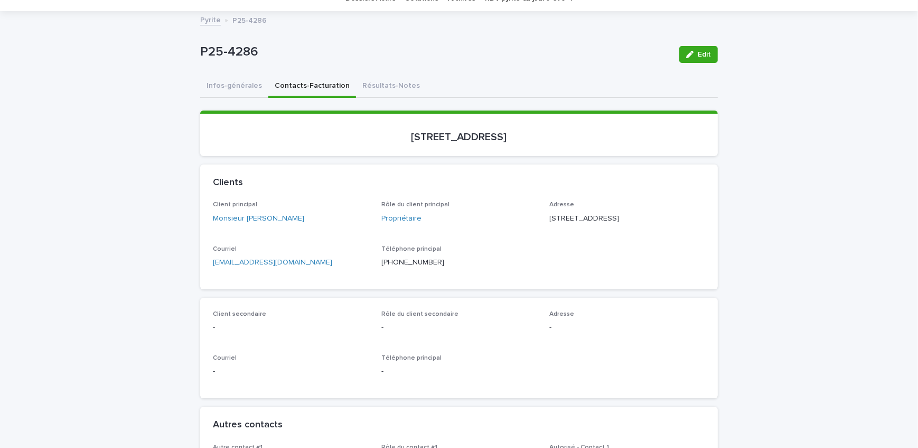
drag, startPoint x: 494, startPoint y: 291, endPoint x: 481, endPoint y: 269, distance: 24.9
click at [481, 269] on div "Client principal Monsieur [PERSON_NAME] Rôle du client principal Propriétaire A…" at bounding box center [459, 245] width 518 height 88
click at [481, 268] on p "[PHONE_NUMBER]" at bounding box center [459, 262] width 156 height 11
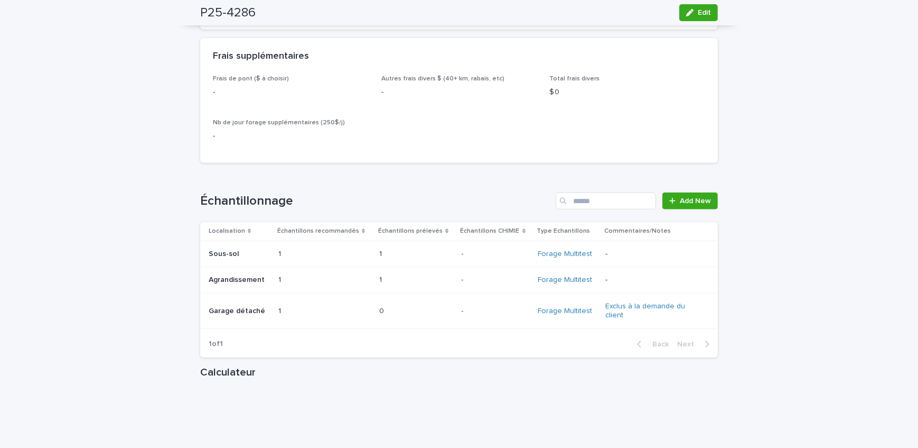
scroll to position [1152, 0]
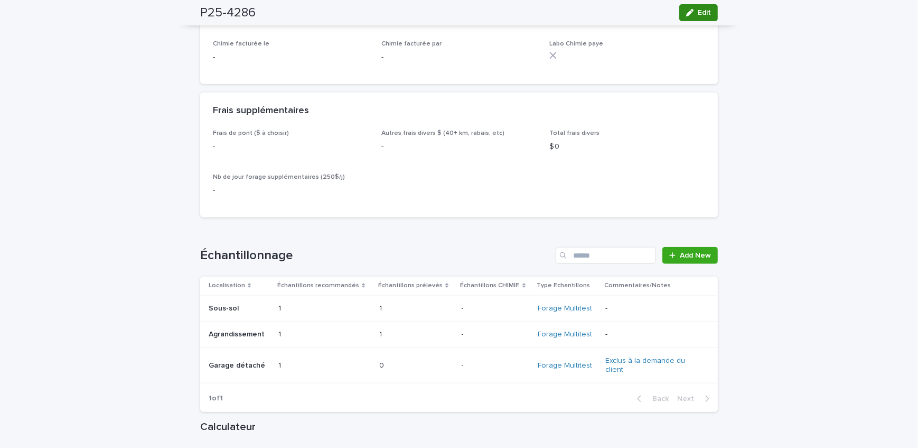
click at [698, 11] on span "Edit" at bounding box center [704, 12] width 13 height 7
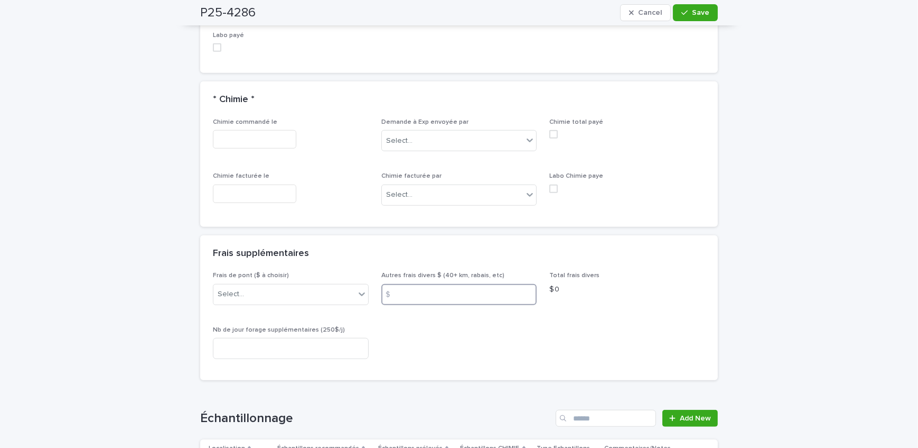
click at [426, 301] on input at bounding box center [459, 294] width 156 height 21
type input "***"
click at [429, 248] on div "Frais supplémentaires" at bounding box center [457, 254] width 488 height 12
click at [685, 10] on icon "button" at bounding box center [685, 12] width 6 height 7
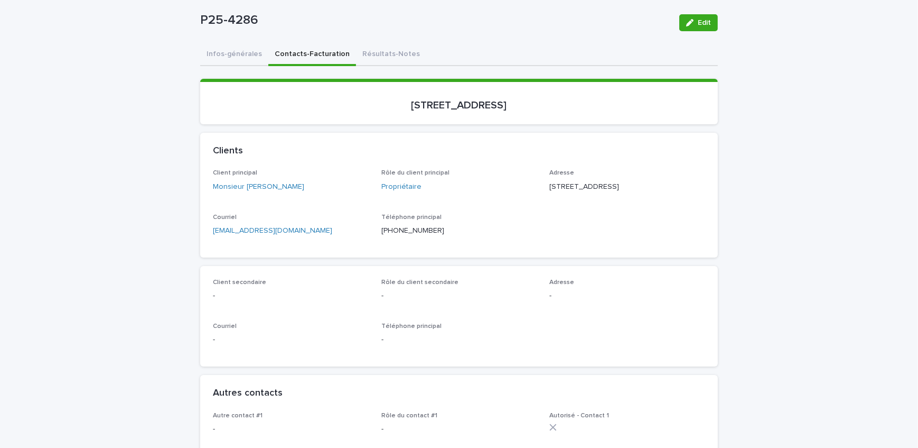
scroll to position [96, 0]
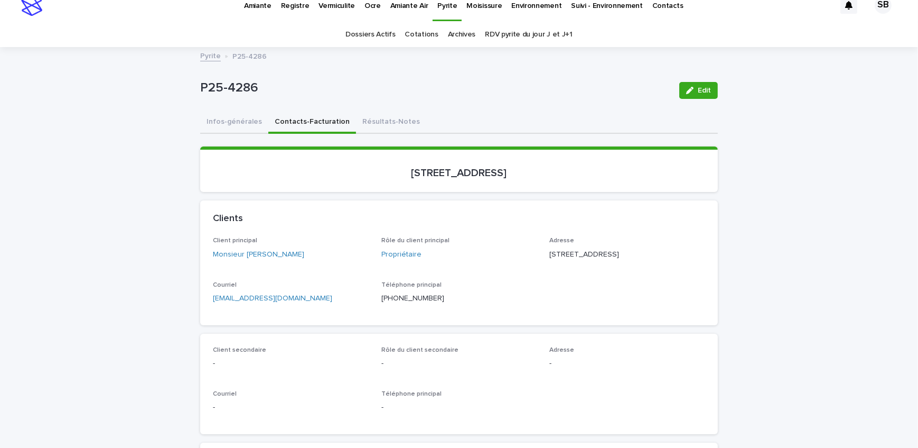
scroll to position [0, 0]
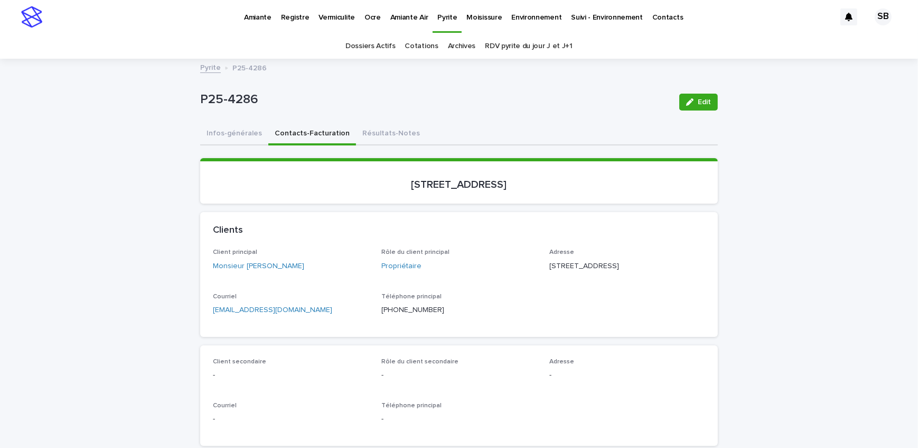
drag, startPoint x: 97, startPoint y: 215, endPoint x: 110, endPoint y: 210, distance: 14.5
drag, startPoint x: 565, startPoint y: 128, endPoint x: 561, endPoint y: 123, distance: 7.2
click at [565, 127] on div "Infos-générales Contacts-Facturation Résultats-Notes" at bounding box center [459, 134] width 518 height 22
drag, startPoint x: 111, startPoint y: 166, endPoint x: 134, endPoint y: 156, distance: 24.8
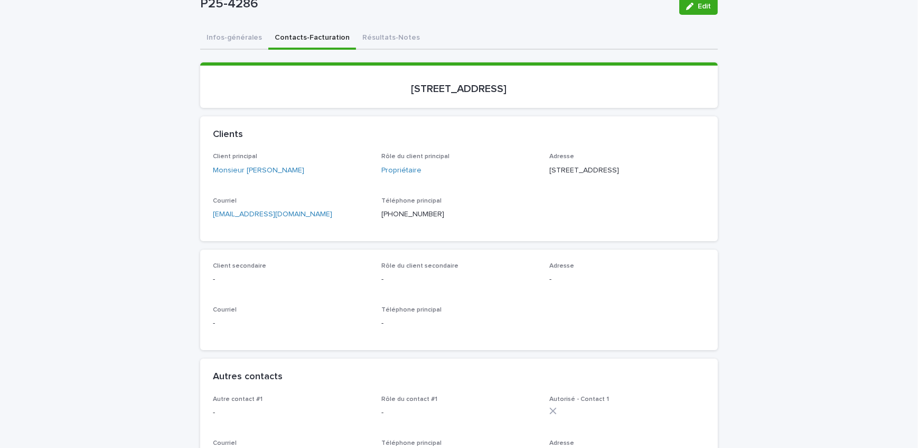
scroll to position [192, 0]
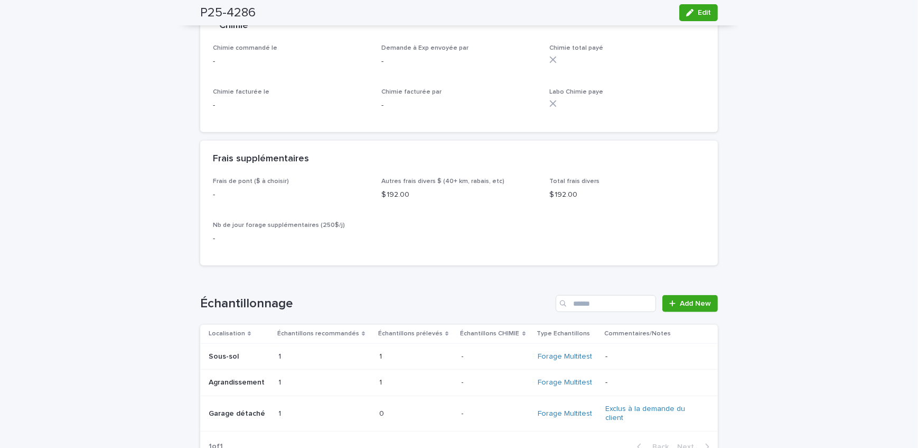
scroll to position [1200, 0]
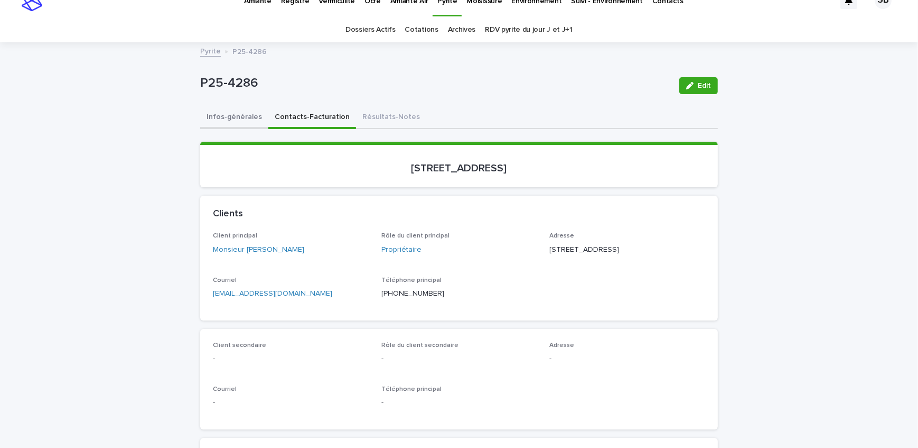
scroll to position [0, 0]
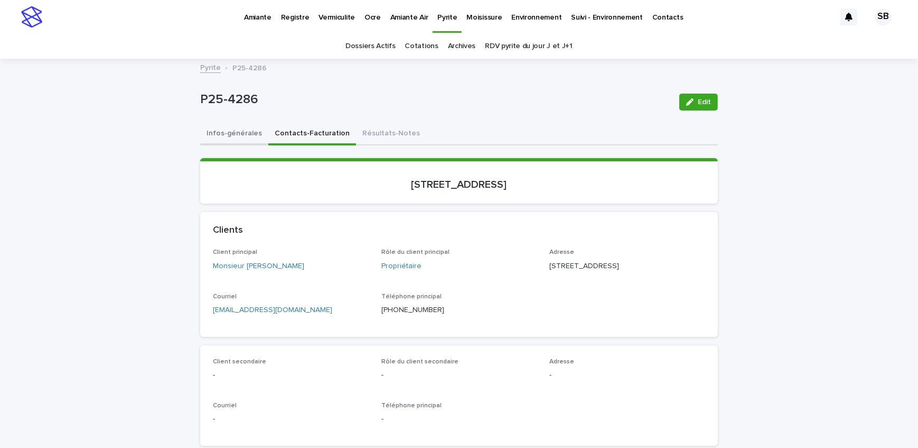
click at [242, 129] on button "Infos-générales" at bounding box center [234, 134] width 68 height 22
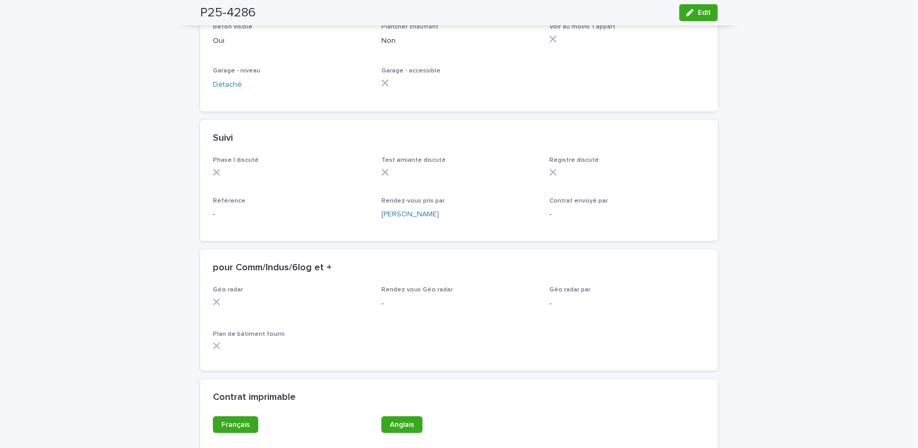
scroll to position [816, 0]
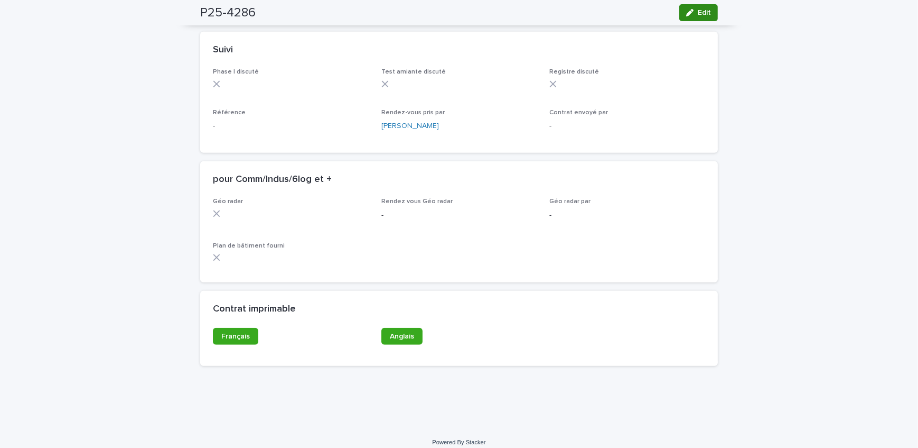
click at [703, 16] on span "Edit" at bounding box center [704, 12] width 13 height 7
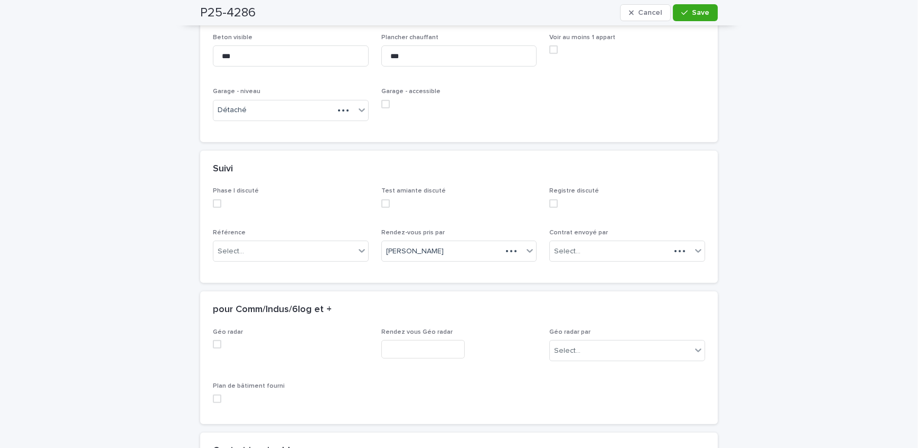
scroll to position [835, 0]
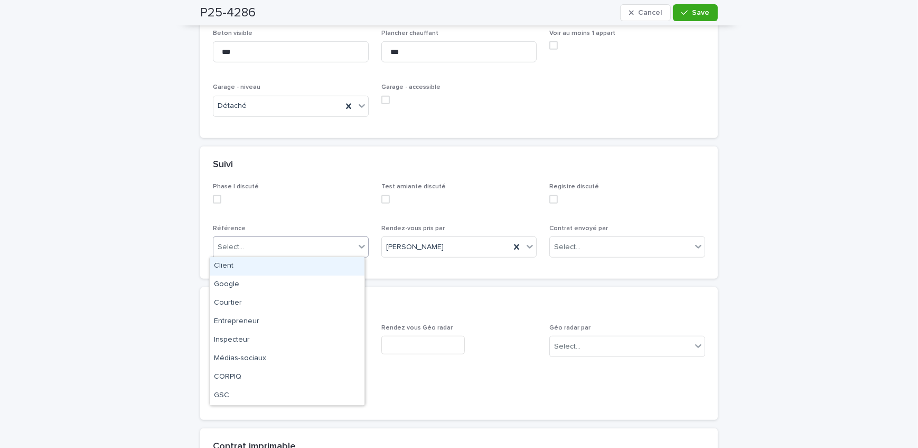
click at [249, 248] on div "Select..." at bounding box center [284, 246] width 142 height 17
click at [255, 284] on div "Google" at bounding box center [287, 284] width 155 height 18
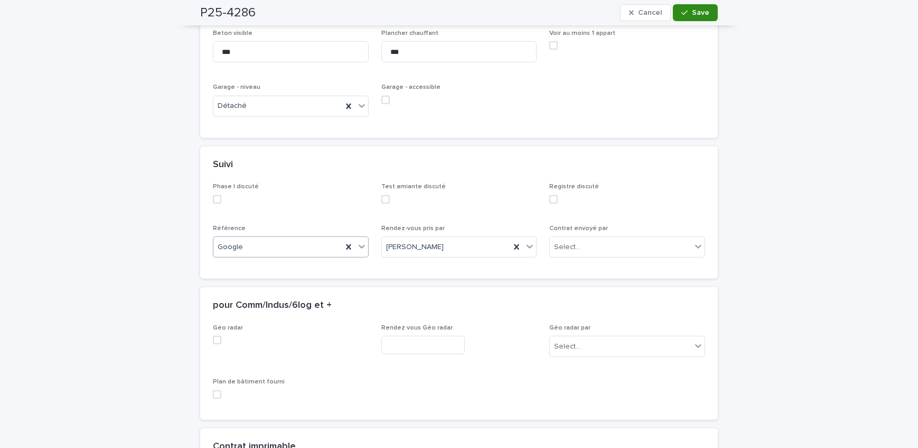
click at [692, 10] on span "Save" at bounding box center [700, 12] width 17 height 7
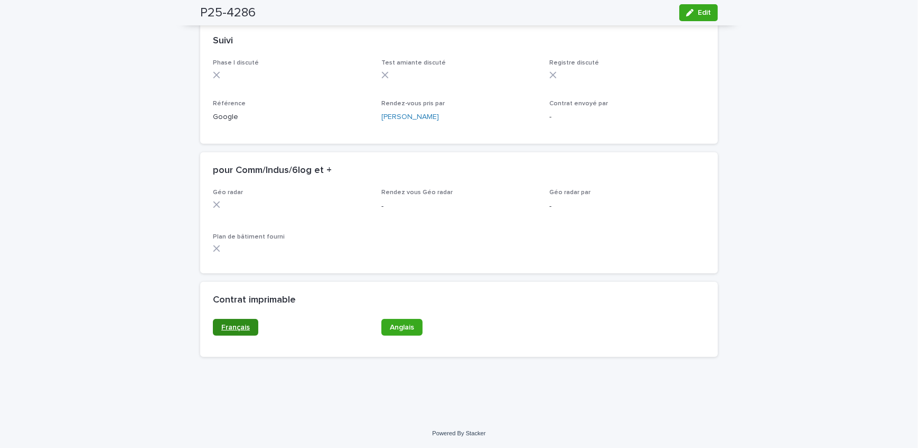
click at [241, 330] on span "Français" at bounding box center [235, 326] width 29 height 7
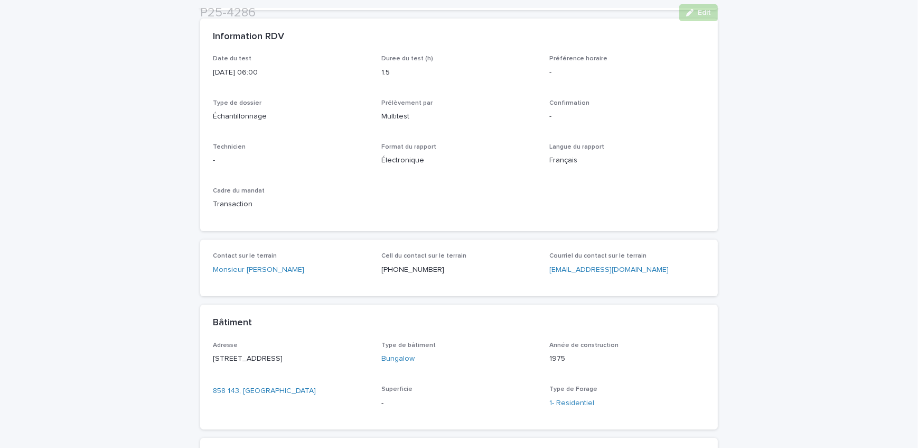
scroll to position [192, 0]
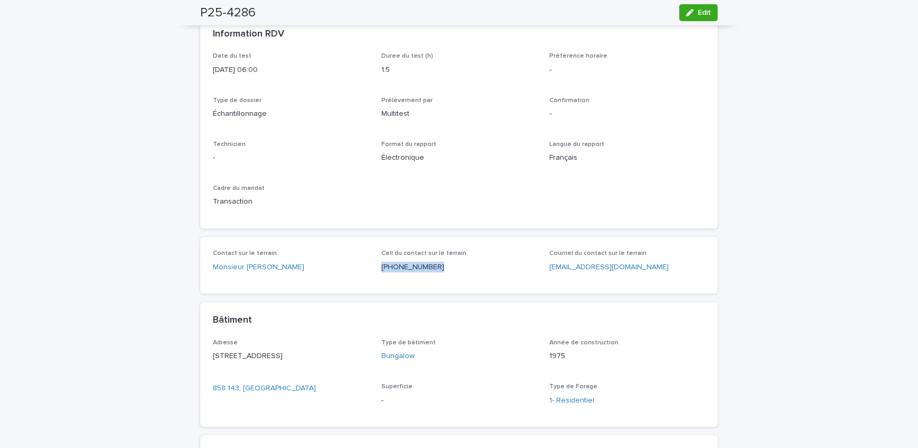
drag, startPoint x: 442, startPoint y: 264, endPoint x: 378, endPoint y: 275, distance: 65.3
click at [381, 275] on div "Cell du contact sur le terrain [PHONE_NUMBER]" at bounding box center [459, 264] width 156 height 31
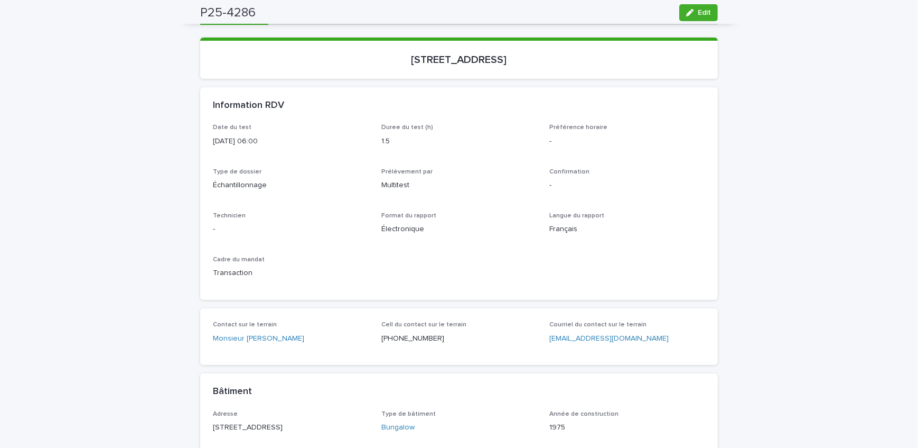
scroll to position [0, 0]
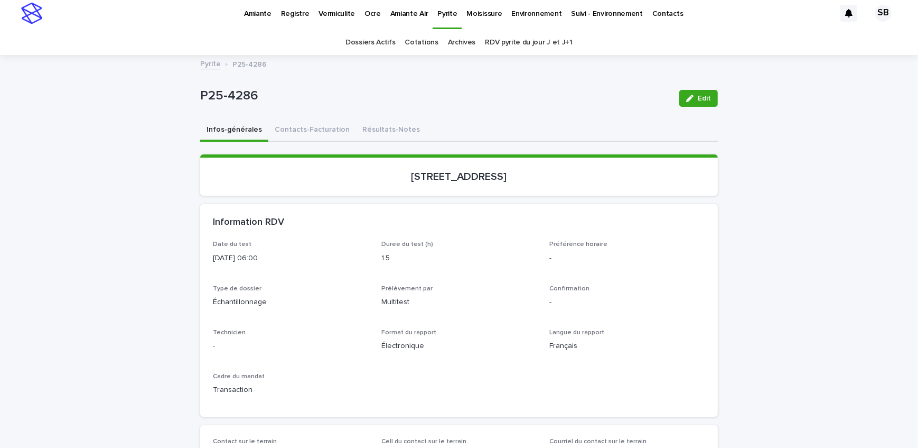
scroll to position [0, 0]
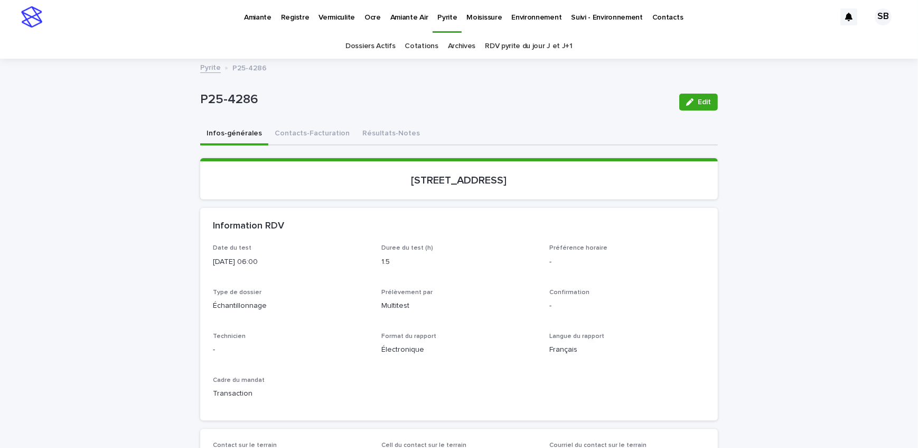
click at [211, 63] on link "Pyrite" at bounding box center [210, 67] width 21 height 12
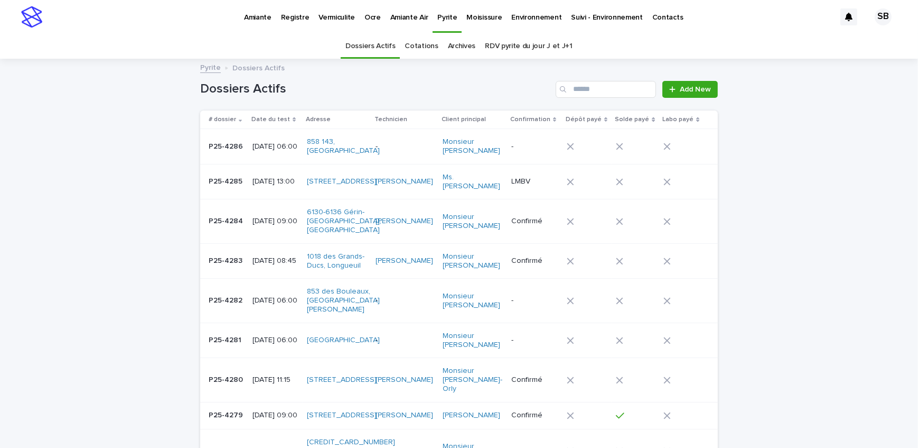
click at [257, 17] on p "Amiante" at bounding box center [257, 11] width 27 height 22
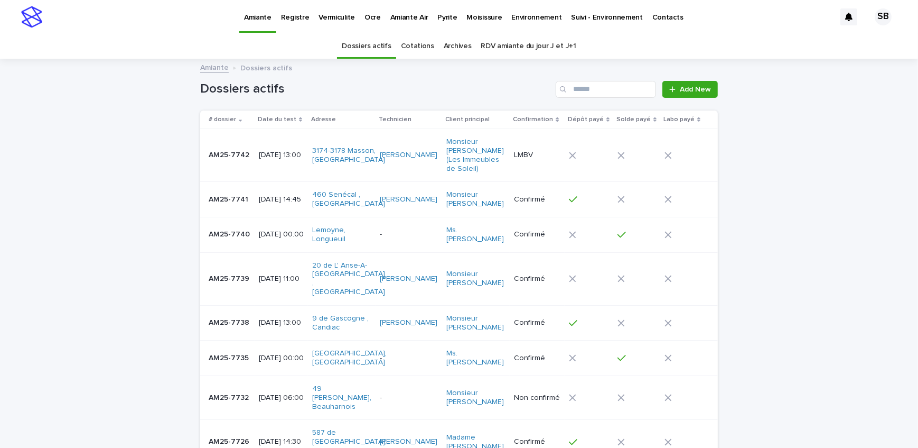
click at [435, 23] on link "Pyrite" at bounding box center [447, 16] width 29 height 33
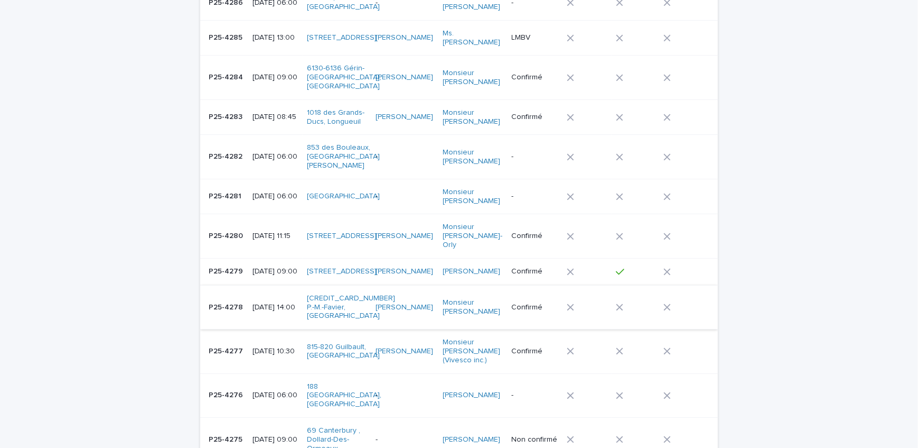
scroll to position [192, 0]
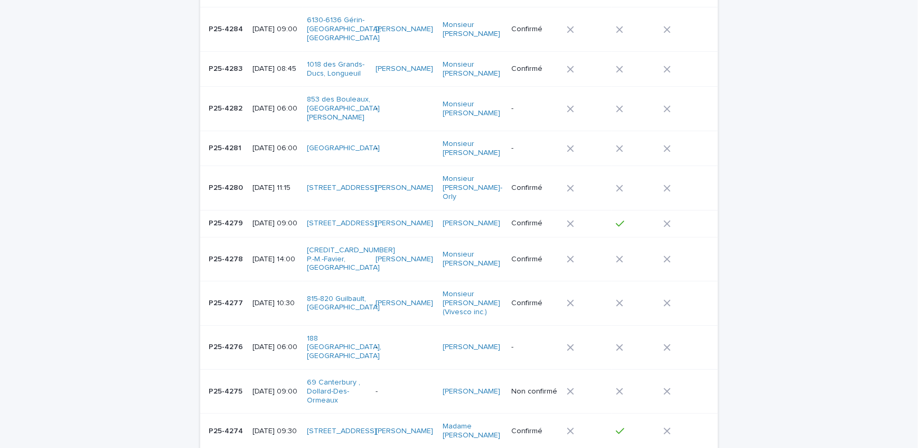
click at [569, 329] on td at bounding box center [587, 347] width 49 height 44
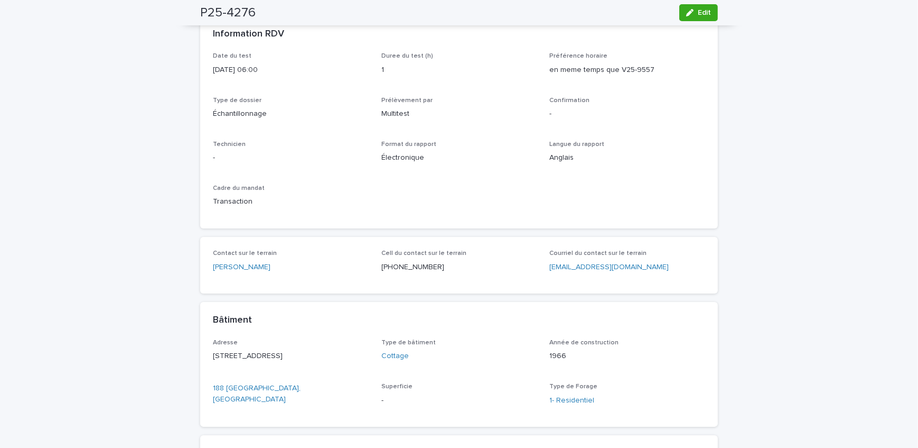
scroll to position [144, 0]
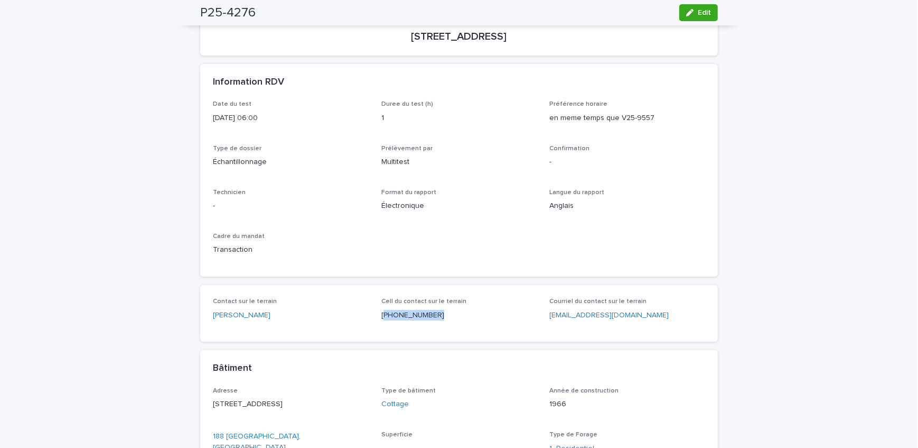
drag, startPoint x: 442, startPoint y: 314, endPoint x: 380, endPoint y: 322, distance: 61.9
click at [381, 322] on div "Cell du contact sur le terrain [PHONE_NUMBER]" at bounding box center [459, 312] width 156 height 31
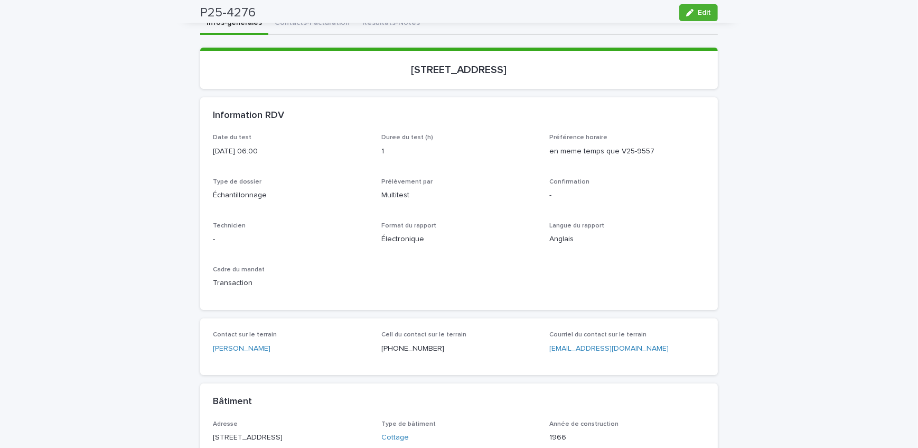
scroll to position [96, 0]
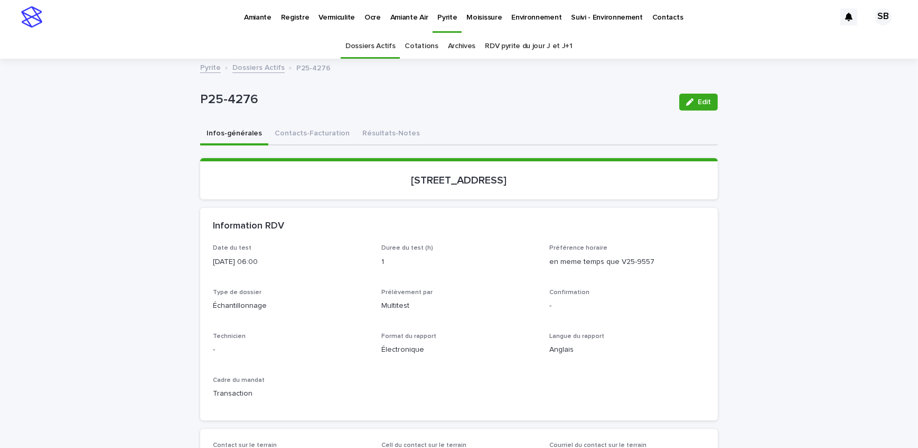
click at [254, 69] on link "Dossiers Actifs" at bounding box center [258, 67] width 52 height 12
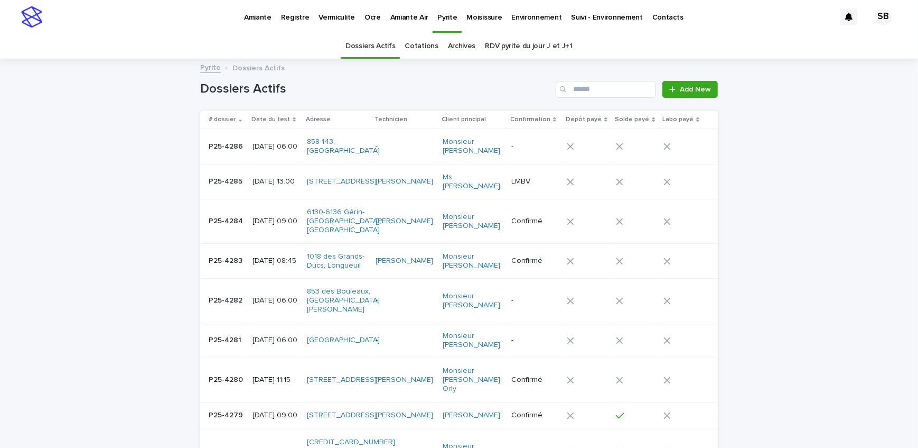
scroll to position [33, 0]
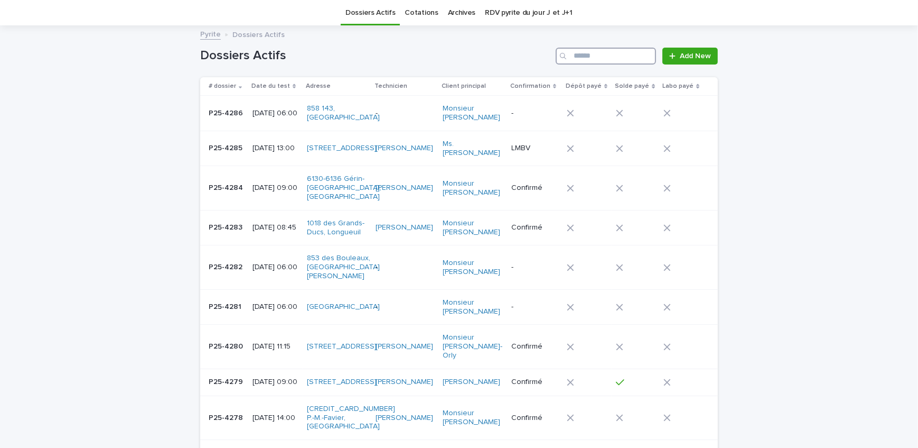
click at [600, 55] on input "Search" at bounding box center [606, 56] width 100 height 17
click at [604, 53] on input "Search" at bounding box center [606, 56] width 100 height 17
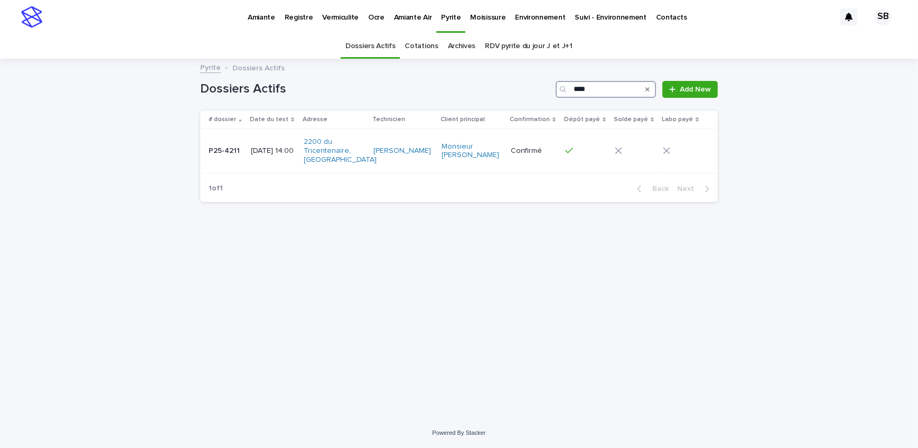
type input "****"
drag, startPoint x: 648, startPoint y: 92, endPoint x: 27, endPoint y: 358, distance: 676.0
click at [648, 92] on icon "Search" at bounding box center [648, 89] width 4 height 6
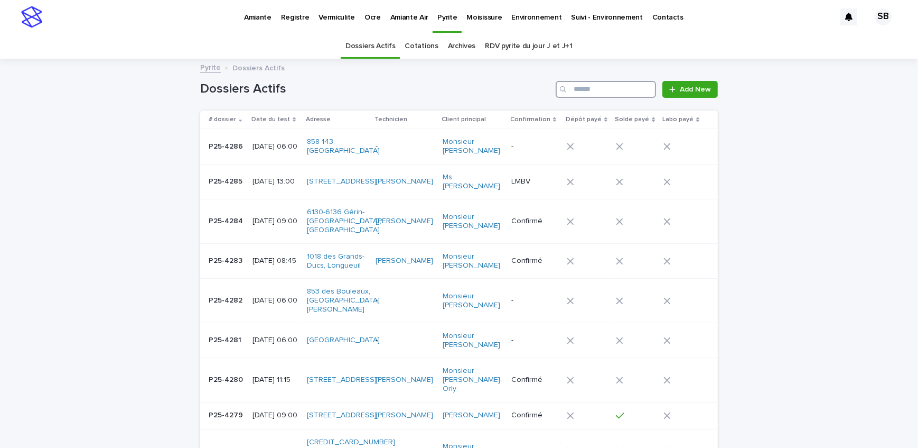
click at [589, 90] on input "Search" at bounding box center [606, 89] width 100 height 17
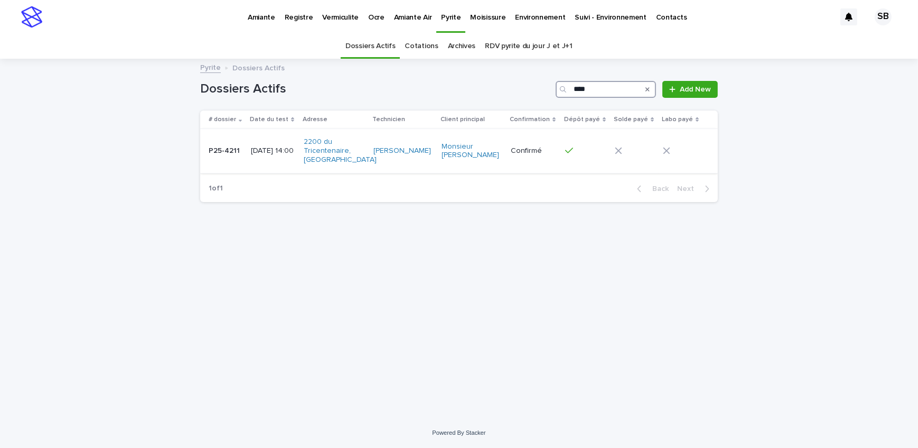
type input "****"
click at [257, 151] on p "[DATE] 14:00" at bounding box center [273, 150] width 44 height 9
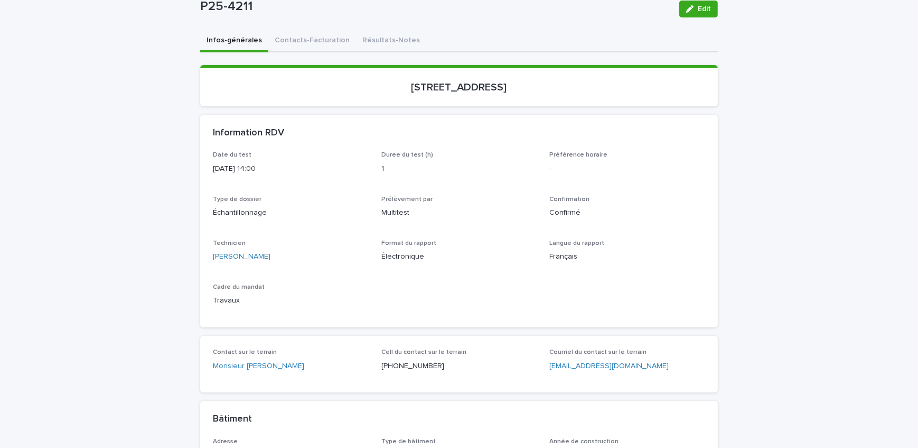
scroll to position [96, 0]
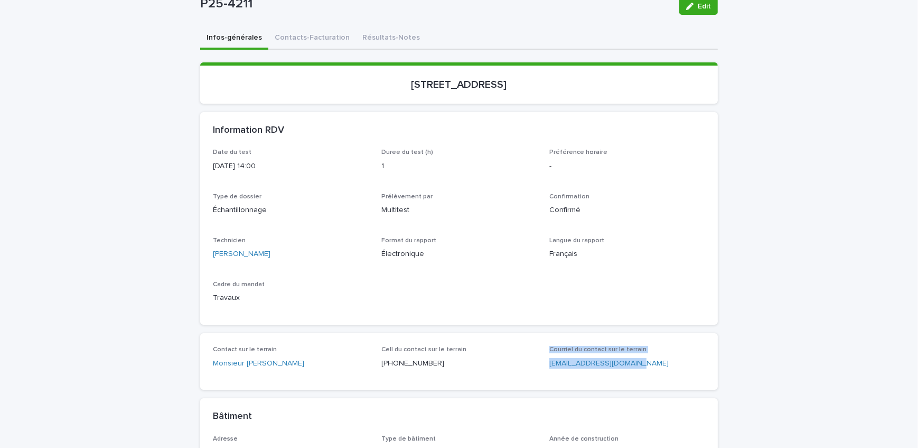
drag, startPoint x: 571, startPoint y: 365, endPoint x: 560, endPoint y: 366, distance: 10.6
click at [517, 368] on div "Contact sur le terrain Monsieur [PERSON_NAME] Cell du contact sur le terrain [P…" at bounding box center [459, 361] width 492 height 31
click at [606, 385] on div "Contact sur le terrain Monsieur [PERSON_NAME] Cell du contact sur le terrain [P…" at bounding box center [459, 361] width 518 height 57
drag, startPoint x: 636, startPoint y: 375, endPoint x: 548, endPoint y: 387, distance: 88.0
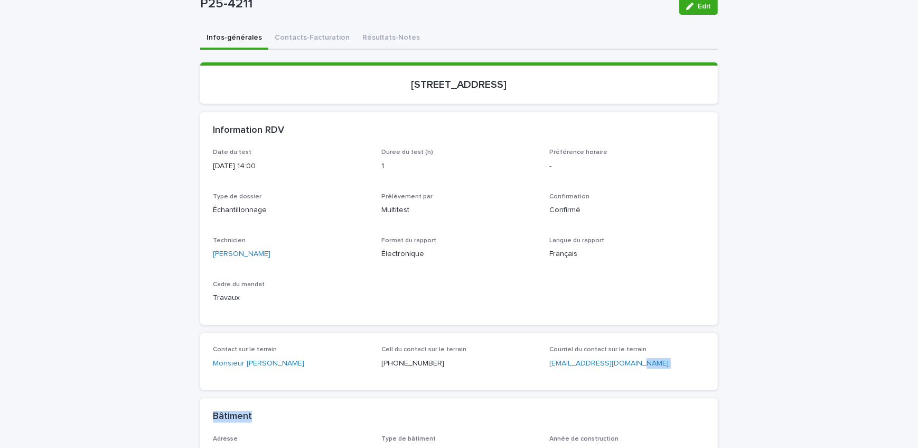
click at [646, 371] on div "Courriel du contact sur le terrain [EMAIL_ADDRESS][DOMAIN_NAME]" at bounding box center [628, 361] width 156 height 31
drag, startPoint x: 630, startPoint y: 369, endPoint x: 545, endPoint y: 370, distance: 84.5
click at [550, 370] on div "Courriel du contact sur le terrain [EMAIL_ADDRESS][DOMAIN_NAME]" at bounding box center [628, 361] width 156 height 31
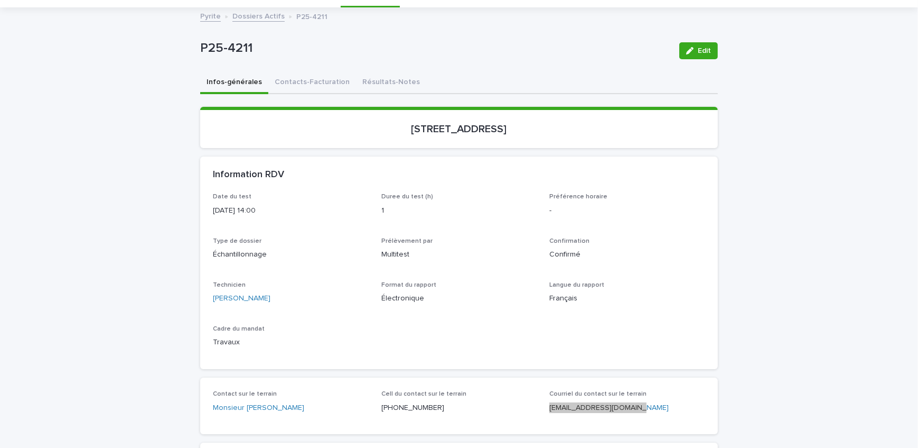
scroll to position [0, 0]
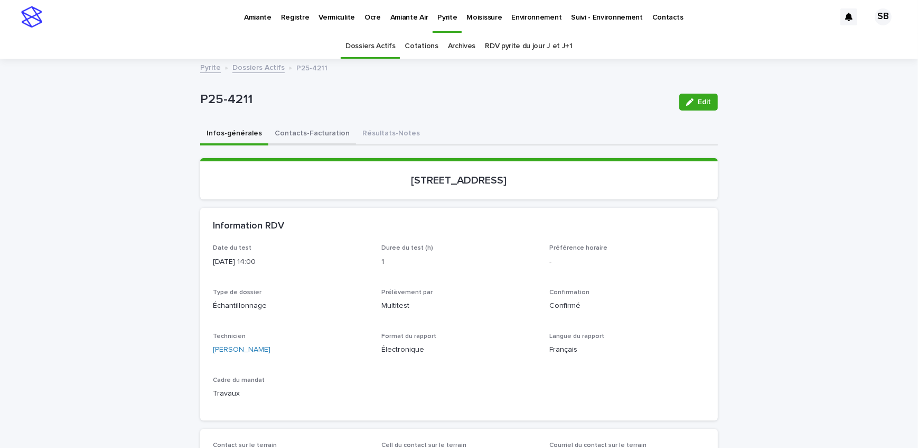
click at [316, 141] on button "Contacts-Facturation" at bounding box center [312, 134] width 88 height 22
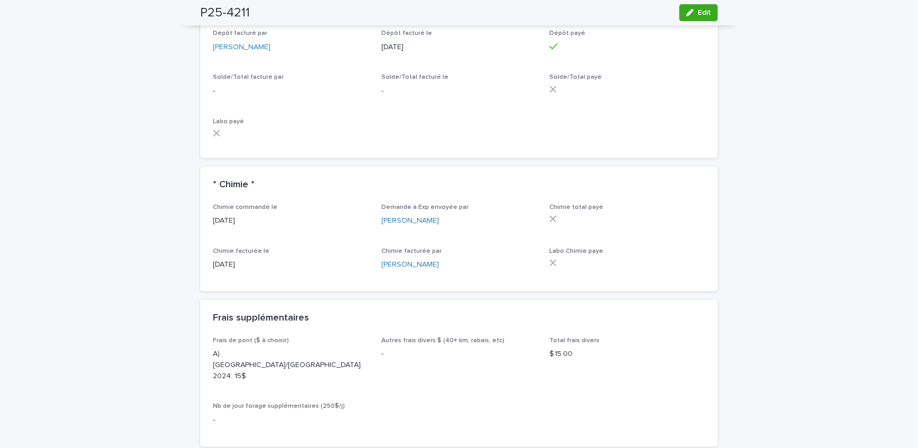
scroll to position [961, 0]
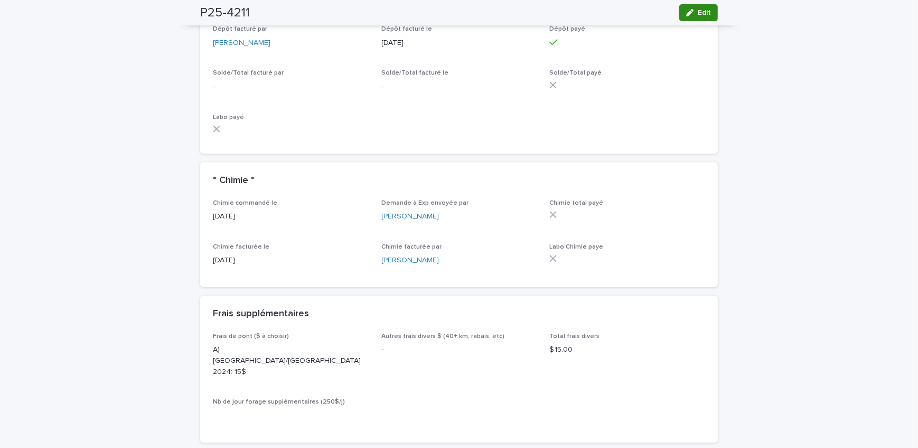
click at [700, 8] on button "Edit" at bounding box center [698, 12] width 39 height 17
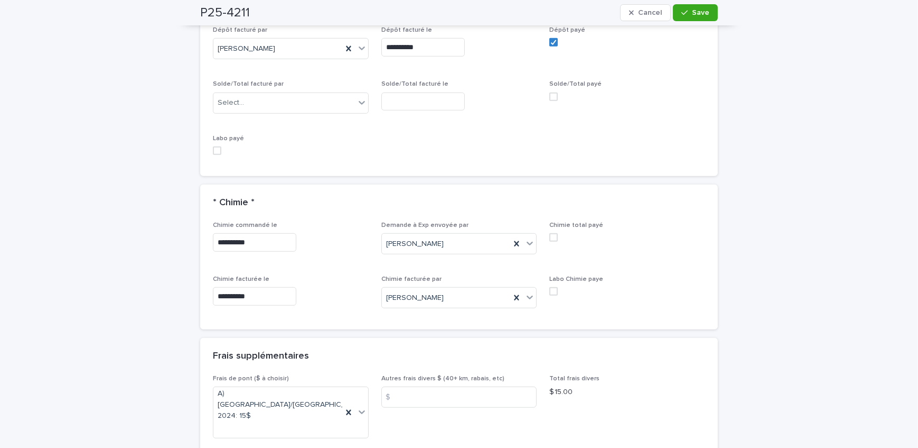
scroll to position [1083, 0]
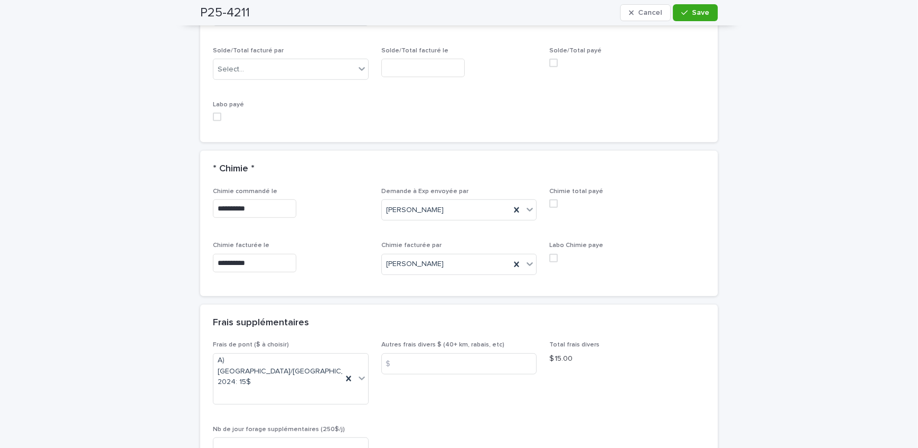
click at [551, 201] on span at bounding box center [554, 203] width 8 height 8
click at [699, 14] on span "Save" at bounding box center [700, 12] width 17 height 7
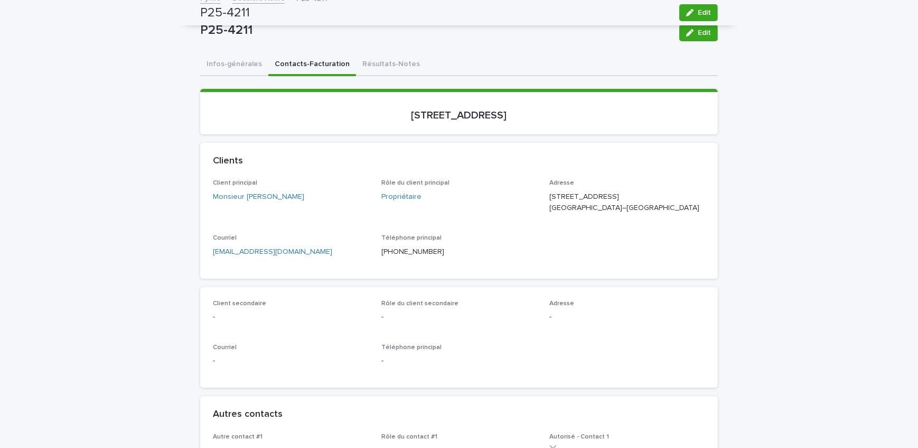
scroll to position [0, 0]
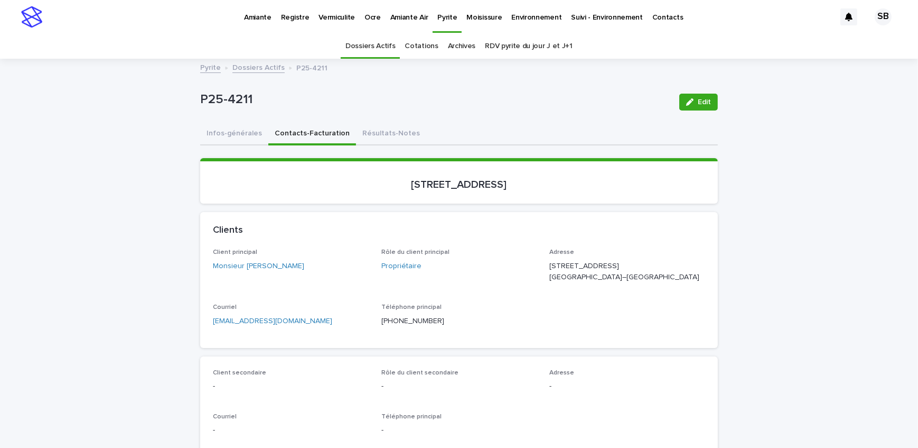
click at [273, 21] on div "Amiante" at bounding box center [257, 11] width 37 height 22
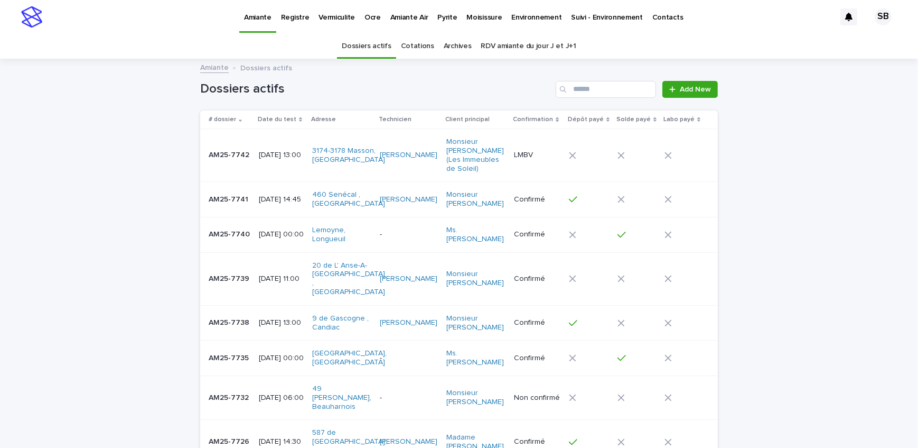
click at [258, 18] on p "Amiante" at bounding box center [257, 11] width 27 height 22
click at [226, 147] on div "AM25-7742 AM25-7742" at bounding box center [230, 154] width 42 height 17
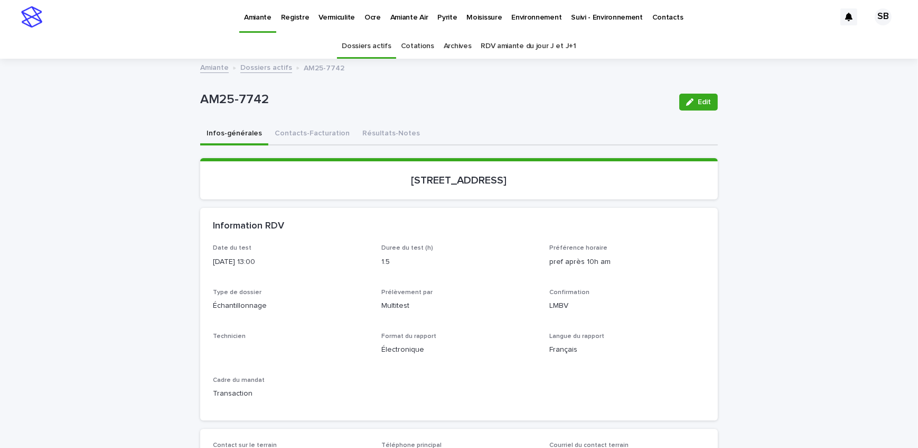
click at [686, 103] on icon "button" at bounding box center [689, 101] width 7 height 7
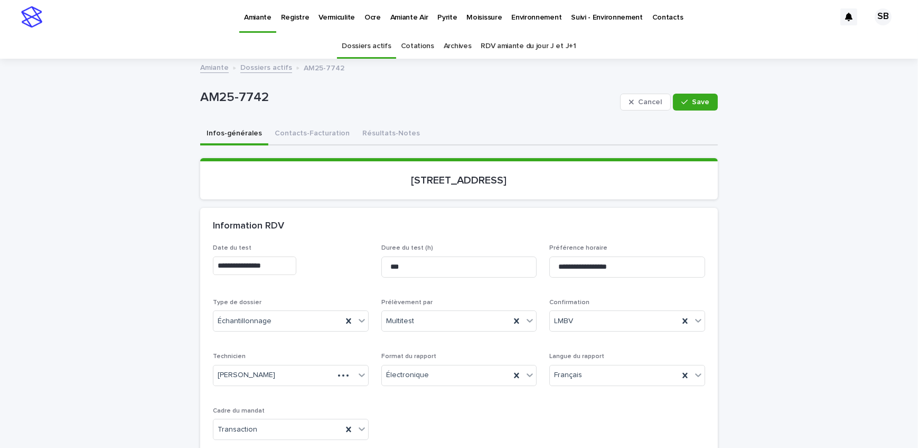
scroll to position [48, 0]
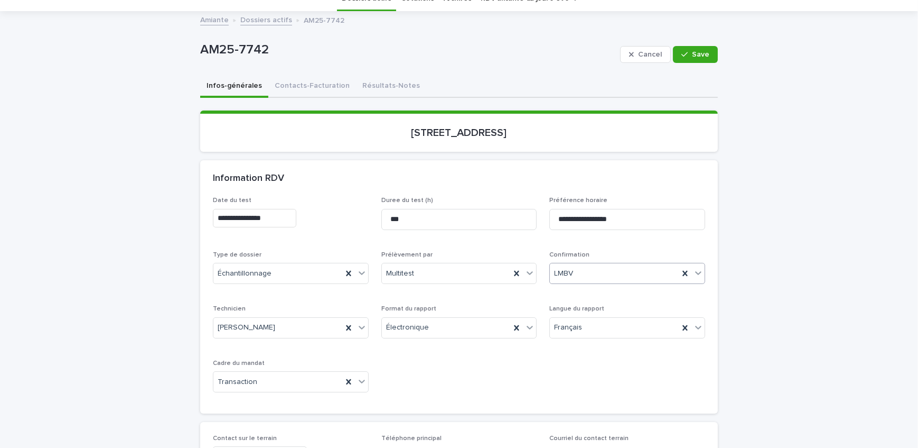
click at [615, 267] on div "LMBV" at bounding box center [614, 273] width 129 height 17
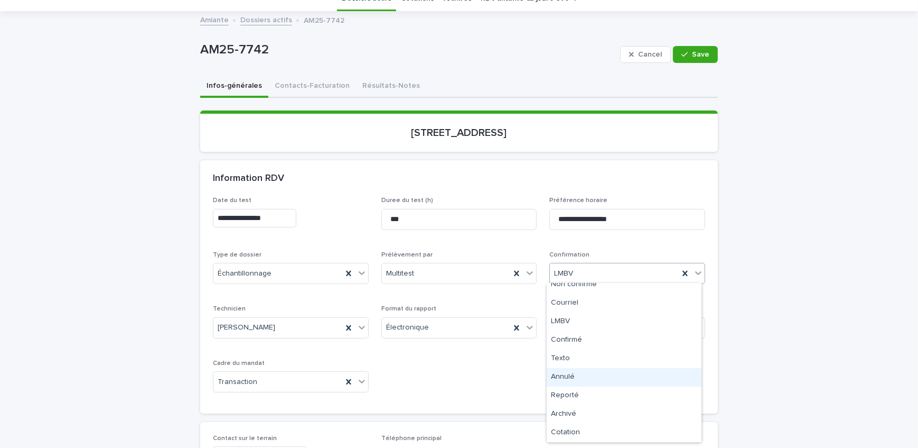
click at [598, 377] on div "Annulé" at bounding box center [624, 377] width 155 height 18
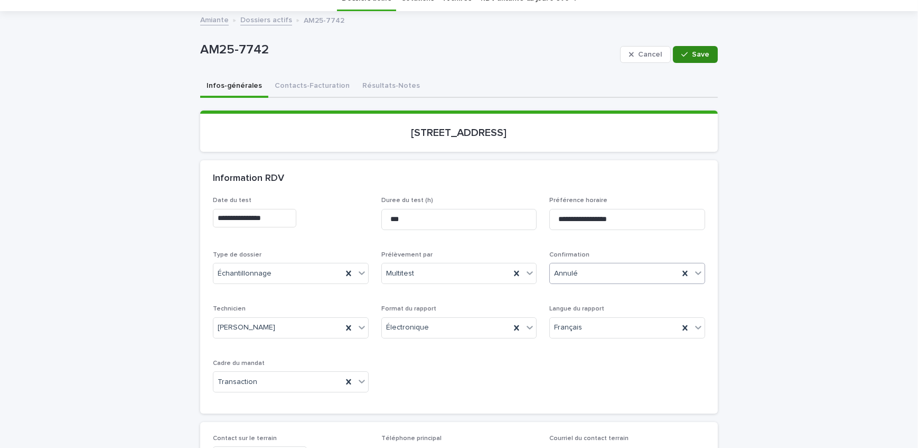
click at [701, 53] on span "Save" at bounding box center [700, 54] width 17 height 7
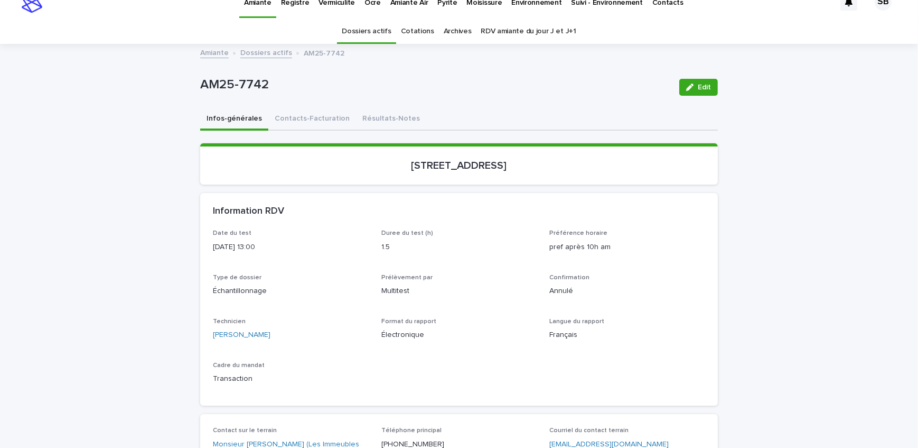
scroll to position [0, 0]
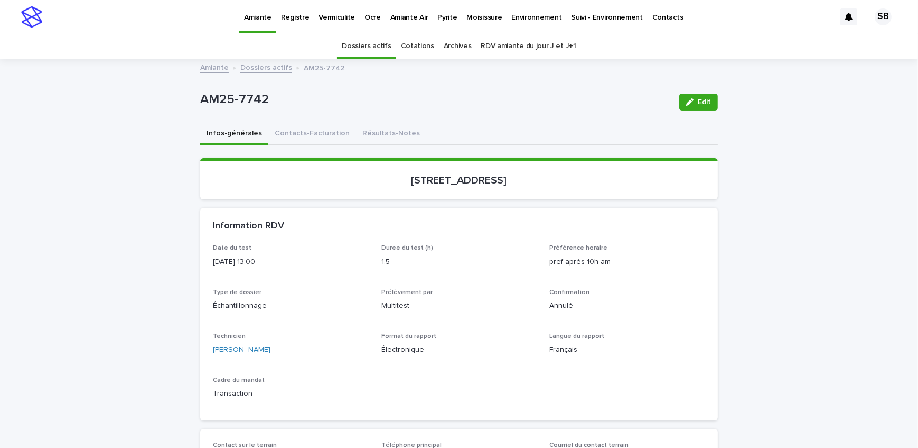
click at [263, 64] on link "Dossiers actifs" at bounding box center [266, 67] width 52 height 12
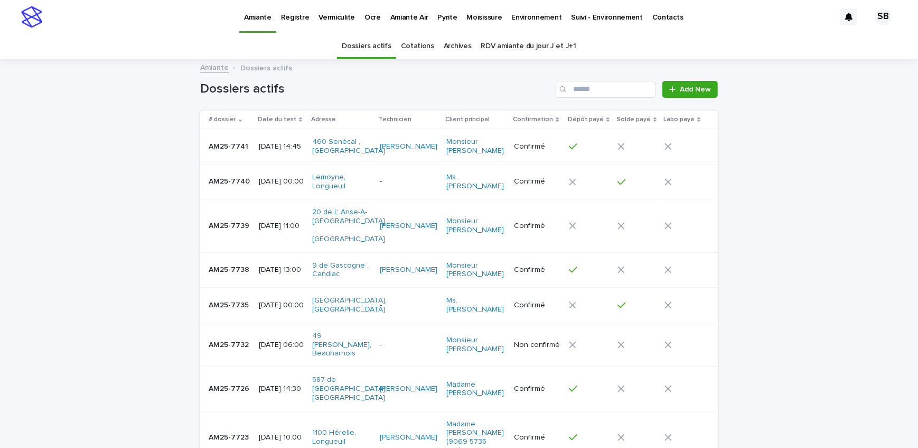
click at [443, 18] on p "Pyrite" at bounding box center [447, 11] width 20 height 22
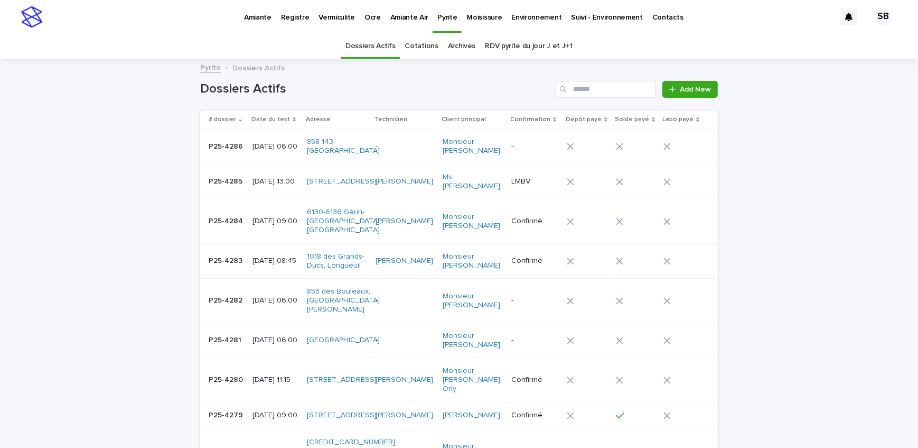
click at [226, 254] on p "P25-4283" at bounding box center [227, 259] width 36 height 11
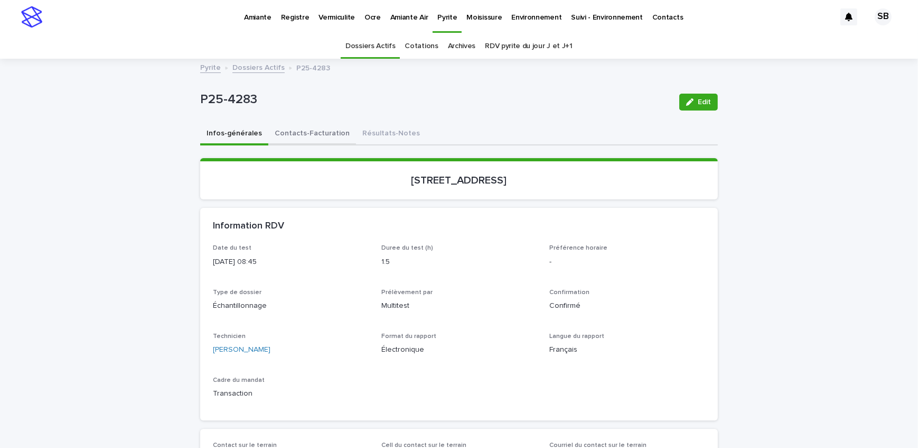
click at [311, 134] on button "Contacts-Facturation" at bounding box center [312, 134] width 88 height 22
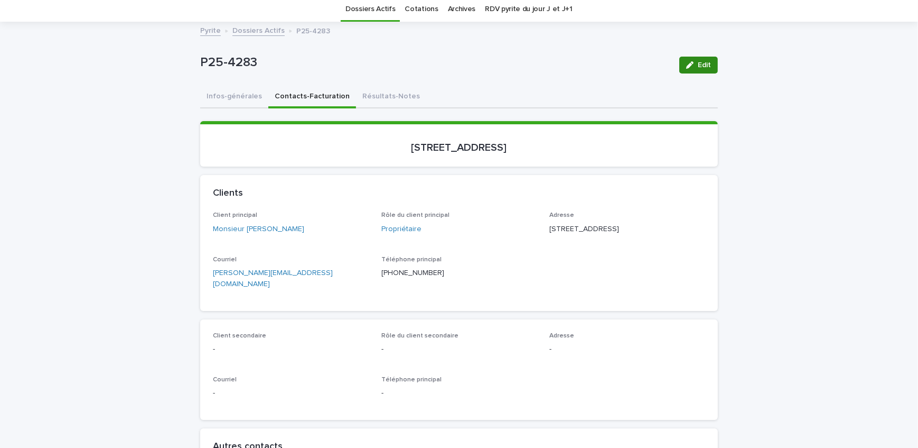
scroll to position [48, 0]
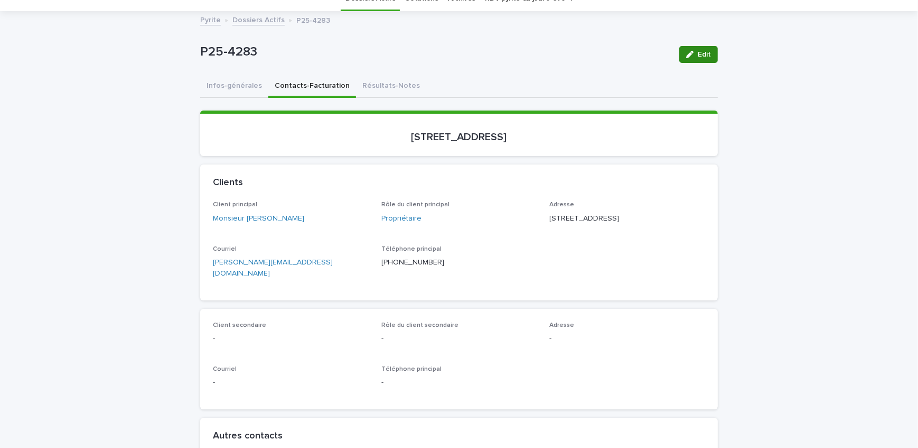
click at [698, 51] on span "Edit" at bounding box center [704, 54] width 13 height 7
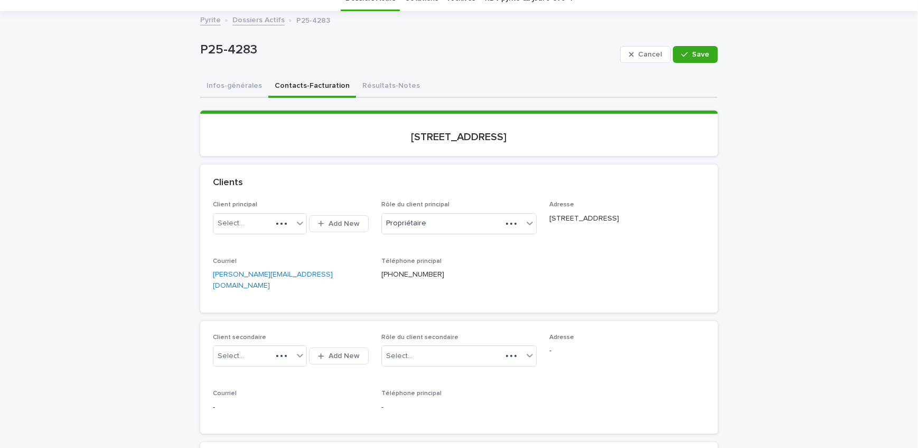
scroll to position [96, 0]
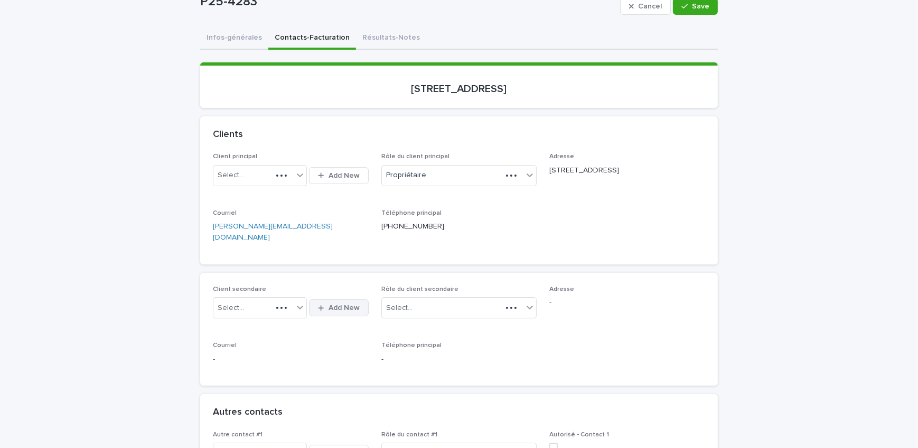
click at [330, 299] on button "Add New" at bounding box center [338, 307] width 59 height 17
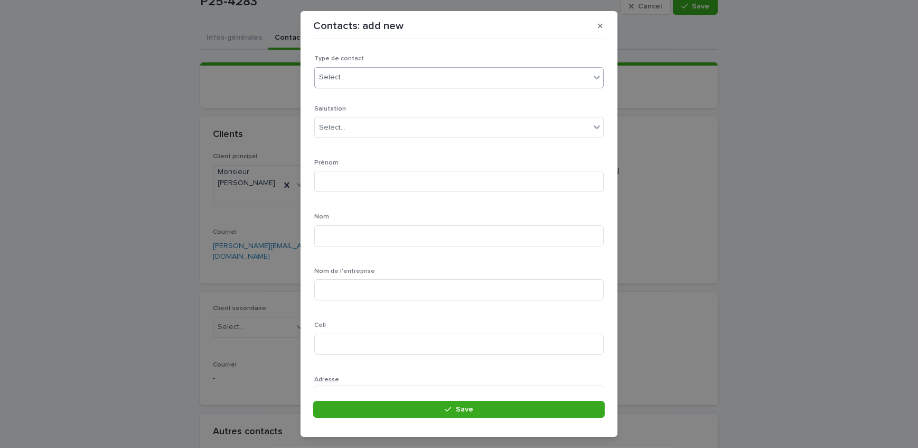
click at [358, 80] on div "Select..." at bounding box center [452, 77] width 275 height 17
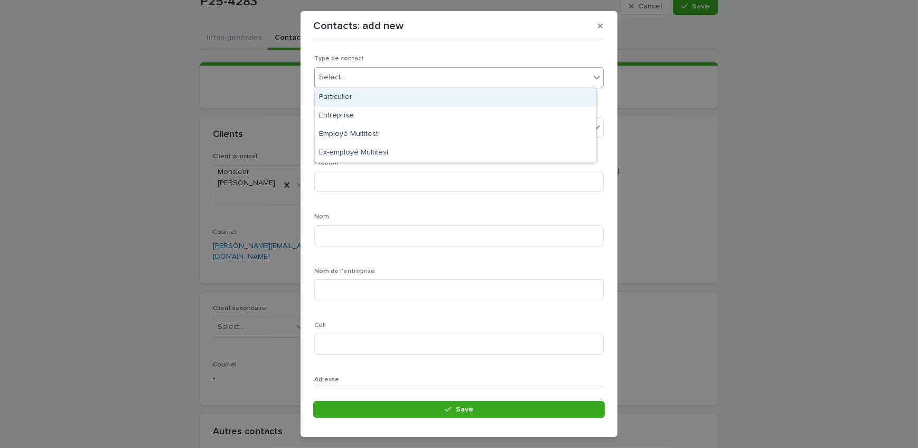
click at [364, 97] on div "Particulier" at bounding box center [455, 97] width 281 height 18
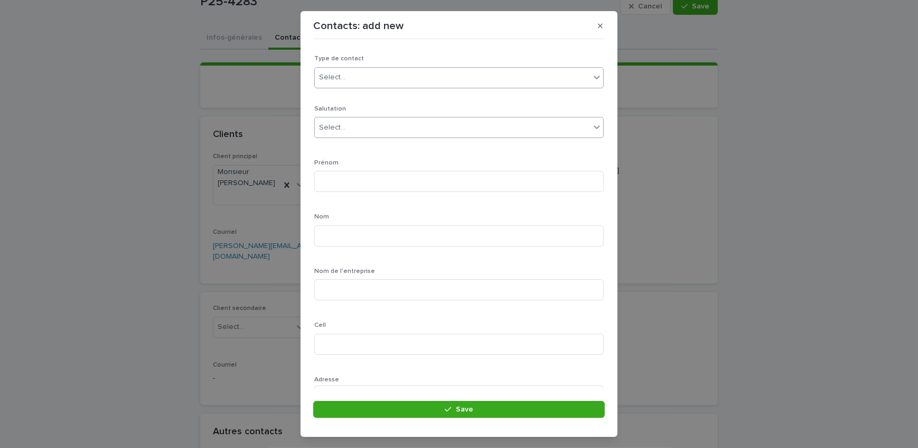
click at [365, 122] on div "Select..." at bounding box center [452, 127] width 275 height 17
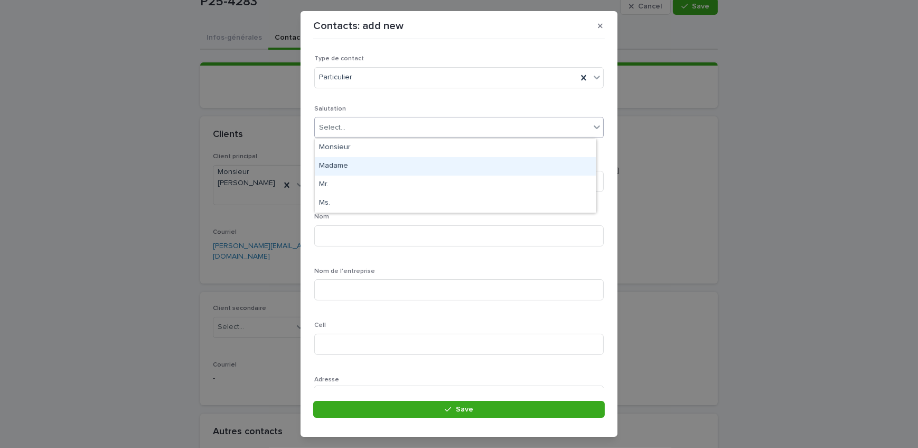
click at [360, 164] on div "Madame" at bounding box center [455, 166] width 281 height 18
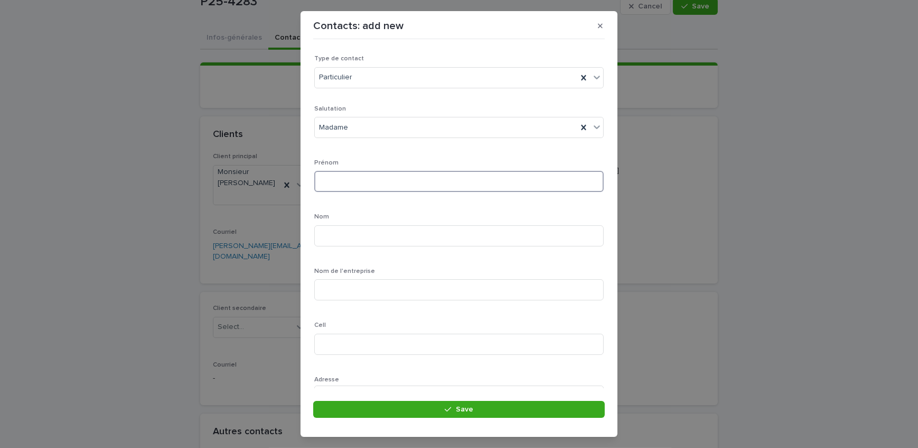
click at [362, 185] on input at bounding box center [459, 181] width 290 height 21
click at [361, 182] on input "*****" at bounding box center [459, 181] width 290 height 21
type input "*******"
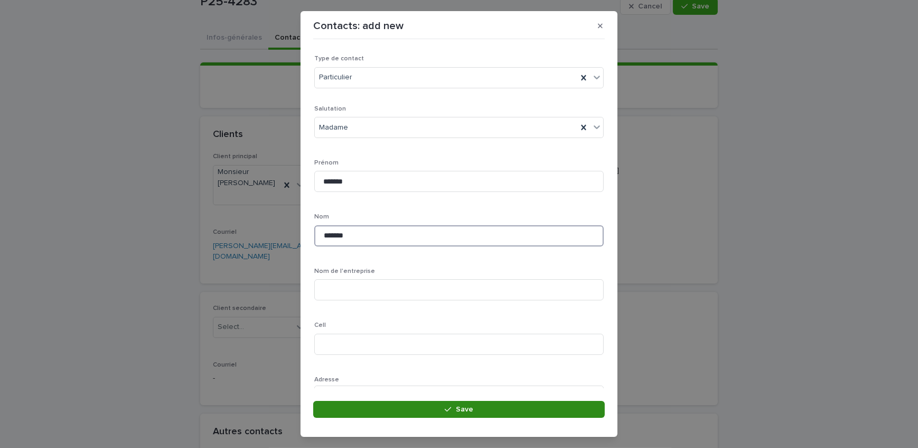
type input "*******"
click at [396, 402] on button "Save" at bounding box center [459, 409] width 292 height 17
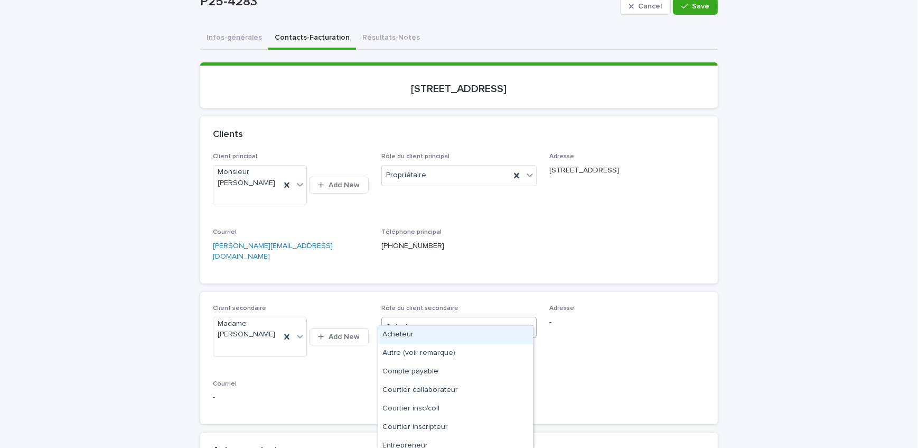
click at [433, 319] on div "Select..." at bounding box center [453, 326] width 142 height 17
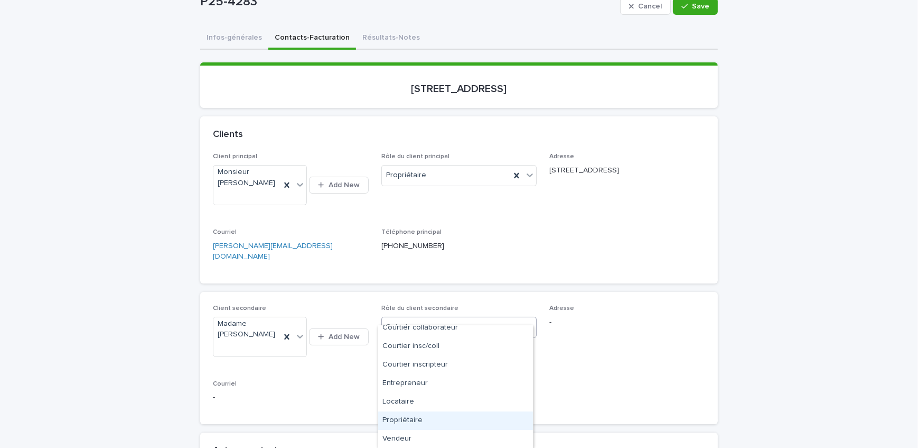
click at [434, 412] on div "Propriétaire" at bounding box center [455, 420] width 155 height 18
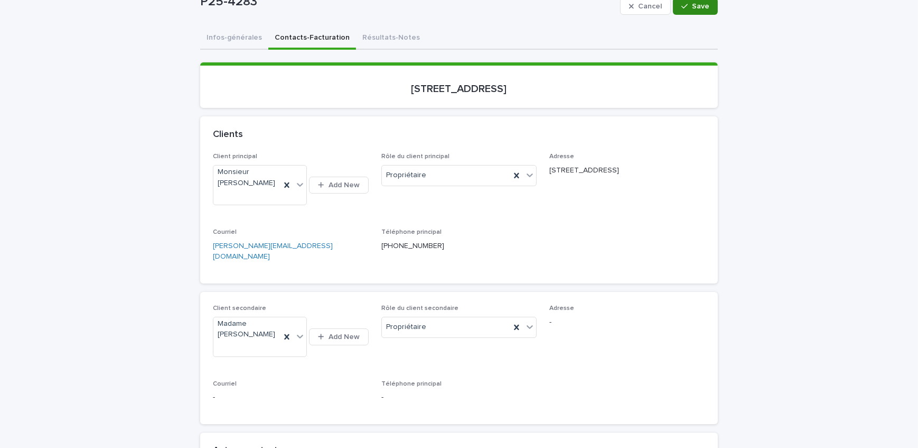
click at [693, 6] on span "Save" at bounding box center [700, 6] width 17 height 7
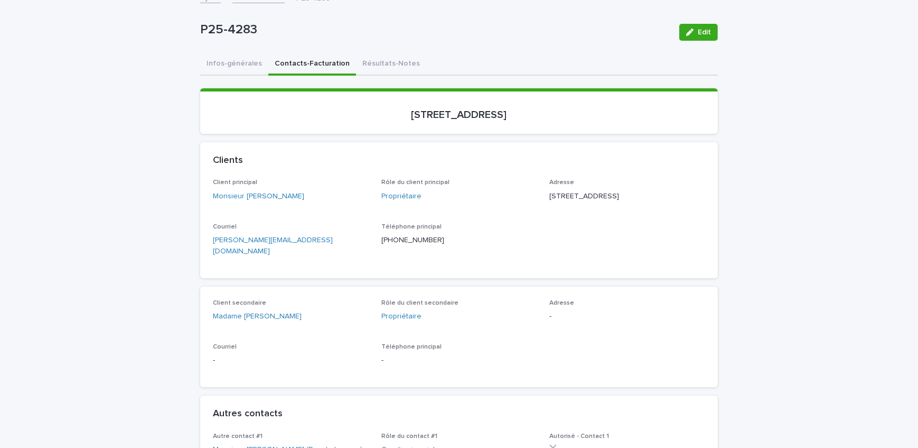
scroll to position [48, 0]
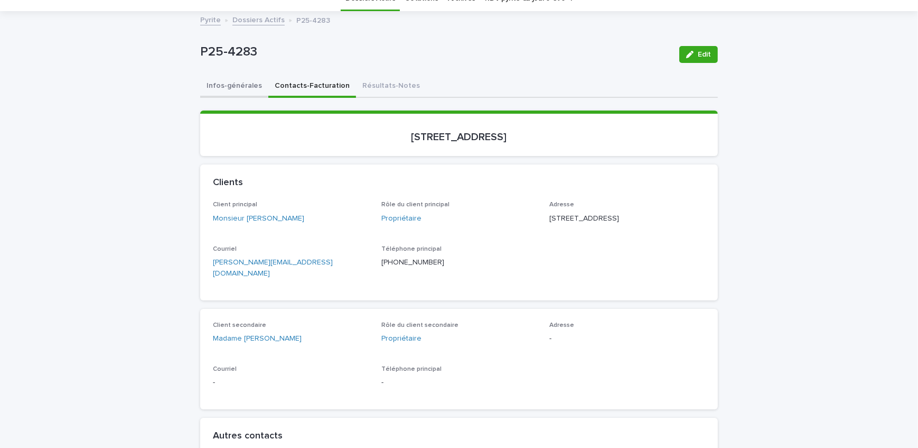
click at [235, 76] on button "Infos-générales" at bounding box center [234, 87] width 68 height 22
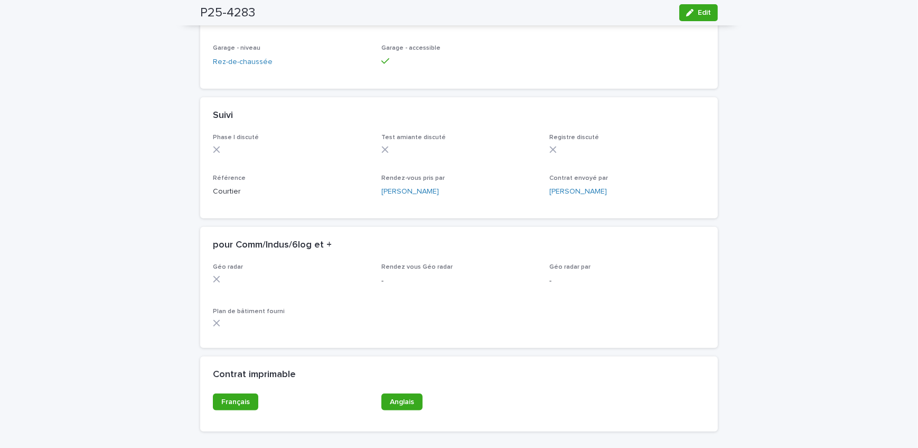
scroll to position [846, 0]
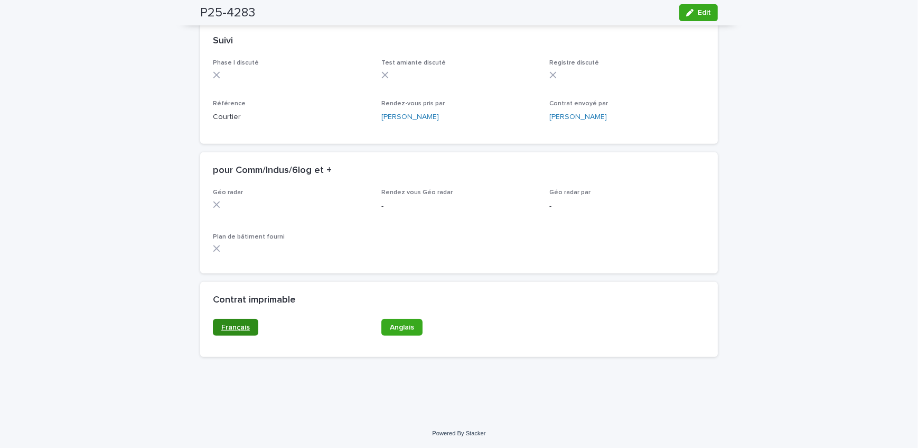
click at [240, 327] on span "Français" at bounding box center [235, 326] width 29 height 7
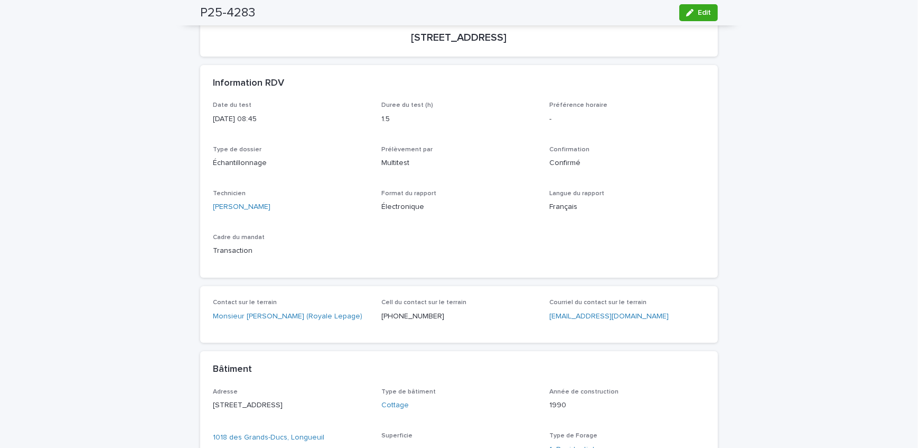
scroll to position [0, 0]
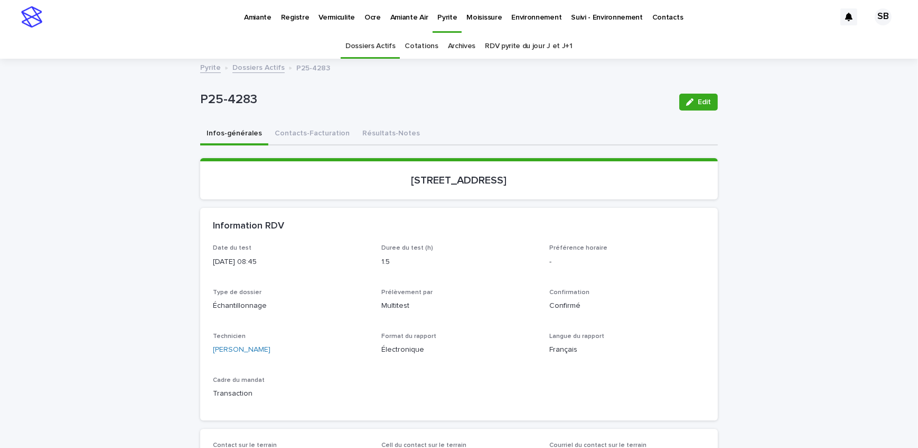
click at [241, 67] on link "Dossiers Actifs" at bounding box center [258, 67] width 52 height 12
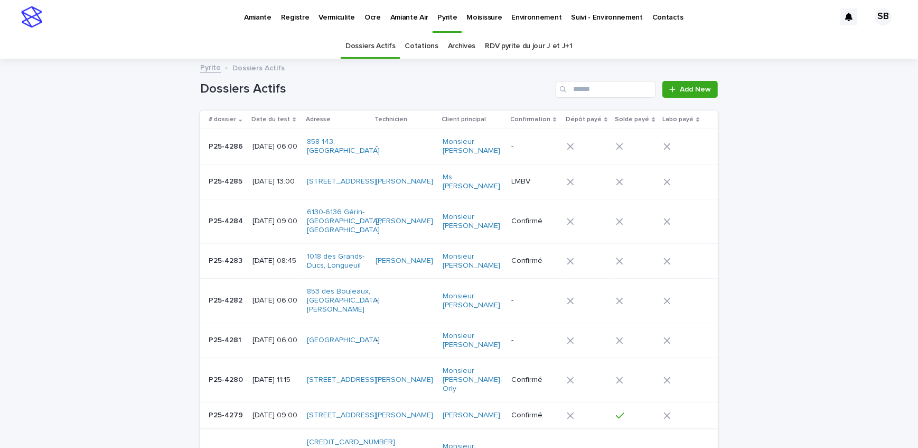
drag, startPoint x: 128, startPoint y: 166, endPoint x: 153, endPoint y: 138, distance: 37.8
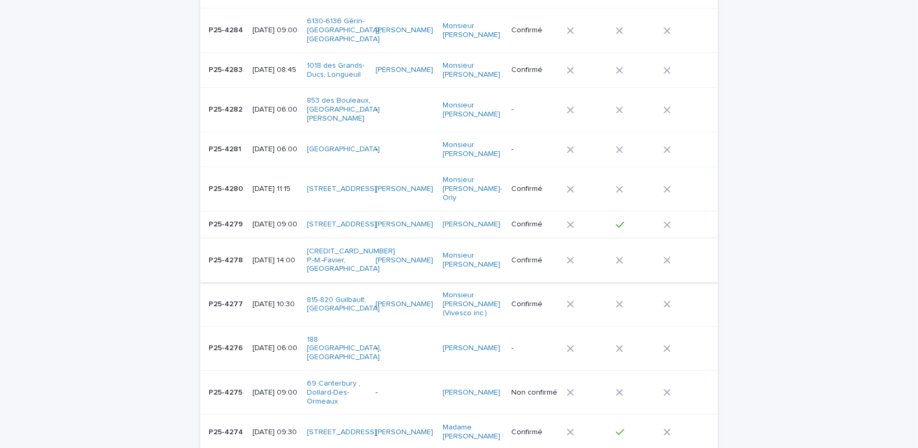
scroll to position [192, 0]
click at [597, 343] on div at bounding box center [582, 346] width 30 height 7
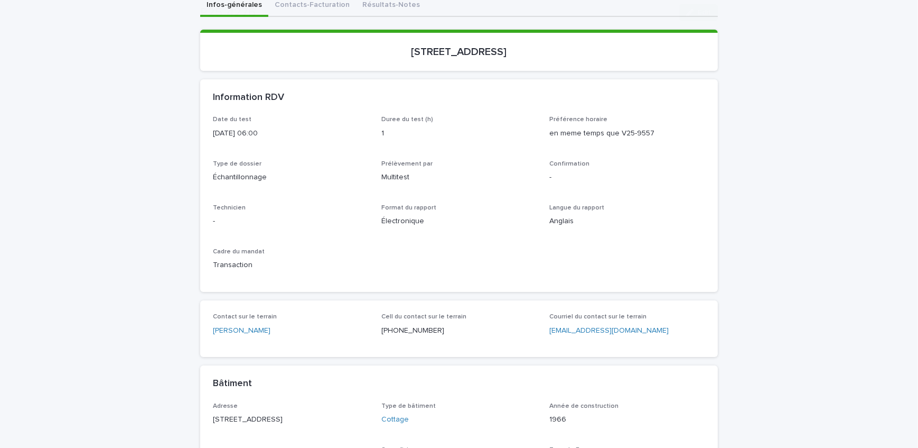
scroll to position [144, 0]
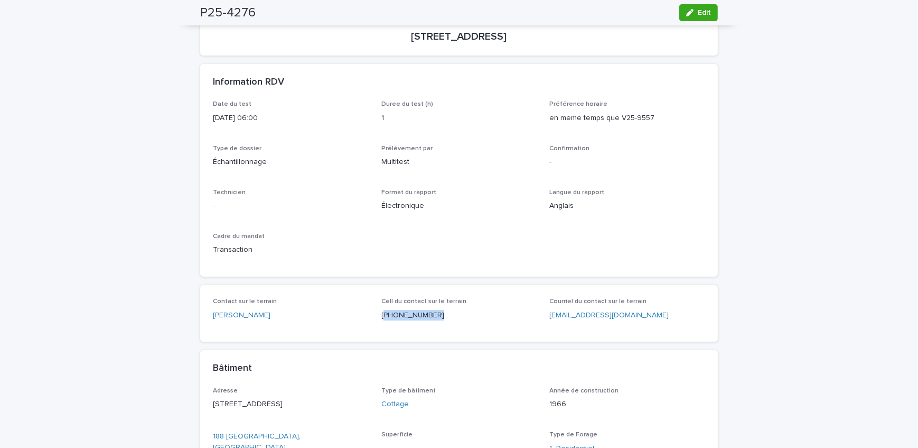
drag, startPoint x: 416, startPoint y: 320, endPoint x: 379, endPoint y: 321, distance: 37.0
click at [381, 321] on div "Cell du contact sur le terrain [PHONE_NUMBER]" at bounding box center [459, 312] width 156 height 31
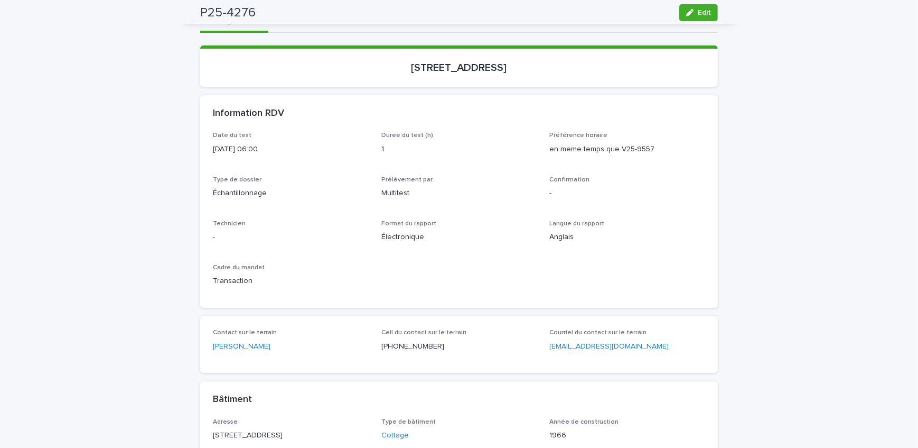
scroll to position [48, 0]
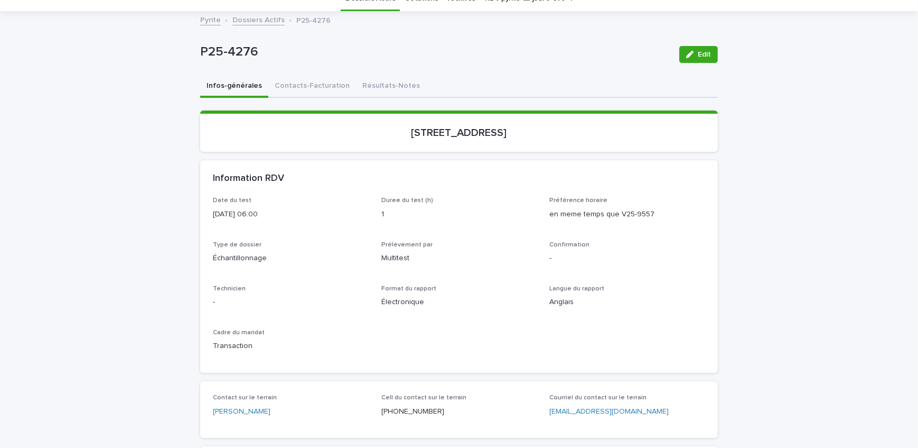
drag, startPoint x: 689, startPoint y: 53, endPoint x: 427, endPoint y: 184, distance: 292.8
click at [689, 53] on icon "button" at bounding box center [689, 54] width 7 height 7
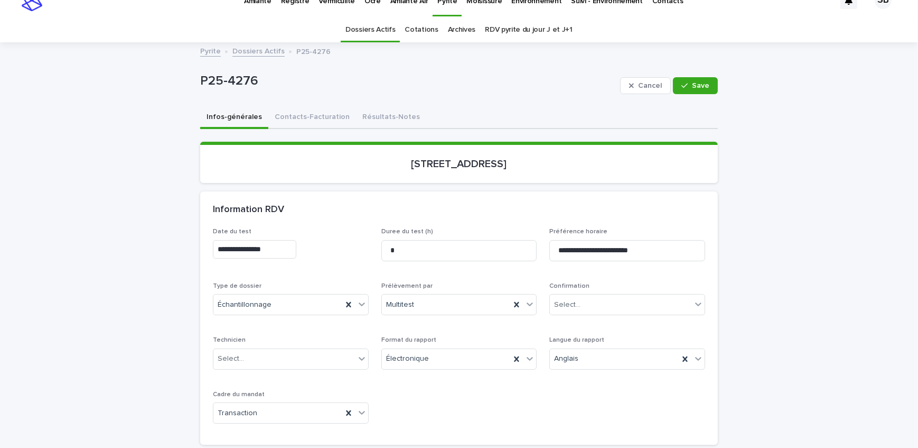
scroll to position [0, 0]
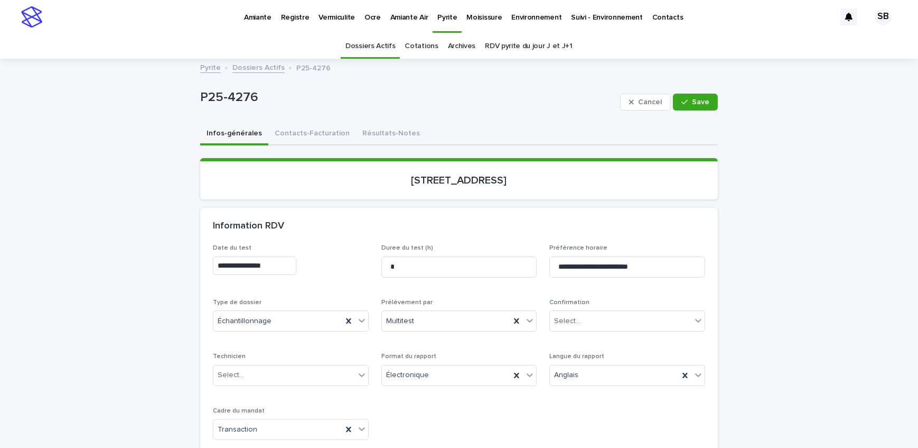
click at [293, 258] on input "**********" at bounding box center [254, 265] width 83 height 18
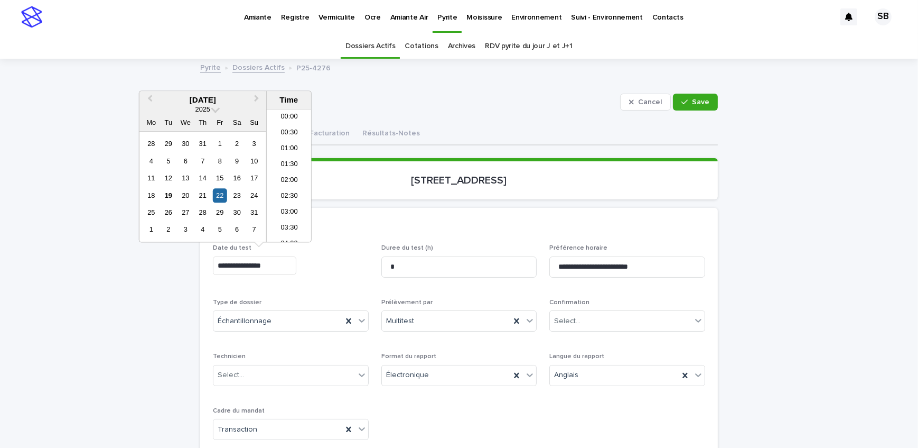
scroll to position [132, 0]
click at [185, 197] on div "20" at bounding box center [186, 195] width 14 height 14
click at [297, 209] on li "13:00" at bounding box center [289, 206] width 45 height 16
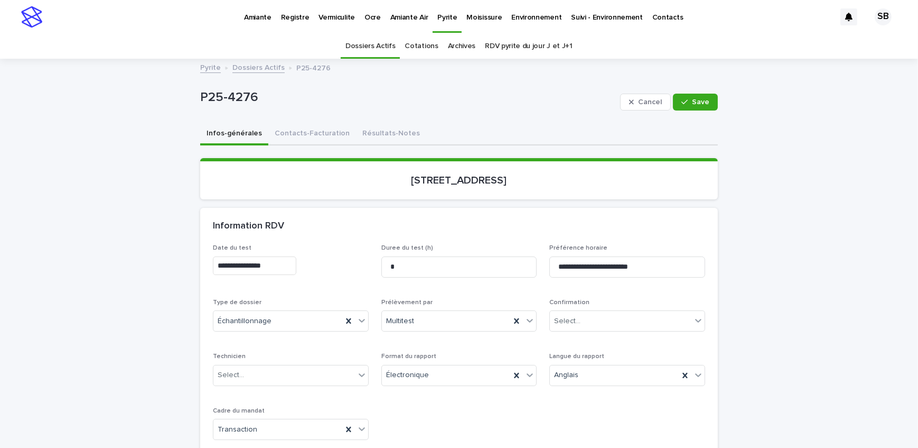
click at [336, 244] on p "Date du test" at bounding box center [291, 247] width 156 height 7
click at [290, 267] on input "**********" at bounding box center [254, 265] width 83 height 18
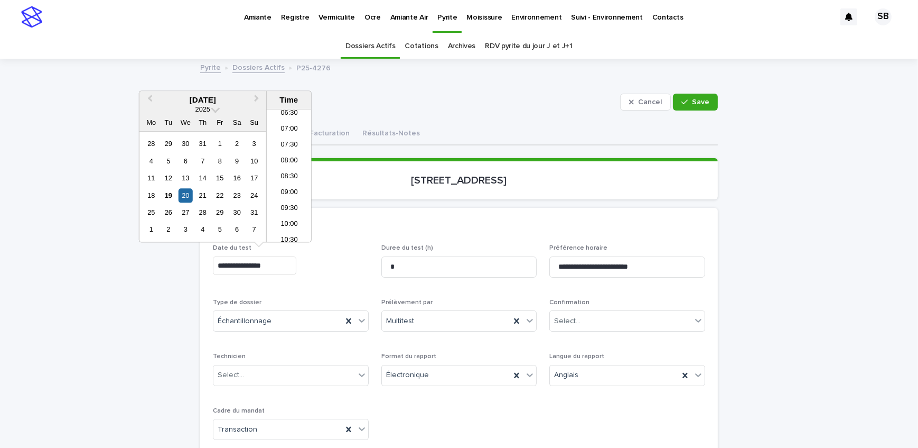
scroll to position [162, 0]
click at [292, 146] on li "06:00" at bounding box center [289, 146] width 45 height 16
type input "**********"
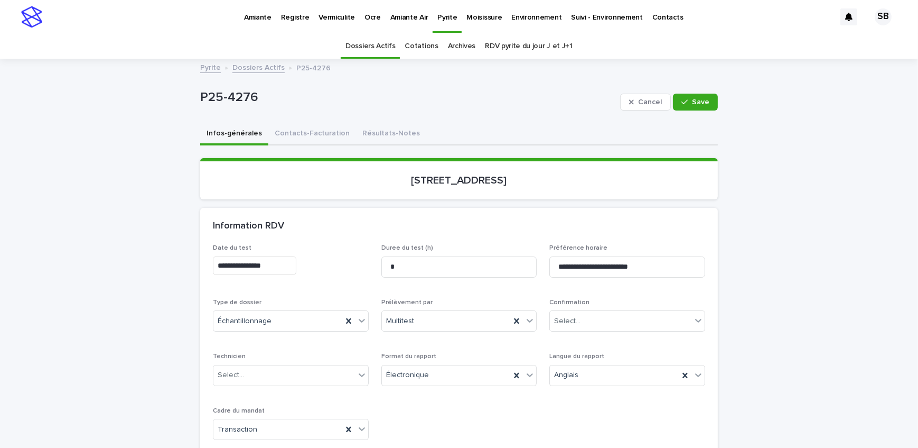
scroll to position [48, 0]
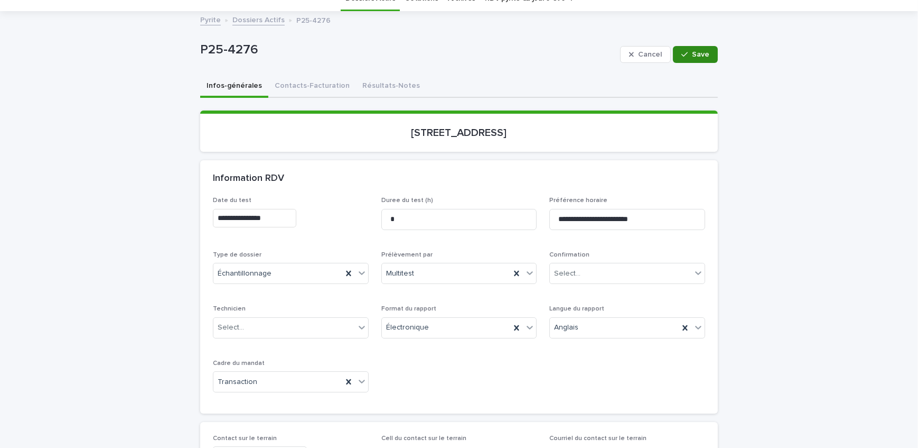
click at [693, 57] on span "Save" at bounding box center [700, 54] width 17 height 7
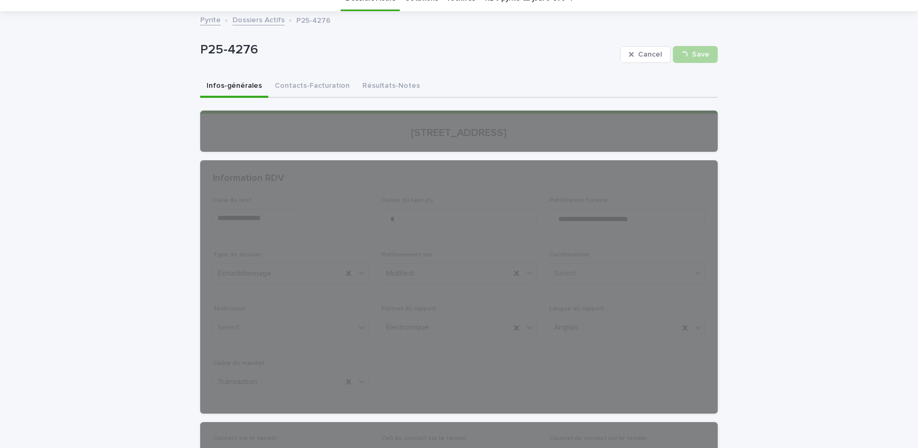
scroll to position [0, 0]
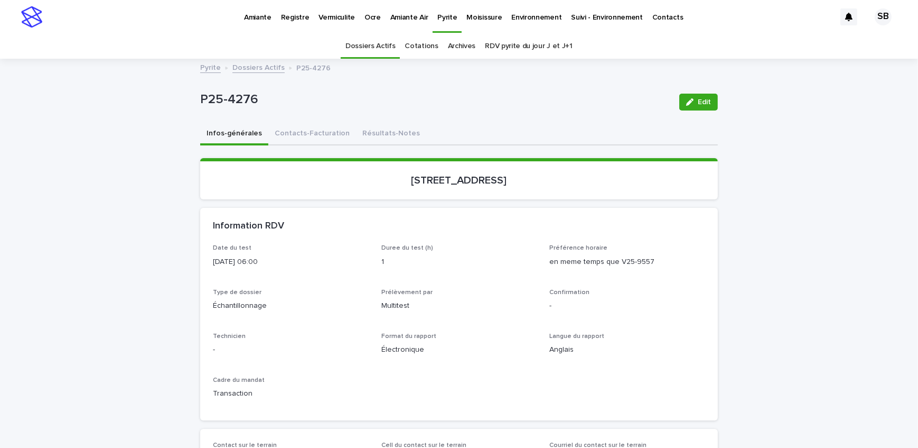
click at [336, 15] on p "Vermiculite" at bounding box center [337, 11] width 36 height 22
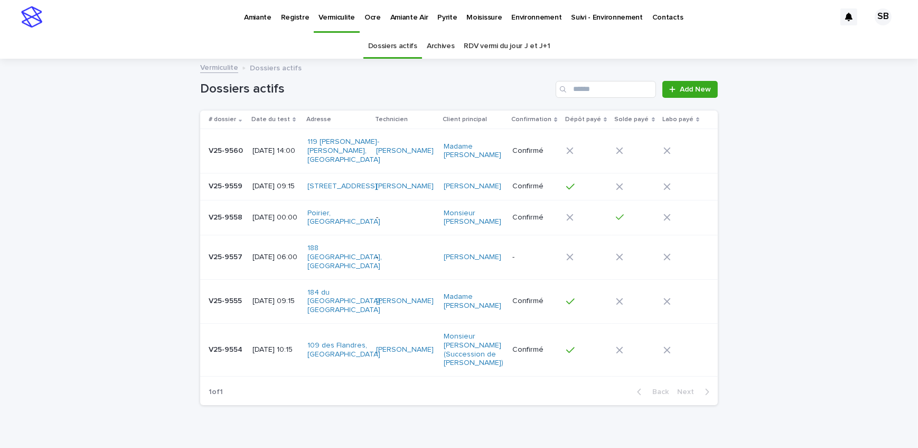
click at [221, 262] on p "V25-9557" at bounding box center [227, 255] width 36 height 11
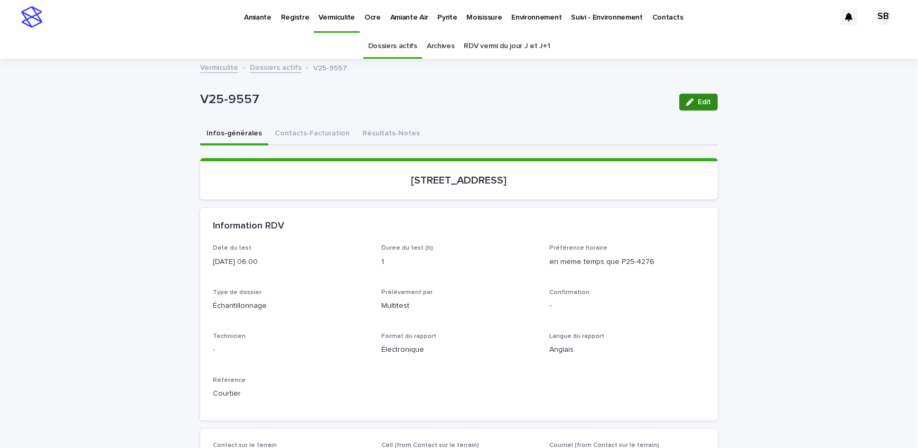
click at [702, 100] on span "Edit" at bounding box center [704, 101] width 13 height 7
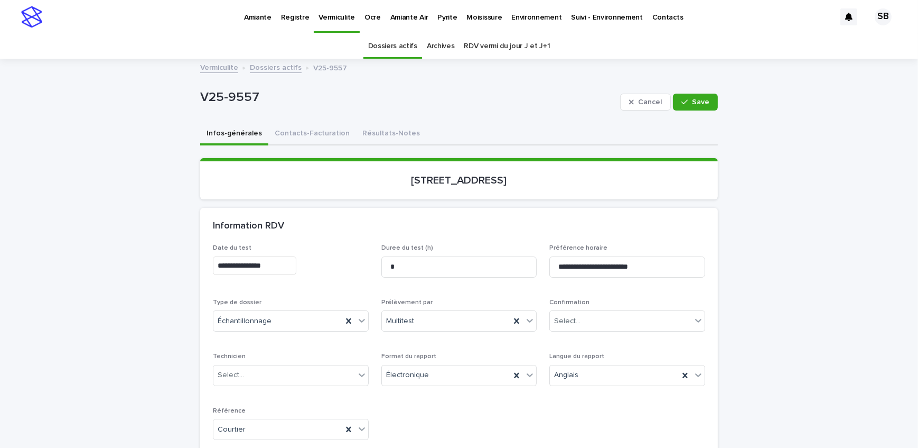
click at [296, 266] on input "**********" at bounding box center [254, 265] width 83 height 18
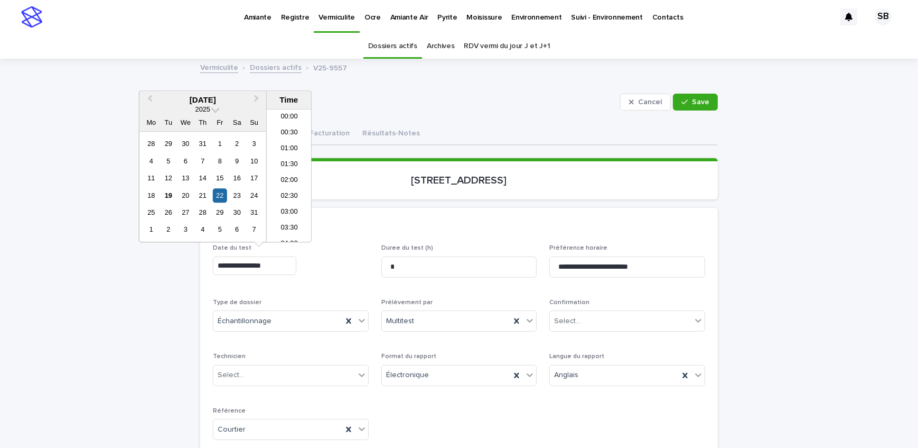
scroll to position [132, 0]
click at [185, 193] on div "20" at bounding box center [186, 195] width 14 height 14
type input "**********"
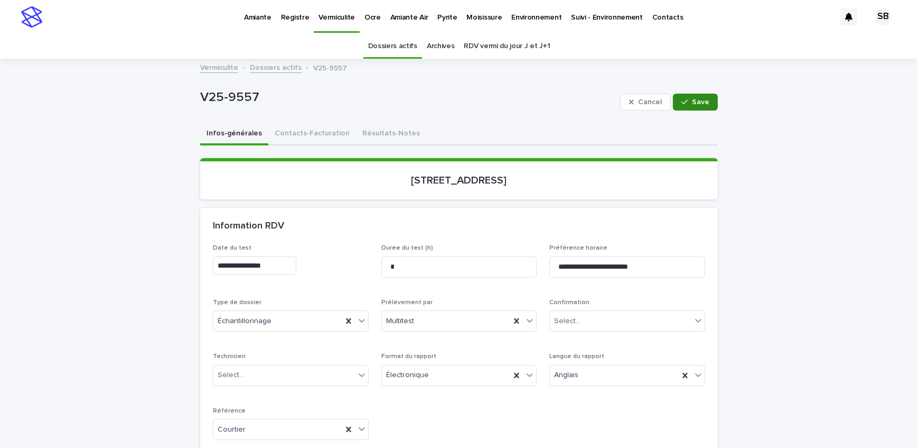
click at [681, 106] on button "Save" at bounding box center [695, 102] width 45 height 17
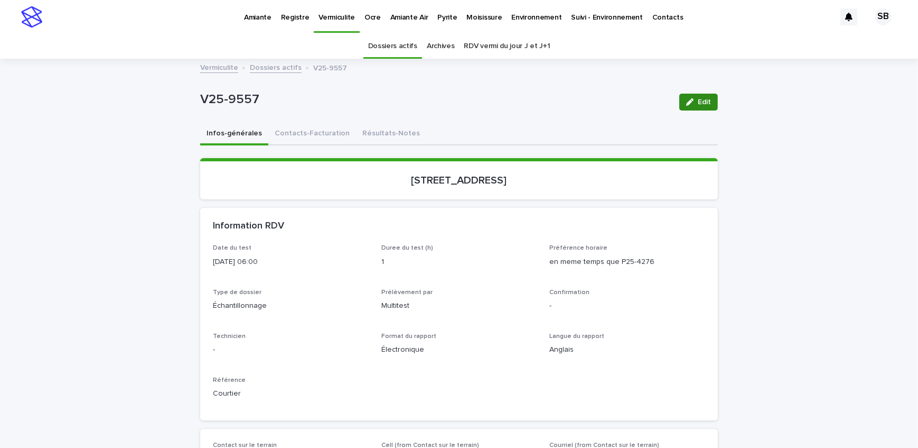
click at [701, 98] on span "Edit" at bounding box center [704, 101] width 13 height 7
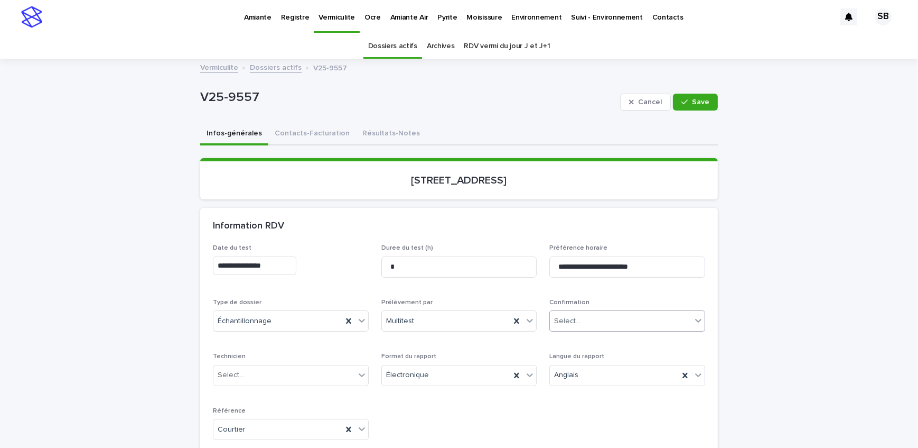
click at [596, 322] on div "Select..." at bounding box center [621, 320] width 142 height 17
click at [595, 366] on div "Confirmé" at bounding box center [624, 365] width 155 height 18
click at [285, 264] on input "**********" at bounding box center [254, 265] width 83 height 18
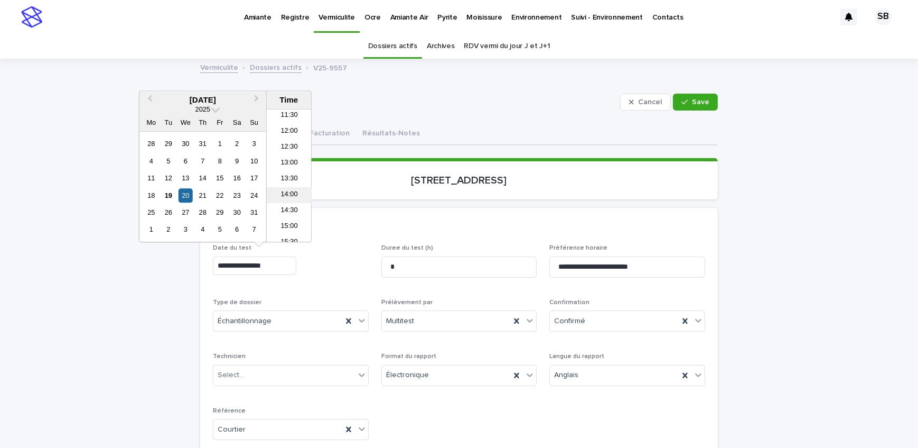
scroll to position [372, 0]
click at [291, 191] on li "14:00" at bounding box center [289, 190] width 45 height 16
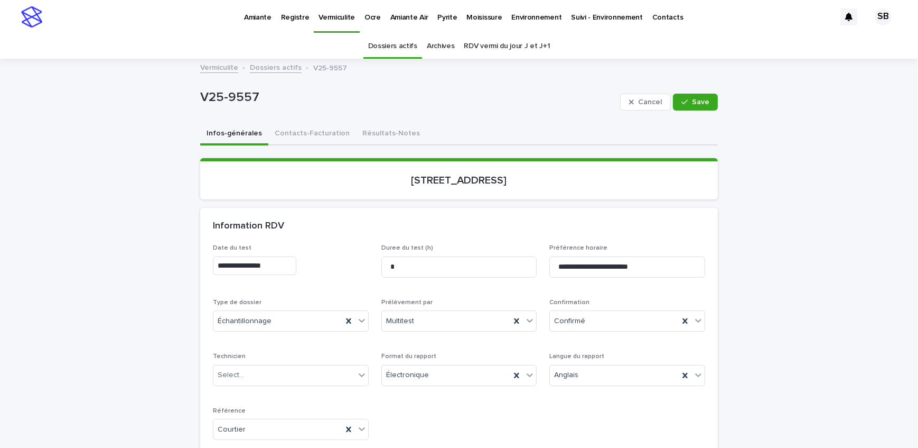
type input "**********"
click at [300, 376] on div "Select..." at bounding box center [284, 374] width 142 height 17
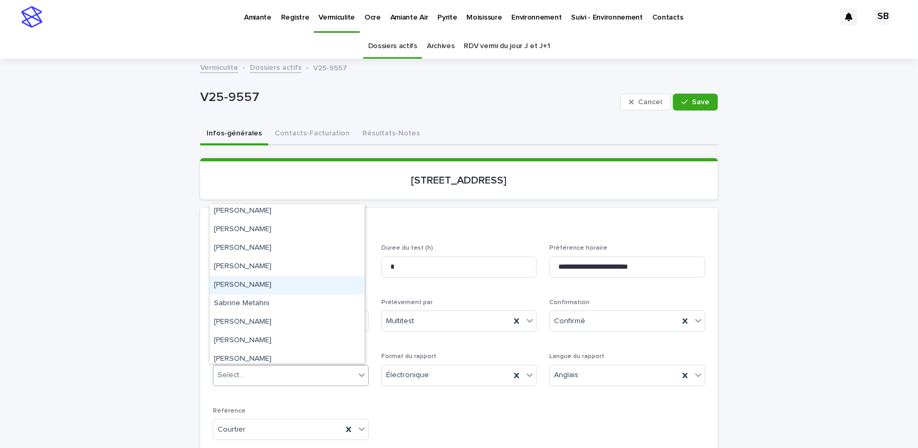
scroll to position [174, 0]
click at [277, 301] on div "[PERSON_NAME]" at bounding box center [287, 298] width 155 height 18
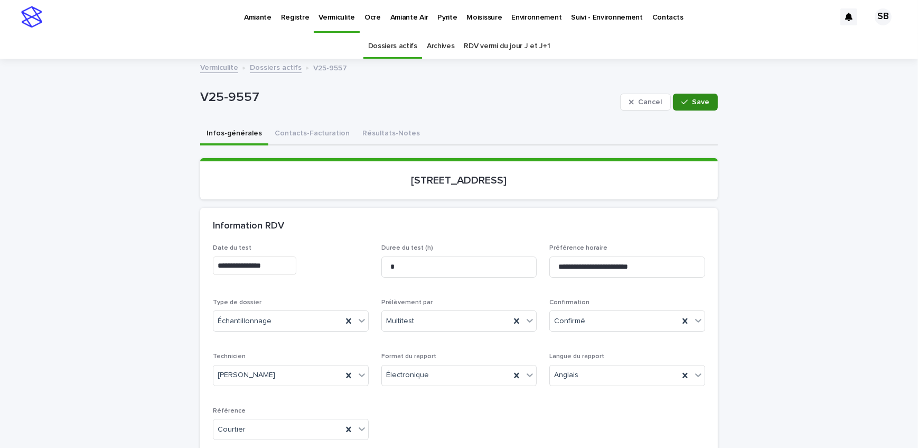
click at [682, 100] on icon "button" at bounding box center [685, 101] width 6 height 7
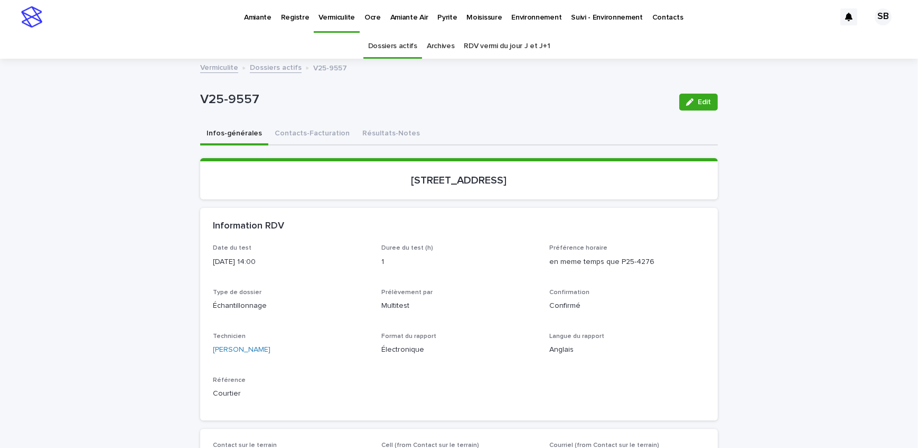
click at [252, 68] on link "Dossiers actifs" at bounding box center [276, 67] width 52 height 12
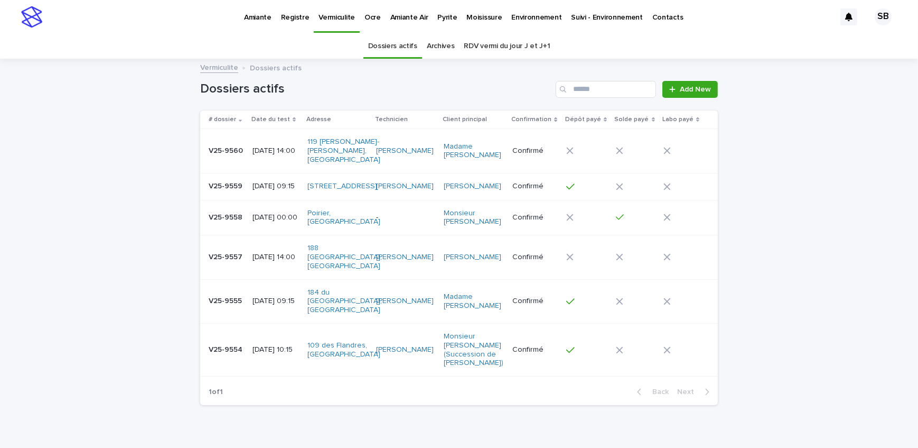
click at [437, 21] on p "Pyrite" at bounding box center [447, 11] width 20 height 22
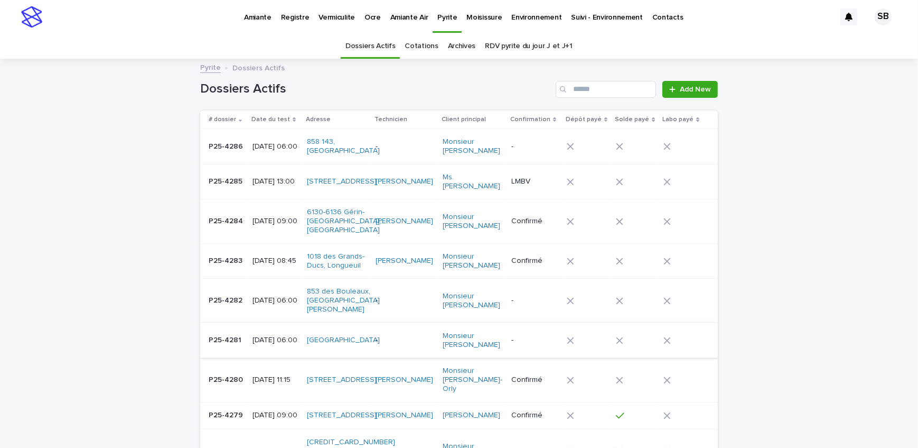
scroll to position [96, 0]
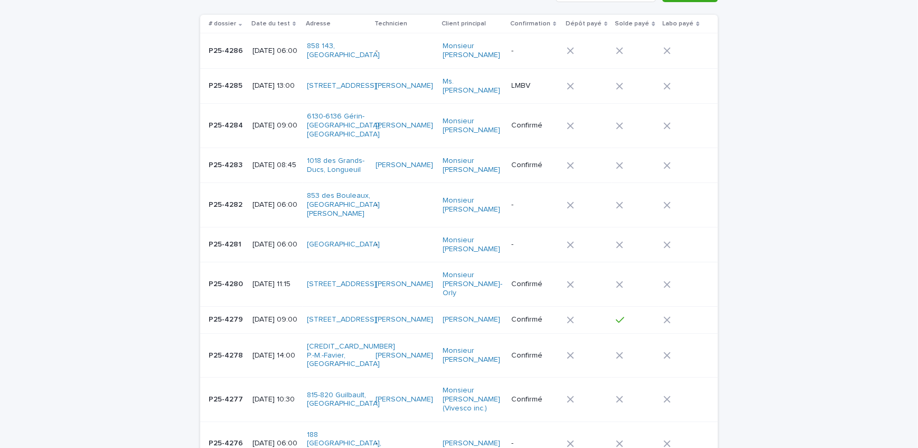
click at [218, 436] on p "P25-4276" at bounding box center [227, 441] width 36 height 11
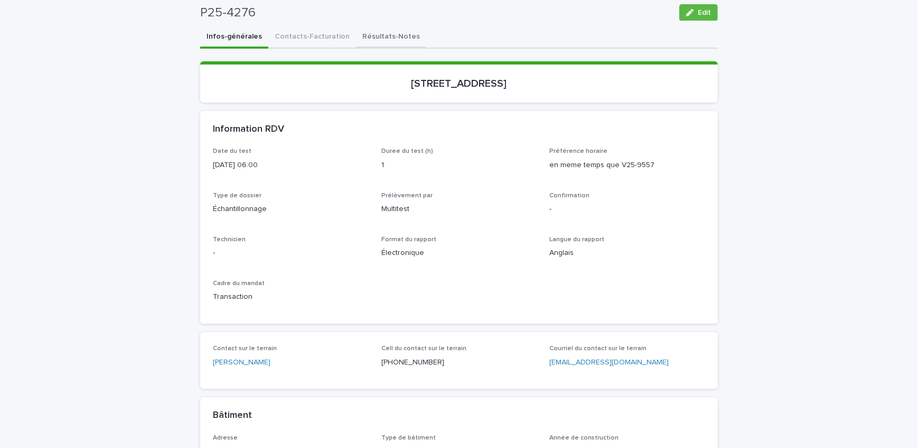
scroll to position [33, 0]
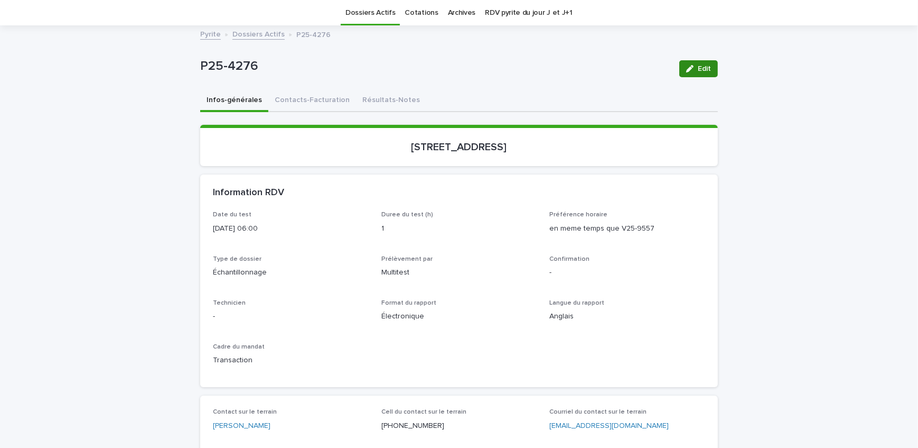
click at [692, 65] on div "button" at bounding box center [692, 68] width 12 height 7
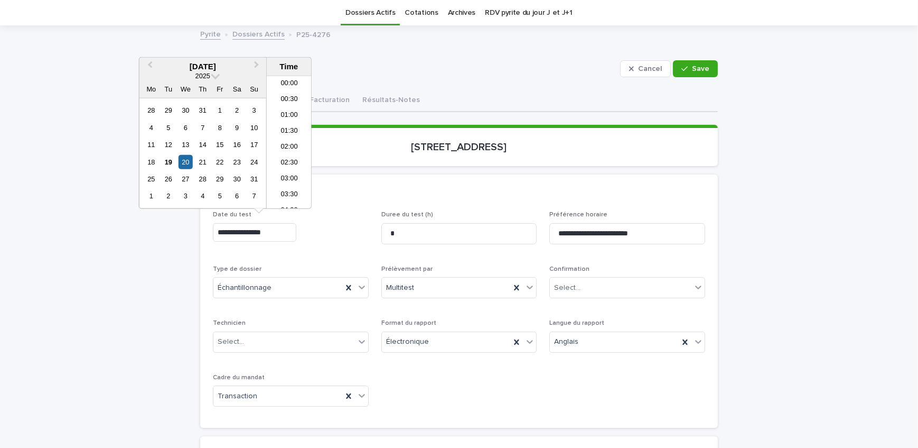
click at [282, 232] on input "**********" at bounding box center [254, 232] width 83 height 18
click at [297, 166] on li "13:00" at bounding box center [289, 172] width 45 height 16
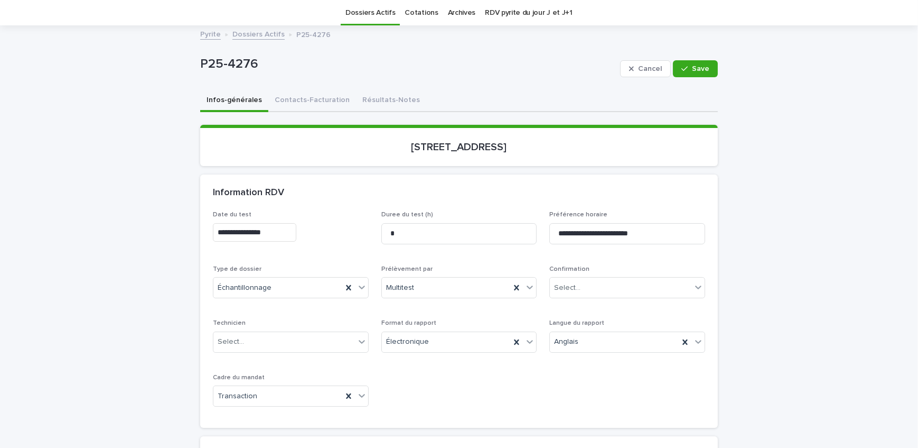
type input "**********"
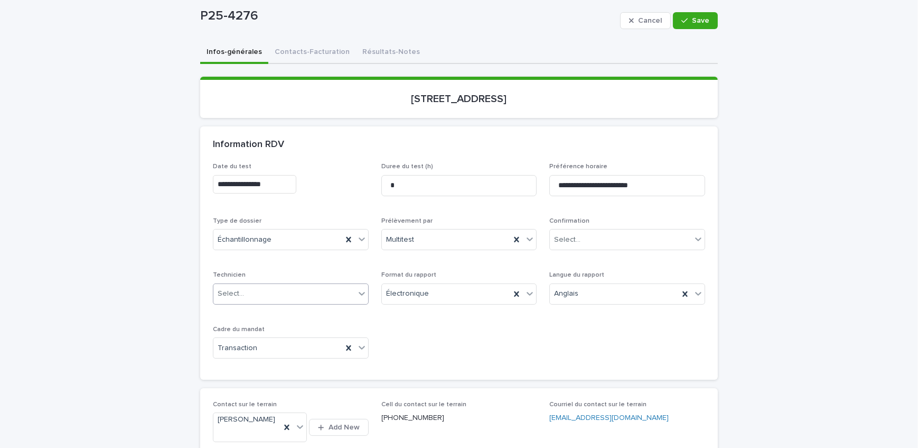
click at [271, 293] on div "Select..." at bounding box center [284, 293] width 142 height 17
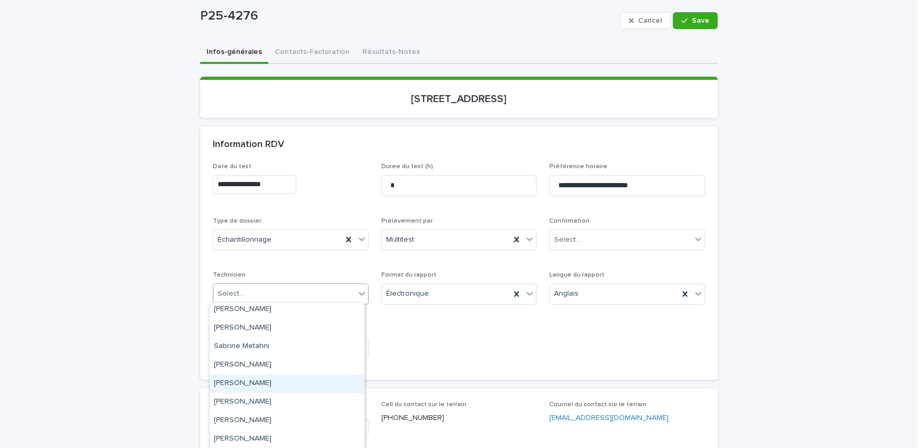
click at [265, 378] on div "[PERSON_NAME]" at bounding box center [287, 383] width 155 height 18
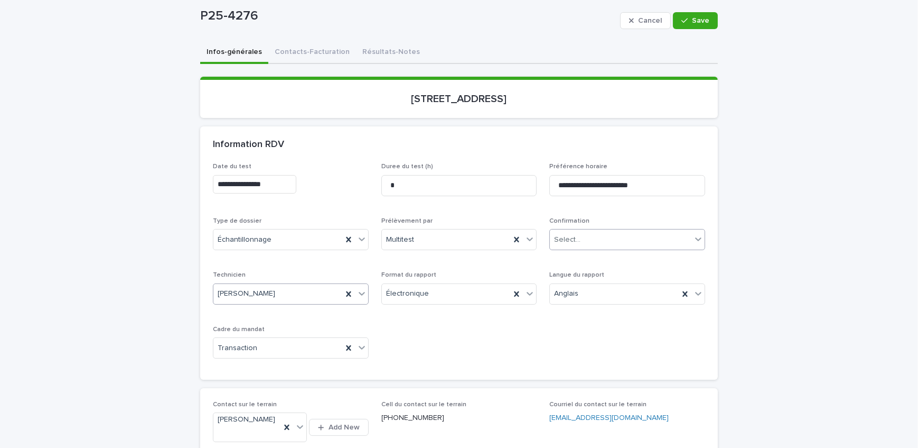
click at [602, 238] on div "Select..." at bounding box center [621, 239] width 142 height 17
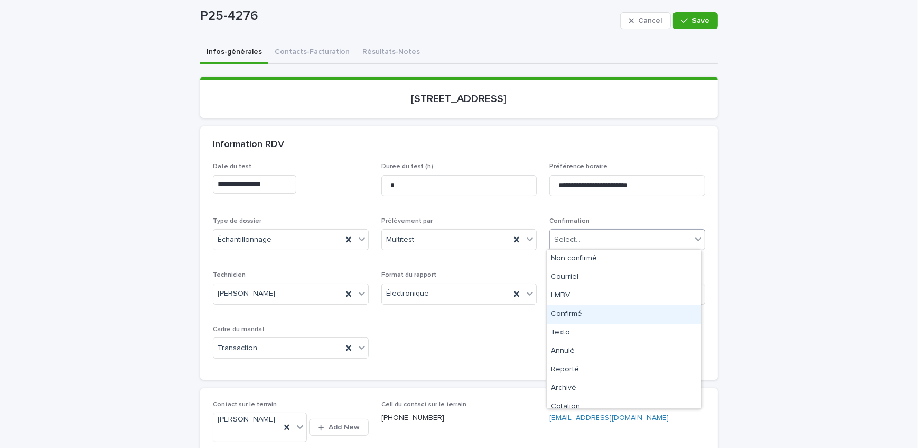
scroll to position [8, 0]
click at [612, 311] on div "Confirmé" at bounding box center [624, 306] width 155 height 18
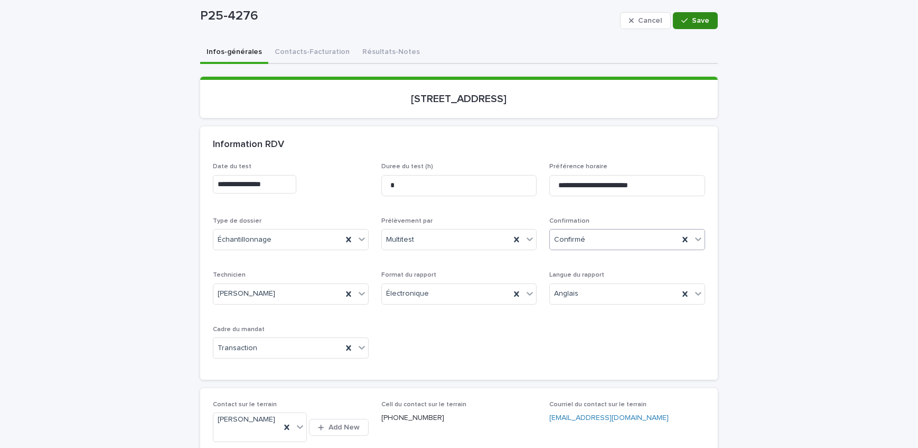
click at [693, 12] on button "Save" at bounding box center [695, 20] width 45 height 17
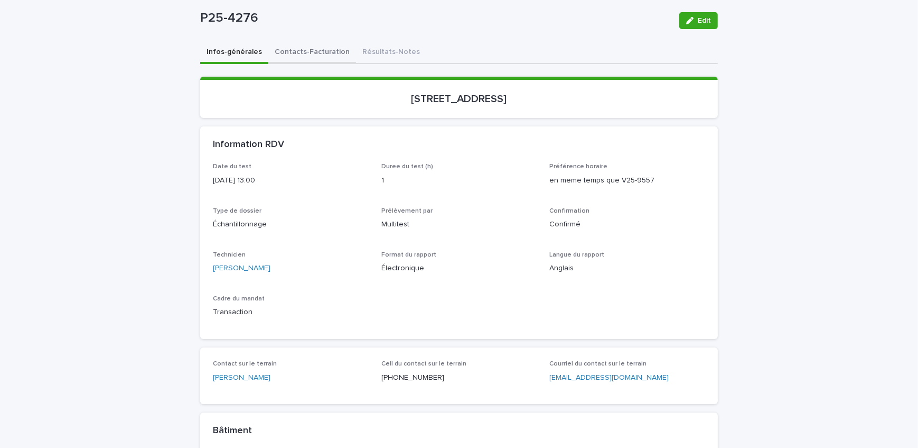
click at [318, 46] on button "Contacts-Facturation" at bounding box center [312, 53] width 88 height 22
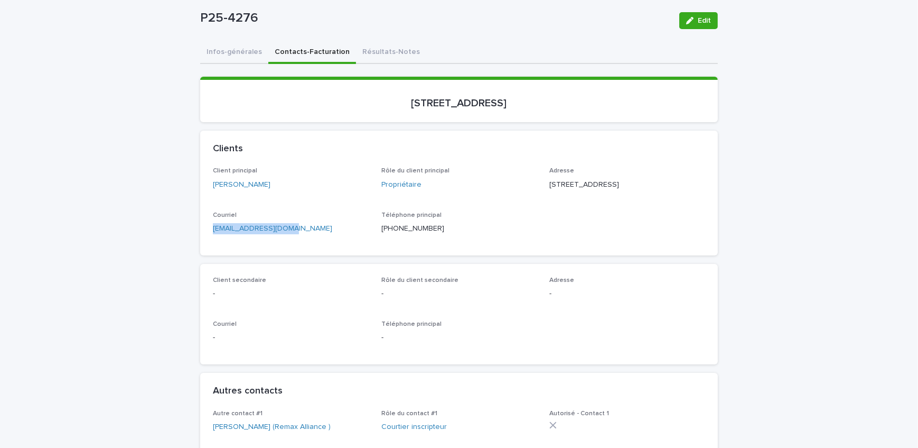
drag, startPoint x: 303, startPoint y: 252, endPoint x: 166, endPoint y: 254, distance: 137.4
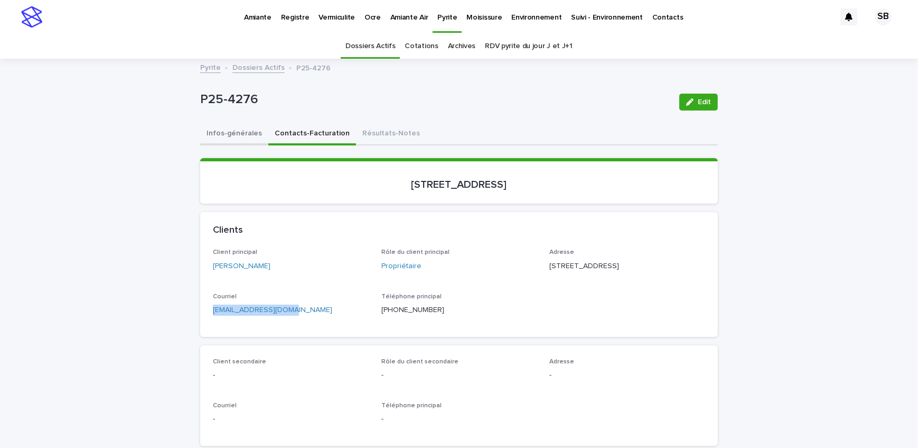
drag, startPoint x: 227, startPoint y: 132, endPoint x: 458, endPoint y: 127, distance: 230.9
click at [227, 132] on button "Infos-générales" at bounding box center [234, 134] width 68 height 22
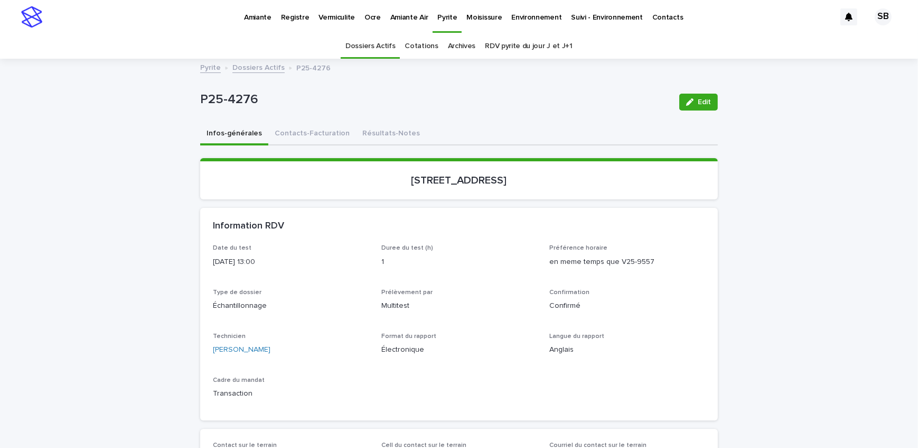
drag, startPoint x: 142, startPoint y: 230, endPoint x: 100, endPoint y: 226, distance: 41.9
drag, startPoint x: 360, startPoint y: 188, endPoint x: 478, endPoint y: 194, distance: 118.6
click at [478, 194] on section "[STREET_ADDRESS]" at bounding box center [459, 178] width 518 height 41
drag, startPoint x: 261, startPoint y: 100, endPoint x: 179, endPoint y: 115, distance: 83.1
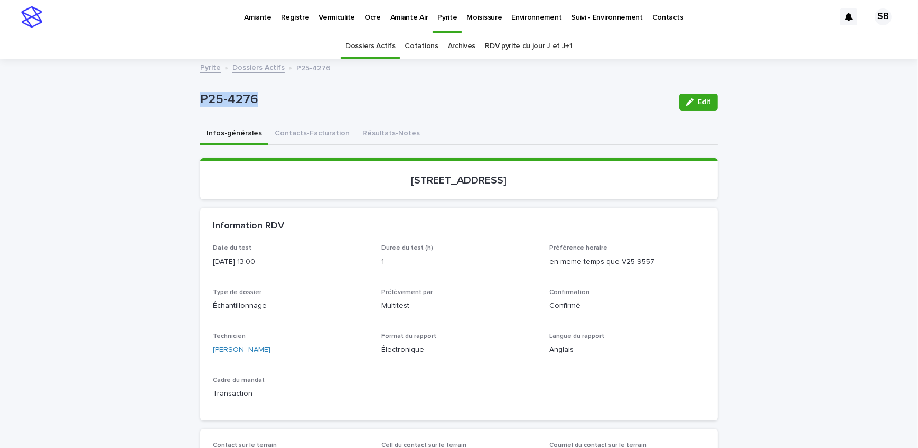
click at [320, 134] on button "Contacts-Facturation" at bounding box center [312, 134] width 88 height 22
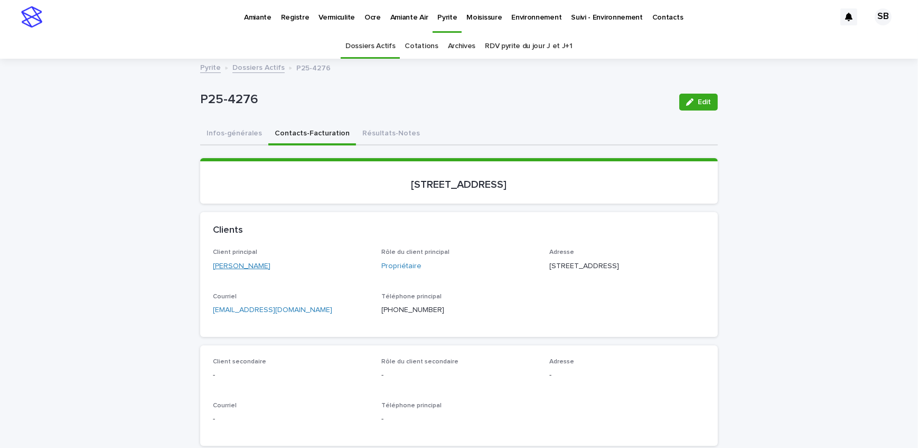
drag, startPoint x: 266, startPoint y: 270, endPoint x: 219, endPoint y: 269, distance: 47.0
click at [219, 269] on div "[PERSON_NAME]" at bounding box center [291, 265] width 156 height 11
drag, startPoint x: 627, startPoint y: 265, endPoint x: 546, endPoint y: 265, distance: 81.4
click at [550, 265] on p "[STREET_ADDRESS]" at bounding box center [628, 265] width 156 height 11
drag, startPoint x: 600, startPoint y: 275, endPoint x: 545, endPoint y: 281, distance: 55.2
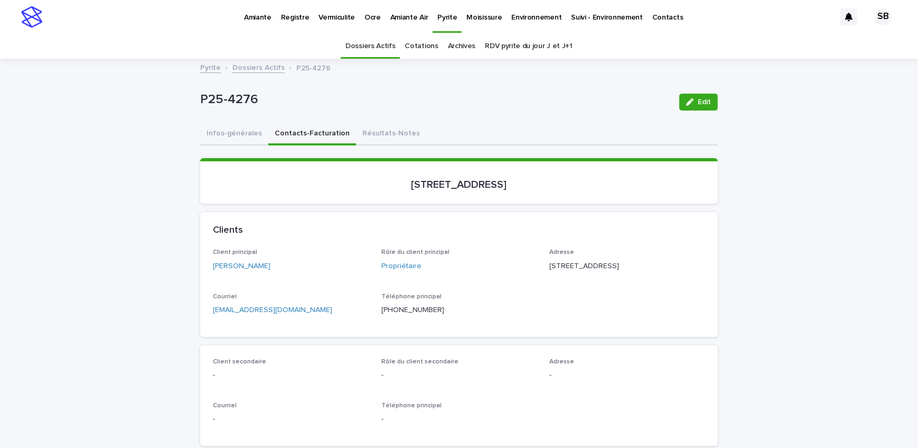
click at [545, 281] on div "Client principal [PERSON_NAME] Rôle du client principal Propriétaire Adresse [S…" at bounding box center [459, 285] width 492 height 75
drag, startPoint x: 640, startPoint y: 277, endPoint x: 602, endPoint y: 282, distance: 38.3
click at [602, 280] on div "Adresse [STREET_ADDRESS]" at bounding box center [628, 263] width 156 height 31
drag, startPoint x: 575, startPoint y: 185, endPoint x: 107, endPoint y: 171, distance: 468.4
click at [362, 191] on section "[STREET_ADDRESS]" at bounding box center [459, 180] width 518 height 45
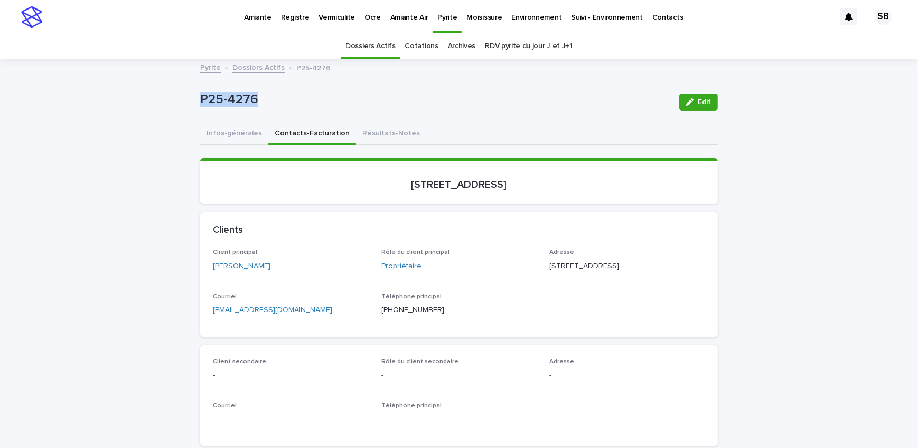
drag, startPoint x: 261, startPoint y: 101, endPoint x: 167, endPoint y: 106, distance: 94.2
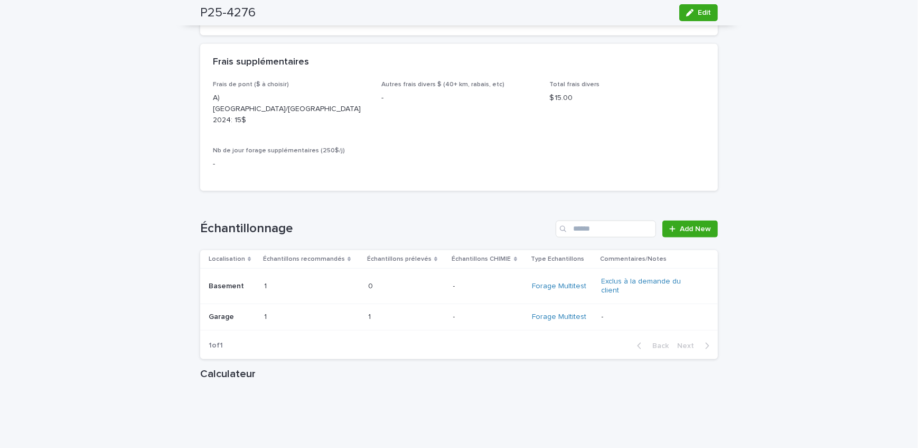
scroll to position [1104, 0]
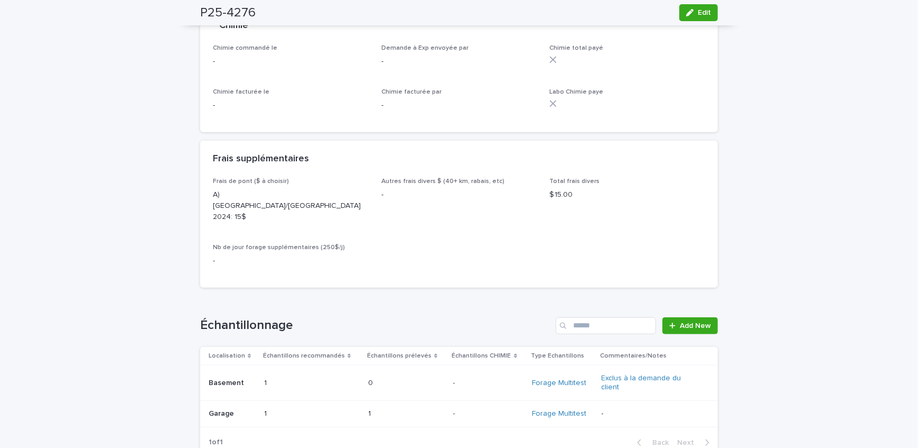
drag, startPoint x: 689, startPoint y: 15, endPoint x: 497, endPoint y: 219, distance: 280.7
click at [689, 15] on icon "button" at bounding box center [689, 12] width 7 height 7
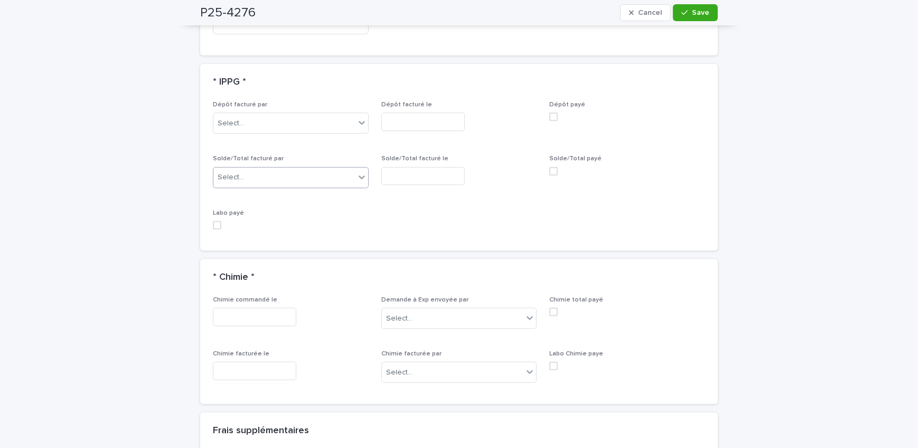
scroll to position [999, 0]
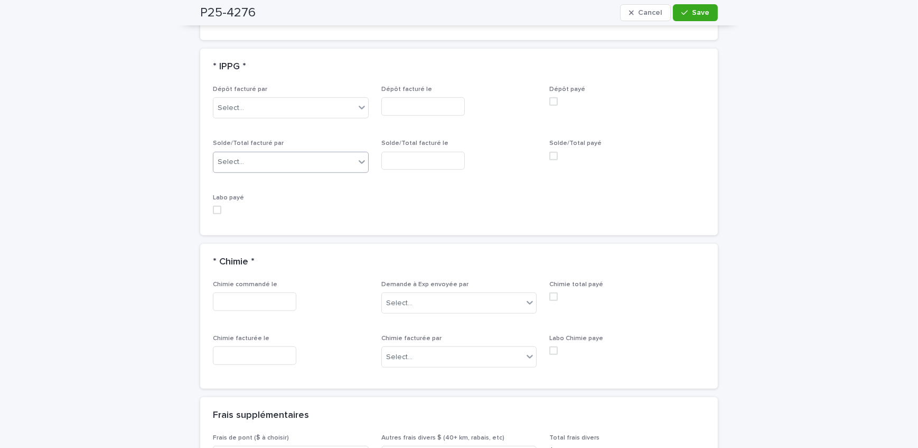
click at [283, 159] on div "Select..." at bounding box center [284, 161] width 142 height 17
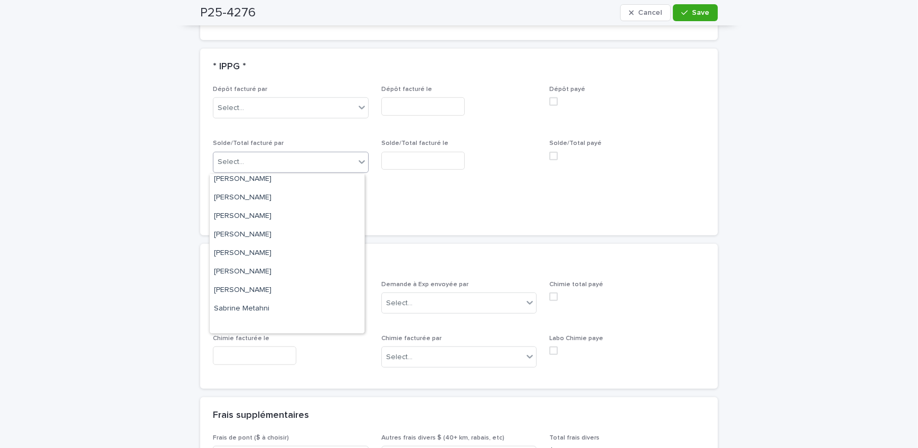
scroll to position [144, 0]
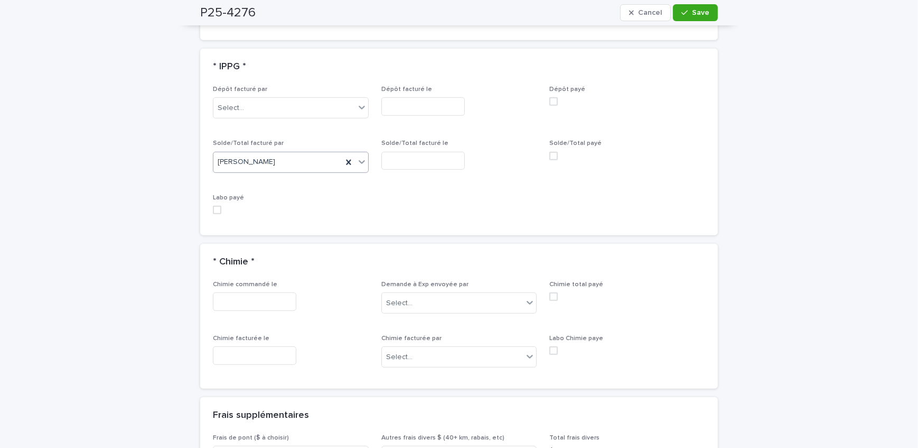
click at [416, 165] on input "text" at bounding box center [422, 161] width 83 height 18
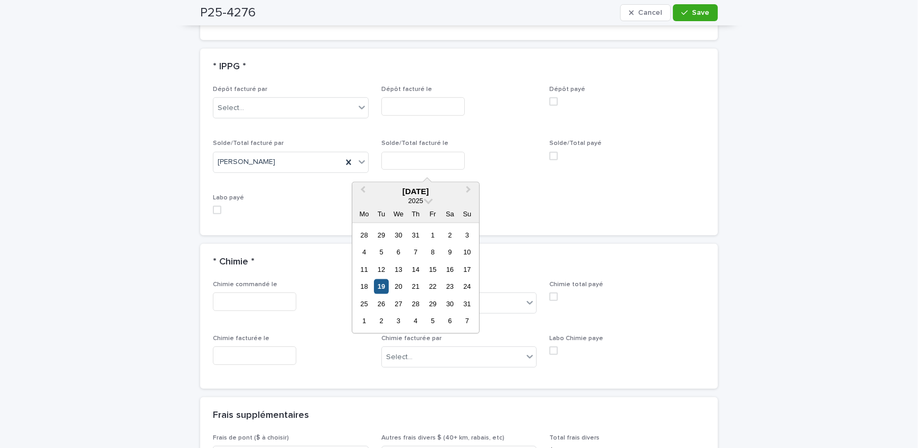
click at [379, 284] on div "19" at bounding box center [381, 286] width 14 height 14
type input "**********"
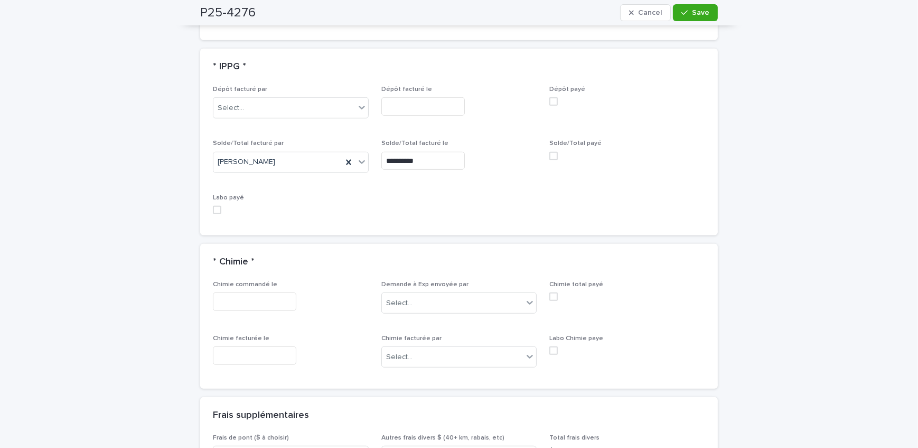
click at [674, 12] on button "Save" at bounding box center [695, 12] width 45 height 17
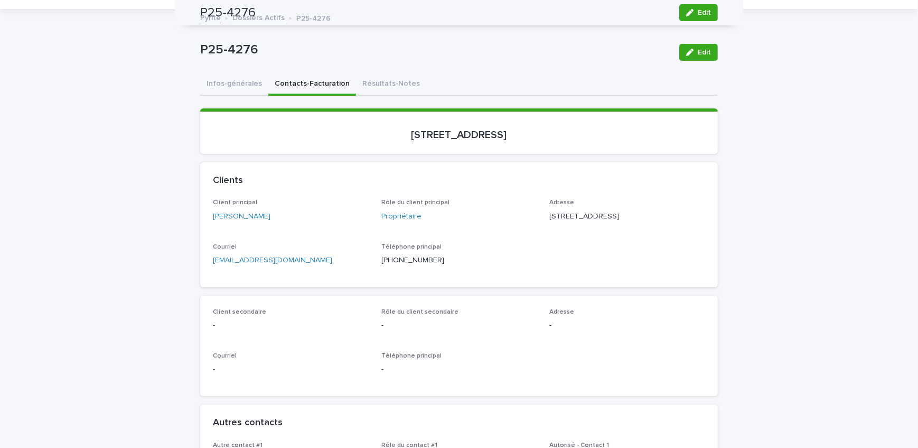
scroll to position [0, 0]
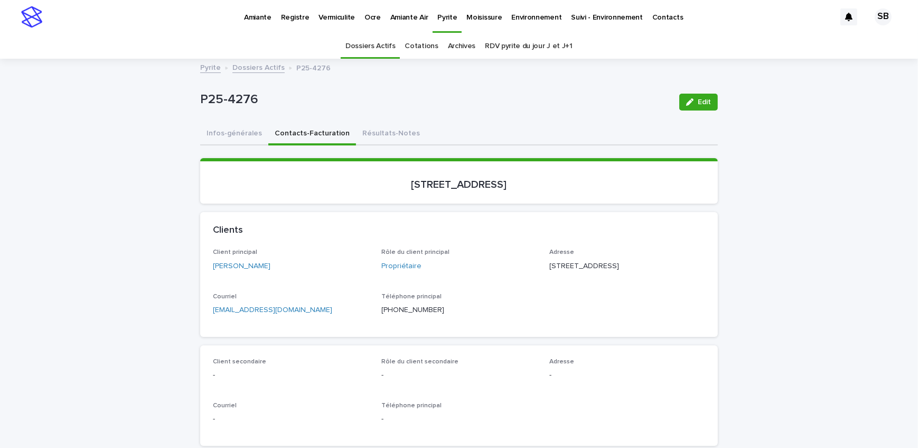
click at [323, 18] on p "Vermiculite" at bounding box center [337, 11] width 36 height 22
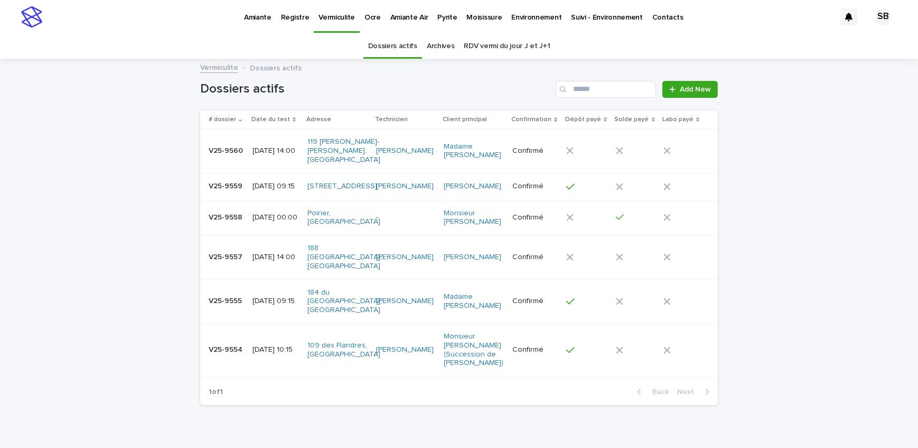
click at [241, 263] on td "V25-9557 V25-9557" at bounding box center [224, 257] width 48 height 44
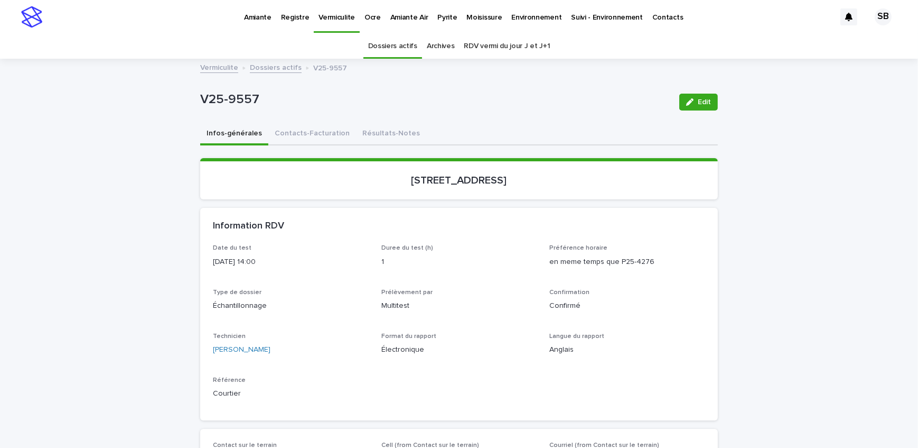
scroll to position [33, 0]
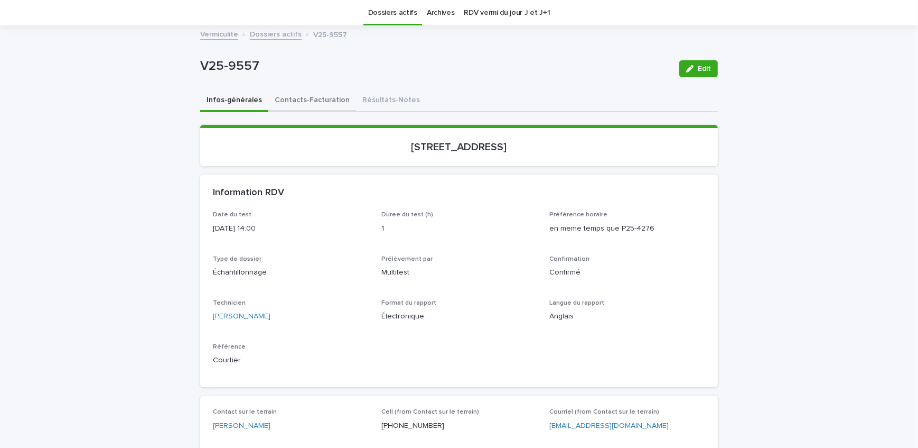
click at [280, 96] on button "Contacts-Facturation" at bounding box center [312, 101] width 88 height 22
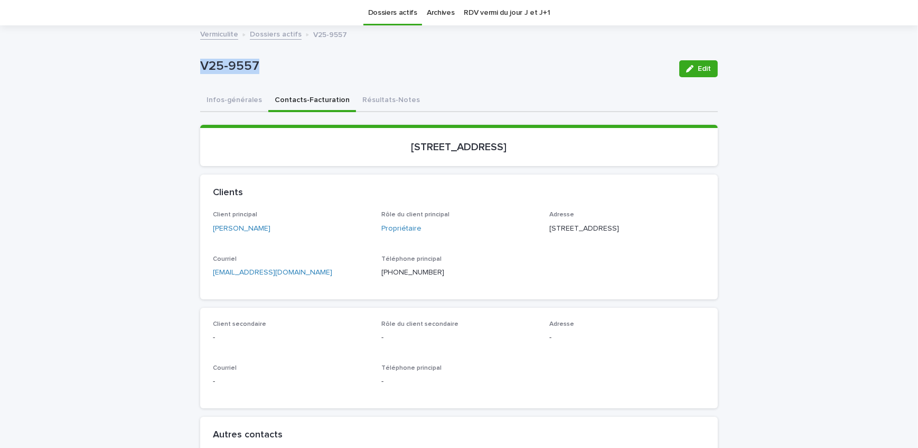
drag, startPoint x: 280, startPoint y: 65, endPoint x: 160, endPoint y: 65, distance: 119.9
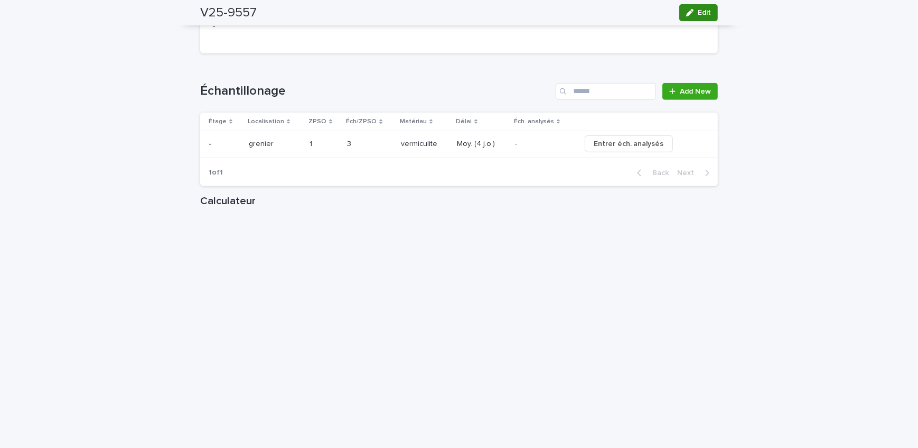
scroll to position [1042, 0]
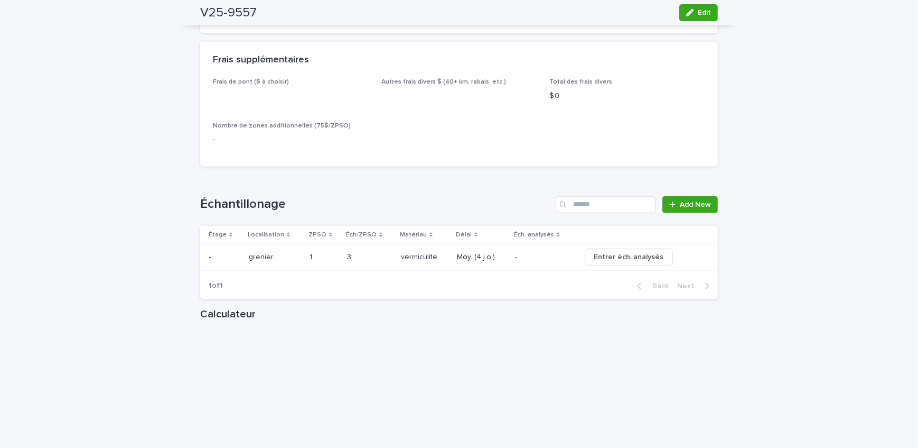
drag, startPoint x: 679, startPoint y: 11, endPoint x: 371, endPoint y: 225, distance: 374.6
click at [679, 11] on button "Edit" at bounding box center [698, 12] width 39 height 17
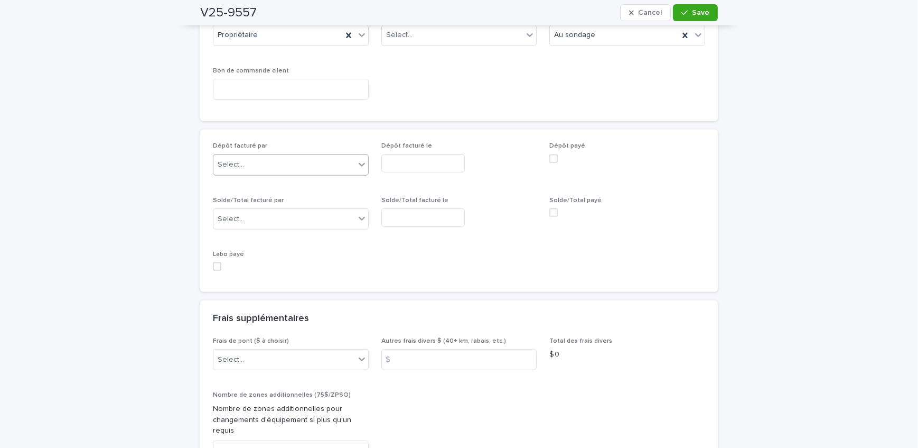
scroll to position [898, 0]
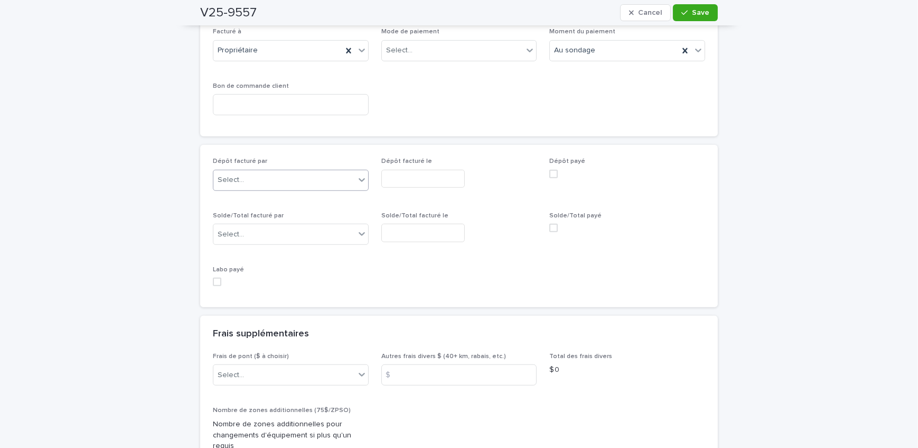
click at [291, 185] on div "Select..." at bounding box center [284, 179] width 142 height 17
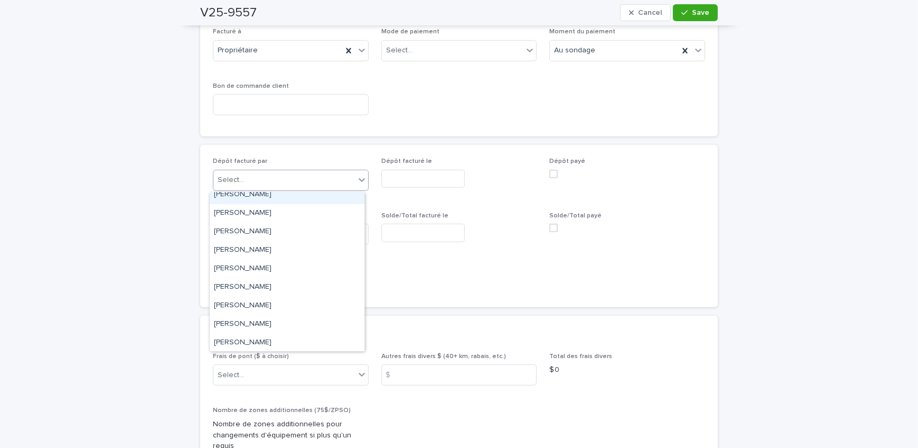
scroll to position [144, 0]
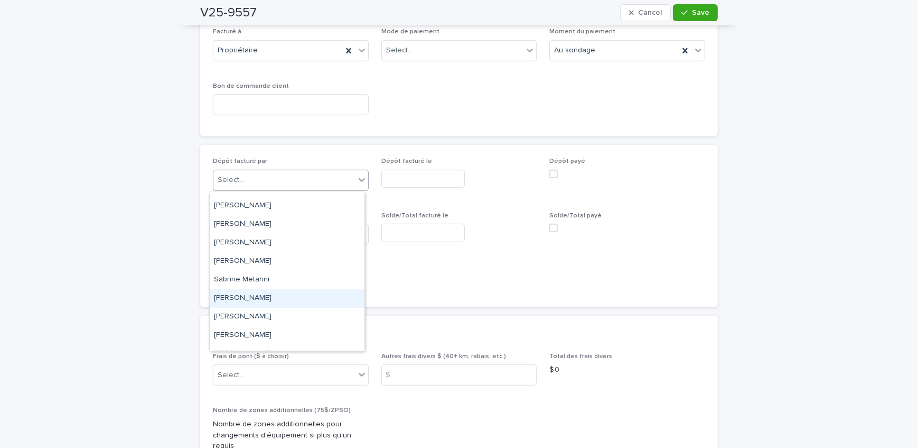
click at [275, 296] on div "[PERSON_NAME]" at bounding box center [287, 298] width 155 height 18
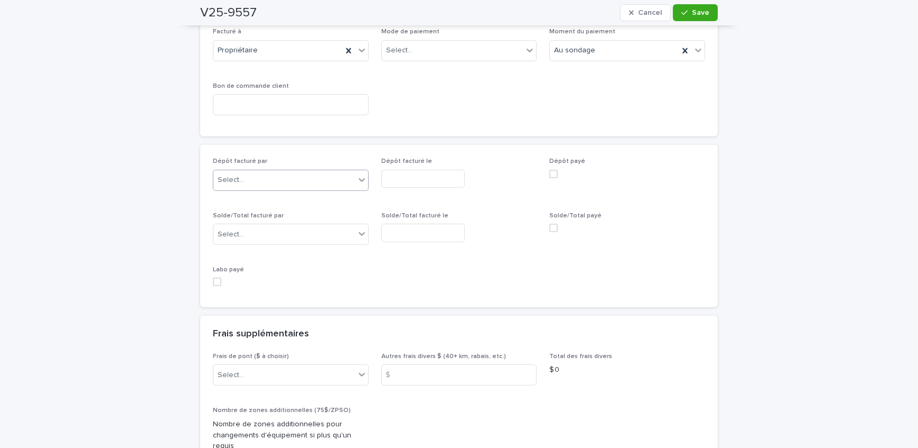
click at [433, 182] on input "text" at bounding box center [422, 179] width 83 height 18
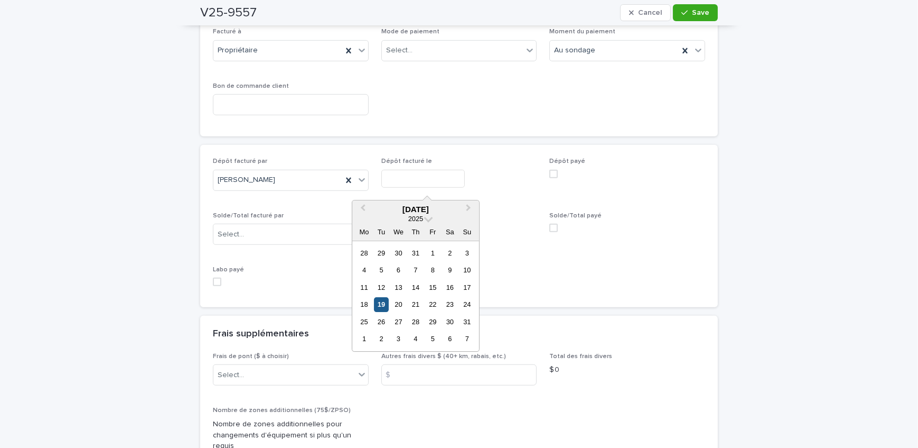
click at [384, 305] on div "19" at bounding box center [381, 304] width 14 height 14
type input "**********"
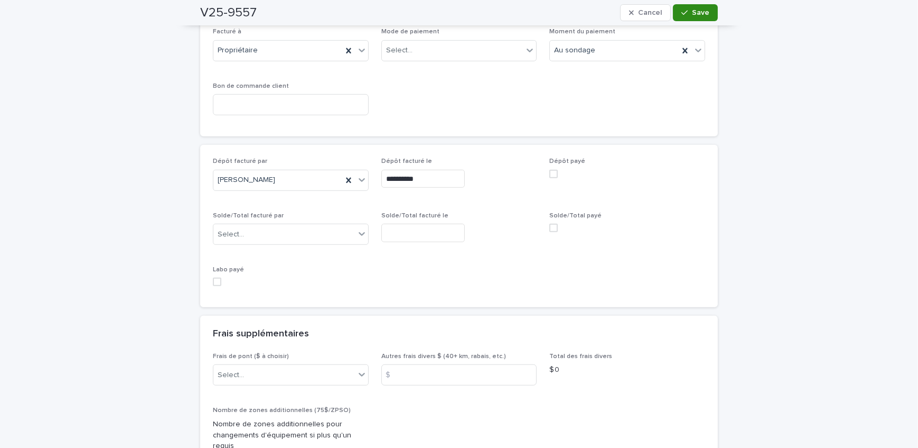
click at [703, 9] on span "Save" at bounding box center [700, 12] width 17 height 7
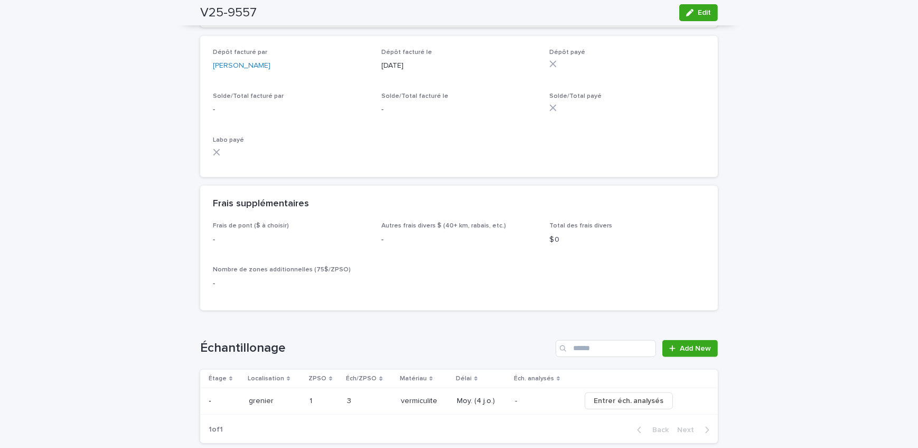
scroll to position [809, 0]
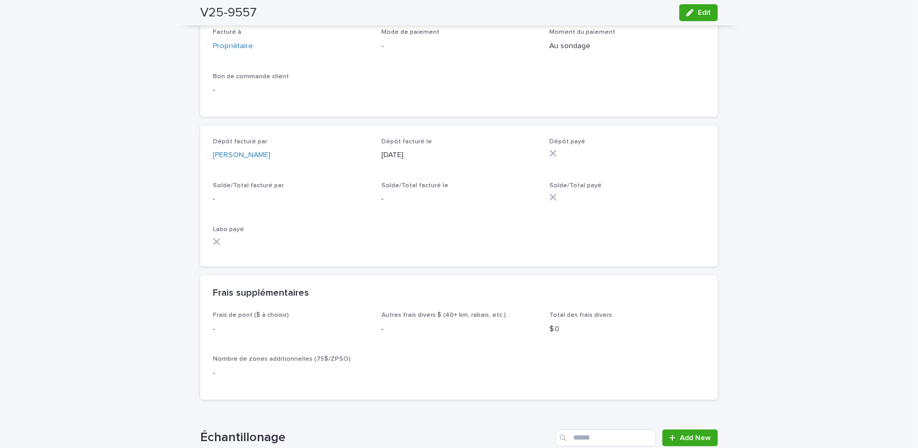
drag, startPoint x: 78, startPoint y: 155, endPoint x: 157, endPoint y: 176, distance: 82.7
click at [79, 155] on div "Loading... Saving… Loading... Saving… V25-9557 Edit V25-9557 Edit Sorry, there …" at bounding box center [459, 173] width 918 height 1845
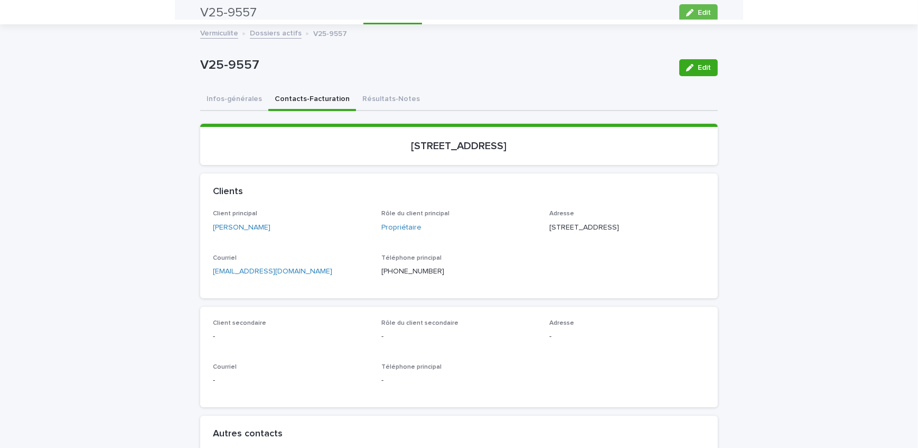
scroll to position [0, 0]
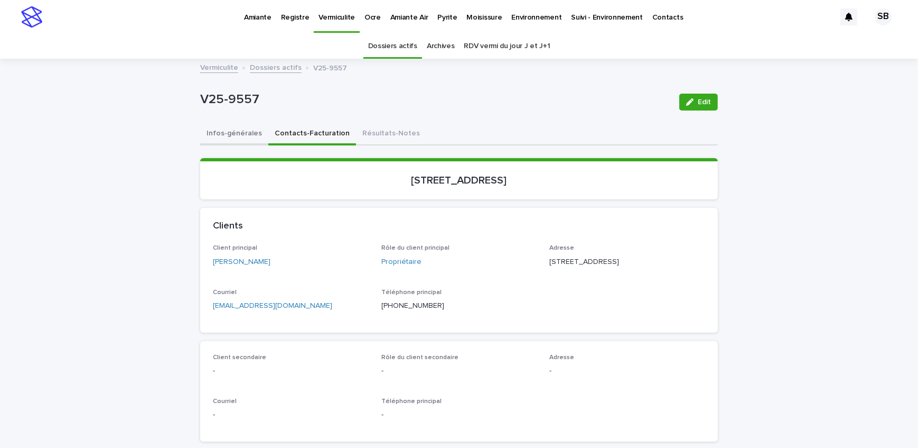
click at [230, 139] on button "Infos-générales" at bounding box center [234, 134] width 68 height 22
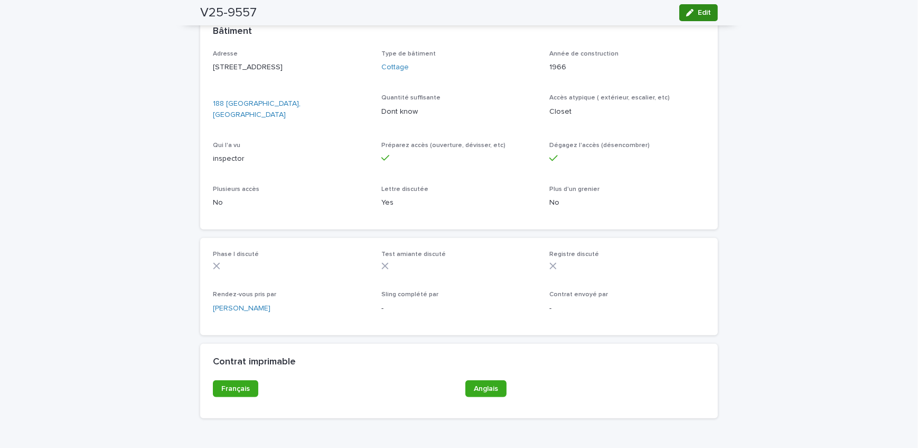
click at [703, 15] on span "Edit" at bounding box center [704, 12] width 13 height 7
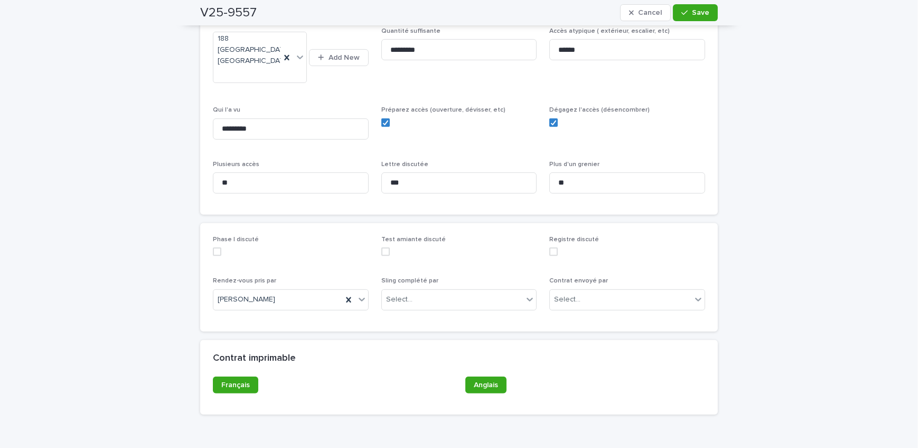
scroll to position [630, 0]
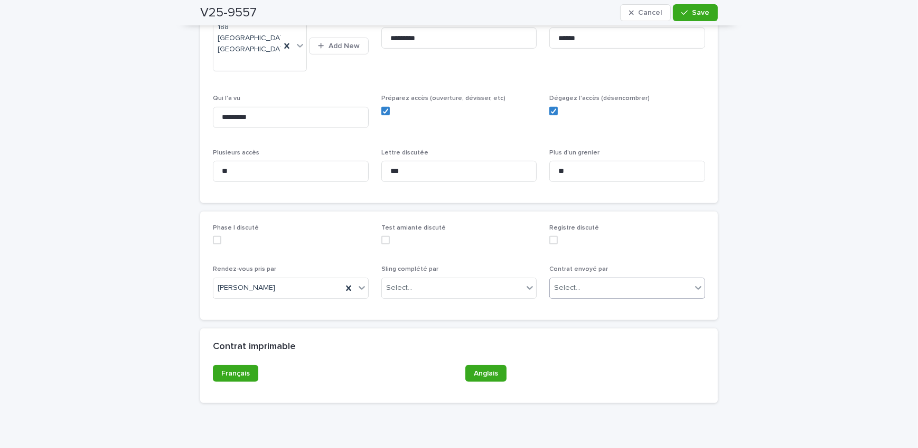
click at [604, 279] on div "Select..." at bounding box center [621, 287] width 142 height 17
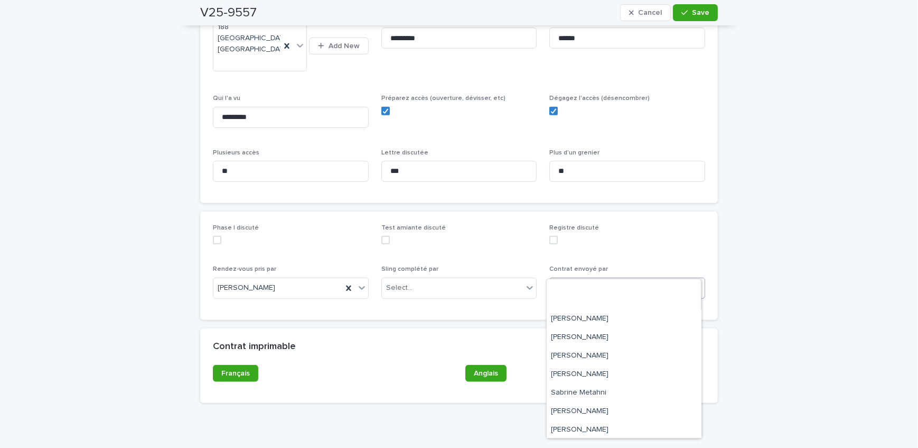
scroll to position [174, 0]
click at [607, 345] on div "[PERSON_NAME]" at bounding box center [624, 354] width 155 height 18
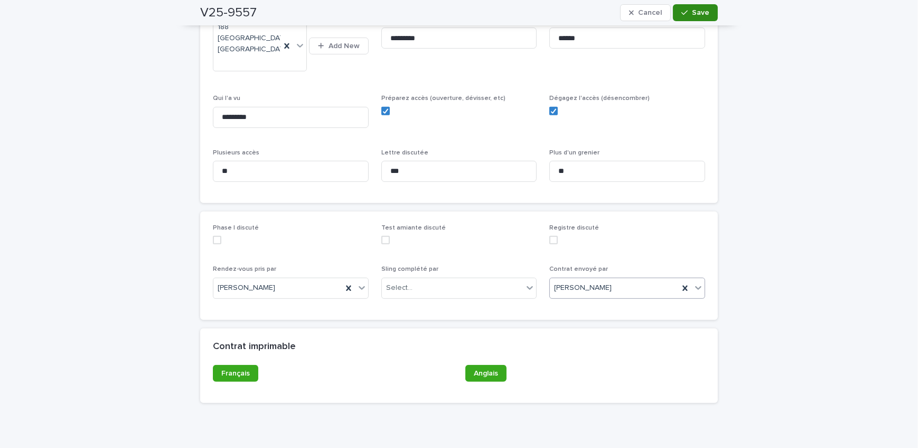
click at [702, 15] on span "Save" at bounding box center [700, 12] width 17 height 7
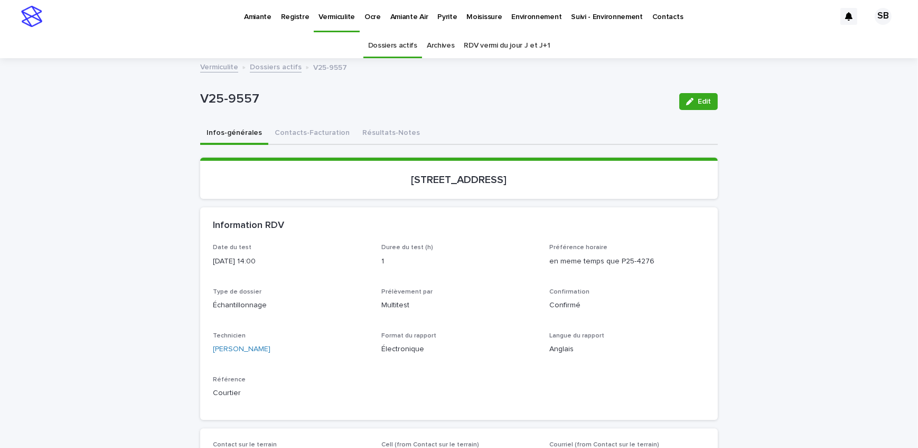
scroll to position [0, 0]
click at [437, 17] on p "Pyrite" at bounding box center [447, 11] width 20 height 22
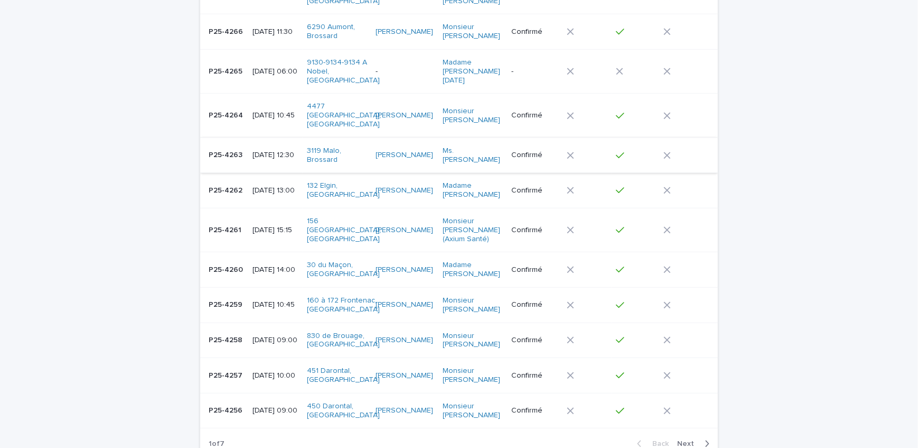
scroll to position [953, 0]
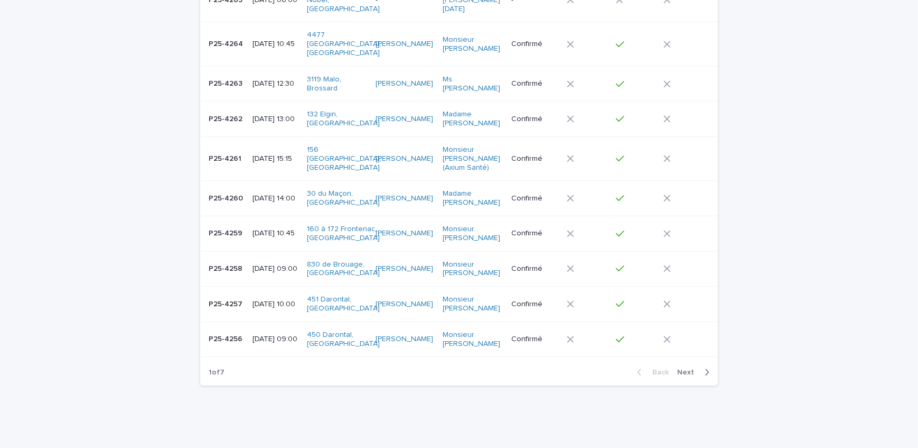
click at [236, 332] on p "P25-4256" at bounding box center [227, 337] width 36 height 11
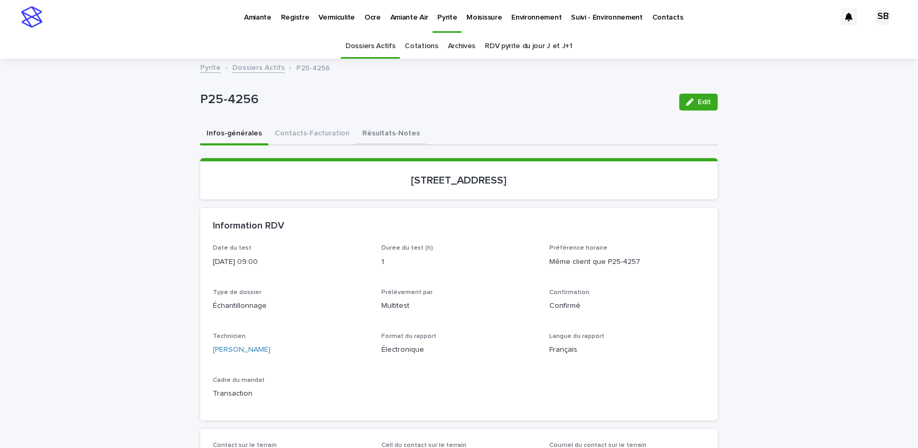
click at [392, 129] on button "Résultats-Notes" at bounding box center [391, 134] width 70 height 22
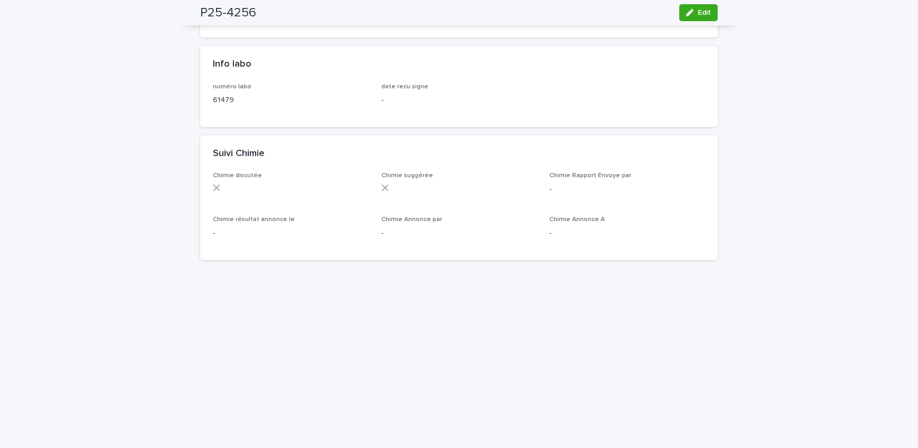
scroll to position [528, 0]
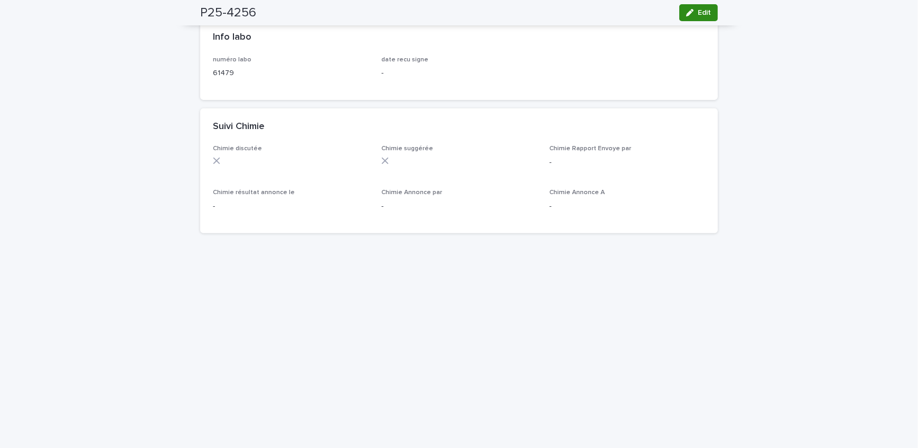
click at [702, 12] on span "Edit" at bounding box center [704, 12] width 13 height 7
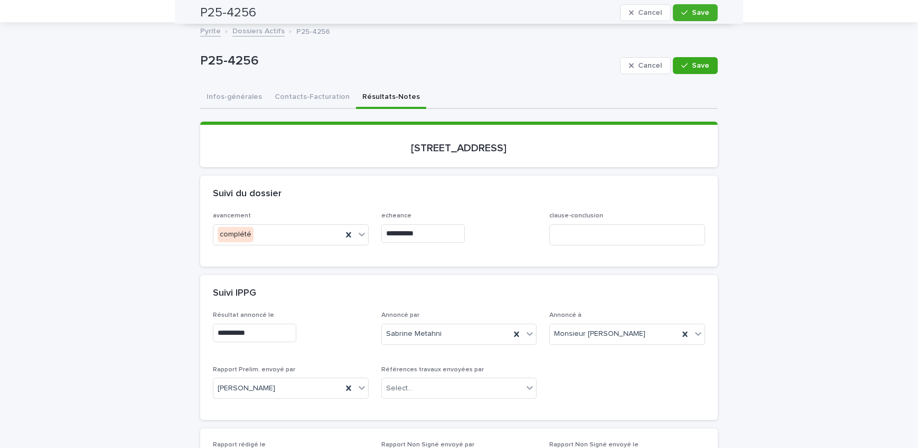
scroll to position [0, 0]
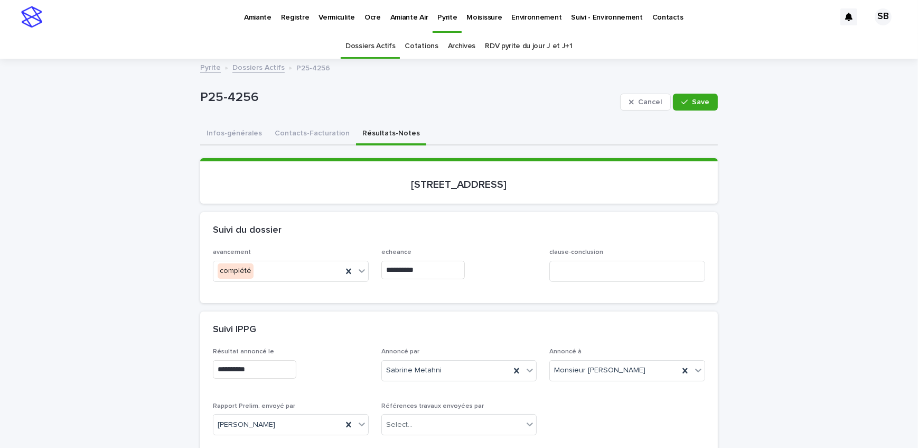
click at [257, 22] on link "Amiante" at bounding box center [257, 16] width 37 height 33
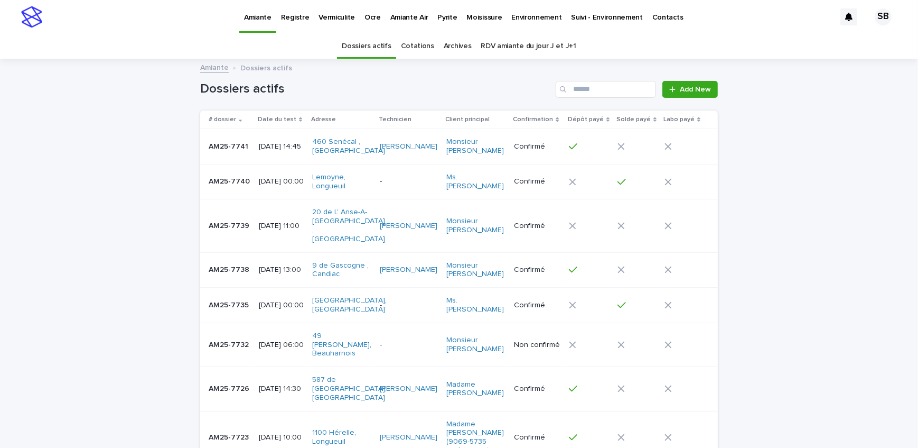
click at [248, 221] on td "AM25-7739 AM25-7739" at bounding box center [227, 225] width 54 height 53
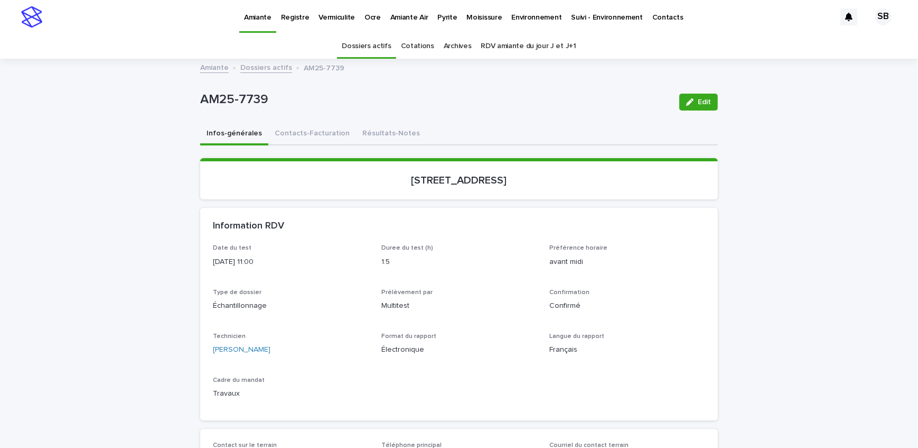
click at [437, 15] on p "Pyrite" at bounding box center [447, 11] width 20 height 22
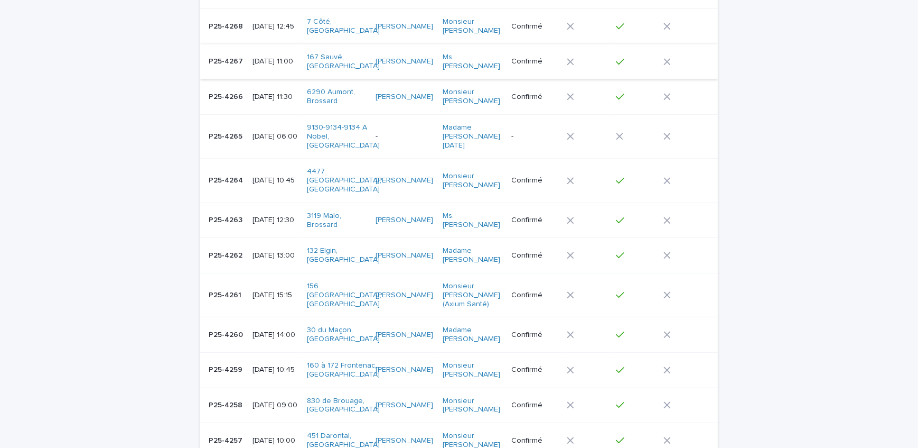
scroll to position [953, 0]
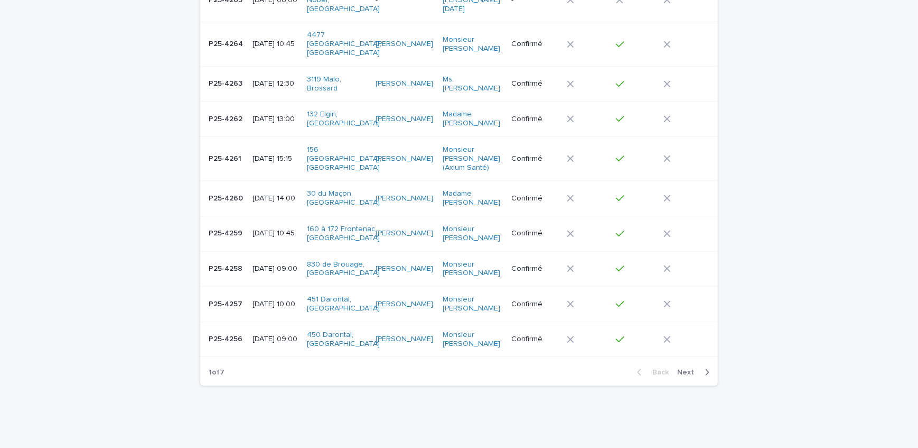
click at [232, 332] on p "P25-4256" at bounding box center [227, 337] width 36 height 11
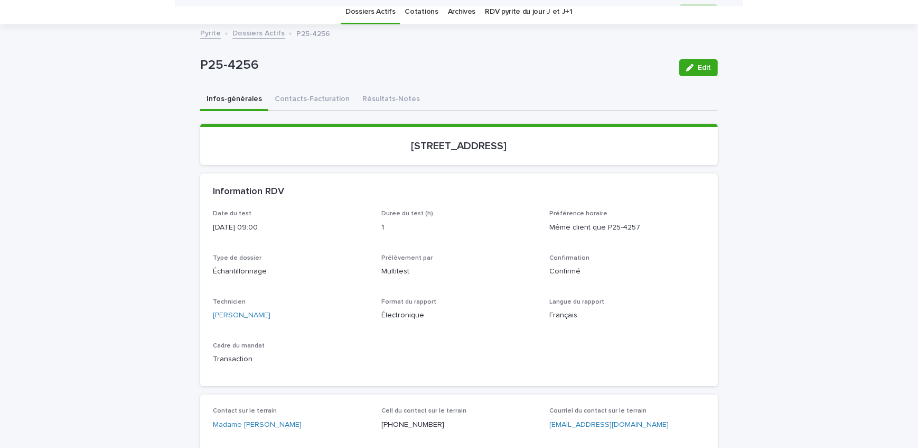
scroll to position [33, 0]
click at [290, 99] on button "Contacts-Facturation" at bounding box center [312, 101] width 88 height 22
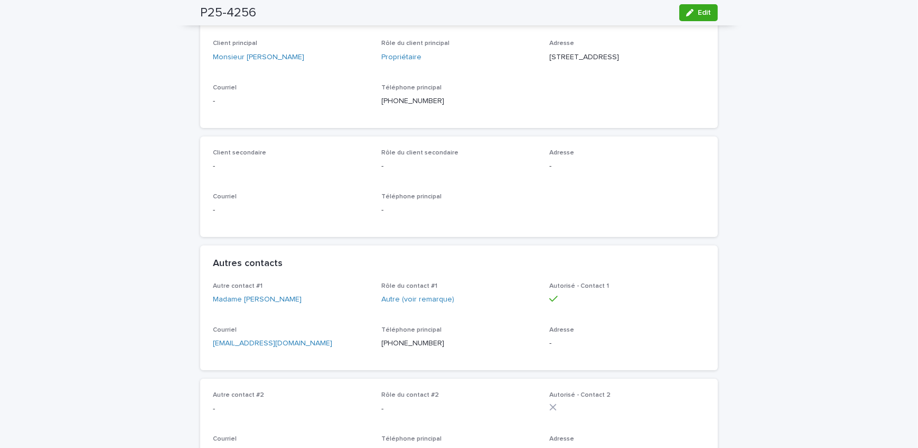
scroll to position [274, 0]
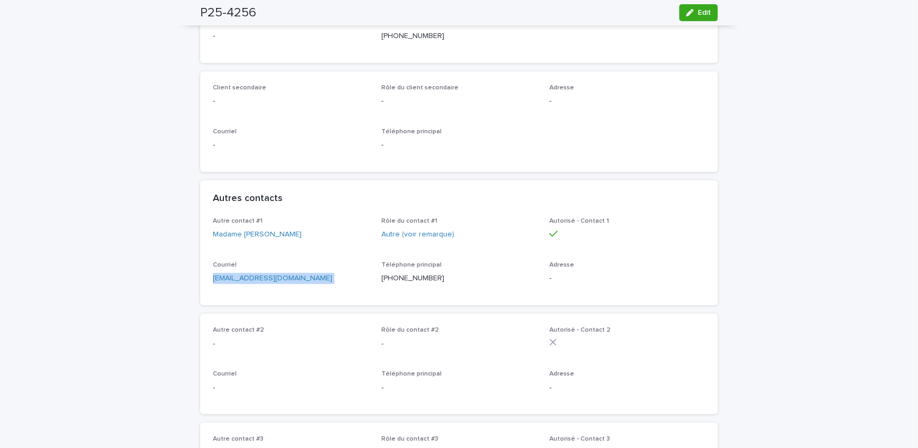
drag, startPoint x: 308, startPoint y: 291, endPoint x: 187, endPoint y: 296, distance: 121.7
drag, startPoint x: 101, startPoint y: 42, endPoint x: 157, endPoint y: 62, distance: 59.8
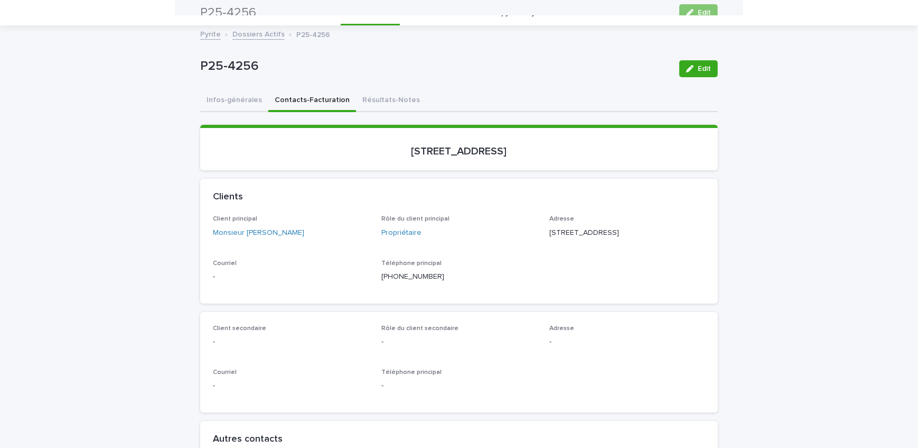
scroll to position [0, 0]
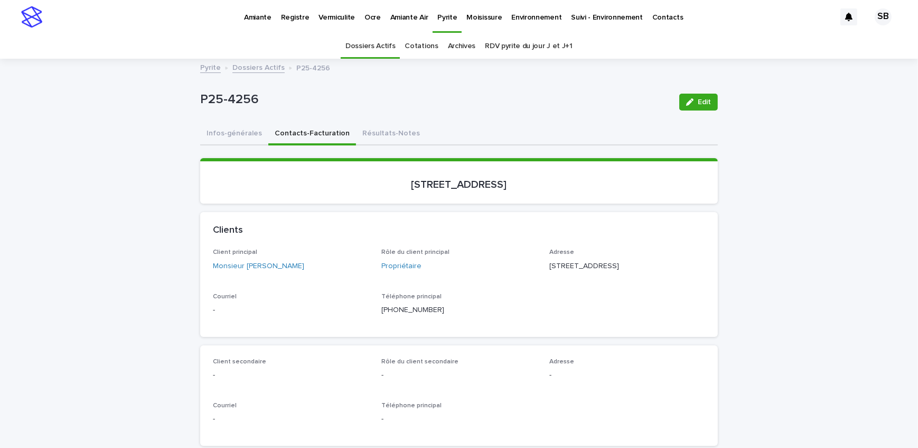
click at [241, 68] on link "Dossiers Actifs" at bounding box center [258, 67] width 52 height 12
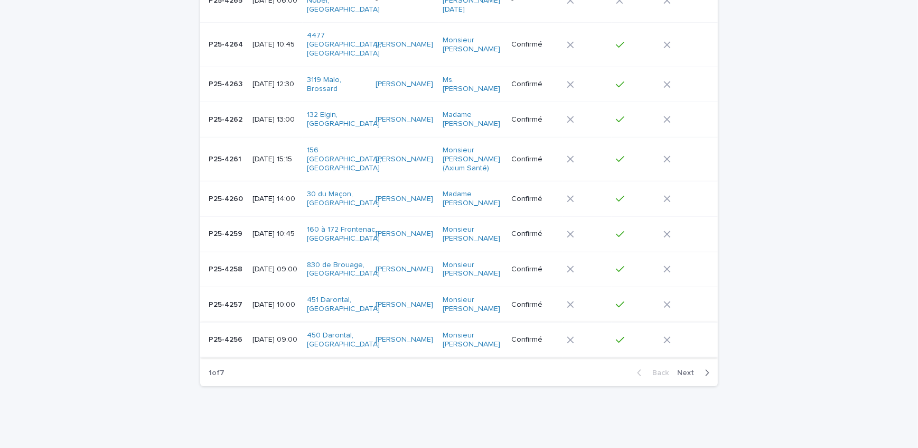
scroll to position [953, 0]
click at [248, 286] on td "[DATE] 10:00" at bounding box center [275, 303] width 54 height 35
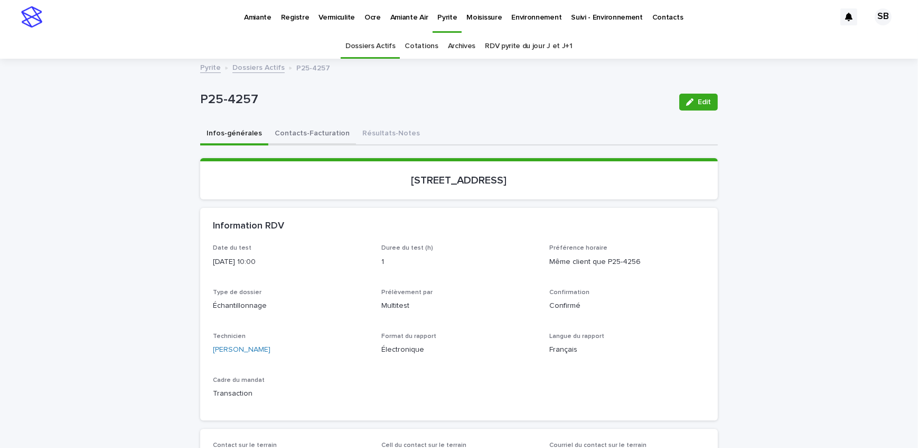
click at [298, 128] on button "Contacts-Facturation" at bounding box center [312, 134] width 88 height 22
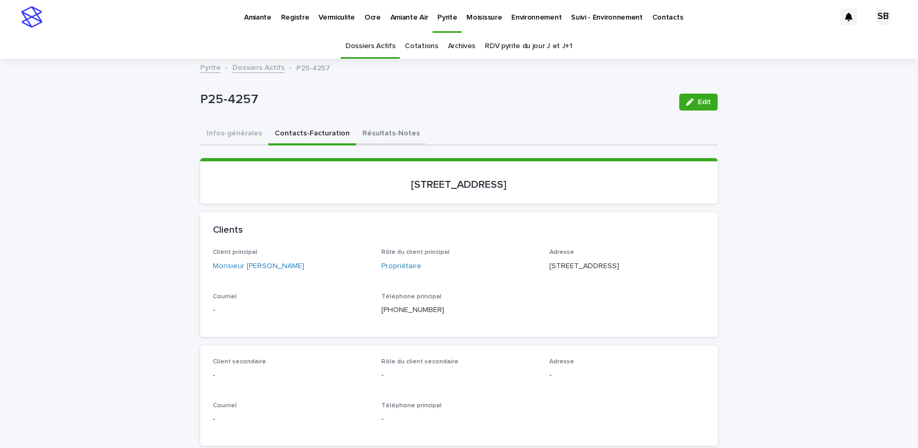
click at [386, 137] on button "Résultats-Notes" at bounding box center [391, 134] width 70 height 22
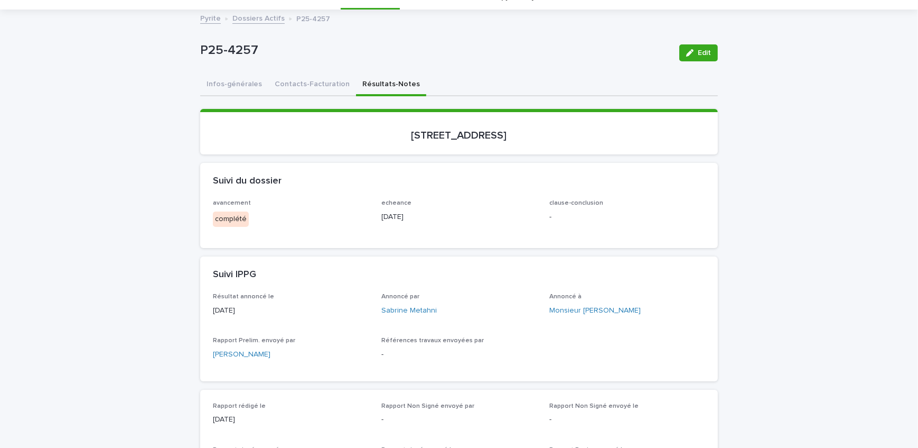
scroll to position [144, 0]
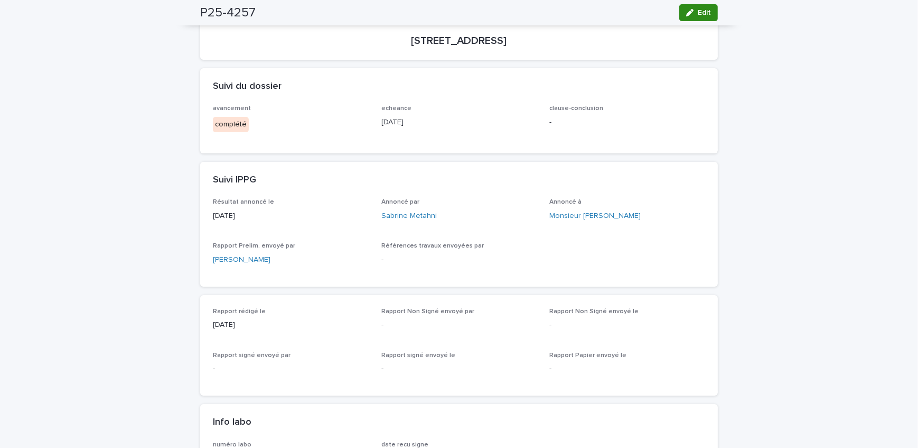
click at [708, 12] on button "Edit" at bounding box center [698, 12] width 39 height 17
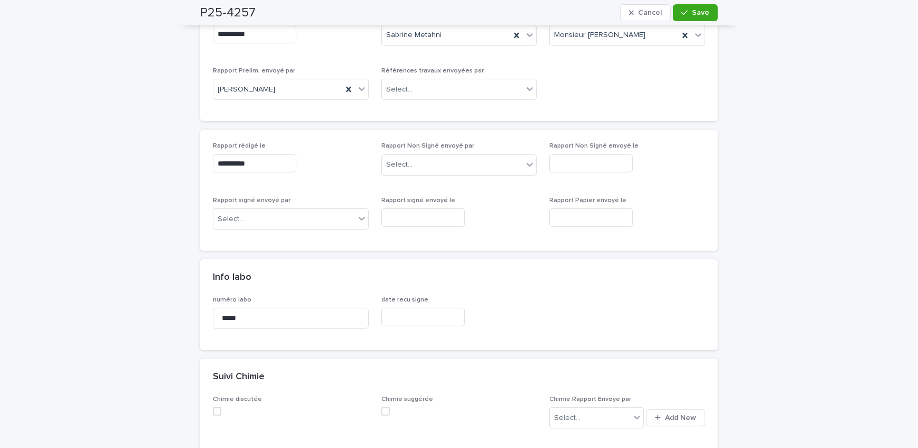
scroll to position [336, 0]
click at [434, 163] on div "Select..." at bounding box center [453, 163] width 142 height 17
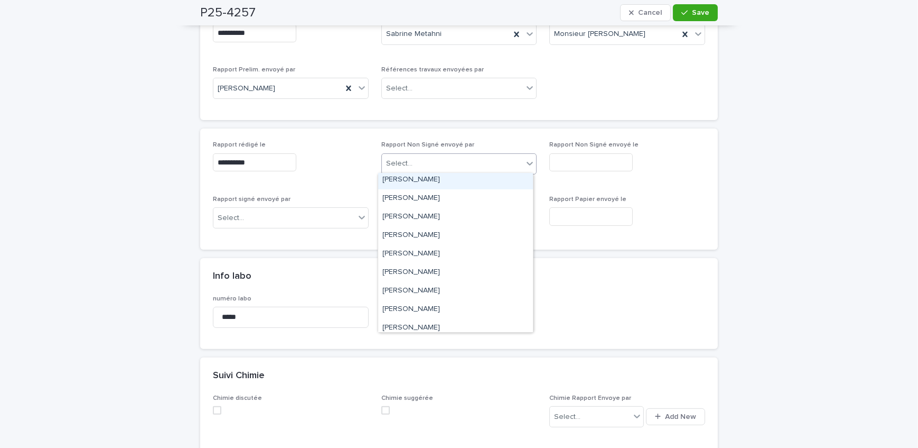
scroll to position [96, 0]
click at [429, 325] on div "[PERSON_NAME]" at bounding box center [455, 327] width 155 height 18
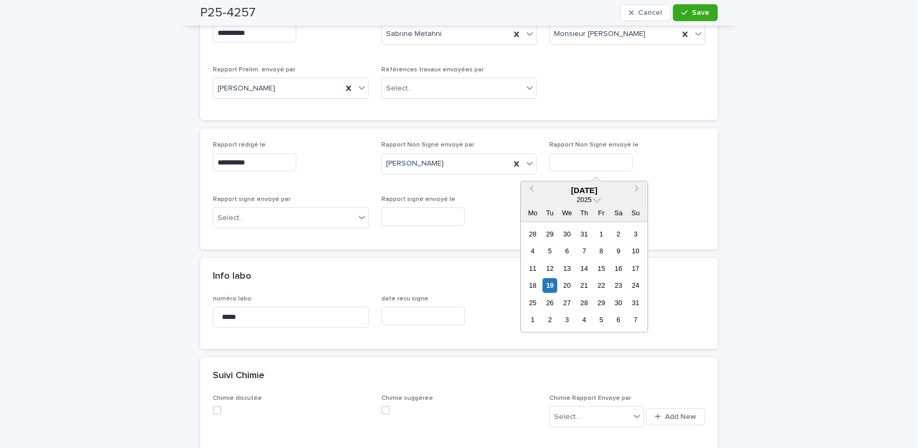
click at [586, 159] on input "text" at bounding box center [591, 162] width 83 height 18
click at [547, 284] on div "19" at bounding box center [550, 285] width 14 height 14
type input "**********"
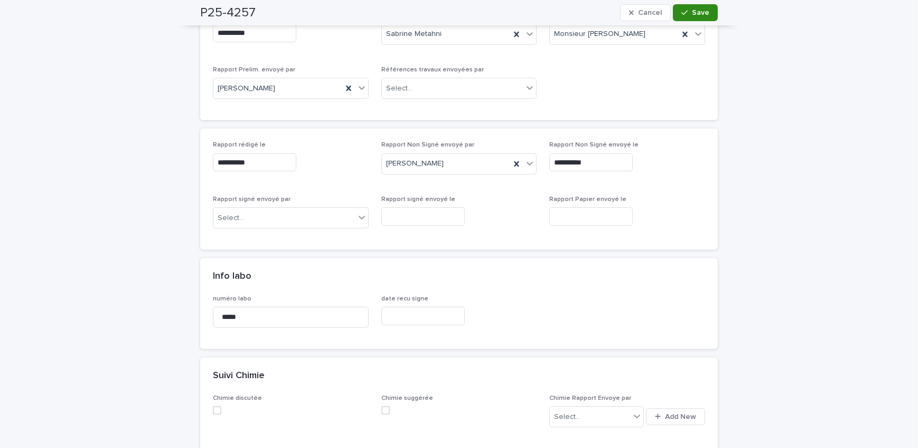
click at [697, 13] on span "Save" at bounding box center [700, 12] width 17 height 7
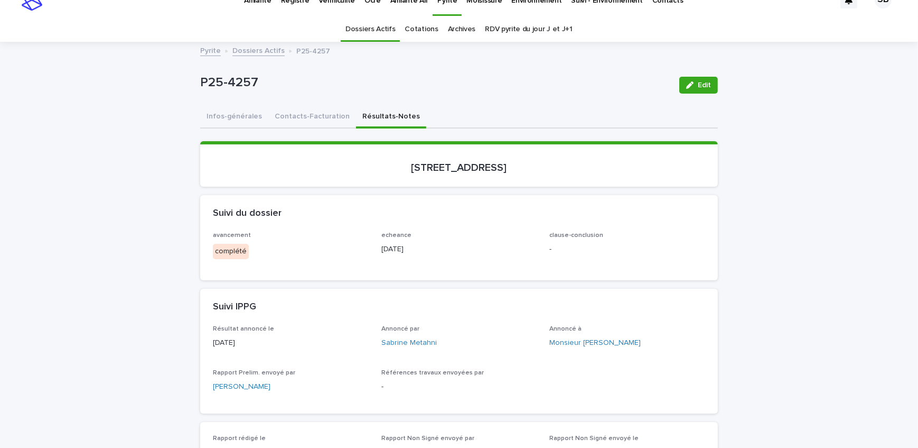
scroll to position [0, 0]
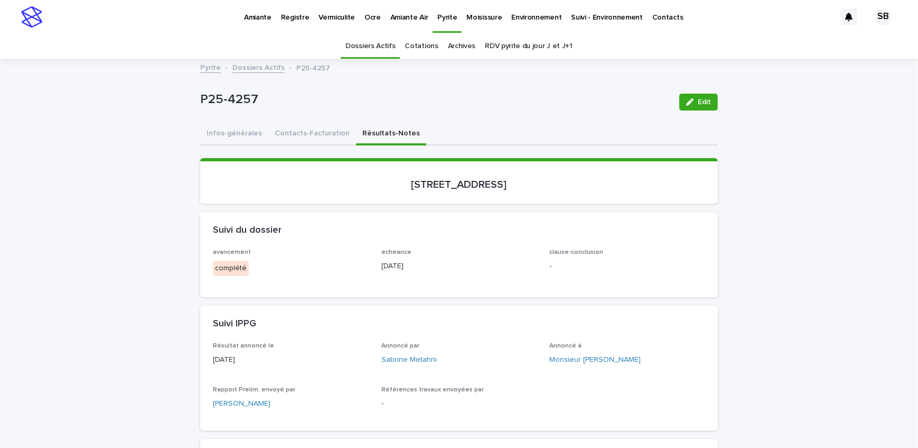
click at [253, 63] on link "Dossiers Actifs" at bounding box center [258, 67] width 52 height 12
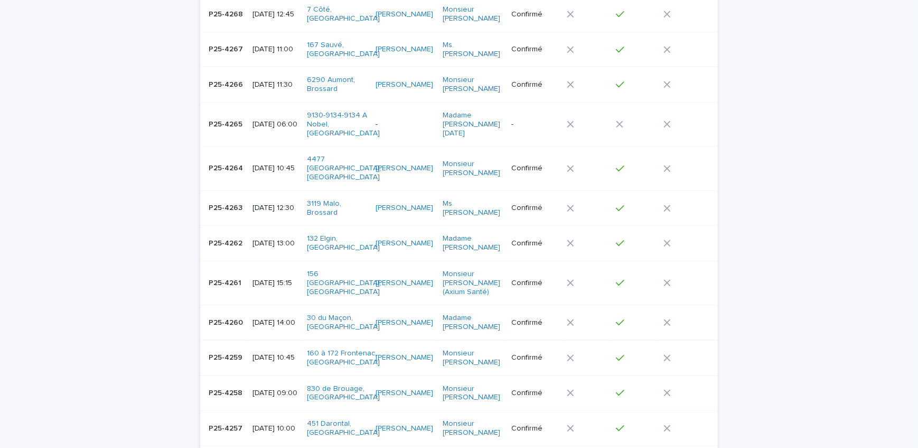
scroll to position [946, 0]
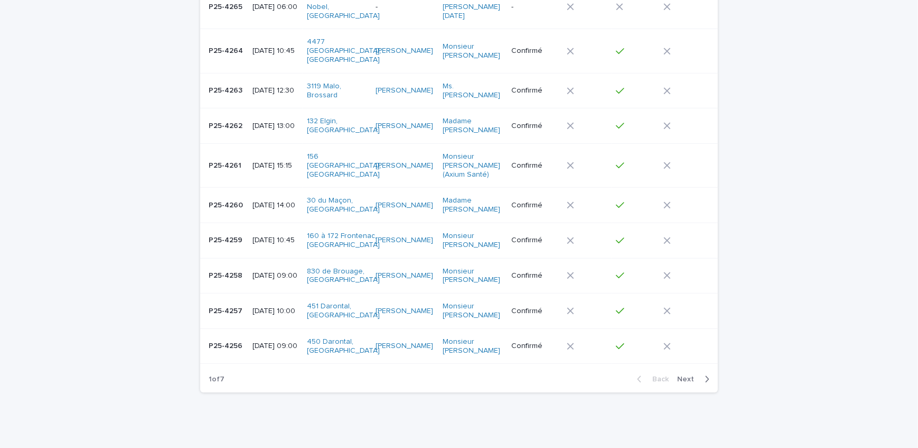
click at [233, 339] on p "P25-4256" at bounding box center [227, 344] width 36 height 11
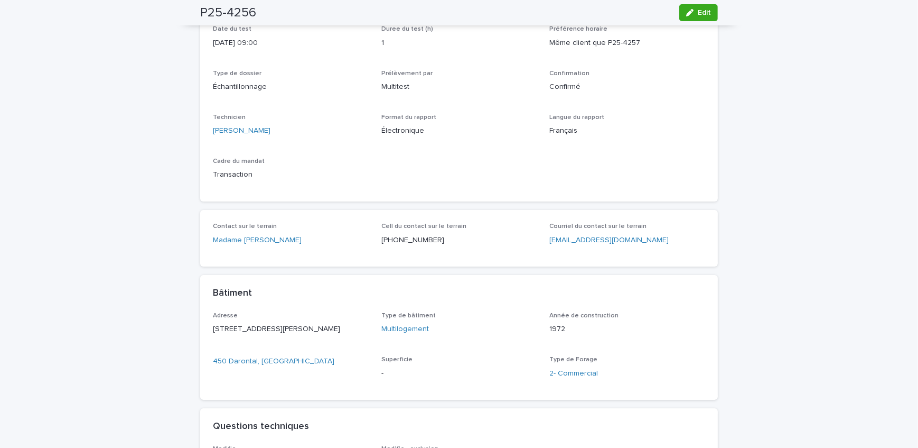
scroll to position [33, 0]
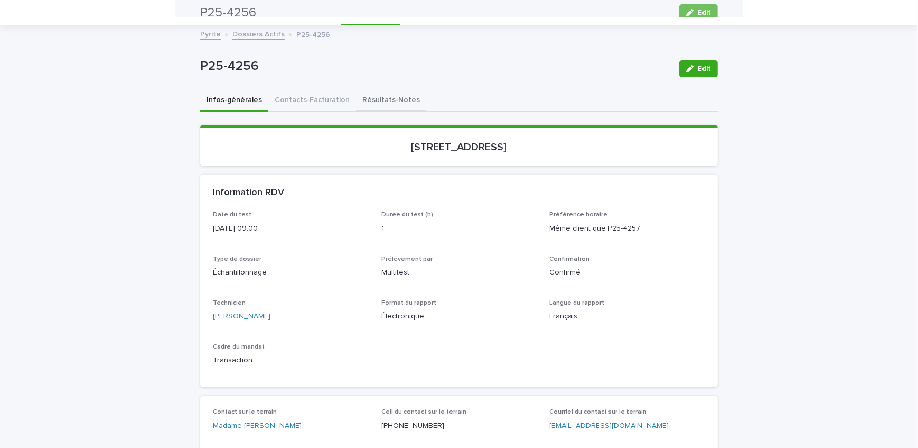
click at [380, 95] on button "Résultats-Notes" at bounding box center [391, 101] width 70 height 22
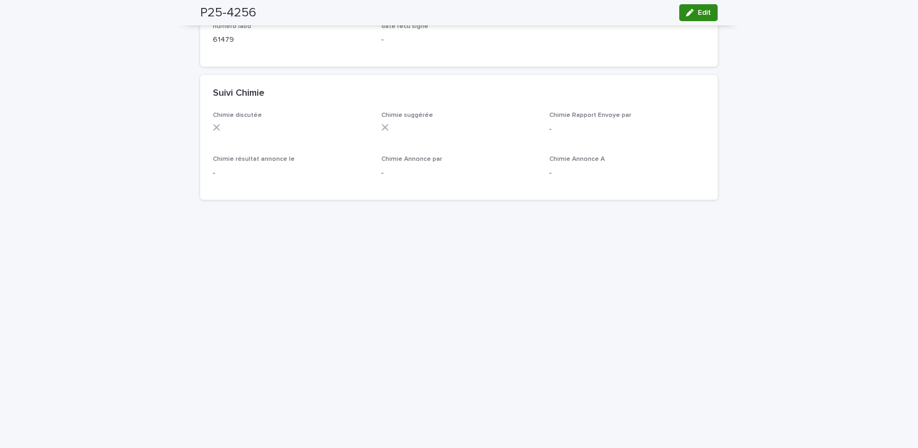
click at [691, 11] on div "button" at bounding box center [692, 12] width 12 height 7
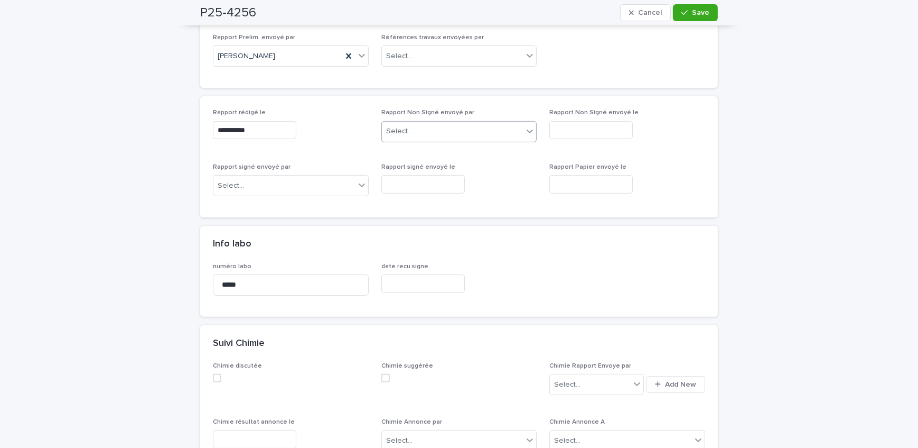
scroll to position [312, 0]
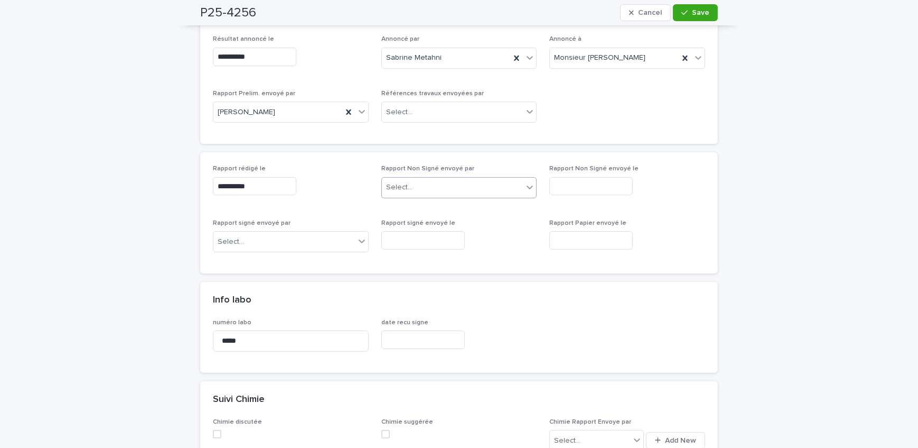
click at [424, 177] on div "Select..." at bounding box center [459, 187] width 156 height 21
click at [596, 185] on input "text" at bounding box center [591, 186] width 83 height 18
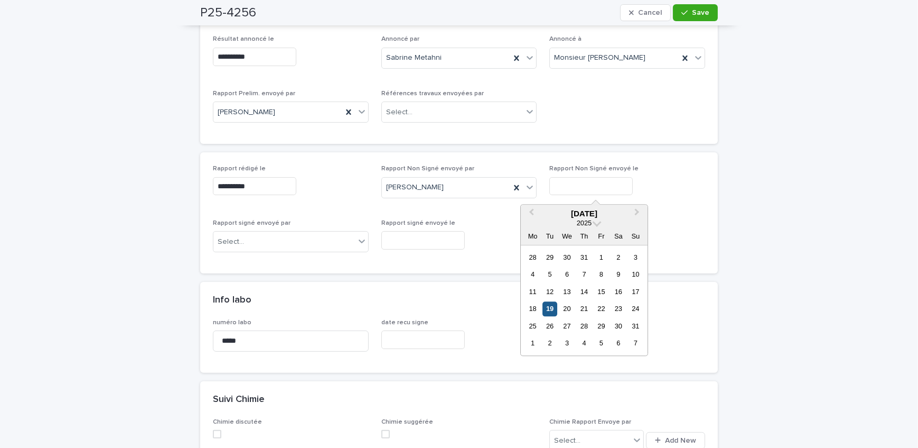
click at [543, 310] on div "19" at bounding box center [550, 309] width 14 height 14
type input "**********"
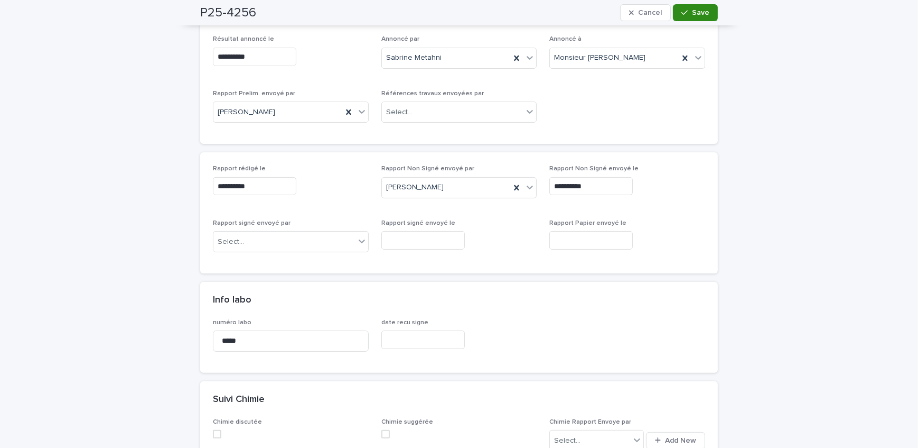
click at [693, 11] on span "Save" at bounding box center [700, 12] width 17 height 7
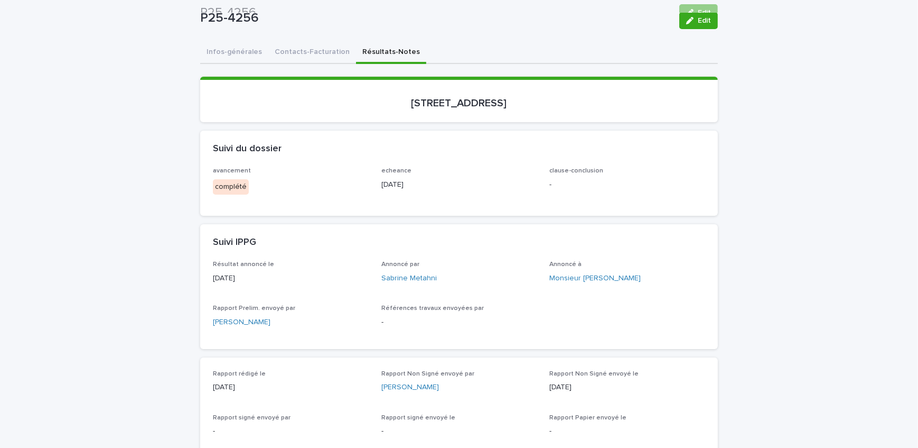
scroll to position [0, 0]
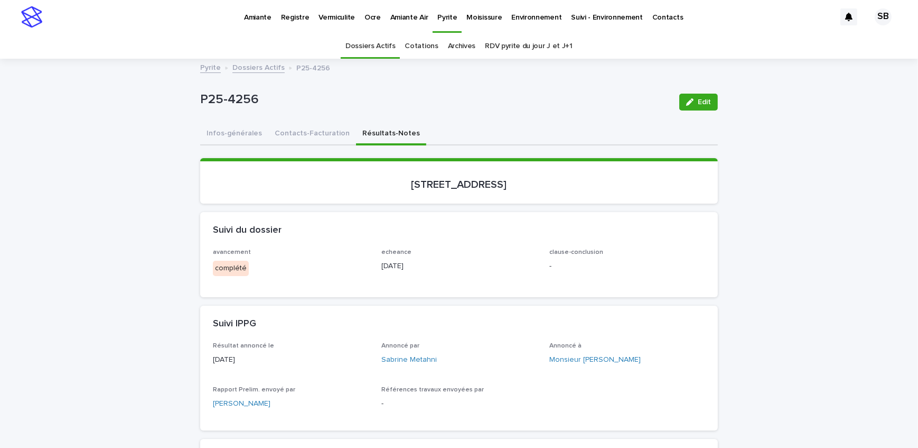
click at [260, 67] on link "Dossiers Actifs" at bounding box center [258, 67] width 52 height 12
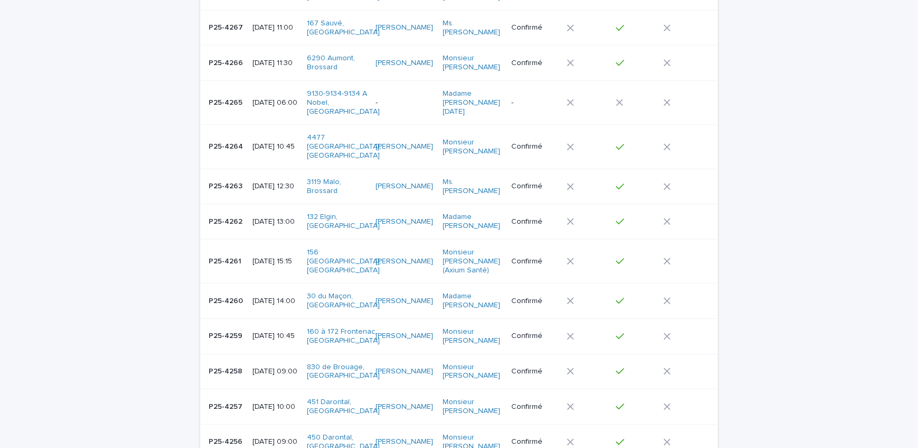
scroll to position [953, 0]
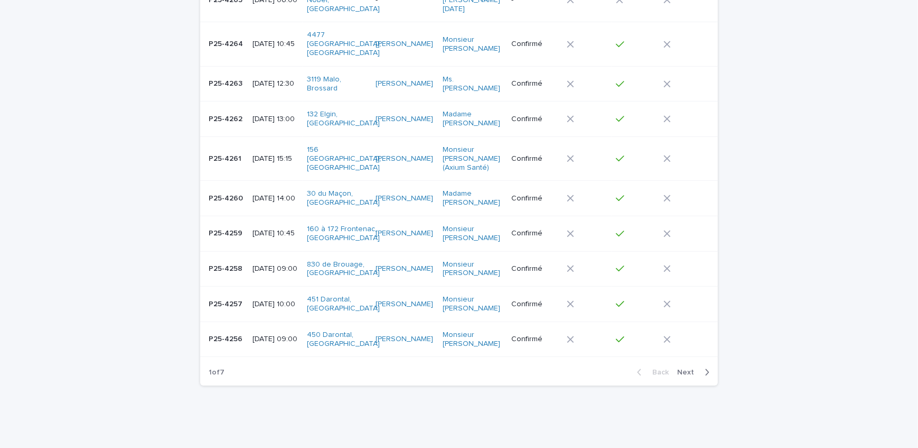
click at [240, 321] on td "P25-4256 P25-4256" at bounding box center [224, 338] width 48 height 35
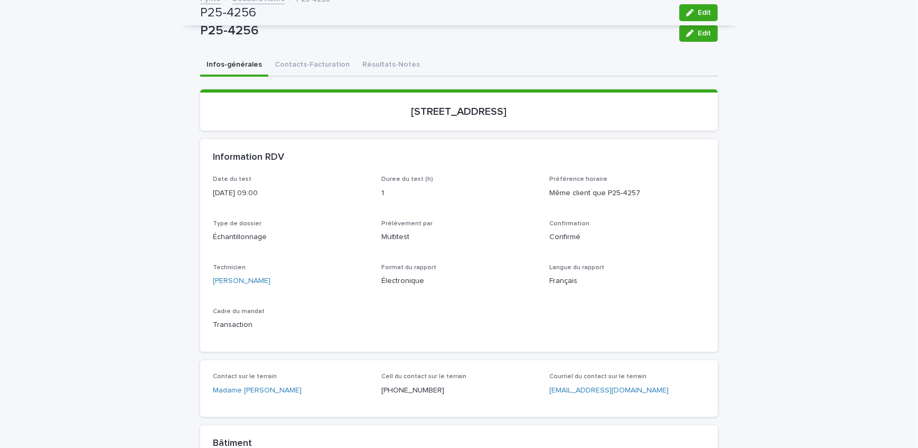
scroll to position [33, 0]
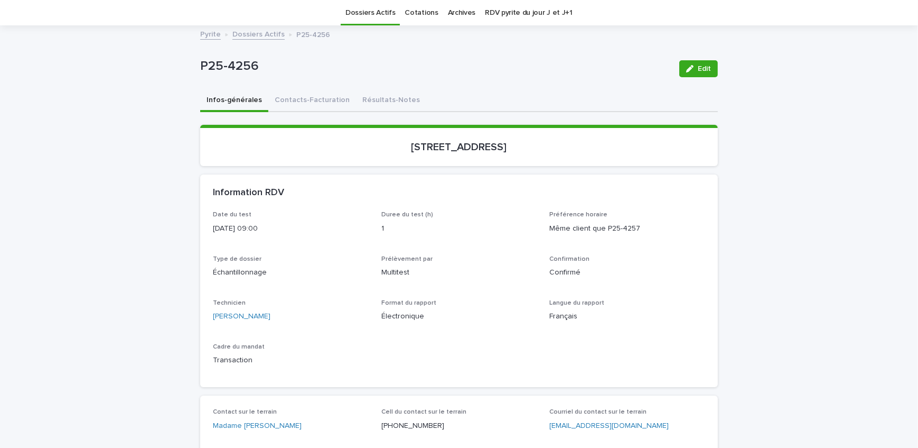
click at [391, 101] on button "Résultats-Notes" at bounding box center [391, 101] width 70 height 22
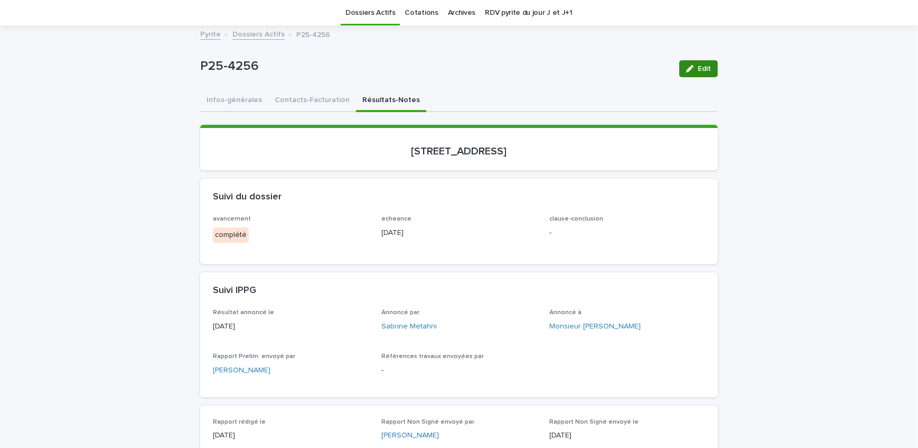
click at [703, 69] on span "Edit" at bounding box center [704, 68] width 13 height 7
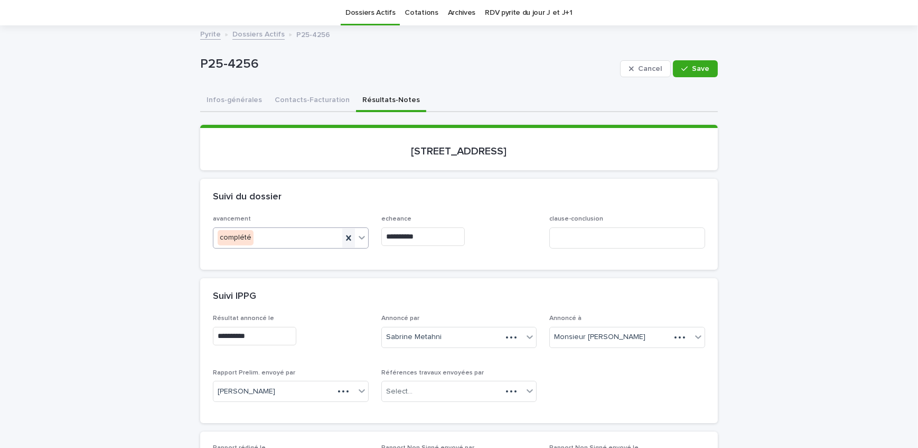
drag, startPoint x: 349, startPoint y: 234, endPoint x: 389, endPoint y: 238, distance: 41.0
click at [348, 234] on icon at bounding box center [348, 237] width 11 height 11
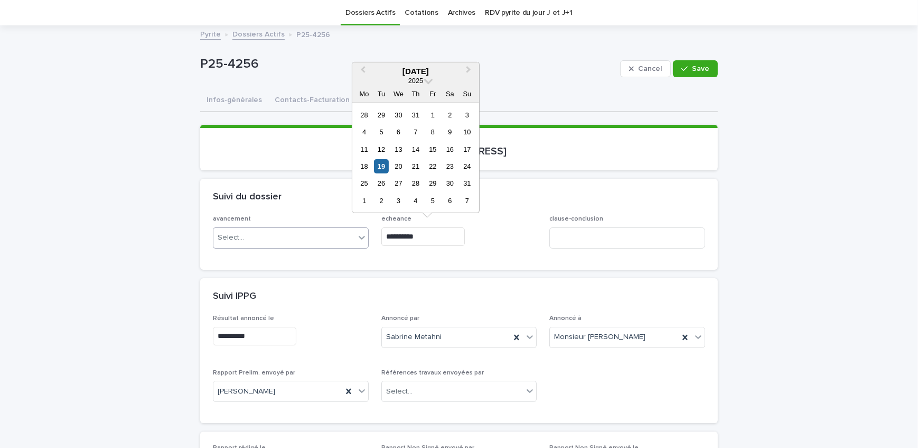
drag, startPoint x: 430, startPoint y: 234, endPoint x: 327, endPoint y: 246, distance: 103.7
click at [327, 246] on div "**********" at bounding box center [459, 235] width 492 height 41
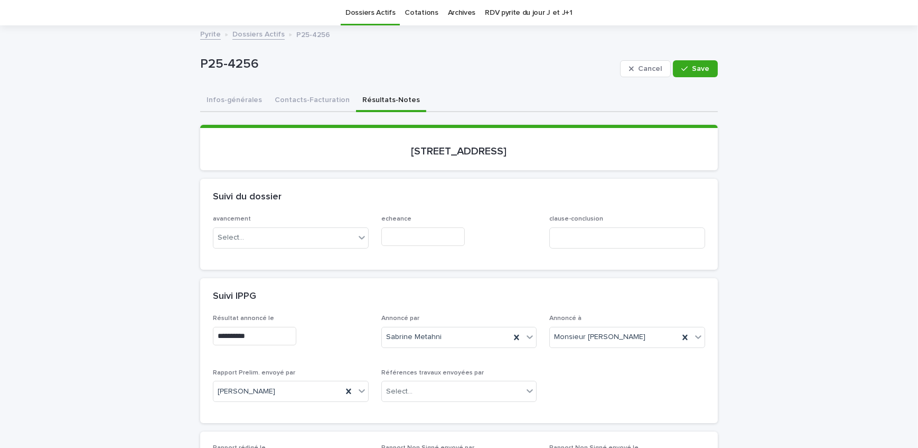
click at [533, 253] on span "echeance" at bounding box center [459, 235] width 156 height 41
click at [685, 70] on icon "button" at bounding box center [685, 68] width 6 height 7
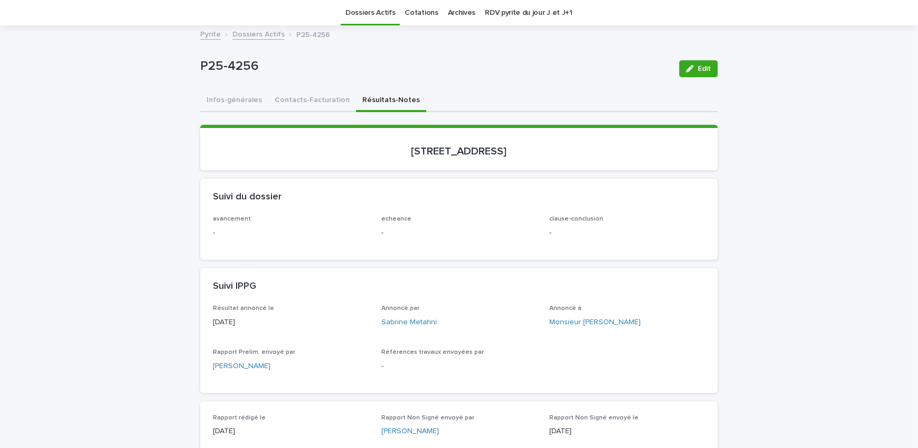
click at [237, 33] on link "Dossiers Actifs" at bounding box center [258, 33] width 52 height 12
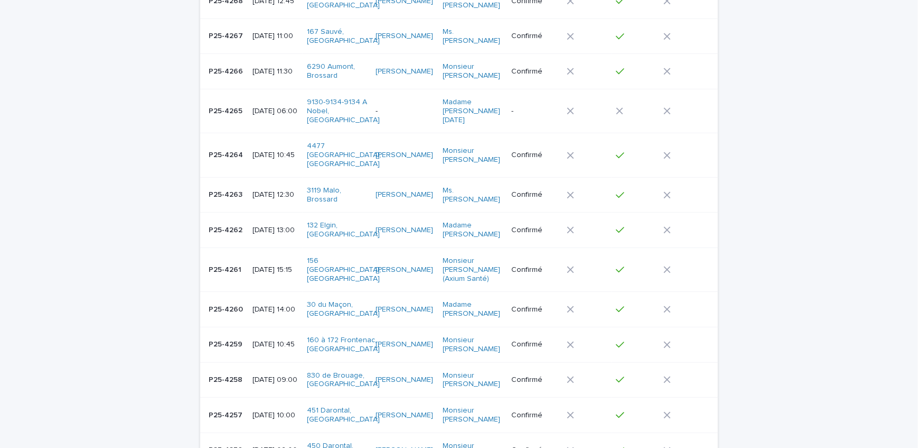
scroll to position [946, 0]
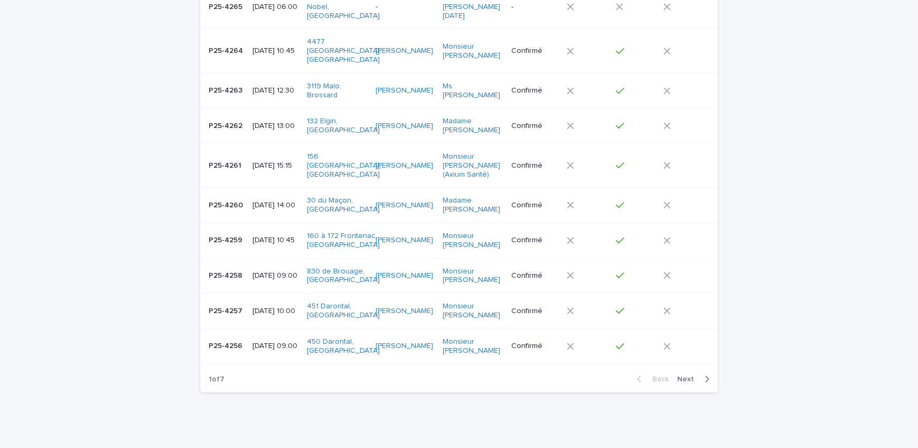
click at [223, 304] on p "P25-4257" at bounding box center [227, 309] width 36 height 11
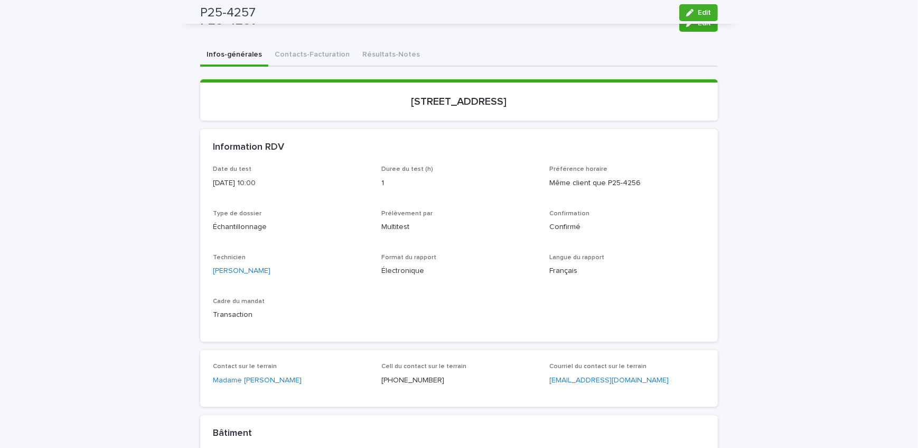
scroll to position [33, 0]
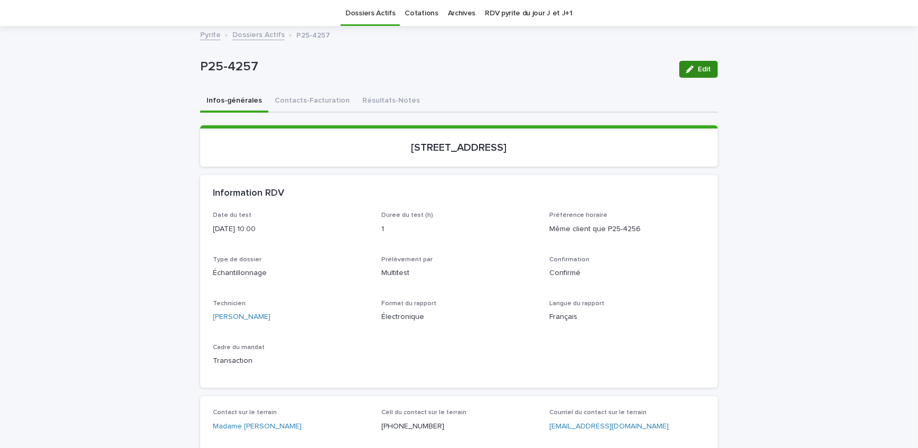
click at [386, 101] on button "Résultats-Notes" at bounding box center [391, 101] width 70 height 22
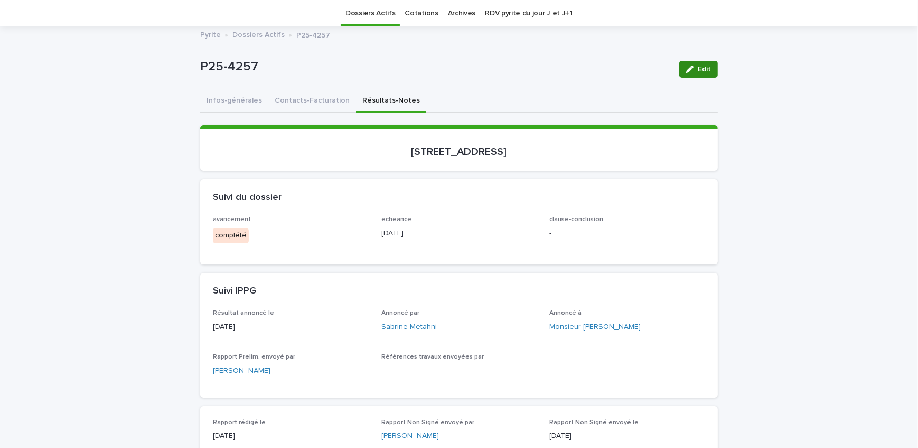
click at [694, 63] on button "Edit" at bounding box center [698, 69] width 39 height 17
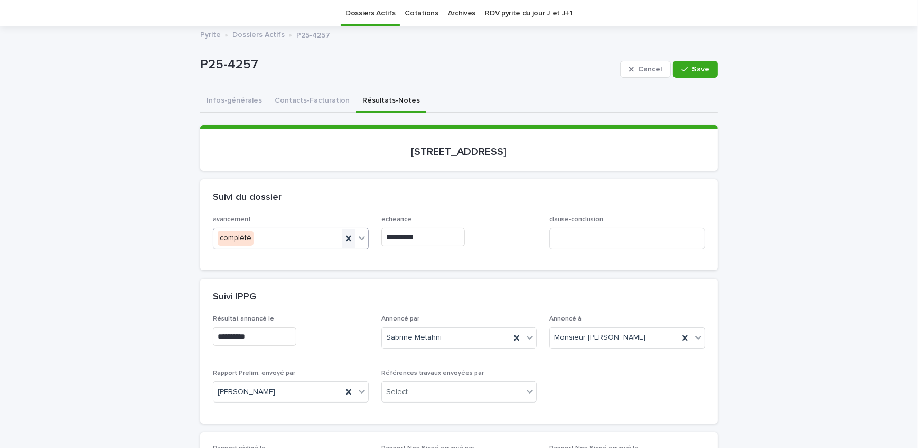
click at [343, 238] on icon at bounding box center [348, 238] width 11 height 11
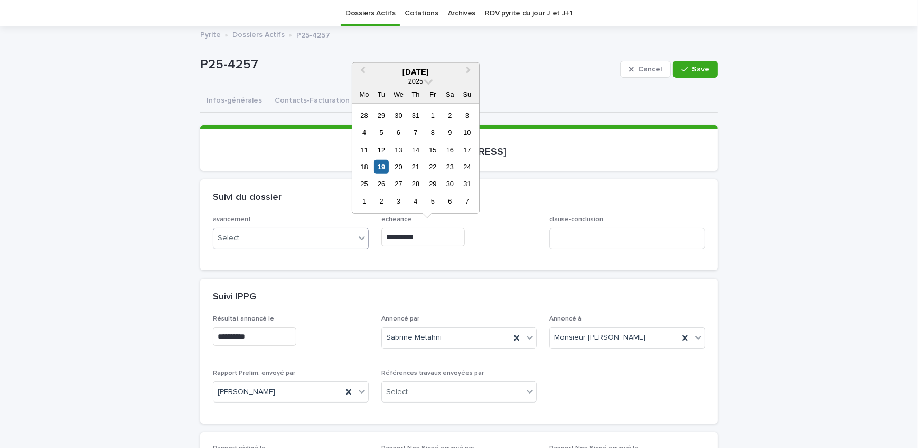
drag, startPoint x: 446, startPoint y: 236, endPoint x: 246, endPoint y: 255, distance: 201.7
click at [295, 237] on div "**********" at bounding box center [459, 236] width 492 height 41
click at [704, 68] on span "Save" at bounding box center [700, 69] width 17 height 7
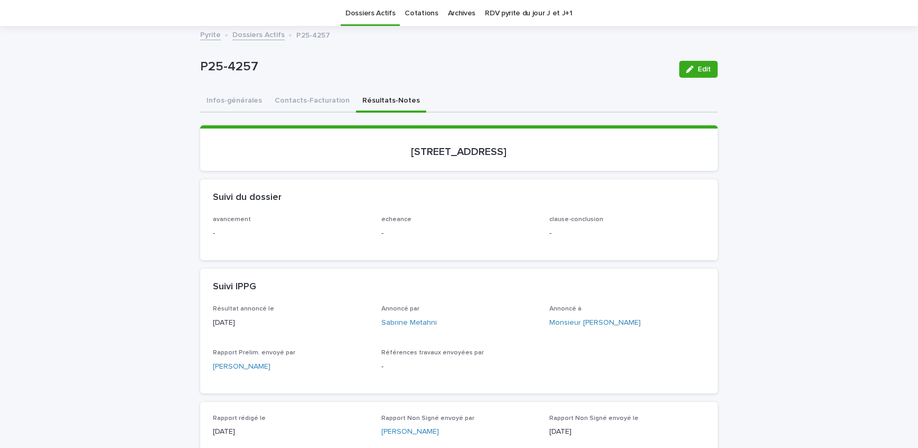
click at [248, 31] on link "Dossiers Actifs" at bounding box center [258, 34] width 52 height 12
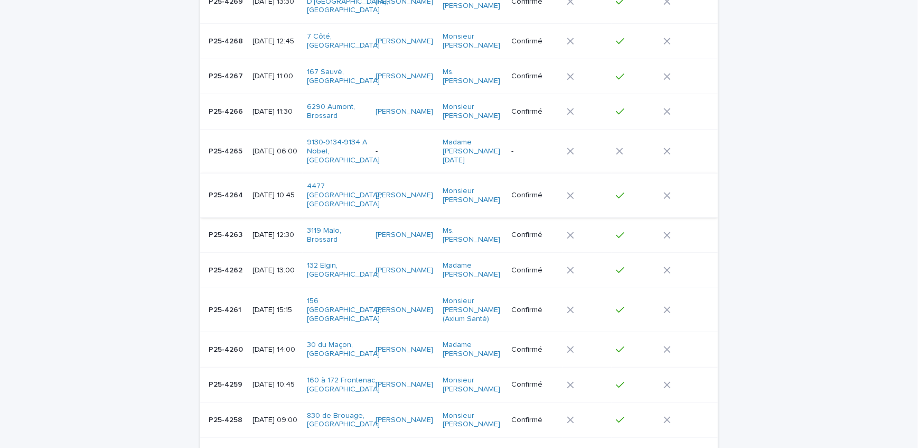
scroll to position [802, 0]
click at [238, 103] on div "P25-4266 P25-4266" at bounding box center [226, 111] width 35 height 17
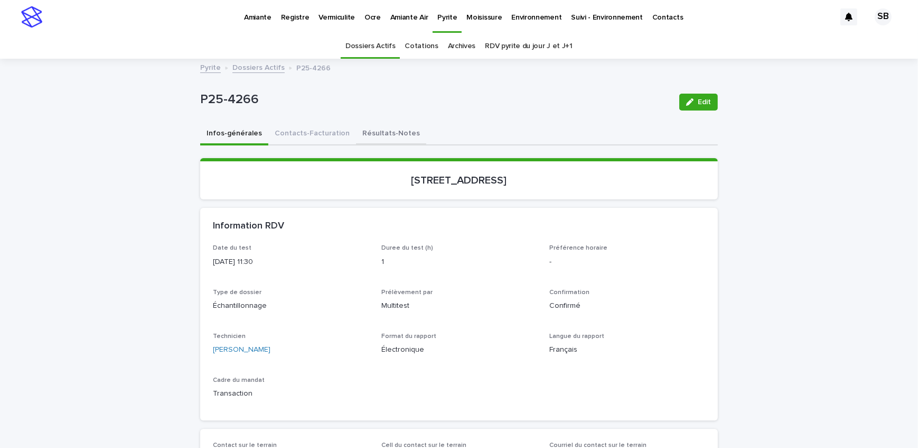
click at [363, 128] on button "Résultats-Notes" at bounding box center [391, 134] width 70 height 22
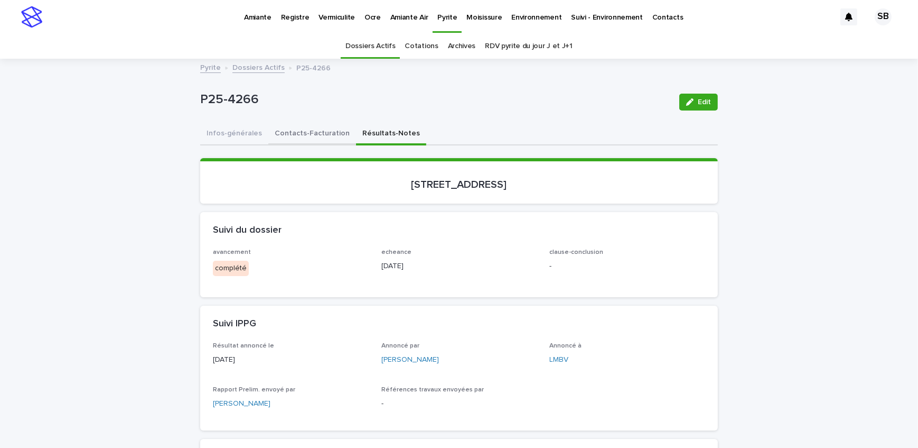
click at [312, 135] on button "Contacts-Facturation" at bounding box center [312, 134] width 88 height 22
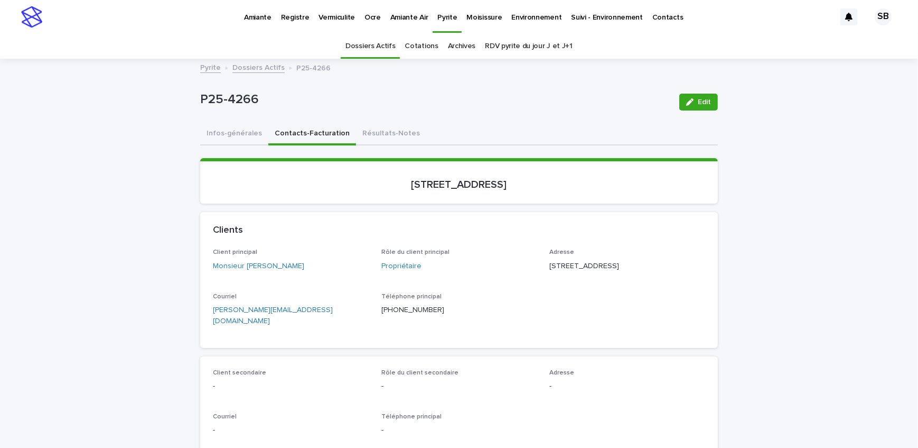
drag, startPoint x: 292, startPoint y: 332, endPoint x: 185, endPoint y: 331, distance: 106.2
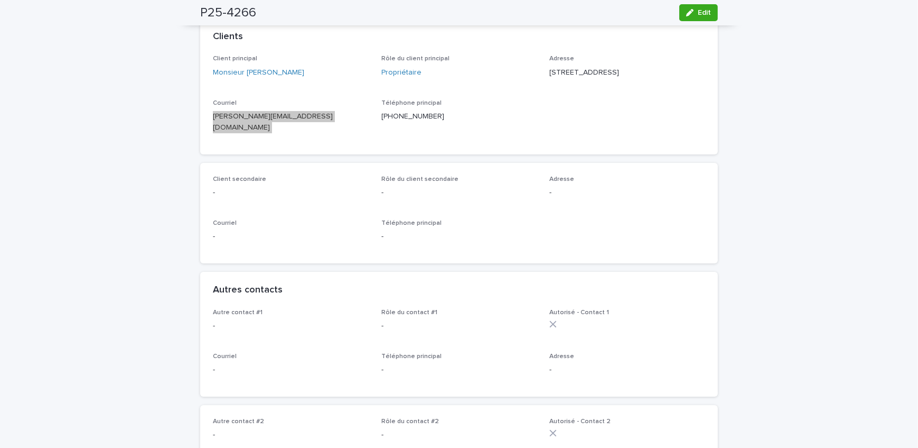
scroll to position [240, 0]
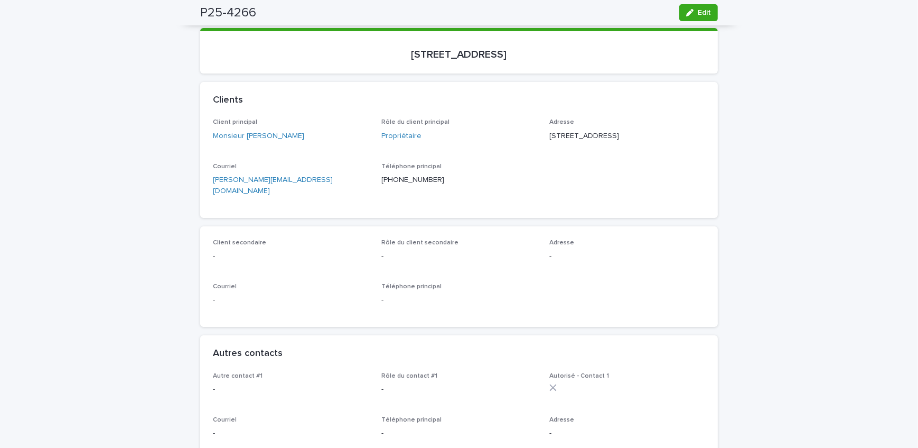
scroll to position [0, 0]
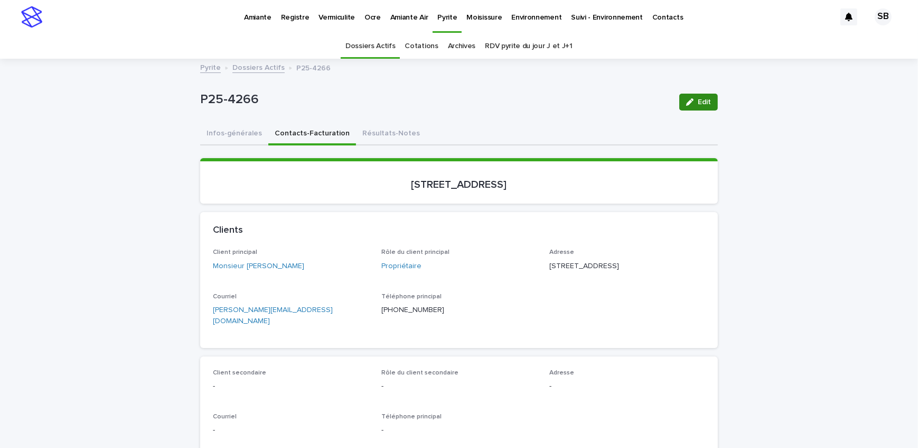
click at [370, 131] on button "Résultats-Notes" at bounding box center [391, 134] width 70 height 22
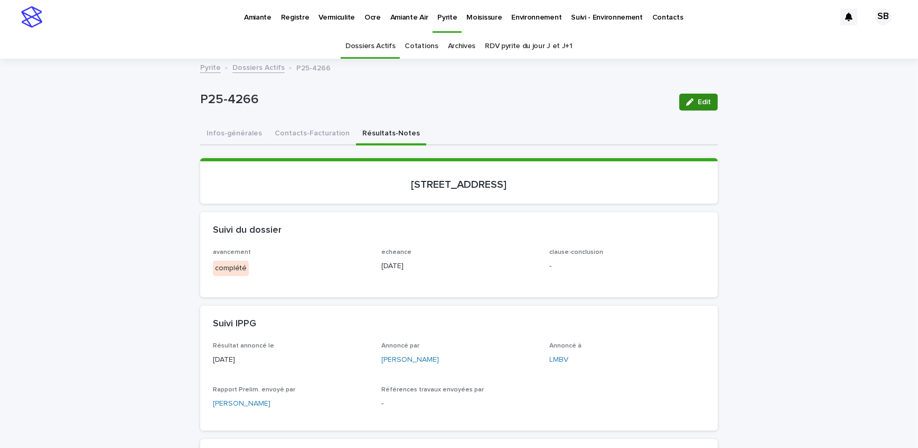
click at [698, 98] on span "Edit" at bounding box center [704, 101] width 13 height 7
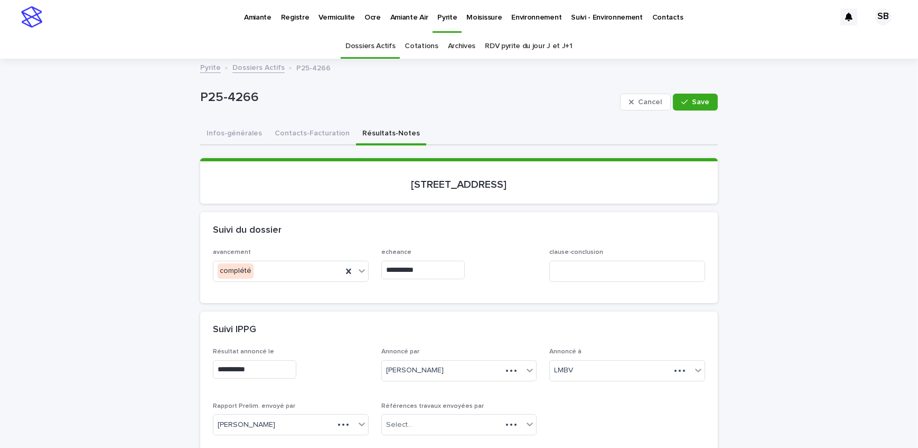
scroll to position [96, 0]
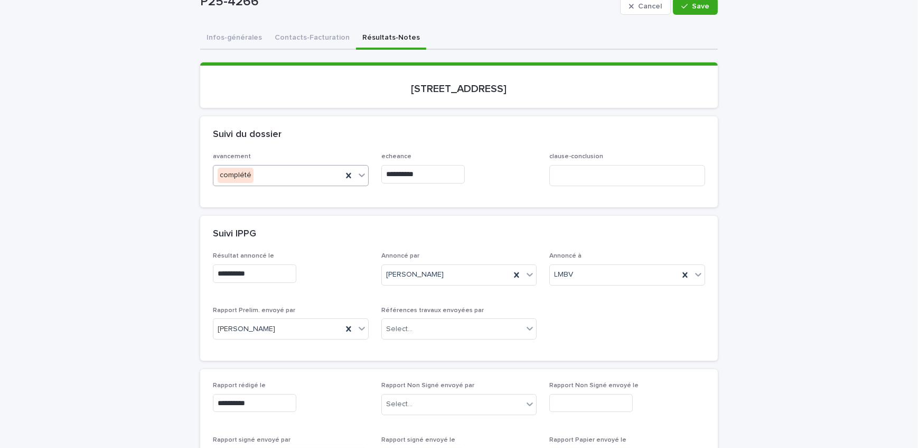
click at [349, 174] on icon at bounding box center [348, 175] width 11 height 11
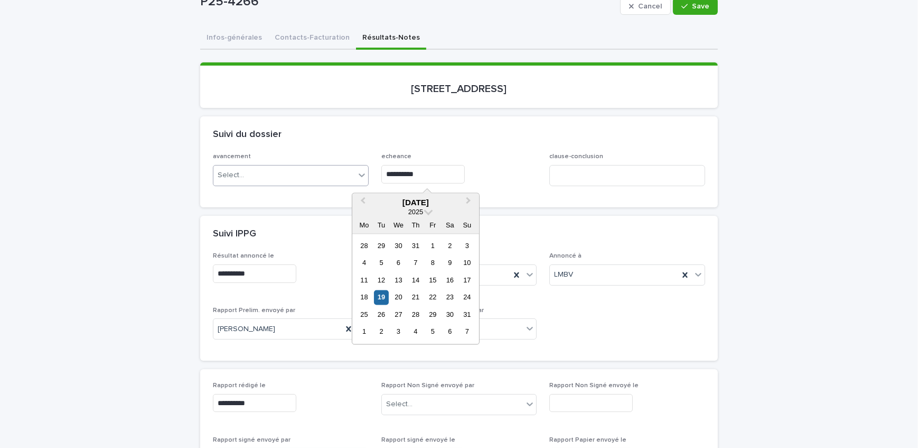
drag, startPoint x: 435, startPoint y: 175, endPoint x: 291, endPoint y: 182, distance: 143.9
click at [287, 181] on div "**********" at bounding box center [459, 173] width 492 height 41
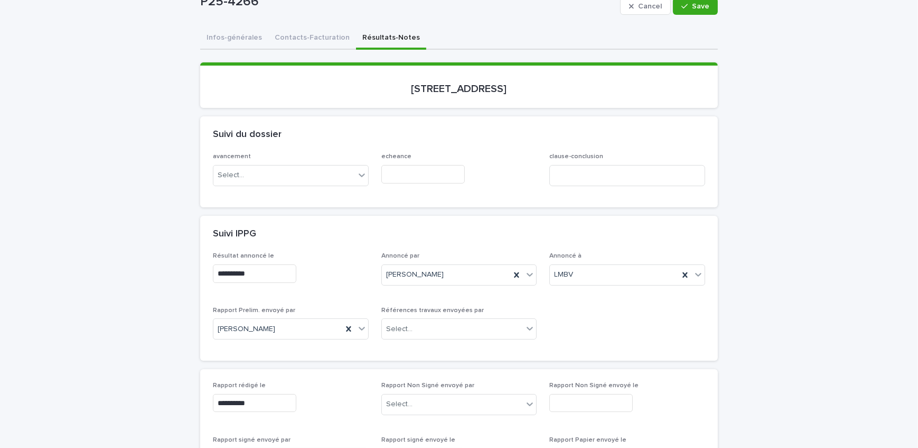
click at [508, 180] on div at bounding box center [459, 174] width 156 height 18
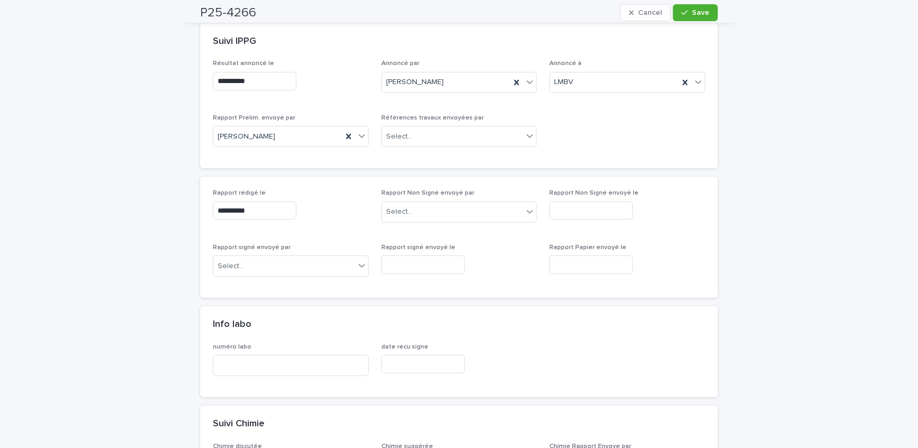
scroll to position [384, 0]
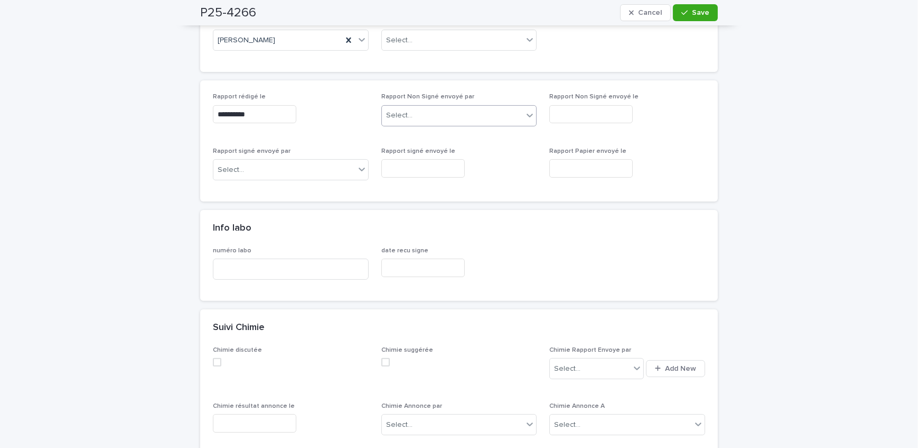
click at [450, 121] on div "Select..." at bounding box center [453, 115] width 142 height 17
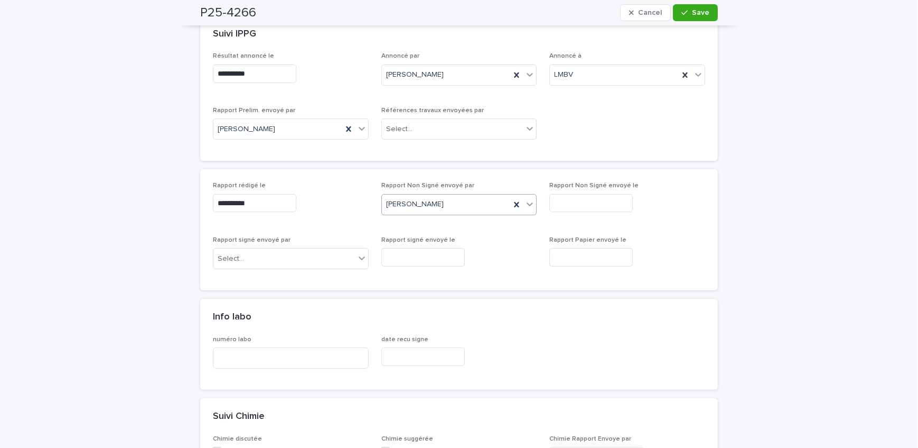
scroll to position [288, 0]
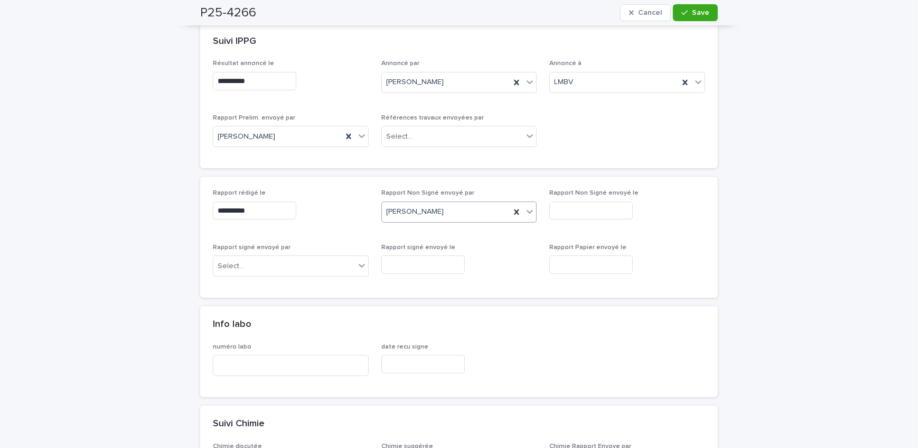
click at [594, 206] on input "text" at bounding box center [591, 210] width 83 height 18
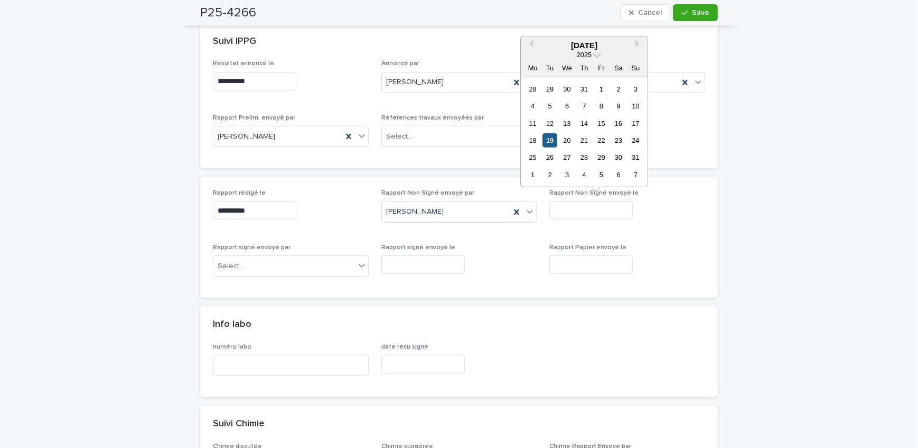
click at [545, 135] on div "19" at bounding box center [550, 140] width 14 height 14
type input "**********"
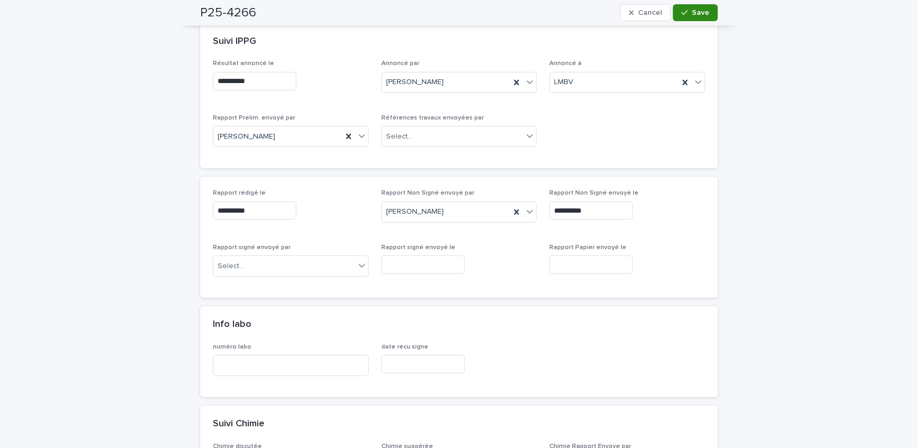
click at [707, 20] on button "Save" at bounding box center [695, 12] width 45 height 17
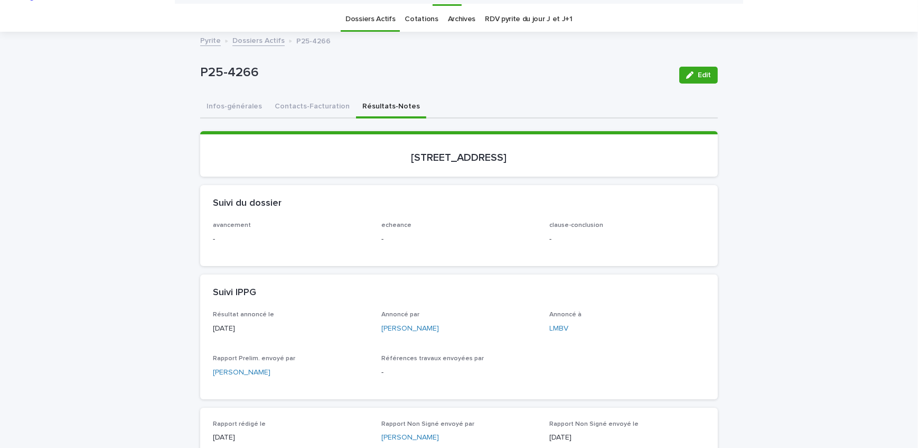
scroll to position [0, 0]
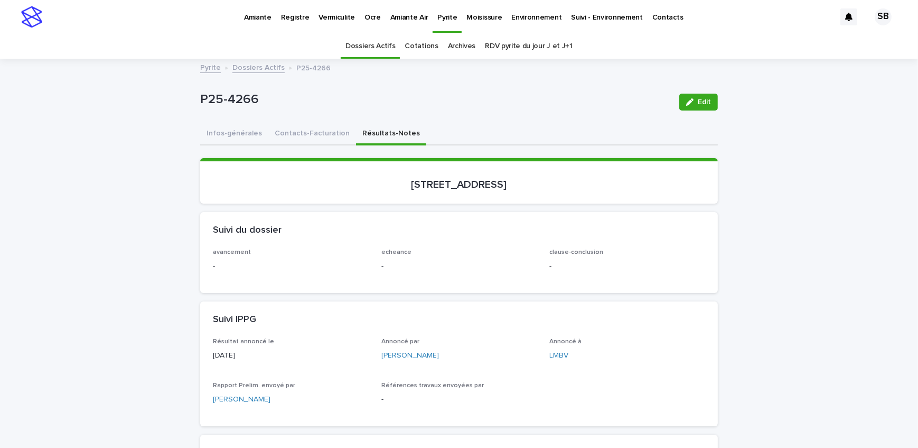
click at [257, 71] on link "Dossiers Actifs" at bounding box center [258, 67] width 52 height 12
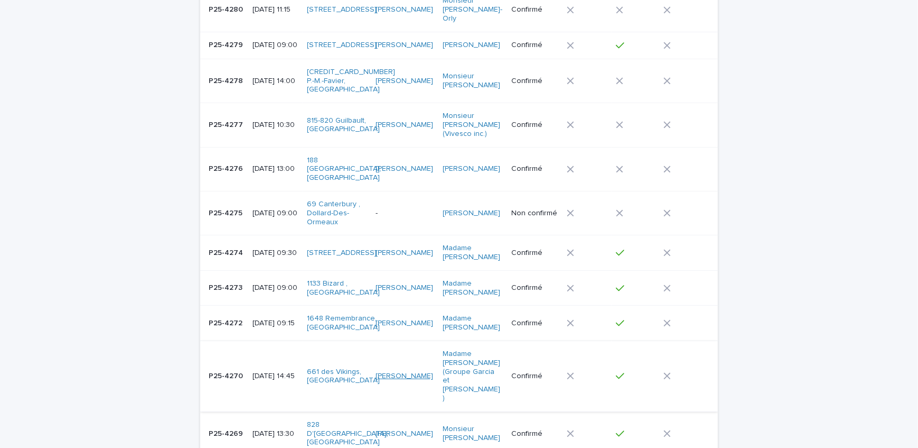
scroll to position [466, 0]
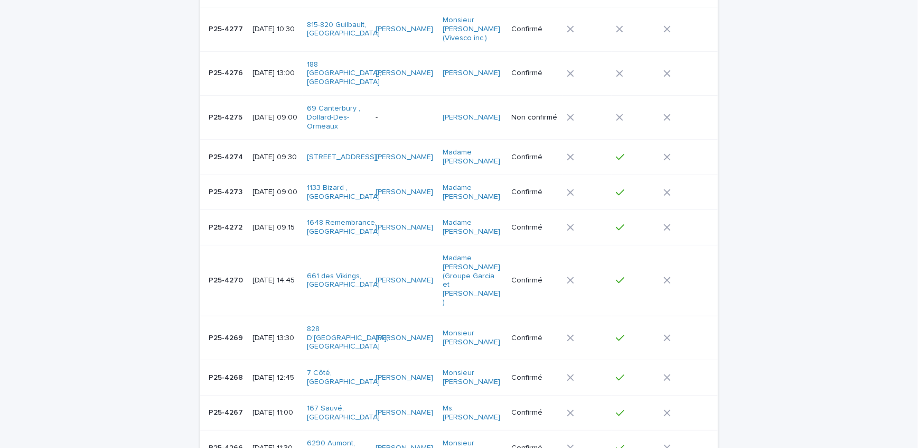
click at [228, 329] on div "P25-4269 P25-4269" at bounding box center [226, 337] width 35 height 17
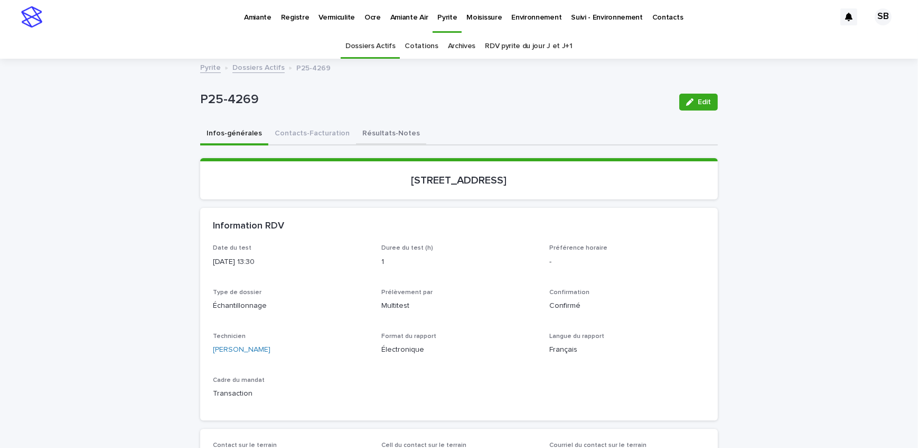
click at [383, 135] on button "Résultats-Notes" at bounding box center [391, 134] width 70 height 22
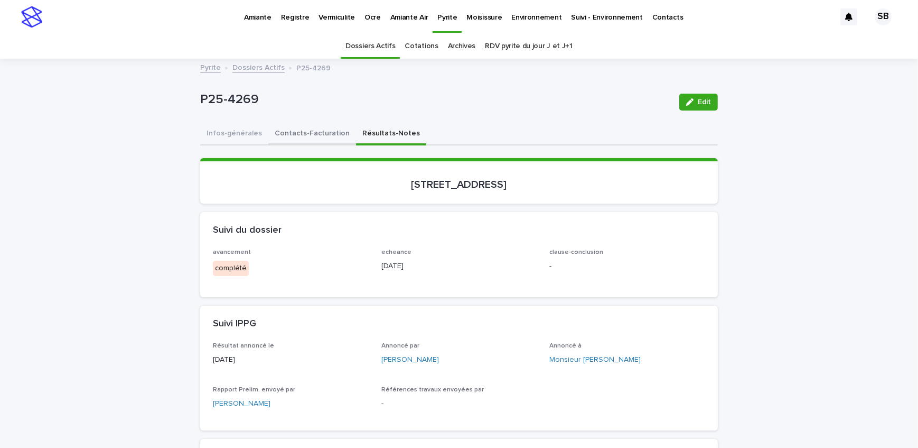
click at [285, 137] on button "Contacts-Facturation" at bounding box center [312, 134] width 88 height 22
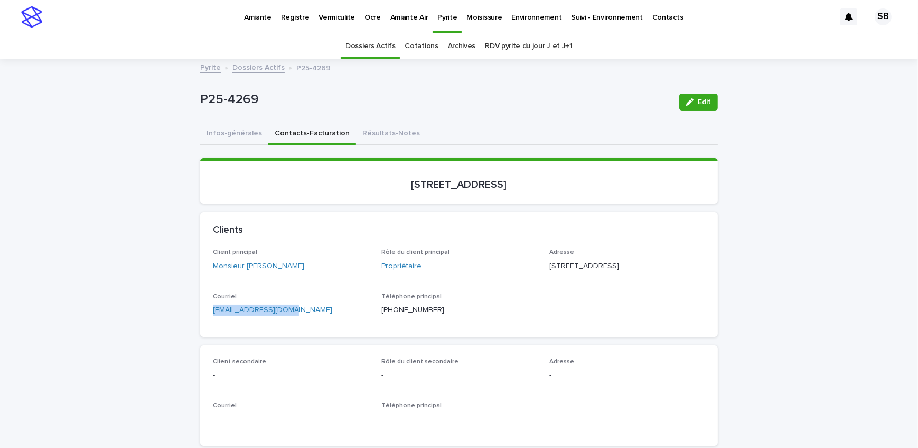
drag, startPoint x: 177, startPoint y: 333, endPoint x: 208, endPoint y: 327, distance: 31.3
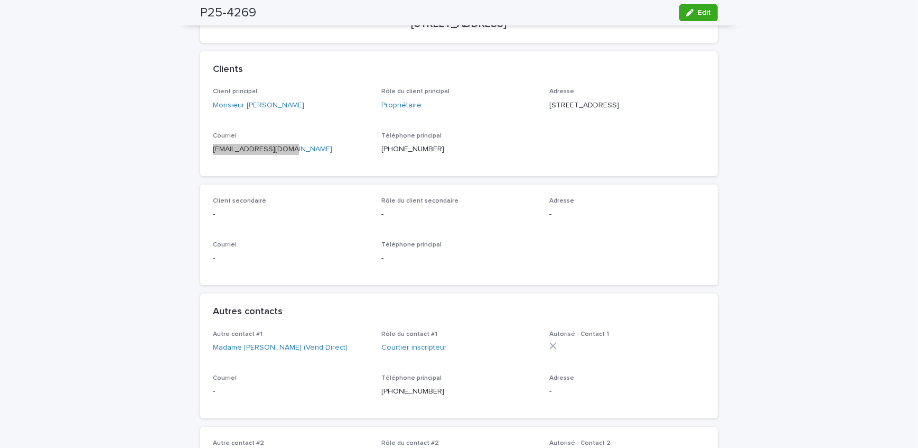
scroll to position [144, 0]
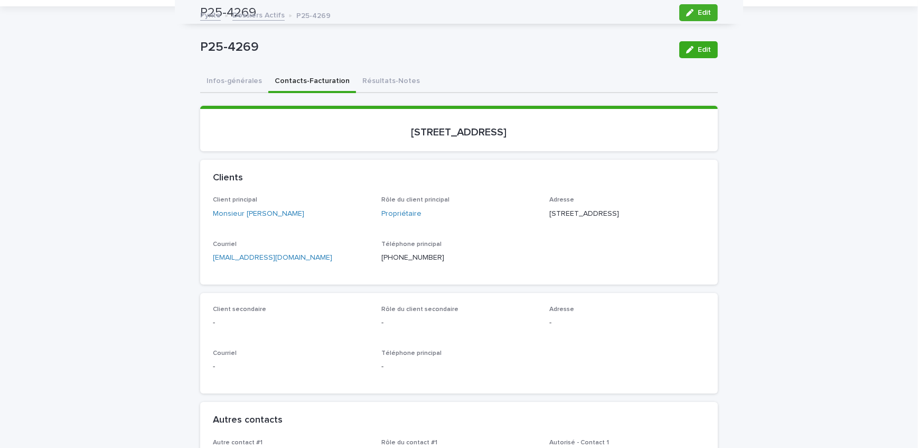
scroll to position [0, 0]
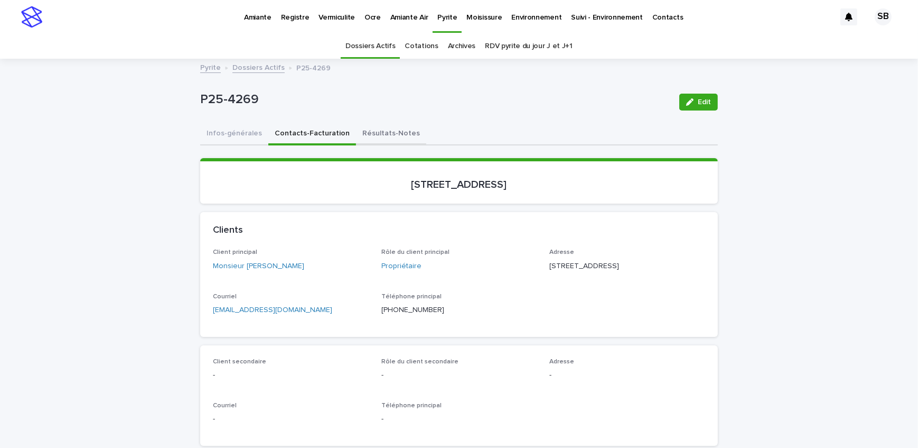
click at [378, 137] on button "Résultats-Notes" at bounding box center [391, 134] width 70 height 22
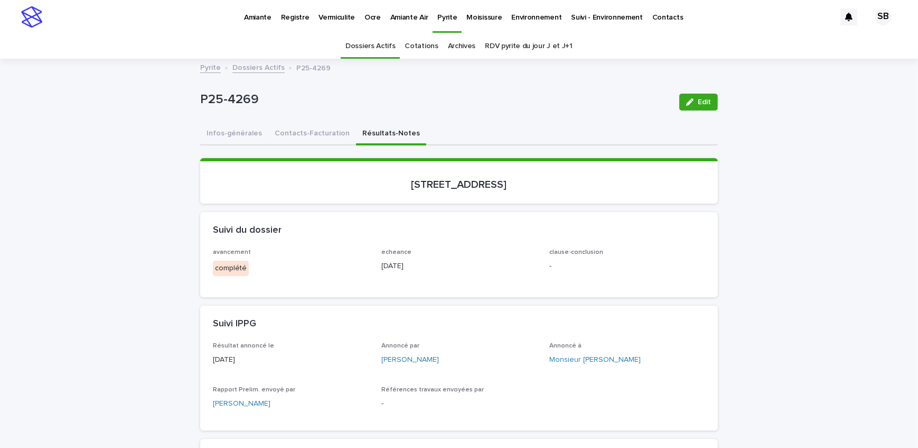
click at [703, 100] on span "Edit" at bounding box center [704, 101] width 13 height 7
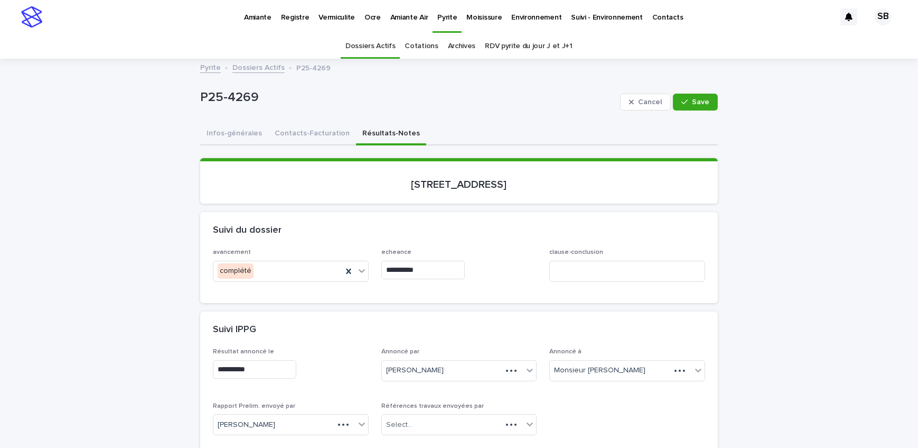
scroll to position [96, 0]
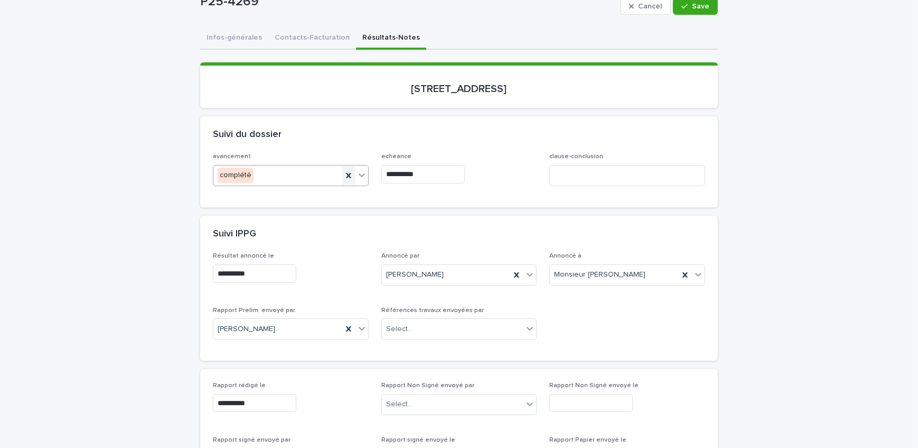
click at [346, 173] on icon at bounding box center [348, 175] width 5 height 5
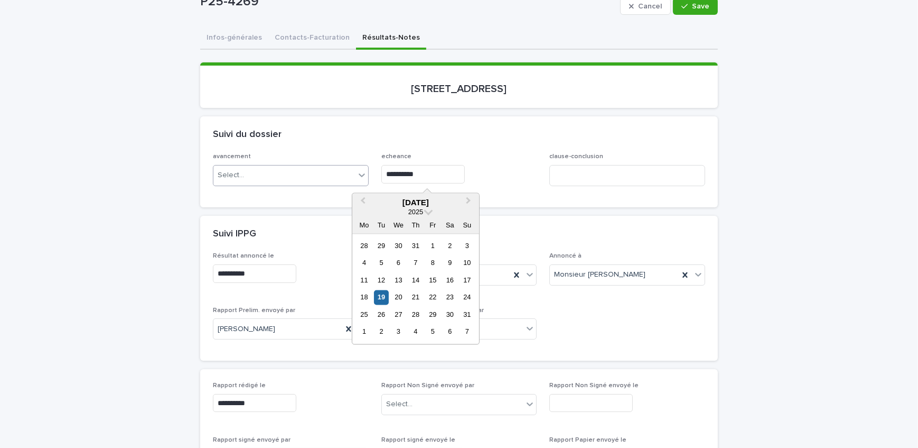
drag, startPoint x: 396, startPoint y: 178, endPoint x: 313, endPoint y: 185, distance: 83.8
click at [313, 185] on div "**********" at bounding box center [459, 173] width 492 height 41
click at [551, 153] on span "clause-conclusion" at bounding box center [577, 156] width 54 height 6
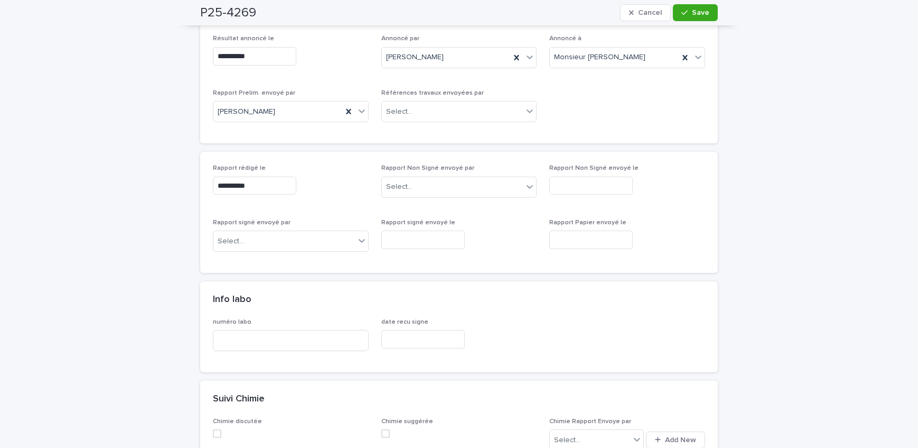
scroll to position [384, 0]
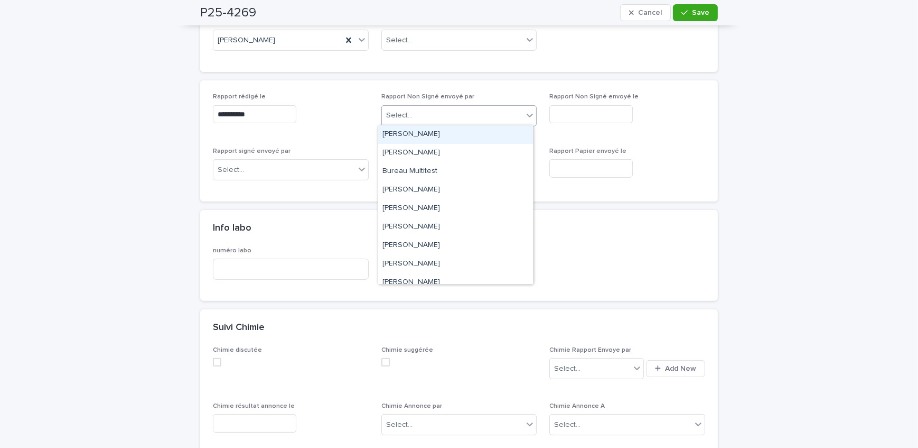
click at [463, 116] on div "Select..." at bounding box center [453, 115] width 142 height 17
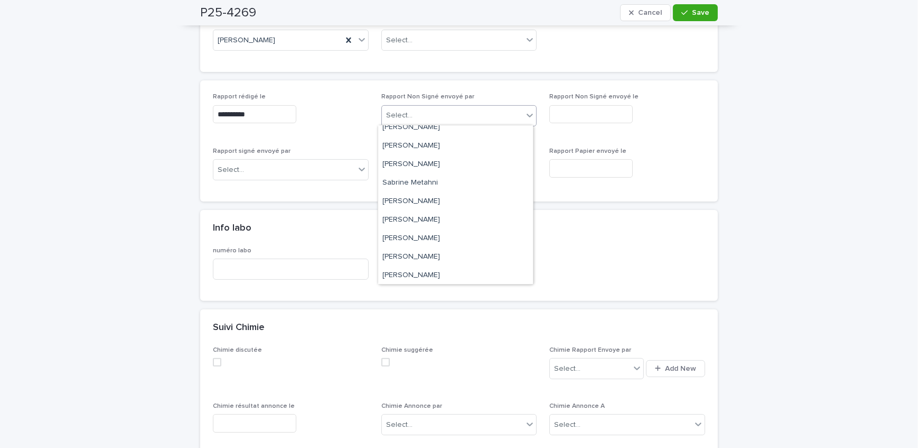
scroll to position [174, 0]
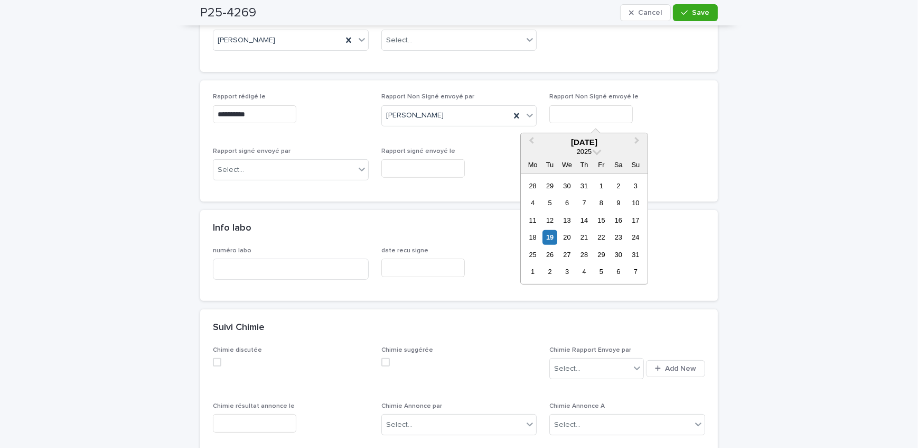
click at [563, 116] on input "text" at bounding box center [591, 114] width 83 height 18
click at [552, 237] on div "19" at bounding box center [550, 237] width 14 height 14
type input "**********"
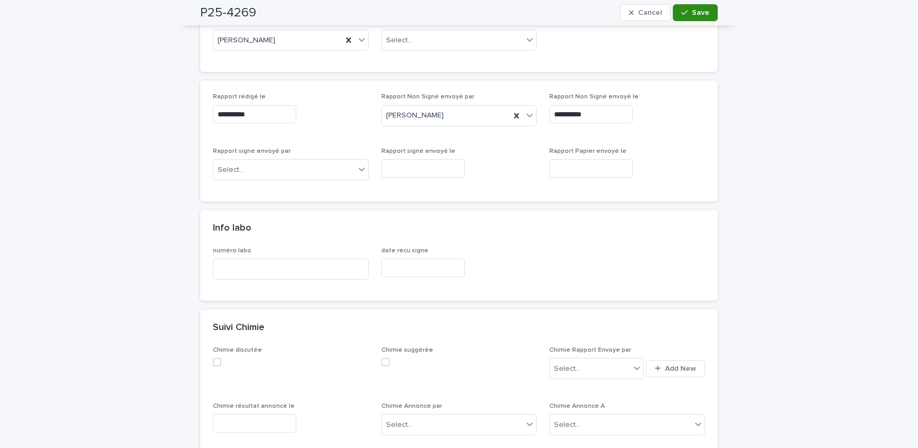
click at [682, 14] on icon "button" at bounding box center [685, 13] width 6 height 5
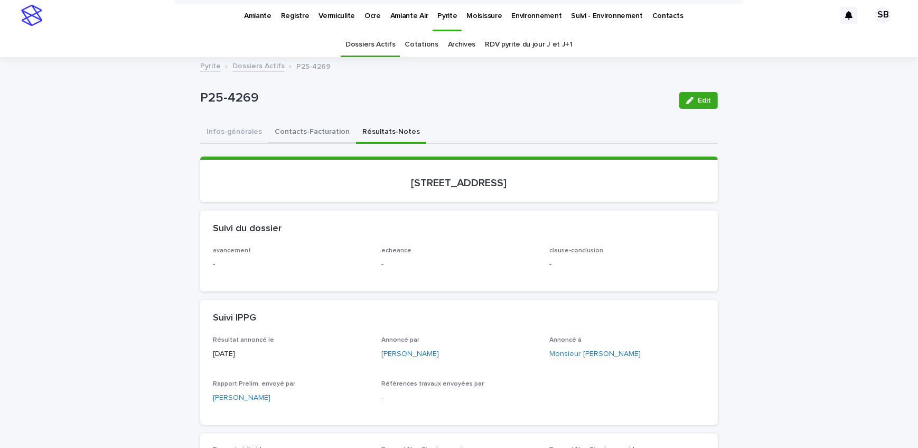
scroll to position [0, 0]
click at [246, 68] on link "Dossiers Actifs" at bounding box center [258, 67] width 52 height 12
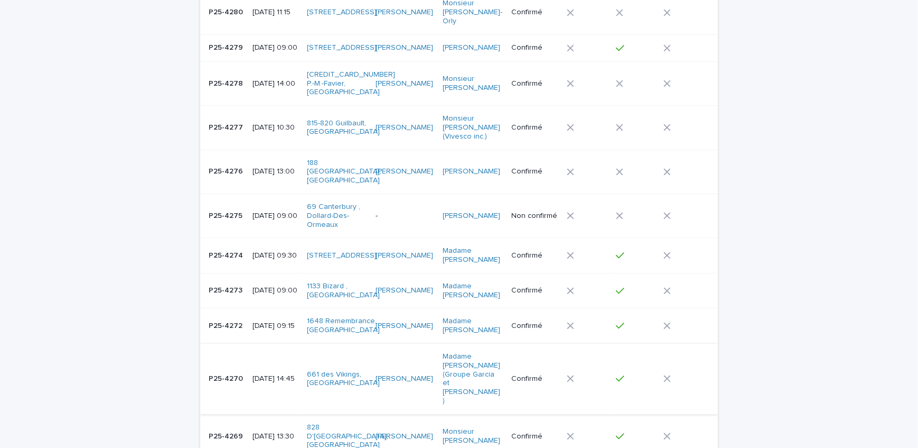
scroll to position [370, 0]
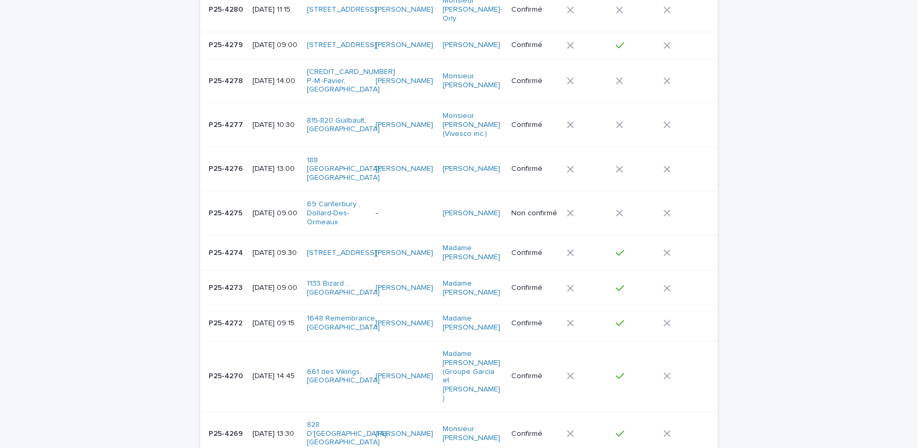
click at [233, 367] on div "P25-4270 P25-4270" at bounding box center [226, 375] width 35 height 17
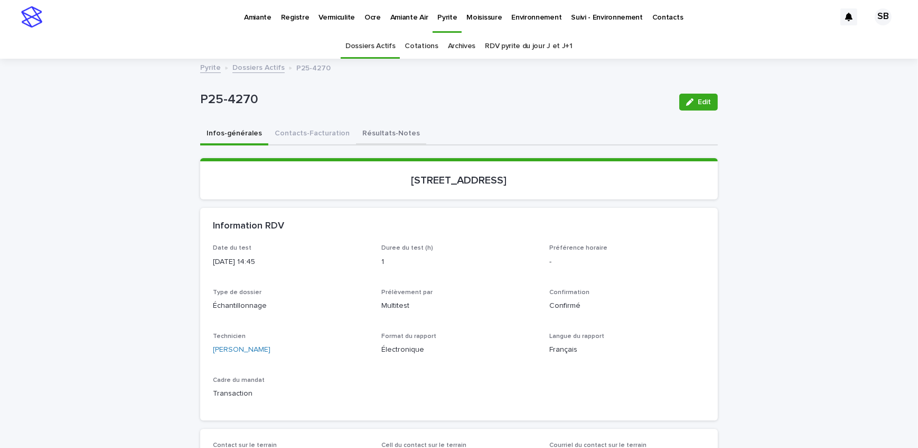
click at [359, 131] on button "Résultats-Notes" at bounding box center [391, 134] width 70 height 22
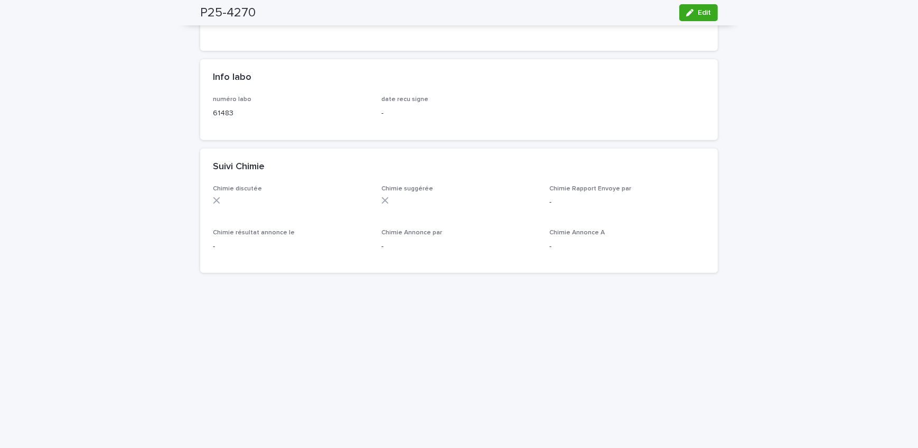
scroll to position [606, 0]
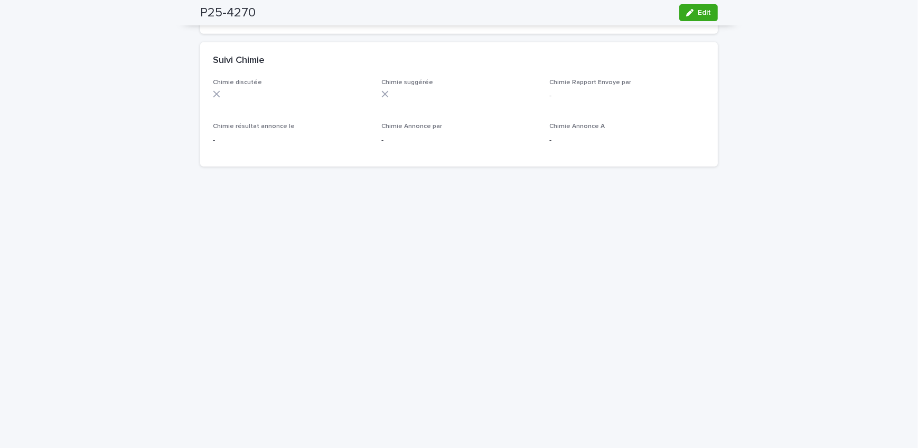
drag, startPoint x: 107, startPoint y: 47, endPoint x: 258, endPoint y: 81, distance: 154.9
click at [107, 47] on div "Loading... Saving… Loading... Saving… P25-4270 Edit P25-4270 Edit Sorry, there …" at bounding box center [459, 88] width 918 height 1268
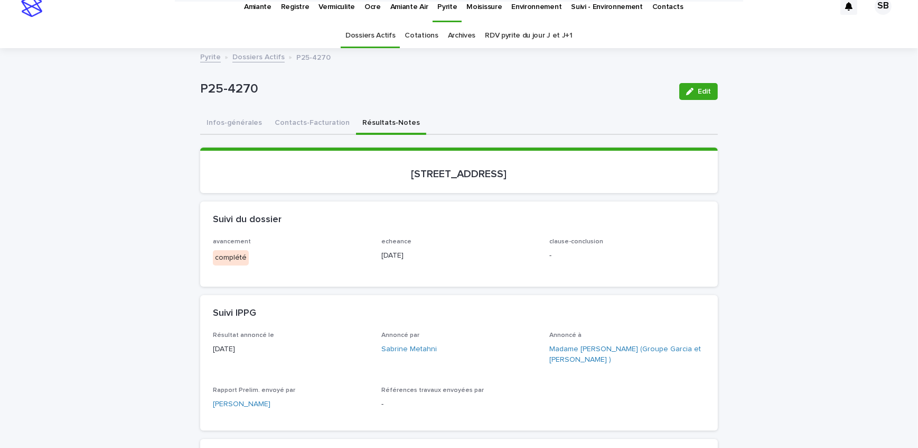
scroll to position [0, 0]
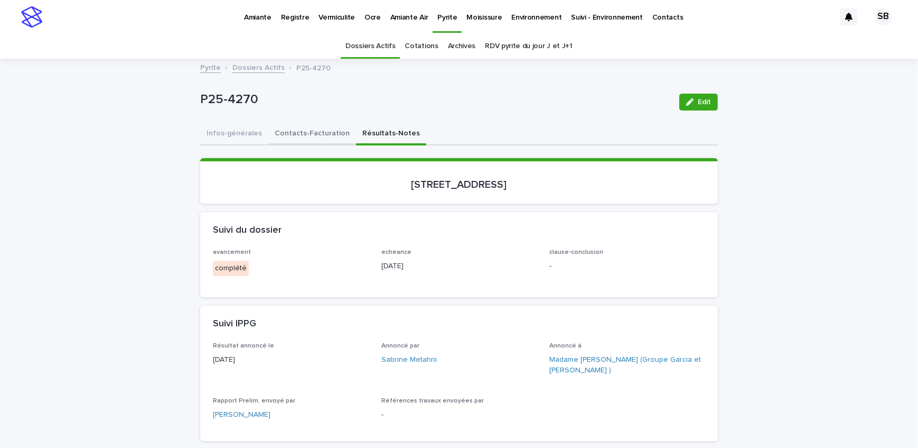
click at [302, 142] on button "Contacts-Facturation" at bounding box center [312, 134] width 88 height 22
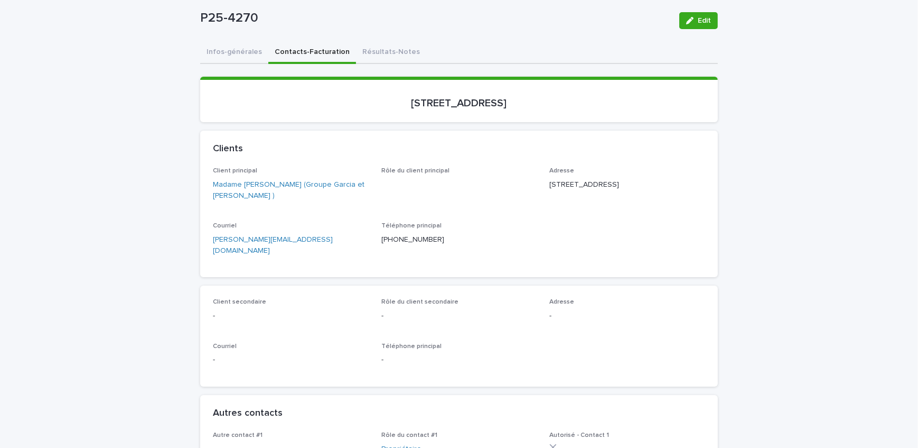
scroll to position [96, 0]
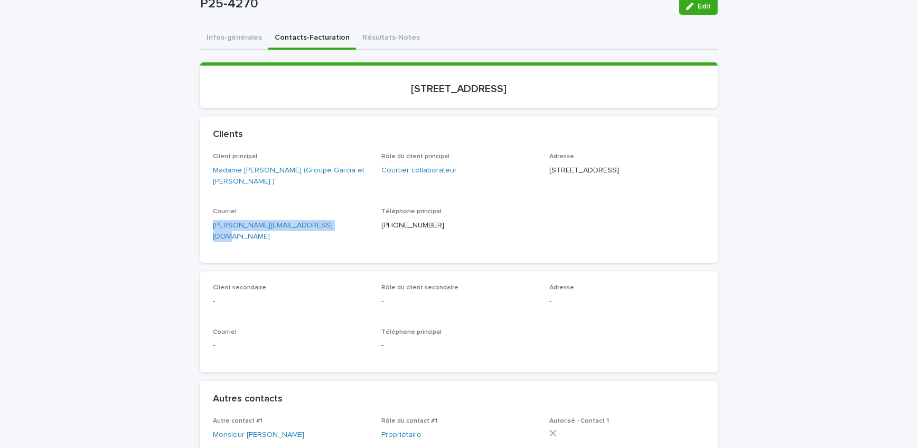
drag, startPoint x: 211, startPoint y: 229, endPoint x: 155, endPoint y: 234, distance: 55.7
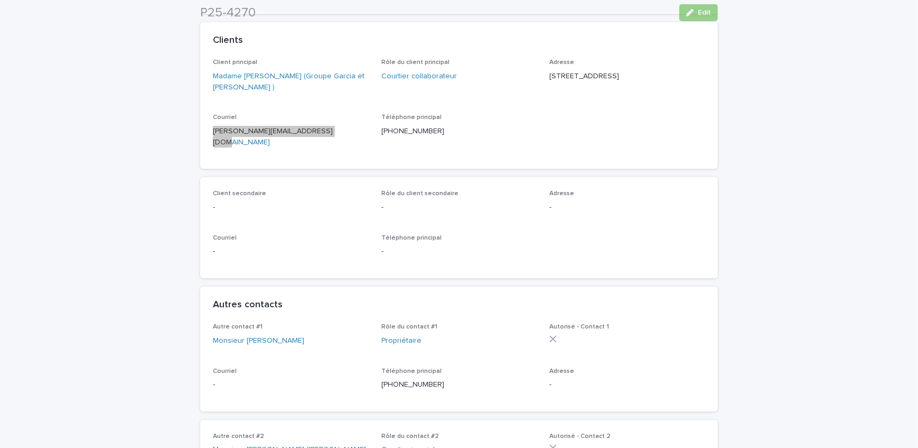
scroll to position [192, 0]
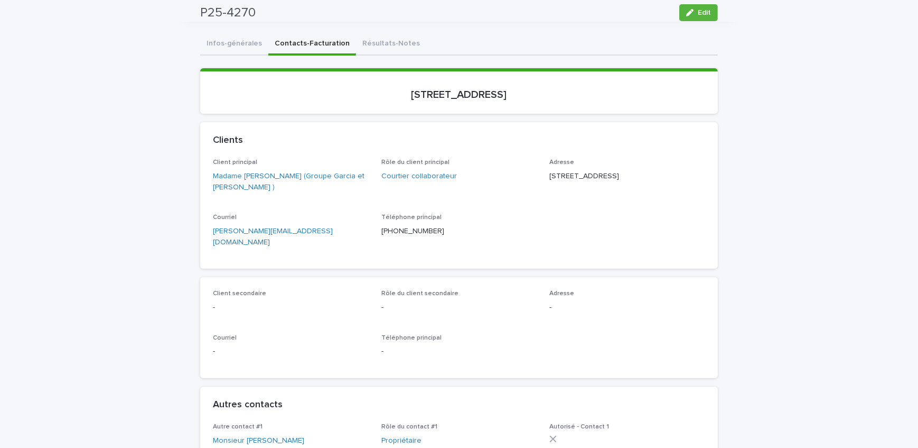
scroll to position [0, 0]
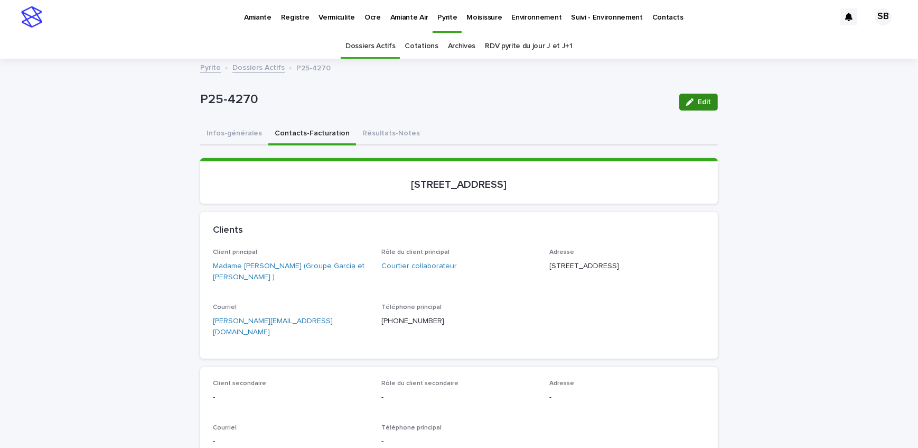
drag, startPoint x: 354, startPoint y: 136, endPoint x: 701, endPoint y: 97, distance: 348.8
click at [356, 136] on button "Résultats-Notes" at bounding box center [391, 134] width 70 height 22
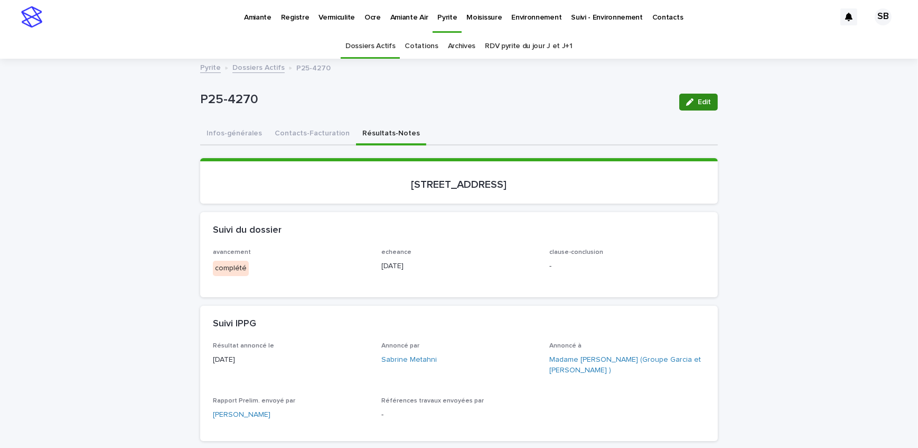
click at [701, 97] on button "Edit" at bounding box center [698, 102] width 39 height 17
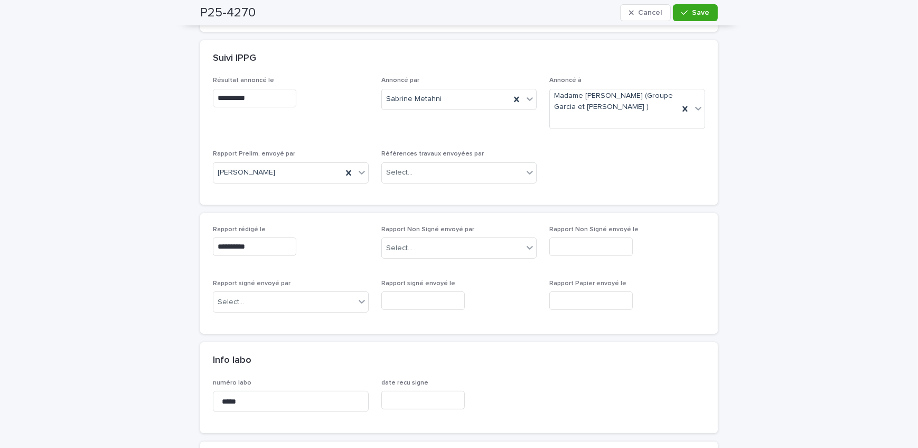
scroll to position [288, 0]
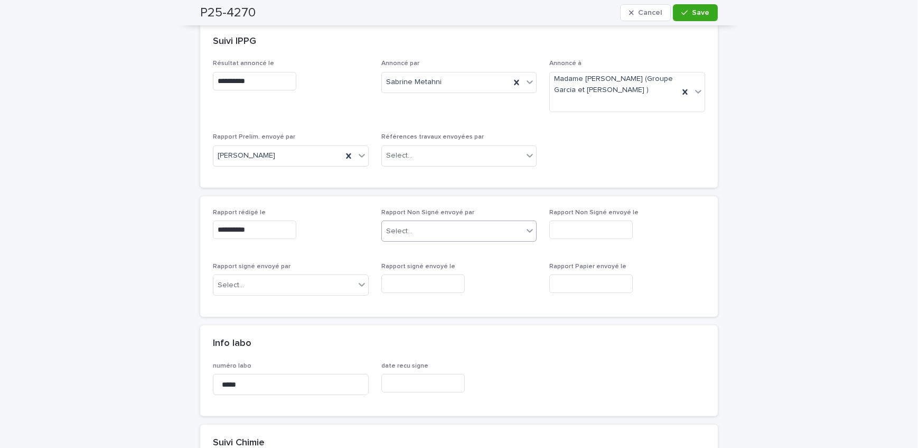
click at [479, 229] on div "Select..." at bounding box center [453, 230] width 142 height 17
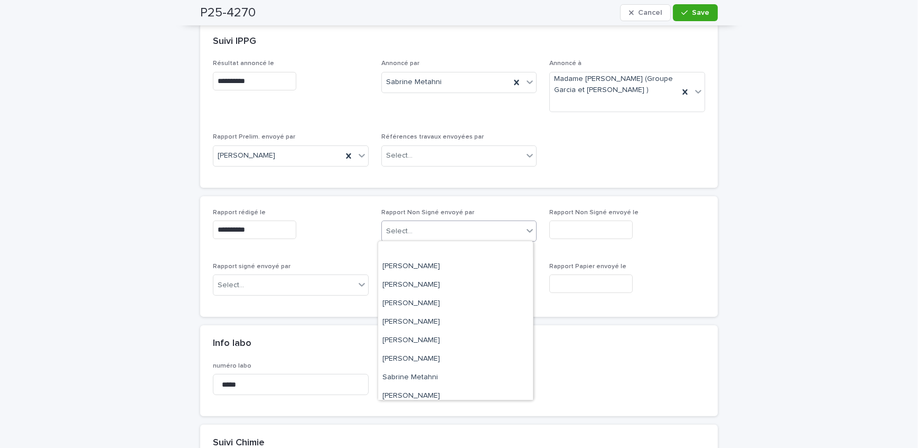
scroll to position [174, 0]
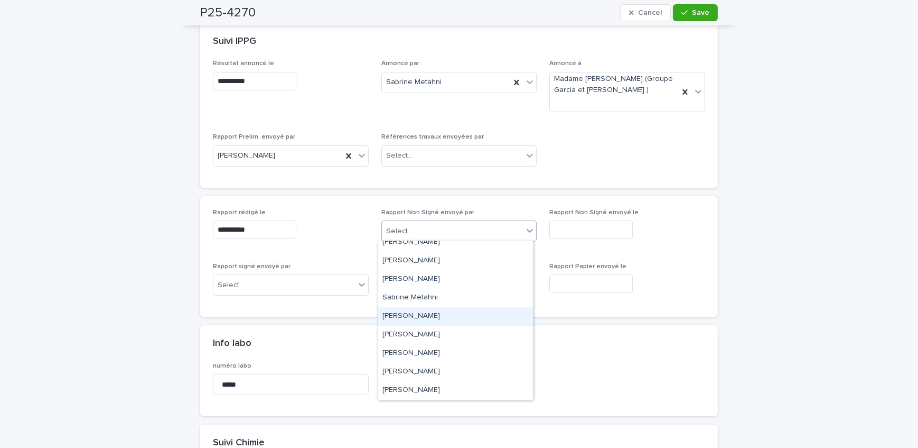
click at [460, 317] on div "[PERSON_NAME]" at bounding box center [455, 316] width 155 height 18
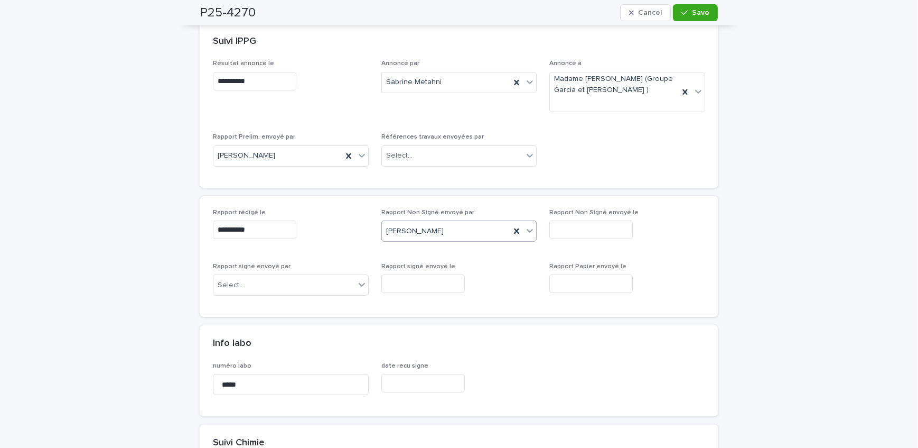
click at [599, 225] on input "text" at bounding box center [591, 229] width 83 height 18
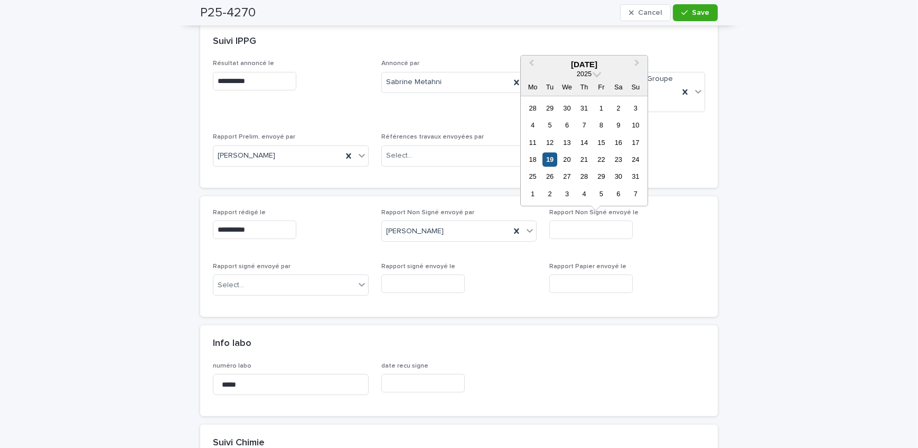
click at [551, 156] on div "19" at bounding box center [550, 159] width 14 height 14
type input "**********"
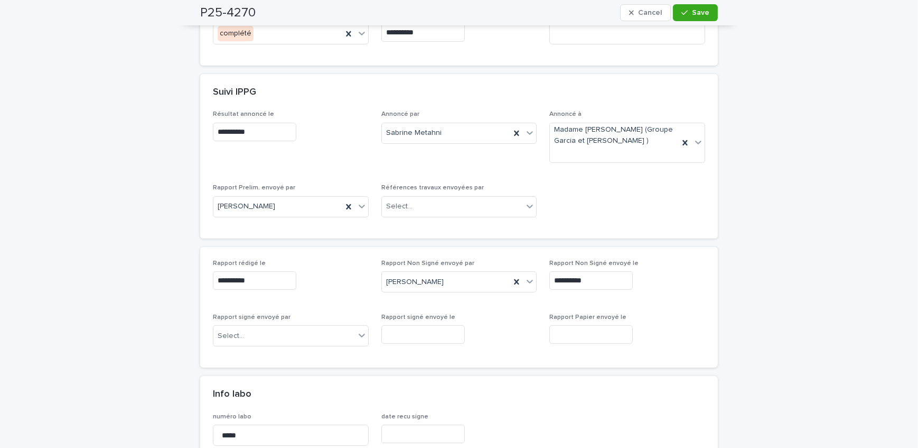
scroll to position [144, 0]
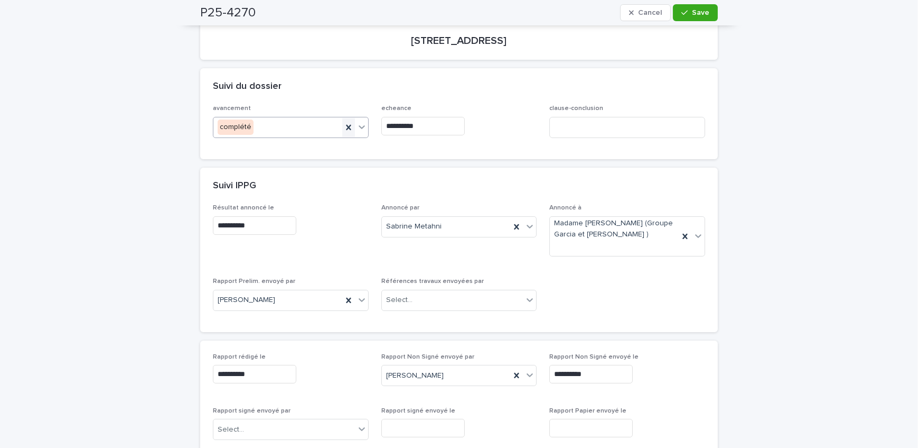
click at [345, 118] on div at bounding box center [348, 127] width 13 height 19
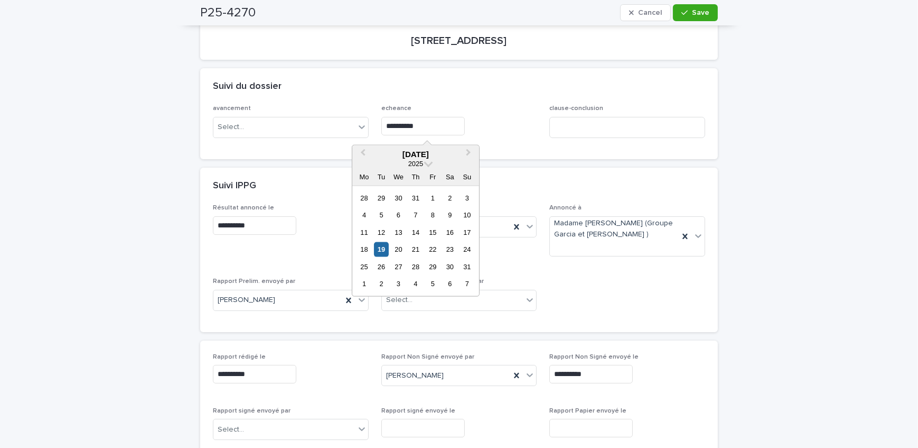
drag, startPoint x: 308, startPoint y: 134, endPoint x: 282, endPoint y: 137, distance: 25.6
click at [282, 137] on div "**********" at bounding box center [459, 125] width 492 height 41
click at [520, 103] on div "Suivi du dossier" at bounding box center [459, 86] width 518 height 37
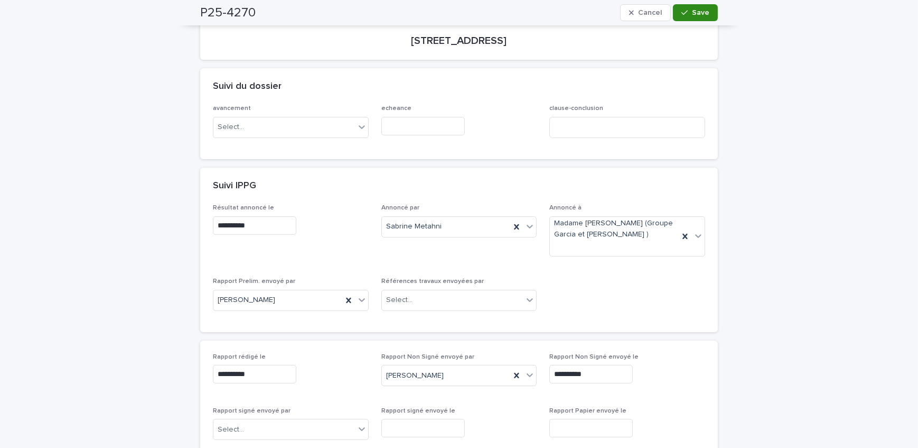
click at [676, 16] on button "Save" at bounding box center [695, 12] width 45 height 17
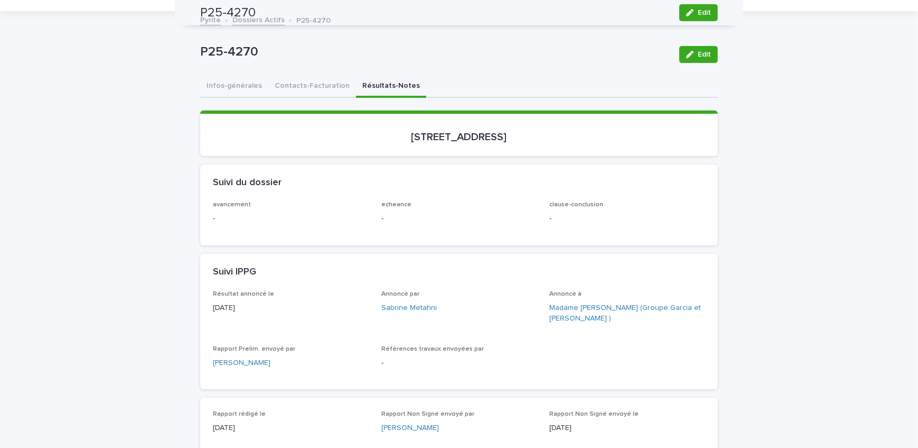
scroll to position [0, 0]
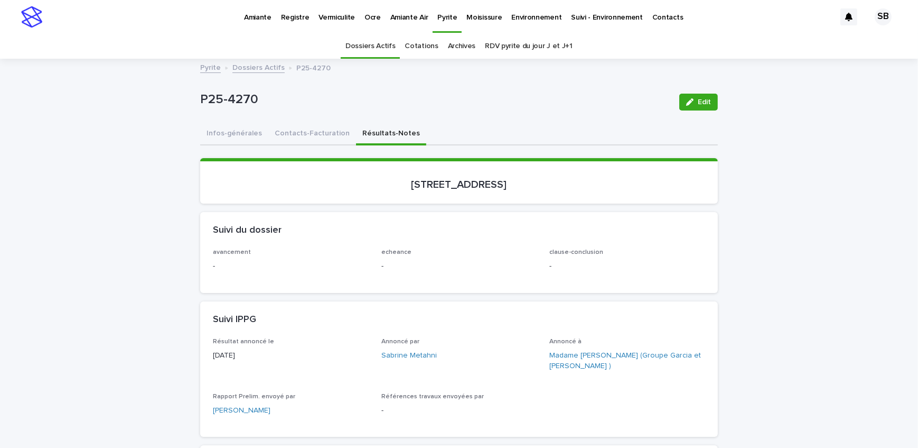
click at [240, 67] on link "Dossiers Actifs" at bounding box center [258, 67] width 52 height 12
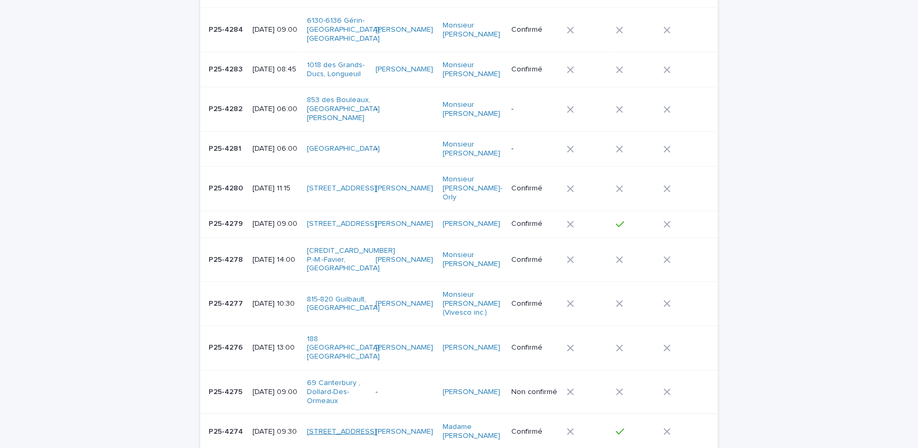
scroll to position [192, 0]
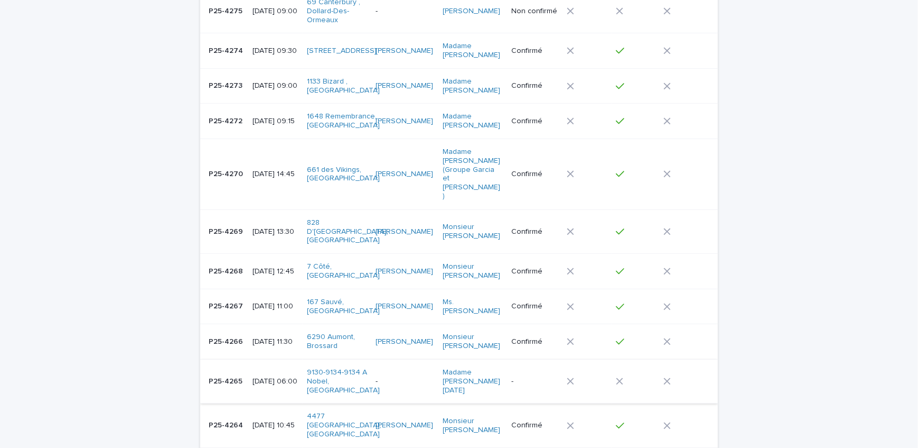
scroll to position [576, 0]
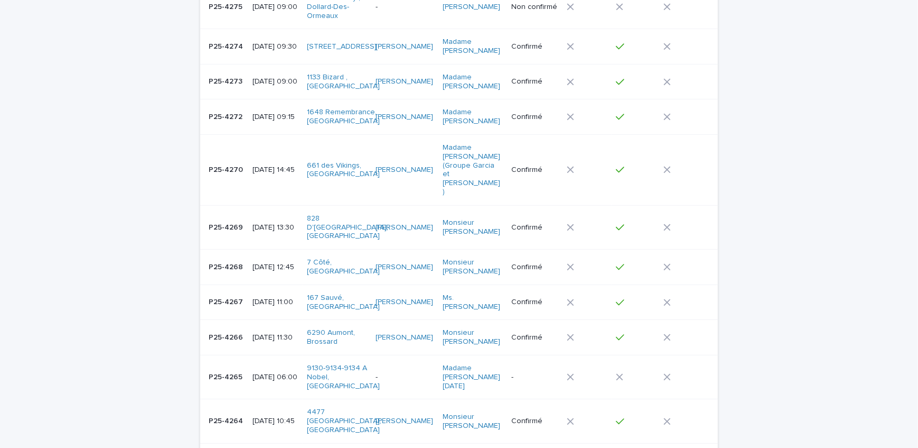
click at [243, 399] on td "P25-4264 P25-4264" at bounding box center [224, 421] width 48 height 44
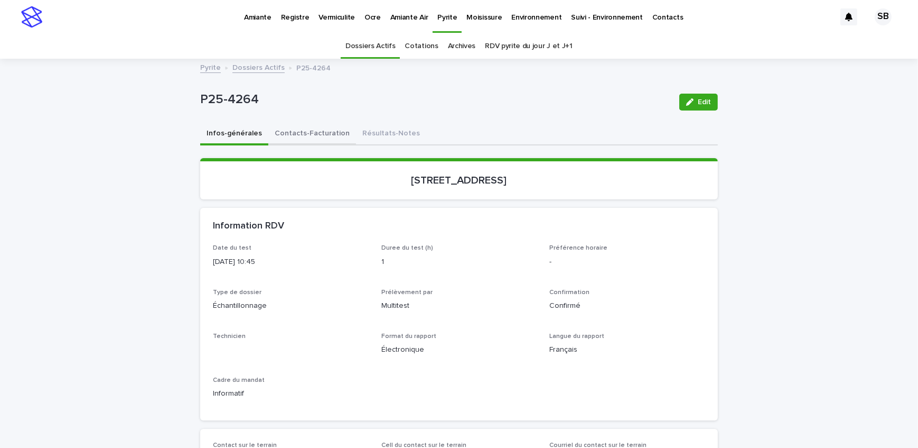
click at [301, 135] on button "Contacts-Facturation" at bounding box center [312, 134] width 88 height 22
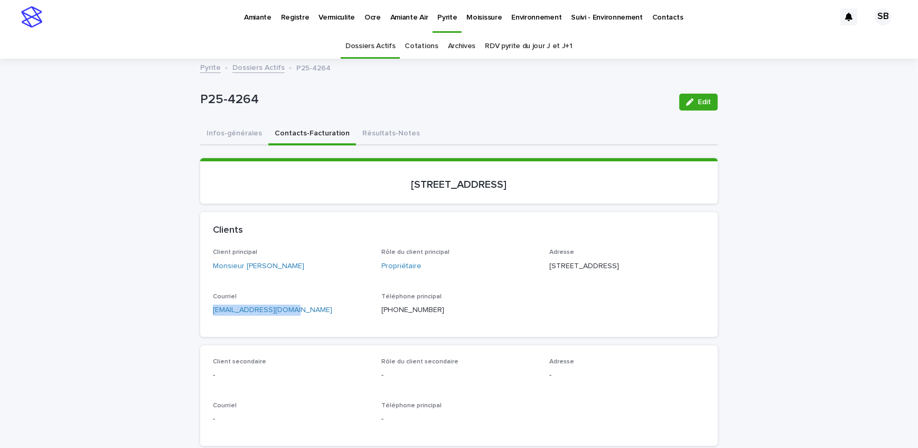
drag, startPoint x: 296, startPoint y: 323, endPoint x: 194, endPoint y: 323, distance: 102.5
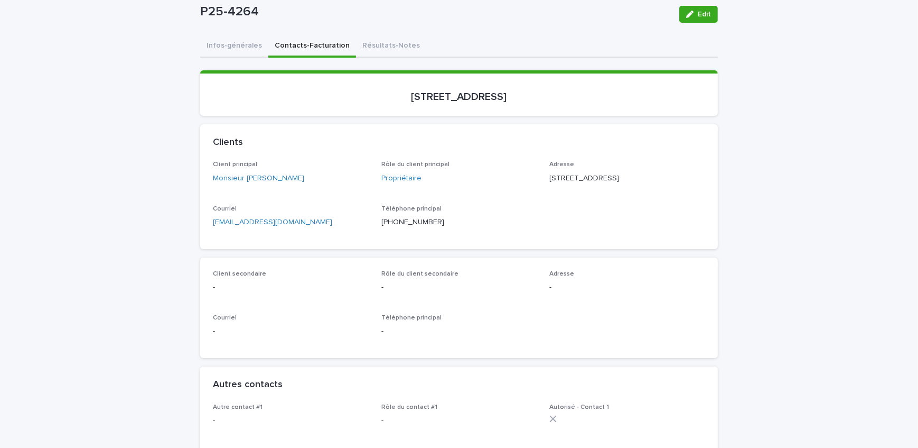
scroll to position [192, 0]
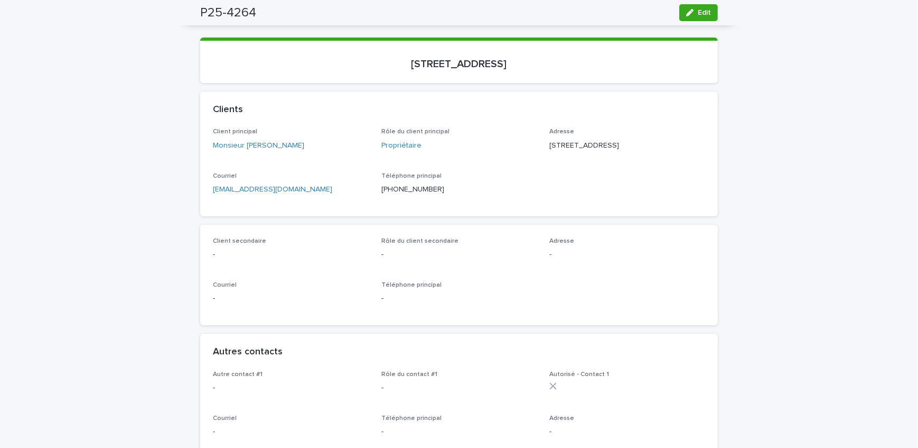
scroll to position [0, 0]
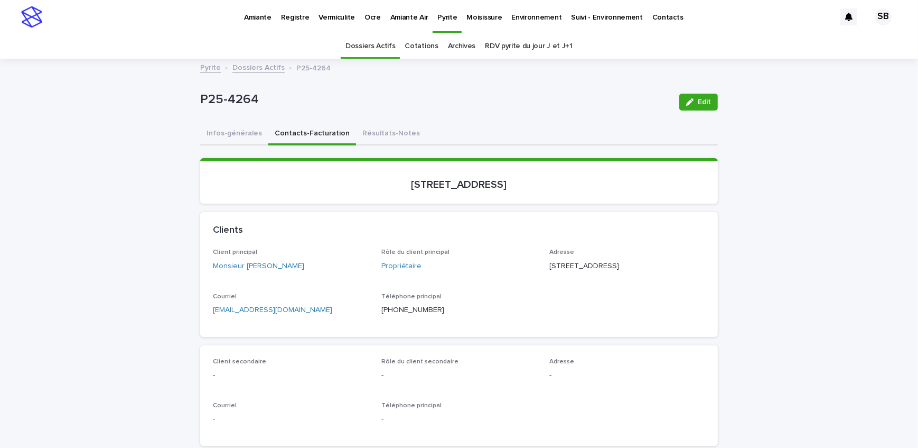
click at [371, 142] on button "Résultats-Notes" at bounding box center [391, 134] width 70 height 22
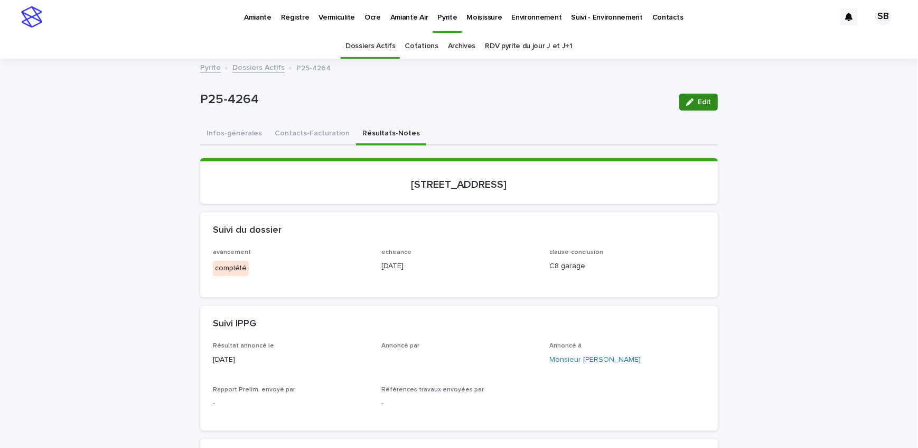
click at [698, 103] on span "Edit" at bounding box center [704, 101] width 13 height 7
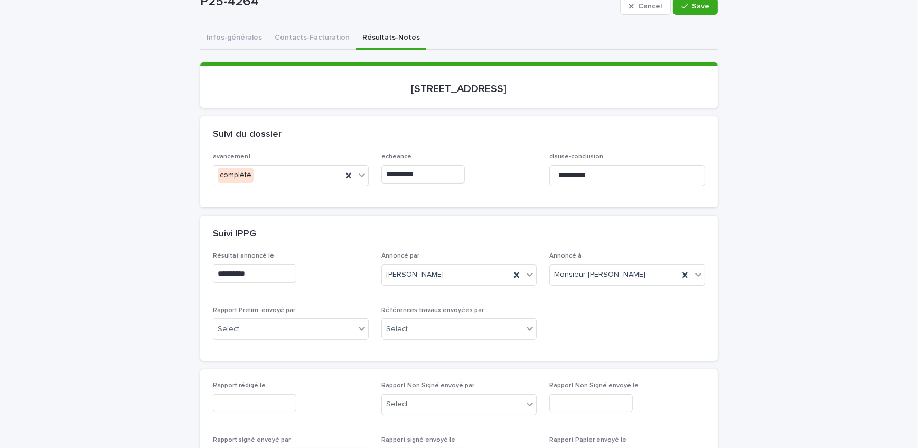
scroll to position [192, 0]
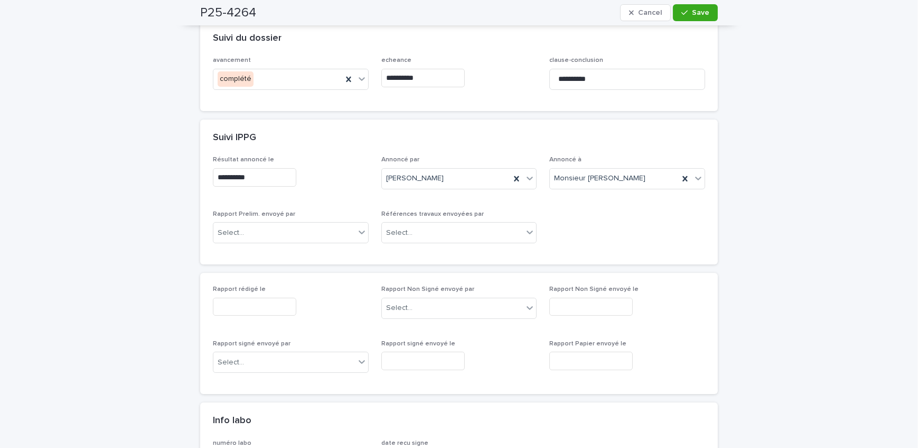
drag, startPoint x: 280, startPoint y: 304, endPoint x: 274, endPoint y: 297, distance: 9.7
click at [280, 304] on input "text" at bounding box center [254, 306] width 83 height 18
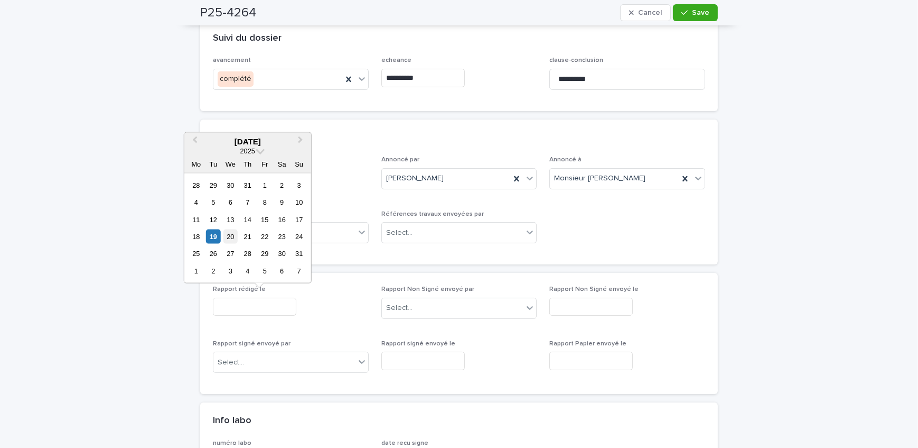
click at [226, 234] on div "20" at bounding box center [231, 236] width 14 height 14
click at [267, 303] on input "**********" at bounding box center [254, 306] width 83 height 18
click at [242, 234] on div "21" at bounding box center [247, 236] width 14 height 14
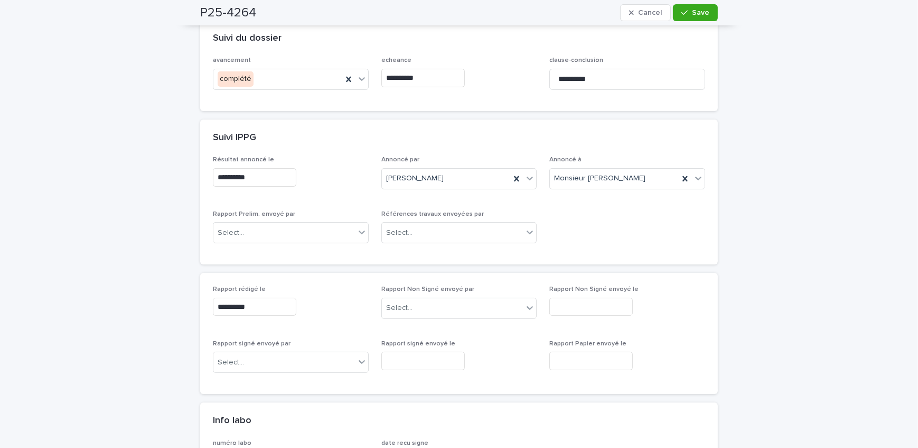
type input "**********"
click at [308, 239] on div "Select..." at bounding box center [284, 232] width 142 height 17
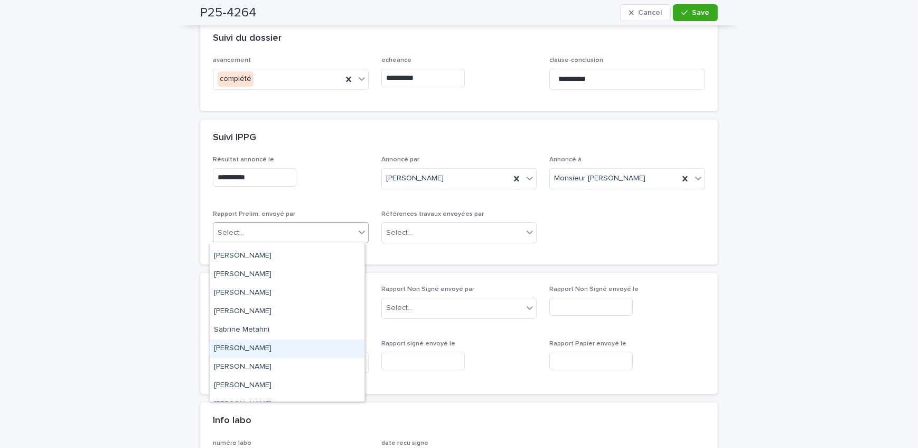
click at [280, 348] on div "[PERSON_NAME]" at bounding box center [287, 348] width 155 height 18
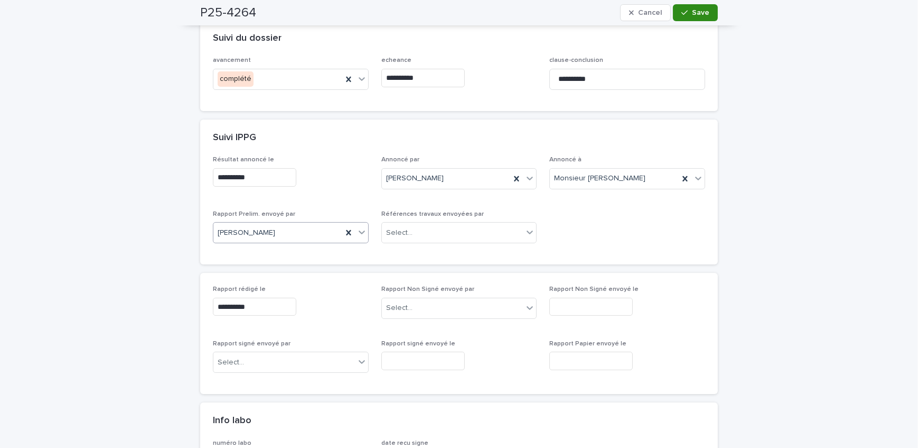
click at [703, 9] on span "Save" at bounding box center [700, 12] width 17 height 7
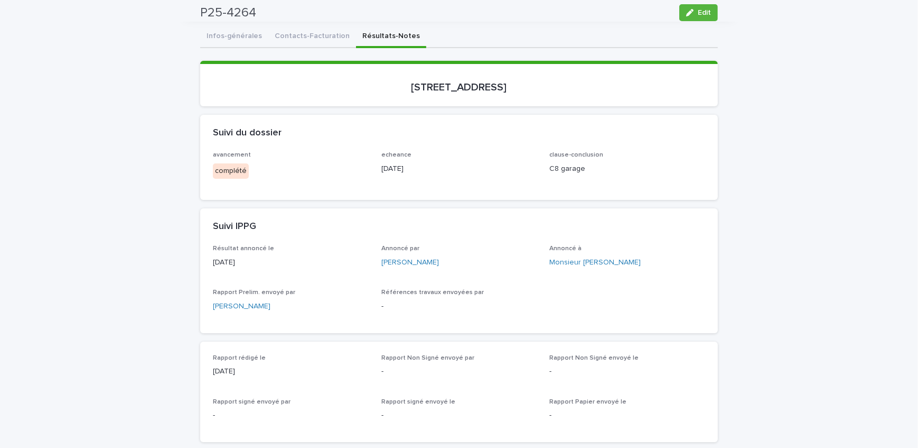
scroll to position [0, 0]
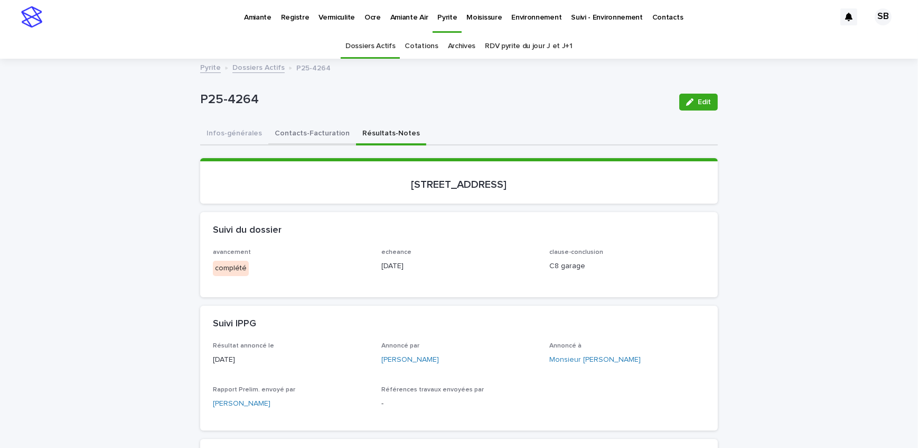
click at [313, 139] on button "Contacts-Facturation" at bounding box center [312, 134] width 88 height 22
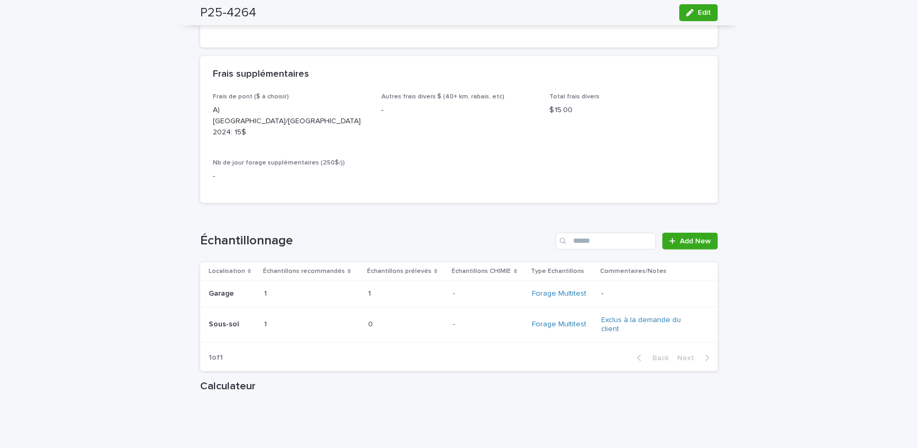
scroll to position [1200, 0]
